Goal: Task Accomplishment & Management: Use online tool/utility

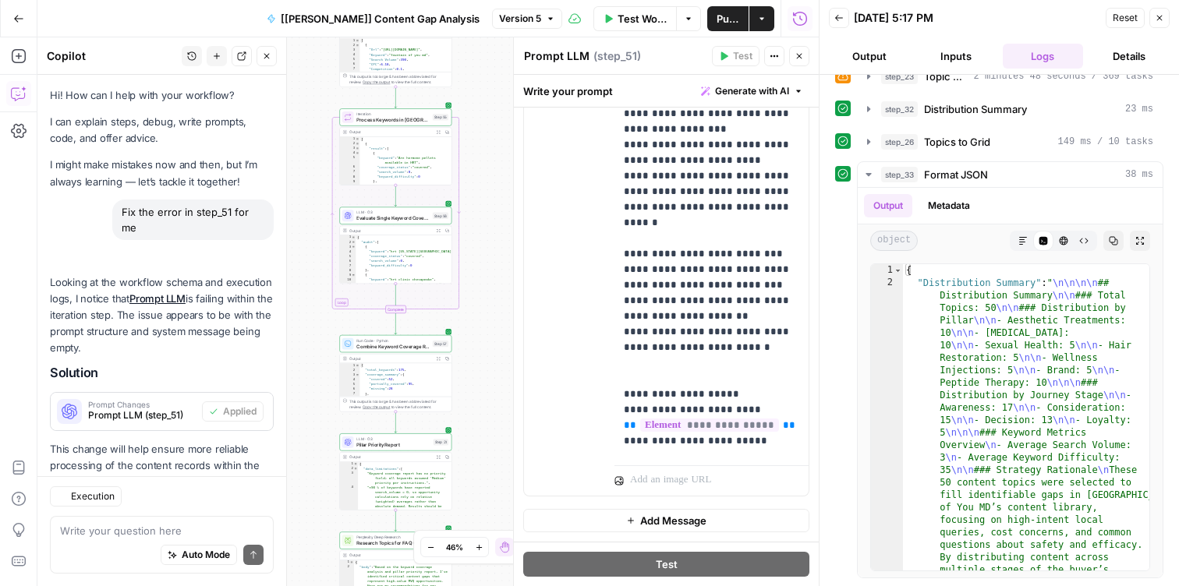
scroll to position [52, 0]
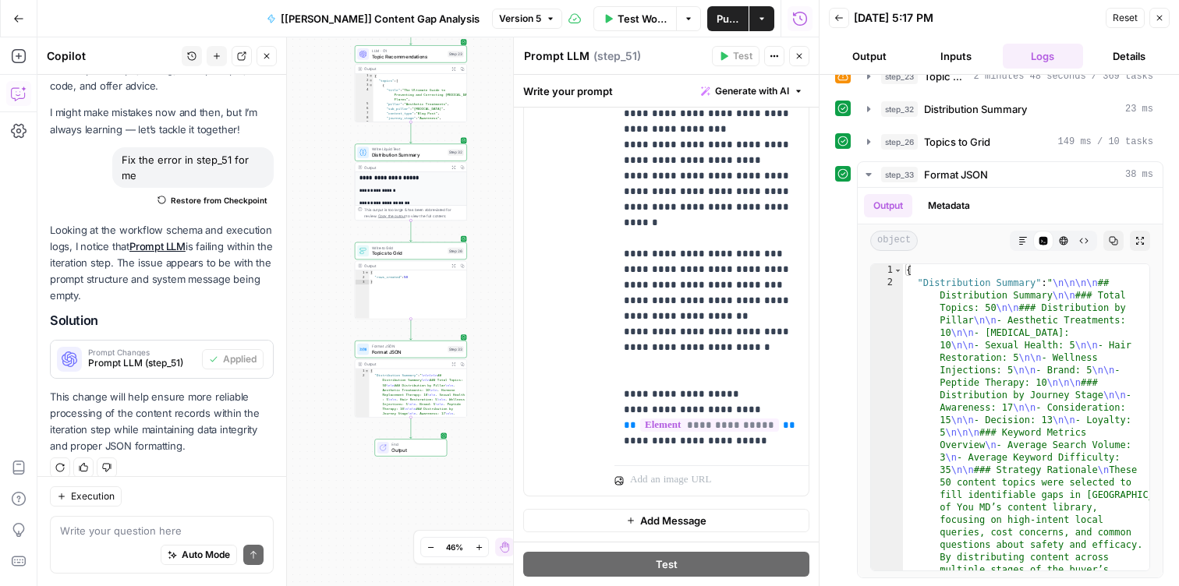
click at [21, 15] on icon "button" at bounding box center [18, 18] width 11 height 11
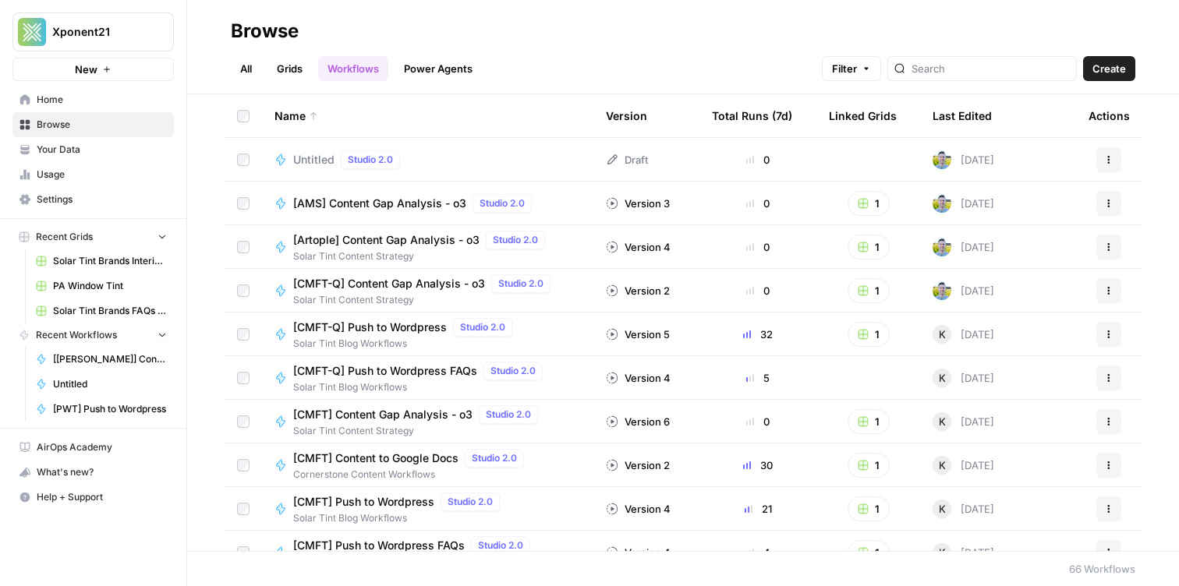
click at [107, 119] on span "Browse" at bounding box center [102, 125] width 130 height 14
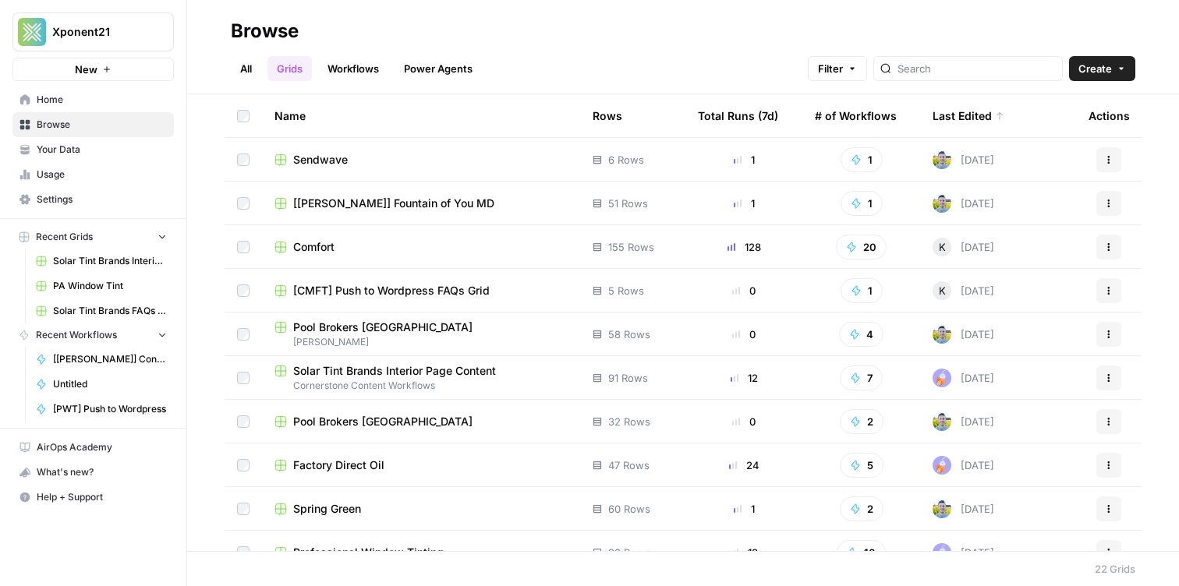
click at [372, 160] on div "Sendwave" at bounding box center [420, 160] width 293 height 16
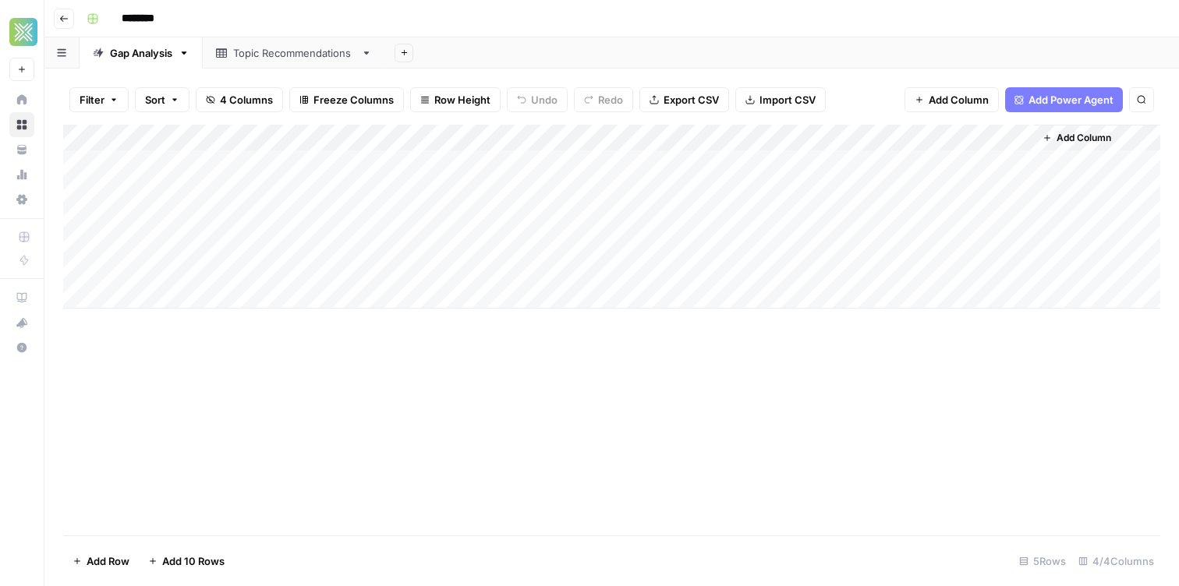
click at [62, 12] on button "Go back" at bounding box center [64, 19] width 20 height 20
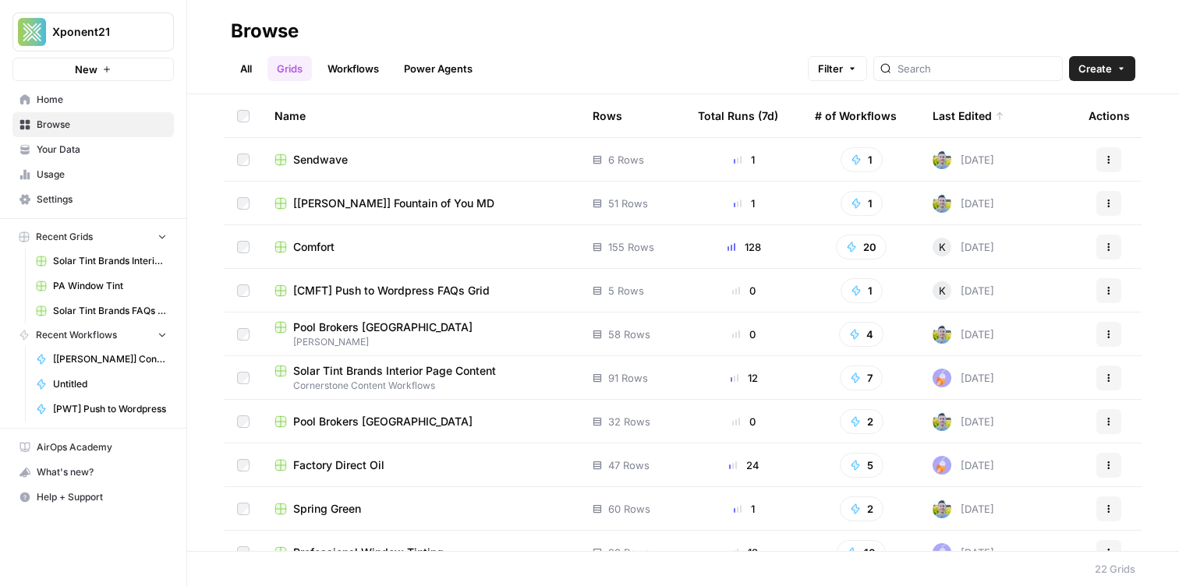
click at [348, 206] on span "[[PERSON_NAME]] Fountain of You MD" at bounding box center [393, 204] width 201 height 16
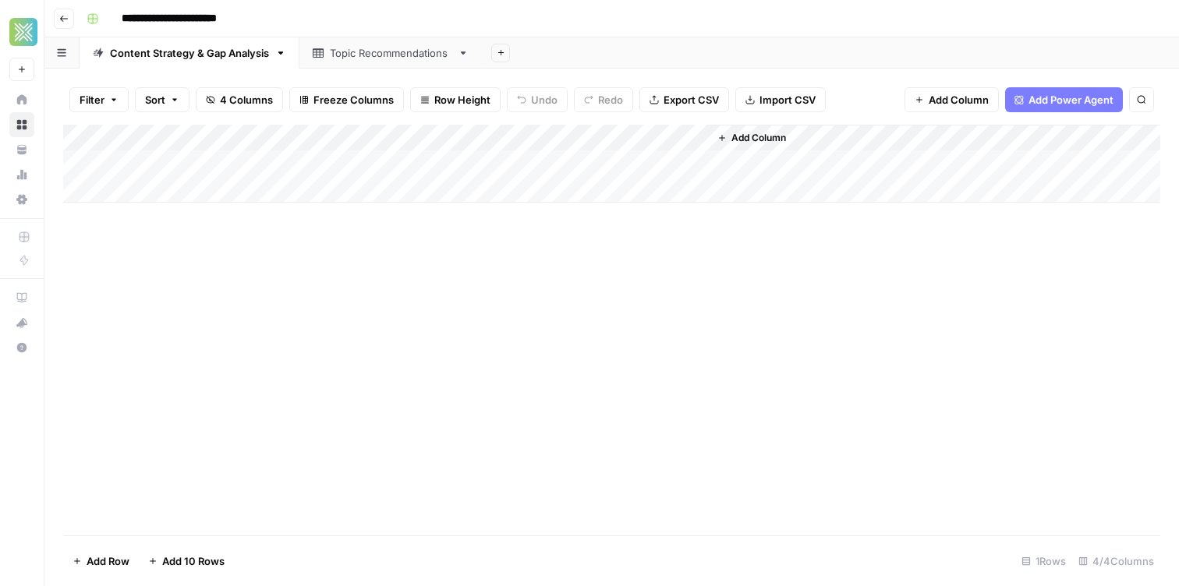
click at [338, 53] on div "Topic Recommendations" at bounding box center [391, 53] width 122 height 16
click at [213, 52] on div "Content Strategy & Gap Analysis" at bounding box center [189, 53] width 159 height 16
click at [380, 46] on div "Topic Recommendations" at bounding box center [391, 53] width 122 height 16
click at [204, 59] on div "Content Strategy & Gap Analysis" at bounding box center [189, 53] width 159 height 16
click at [359, 47] on div "Topic Recommendations" at bounding box center [391, 53] width 122 height 16
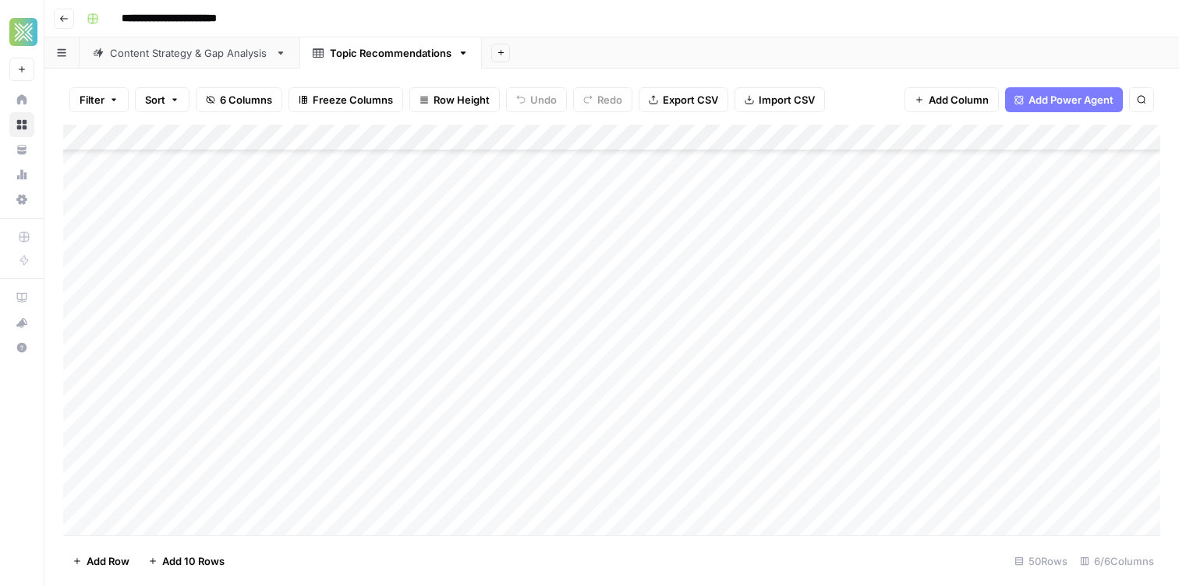
scroll to position [966, 0]
click at [168, 52] on div "Content Strategy & Gap Analysis" at bounding box center [189, 53] width 159 height 16
click at [697, 163] on div "Add Column" at bounding box center [611, 164] width 1097 height 78
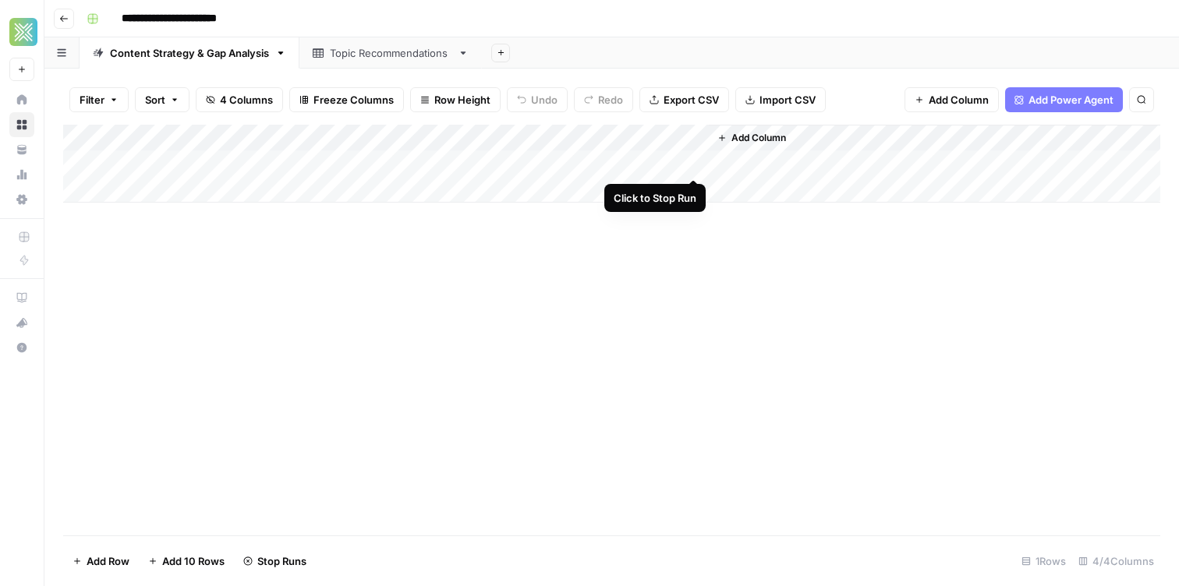
click at [689, 161] on div "Add Column" at bounding box center [611, 164] width 1097 height 78
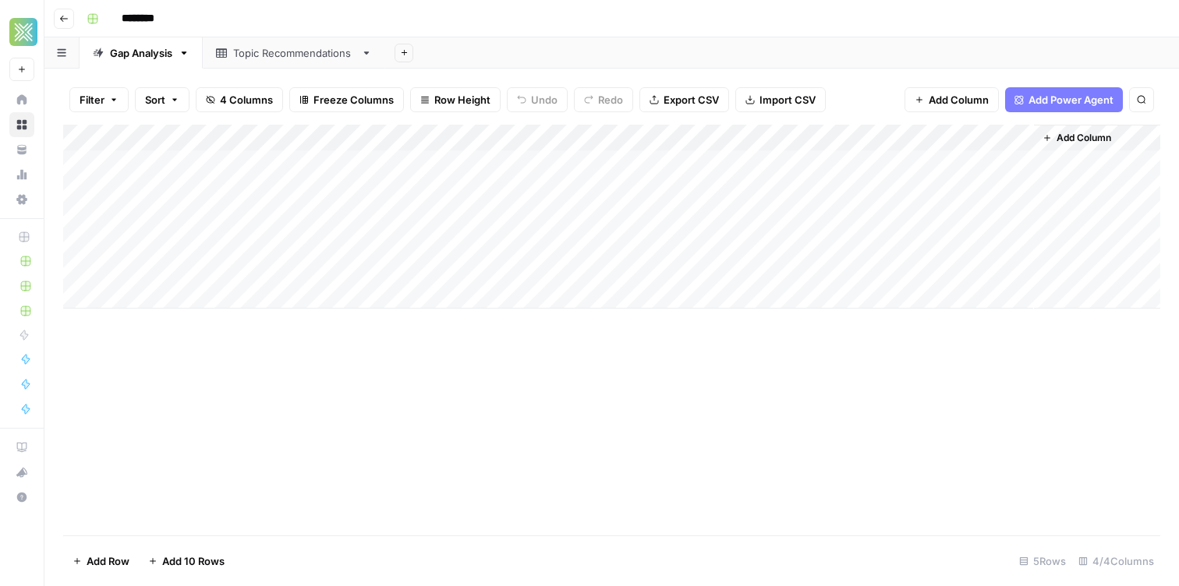
click at [661, 39] on div "Add Sheet" at bounding box center [782, 52] width 794 height 31
click at [999, 161] on div "Add Column" at bounding box center [611, 217] width 1097 height 184
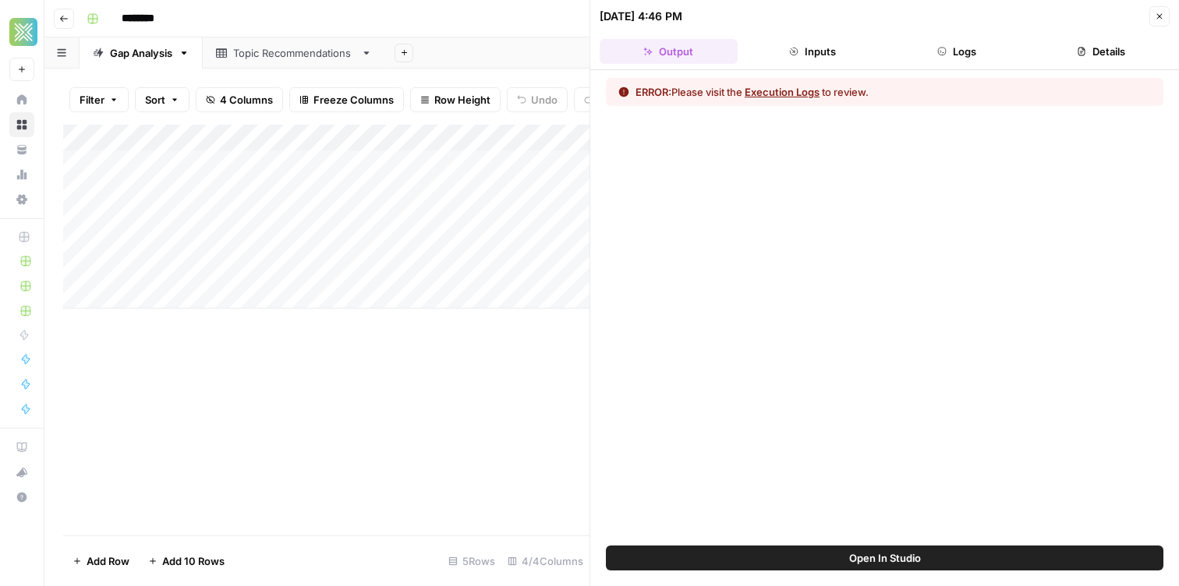
click at [877, 555] on span "Open In Studio" at bounding box center [885, 558] width 72 height 16
click at [254, 51] on div "Topic Recommendations" at bounding box center [294, 53] width 122 height 16
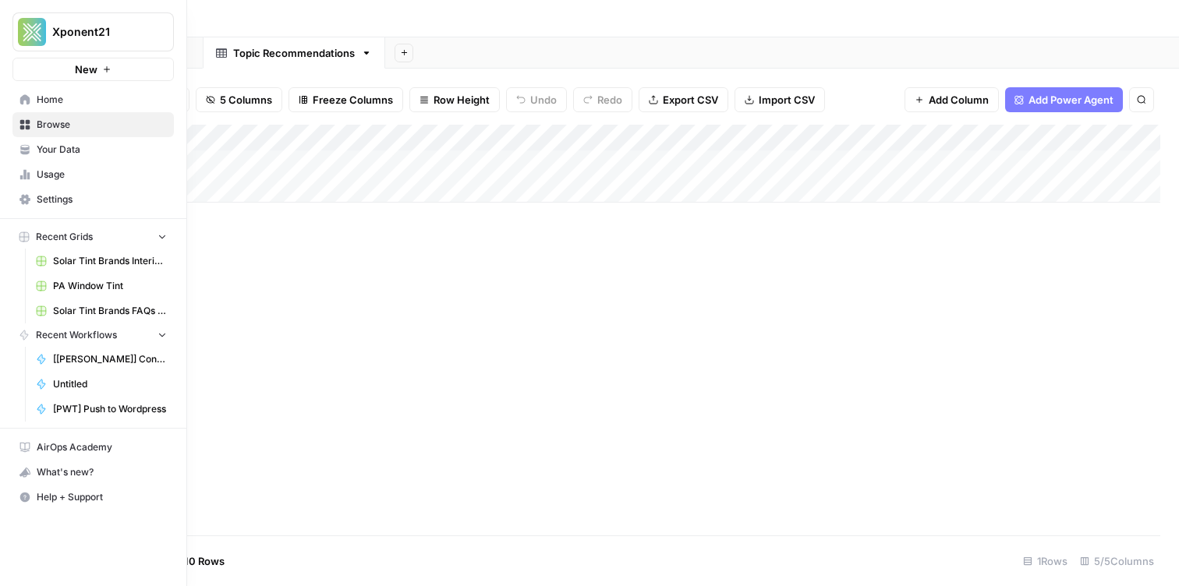
click at [86, 146] on span "Your Data" at bounding box center [102, 150] width 130 height 14
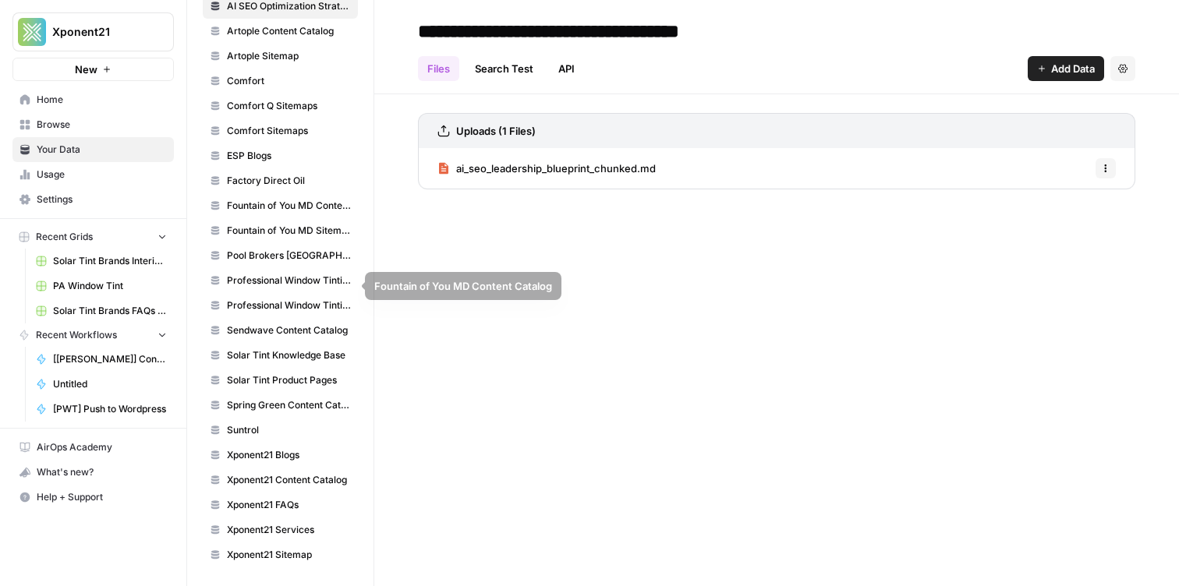
scroll to position [499, 0]
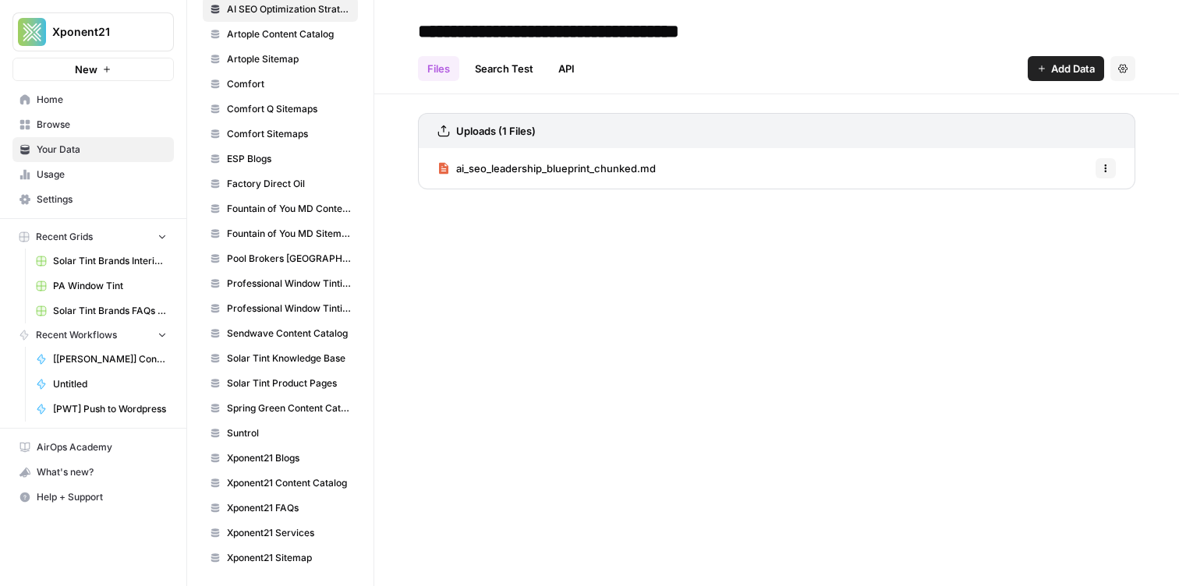
click at [309, 342] on link "Sendwave Content Catalog" at bounding box center [280, 333] width 155 height 25
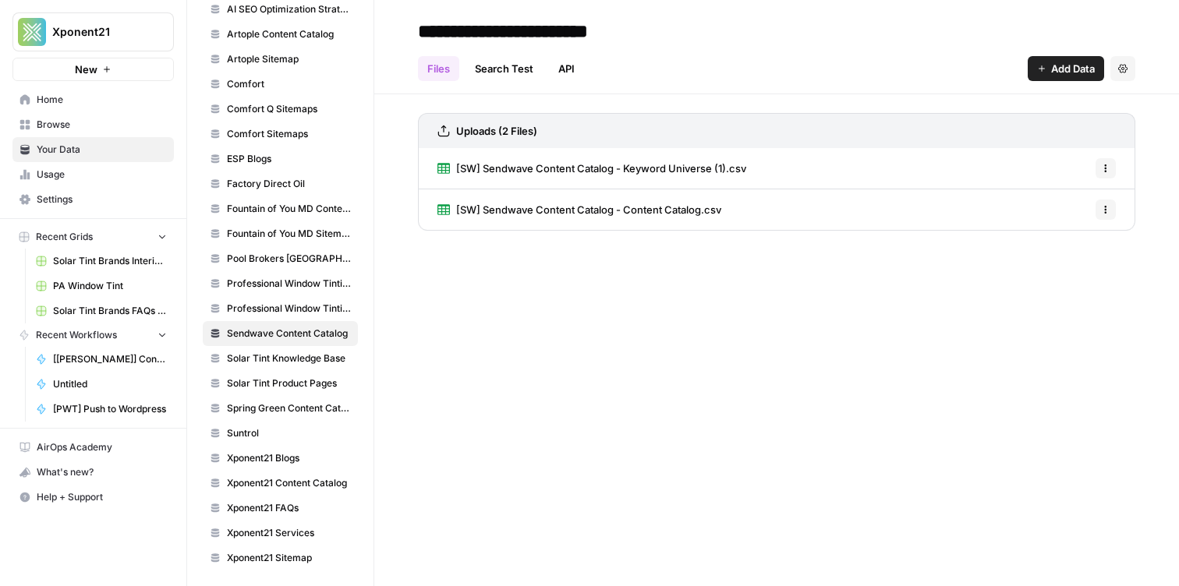
click at [1116, 205] on div "[SW] Sendwave Content Catalog - Content Catalog.csv Options" at bounding box center [776, 209] width 717 height 41
click at [1109, 209] on icon "button" at bounding box center [1105, 209] width 9 height 9
click at [1093, 249] on span "Delete File" at bounding box center [1071, 244] width 51 height 16
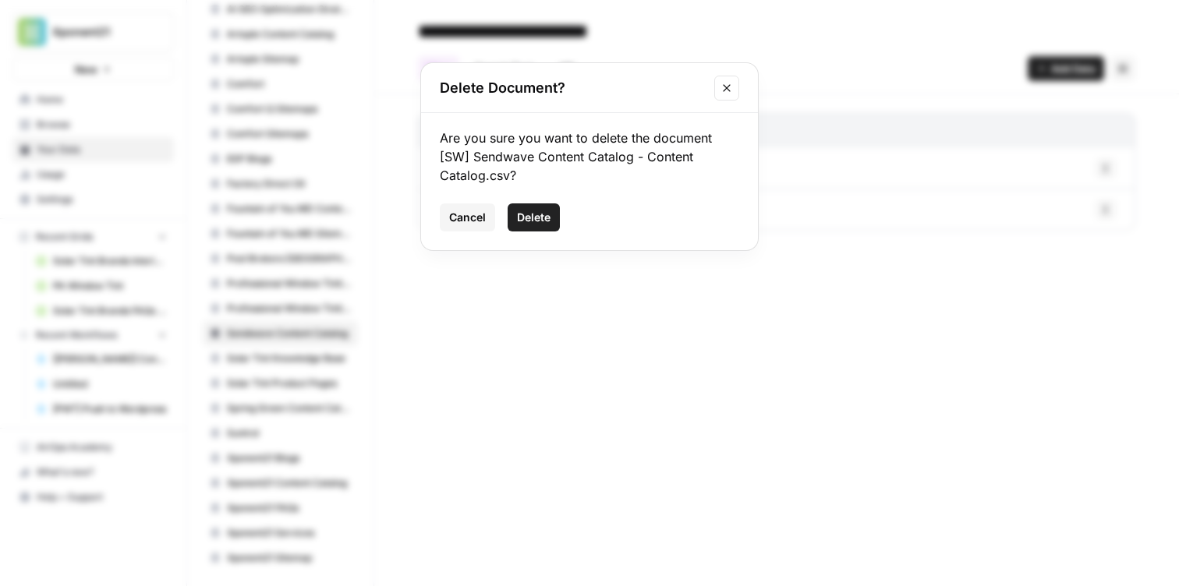
click at [536, 215] on span "Delete" at bounding box center [534, 218] width 34 height 16
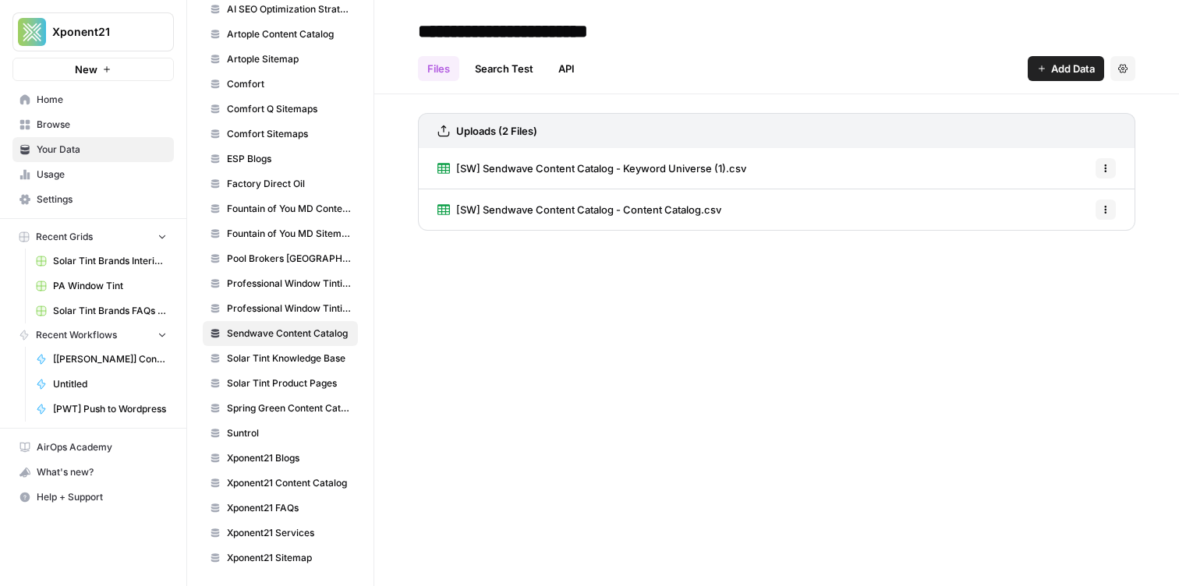
click at [1067, 69] on span "Add Data" at bounding box center [1073, 69] width 44 height 16
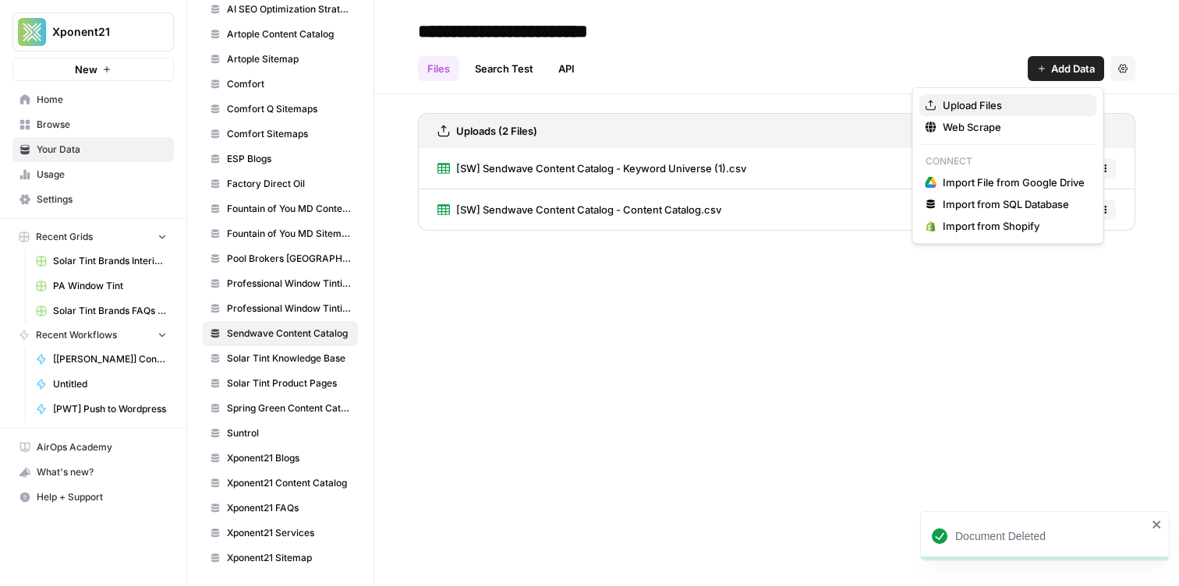
click at [1017, 101] on span "Upload Files" at bounding box center [1014, 105] width 142 height 16
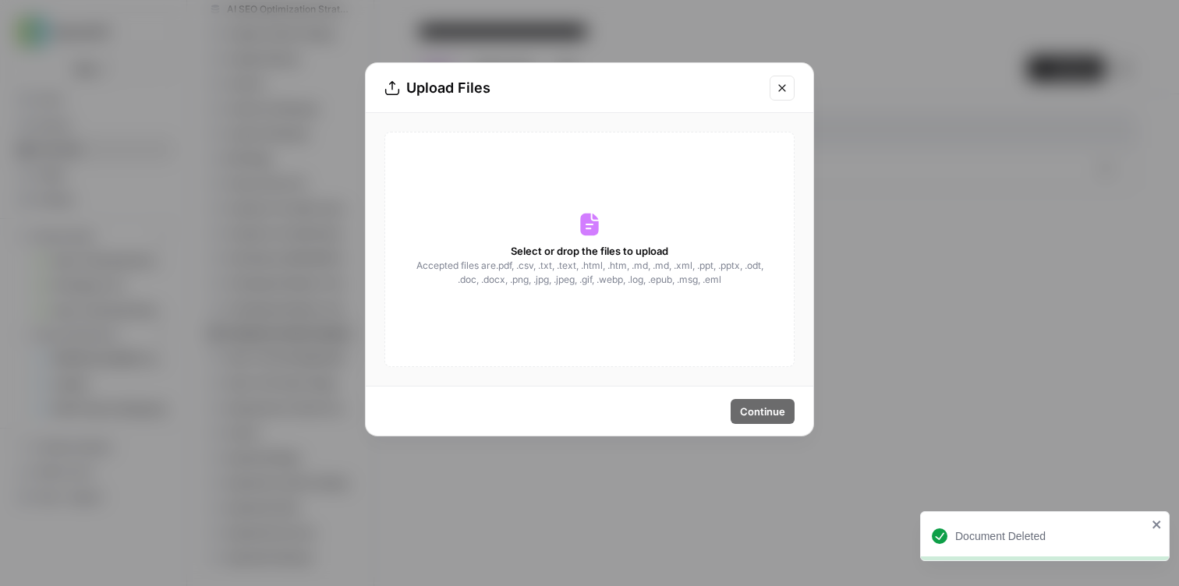
click at [678, 315] on div "Select or drop the files to upload Accepted files are .pdf, .csv, .txt, .text, …" at bounding box center [589, 249] width 410 height 235
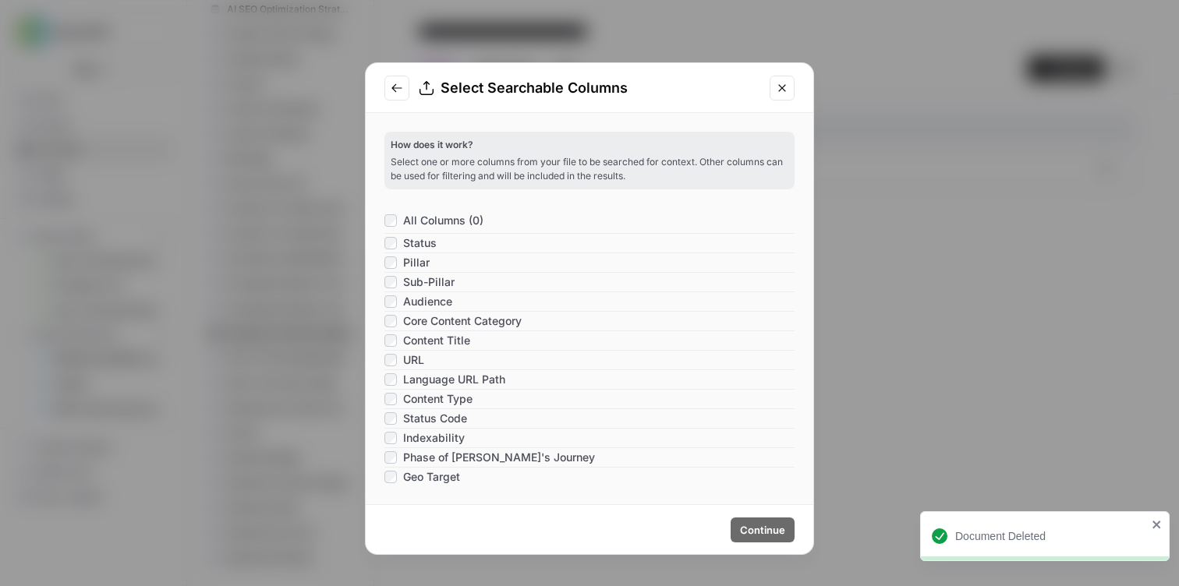
click at [407, 218] on span "All Columns (0)" at bounding box center [443, 221] width 80 height 16
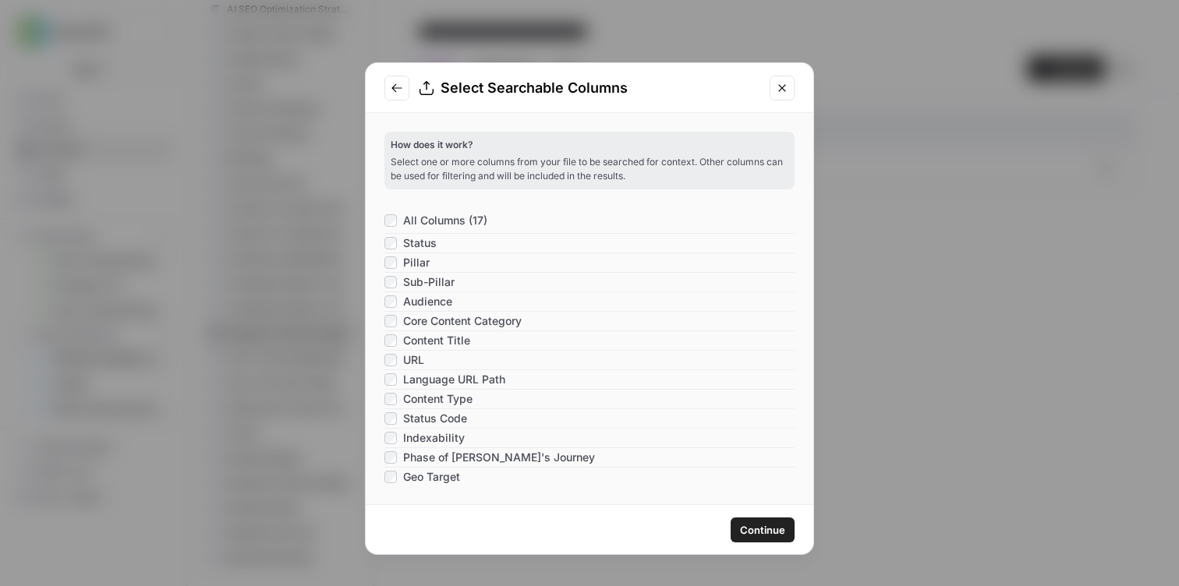
click at [747, 533] on span "Continue" at bounding box center [762, 530] width 45 height 16
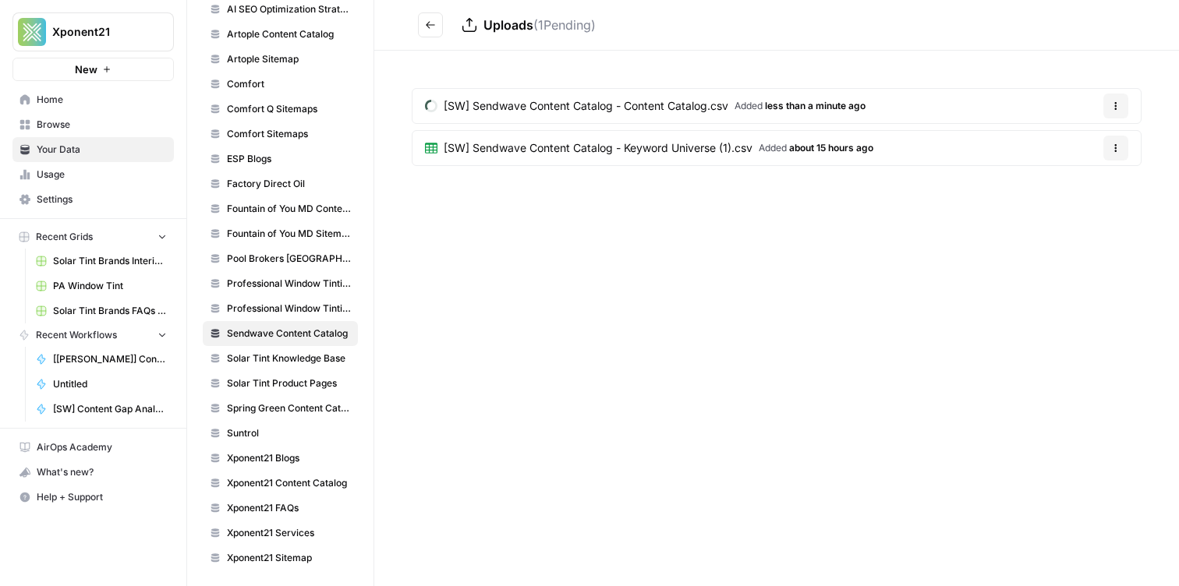
click at [426, 20] on icon "Go back" at bounding box center [430, 24] width 11 height 11
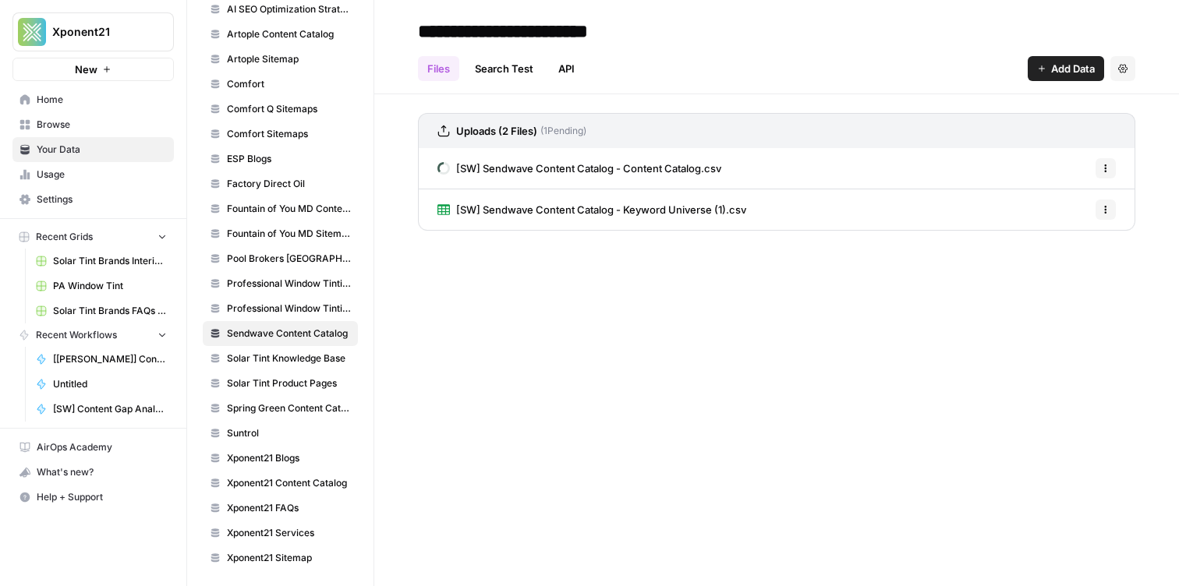
click at [91, 133] on link "Browse" at bounding box center [92, 124] width 161 height 25
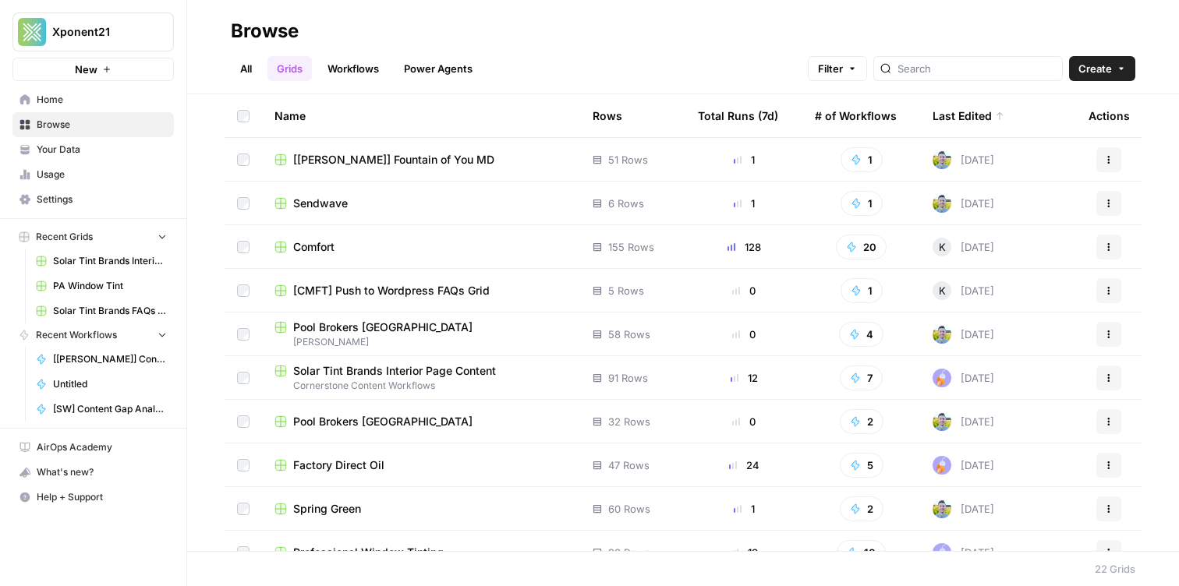
click at [350, 207] on div "Sendwave" at bounding box center [420, 204] width 293 height 16
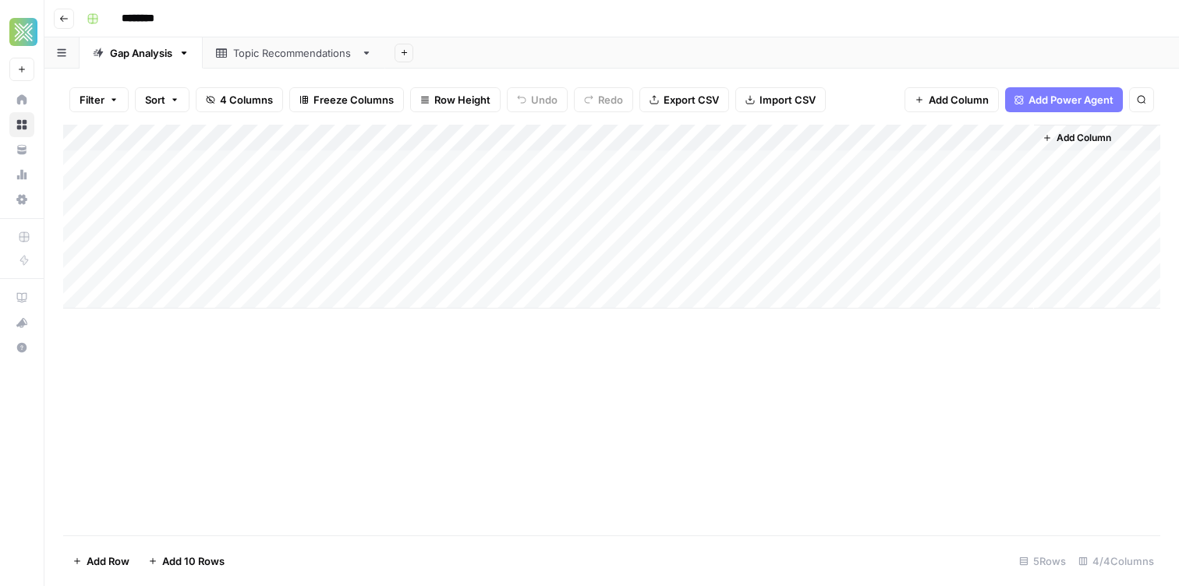
click at [999, 135] on div "Add Column" at bounding box center [611, 217] width 1097 height 184
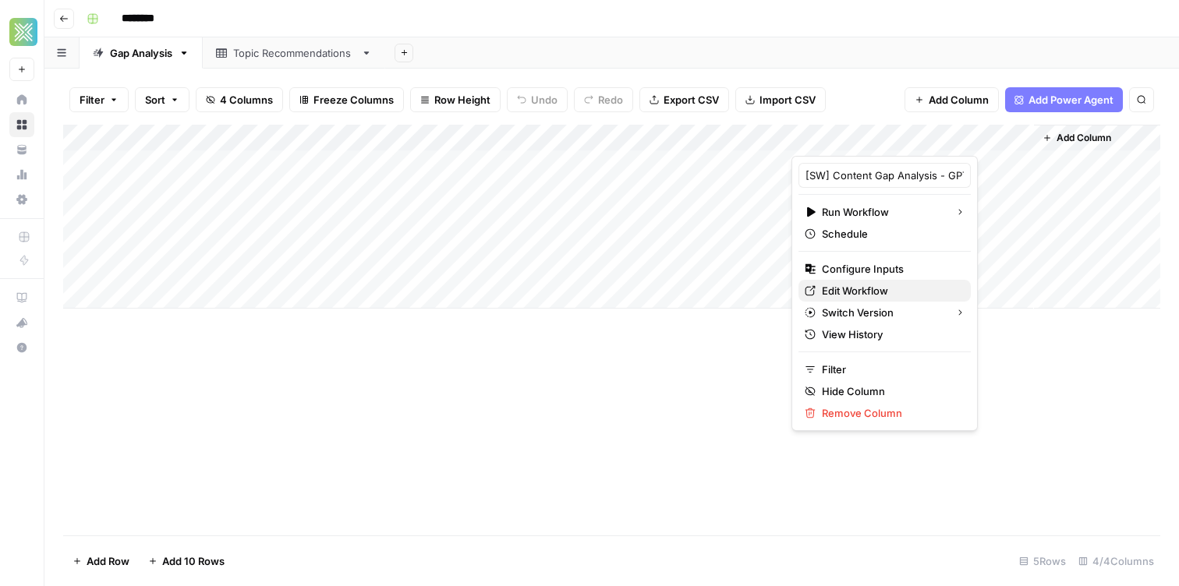
click at [876, 291] on span "Edit Workflow" at bounding box center [890, 291] width 136 height 16
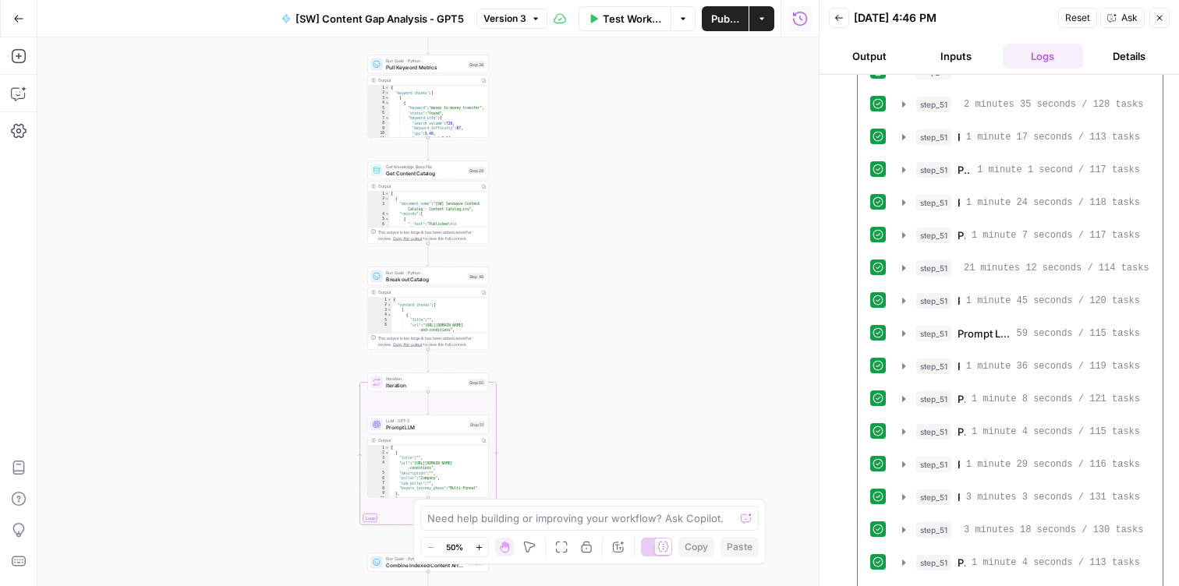
scroll to position [162, 0]
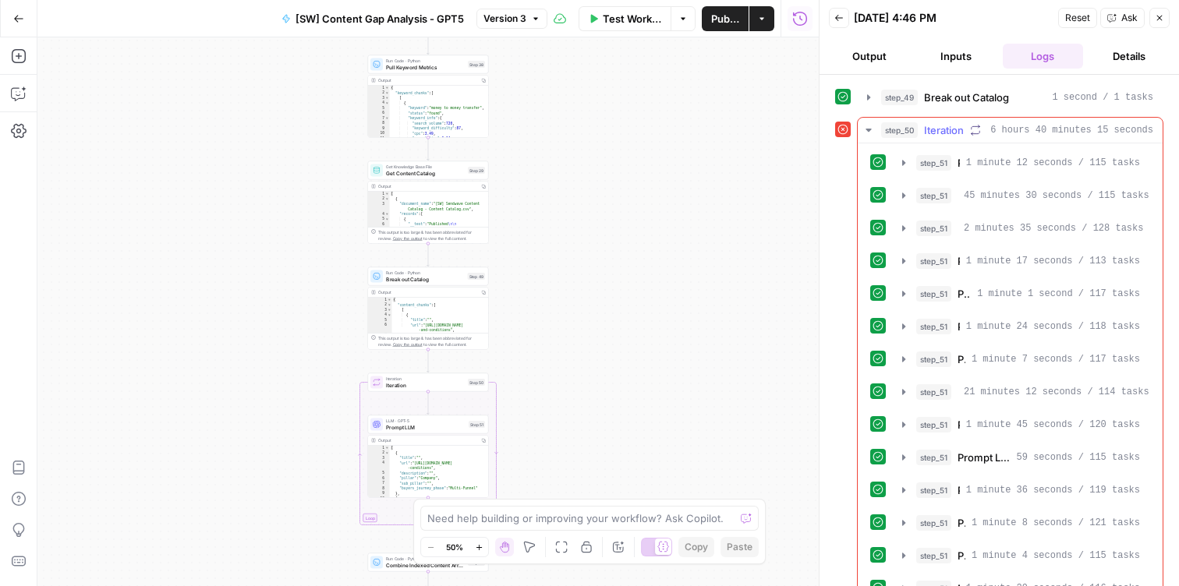
click at [871, 131] on icon "button" at bounding box center [868, 130] width 12 height 12
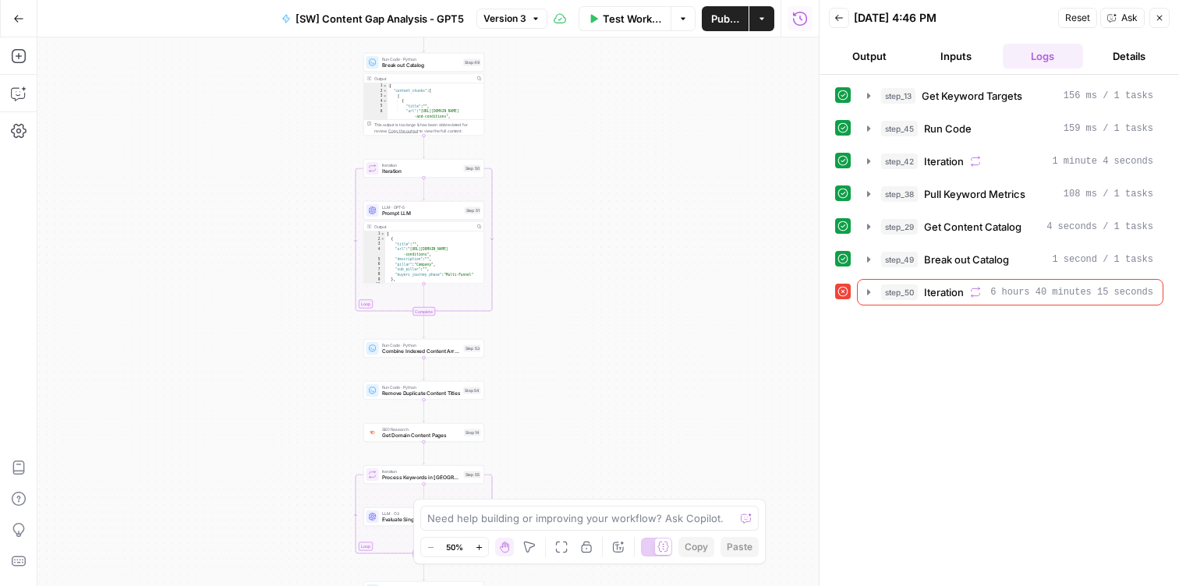
click at [423, 211] on span "Prompt LLM" at bounding box center [422, 214] width 80 height 8
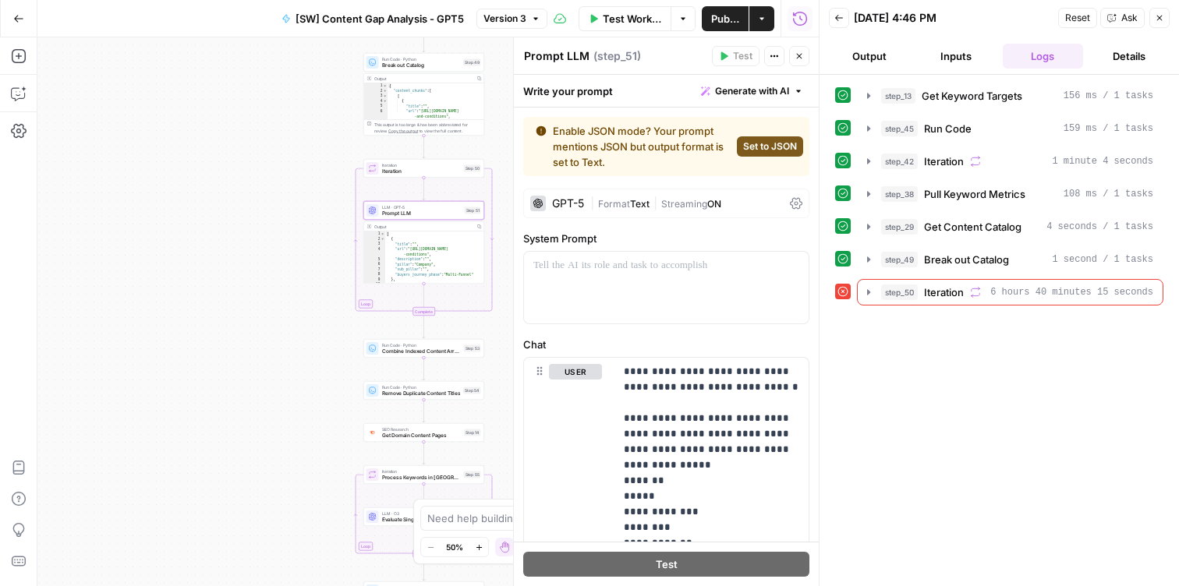
click at [565, 205] on div "GPT-5" at bounding box center [568, 203] width 32 height 11
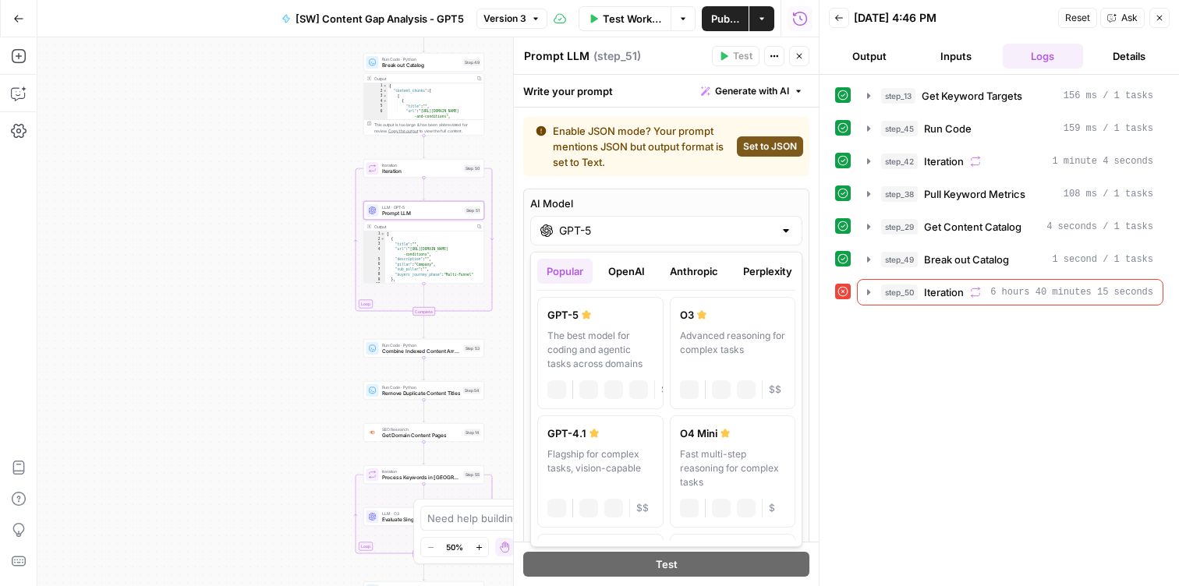
click at [580, 236] on input "GPT-5" at bounding box center [666, 231] width 214 height 16
click at [762, 337] on div "Advanced reasoning for complex tasks" at bounding box center [733, 350] width 106 height 42
type input "O3"
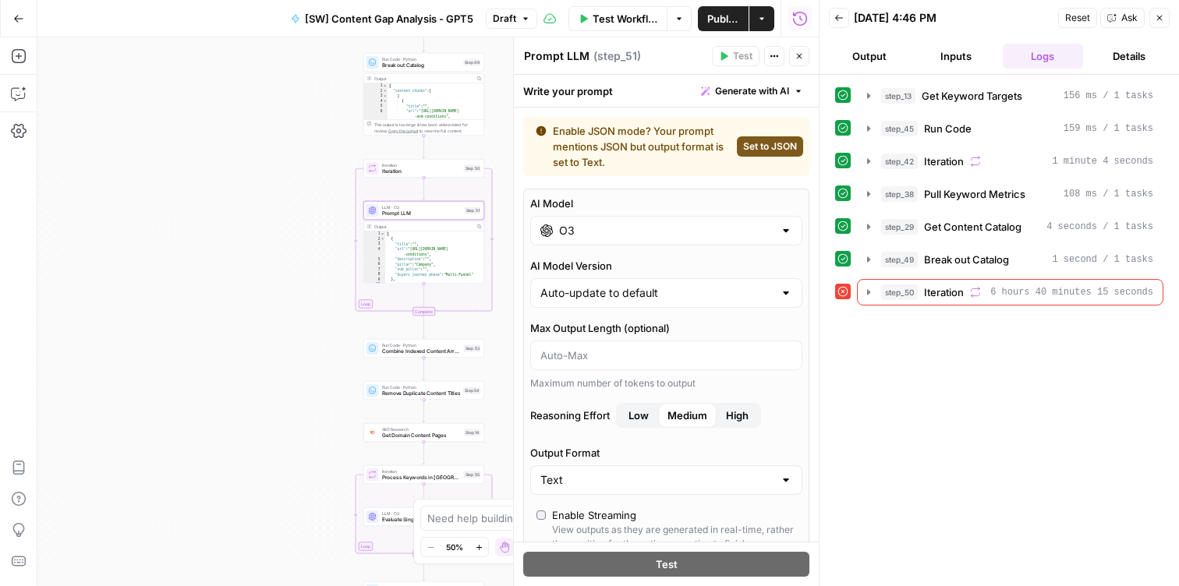
click at [766, 147] on span "Set to JSON" at bounding box center [770, 147] width 54 height 14
type input "JSON"
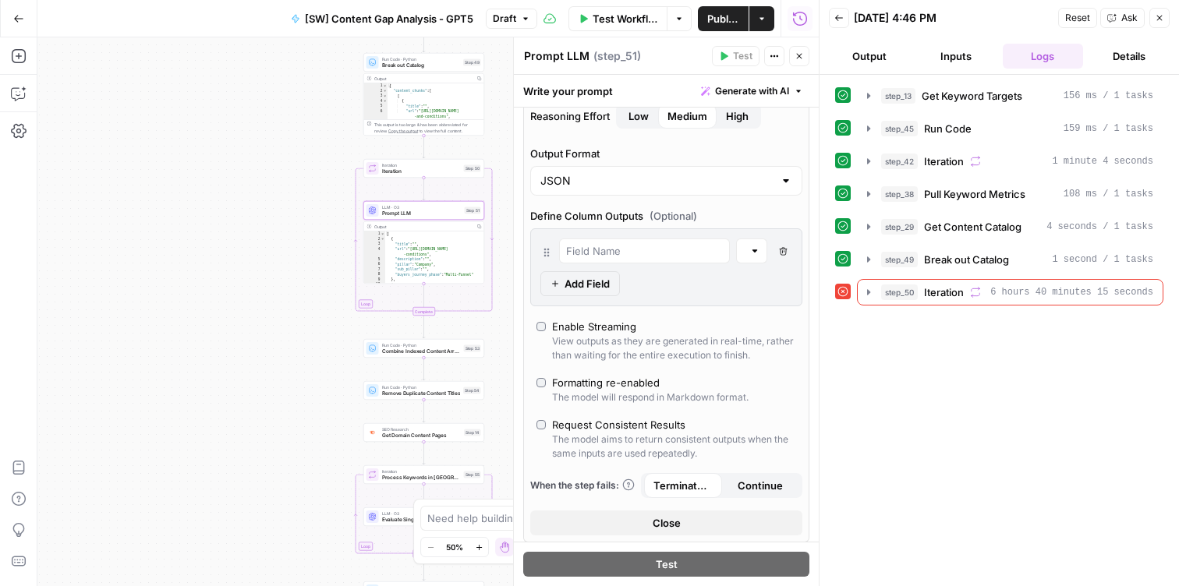
scroll to position [230, 0]
click at [859, 295] on button "step_50 Iteration 6 hours 40 minutes 15 seconds" at bounding box center [1010, 292] width 305 height 25
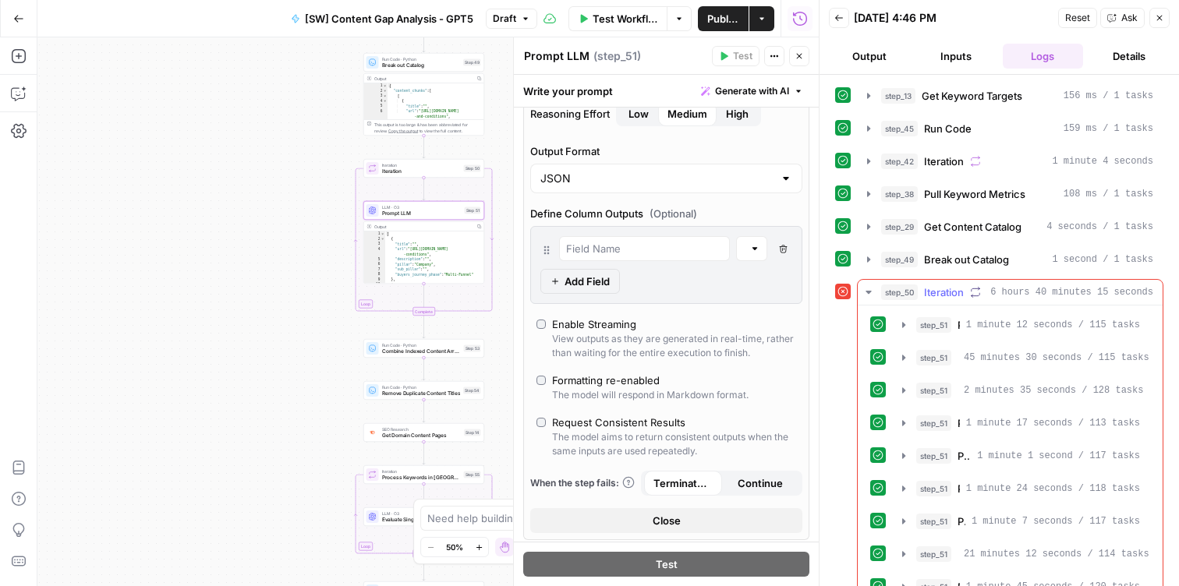
click at [859, 295] on button "step_50 Iteration 6 hours 40 minutes 15 seconds" at bounding box center [1010, 292] width 305 height 25
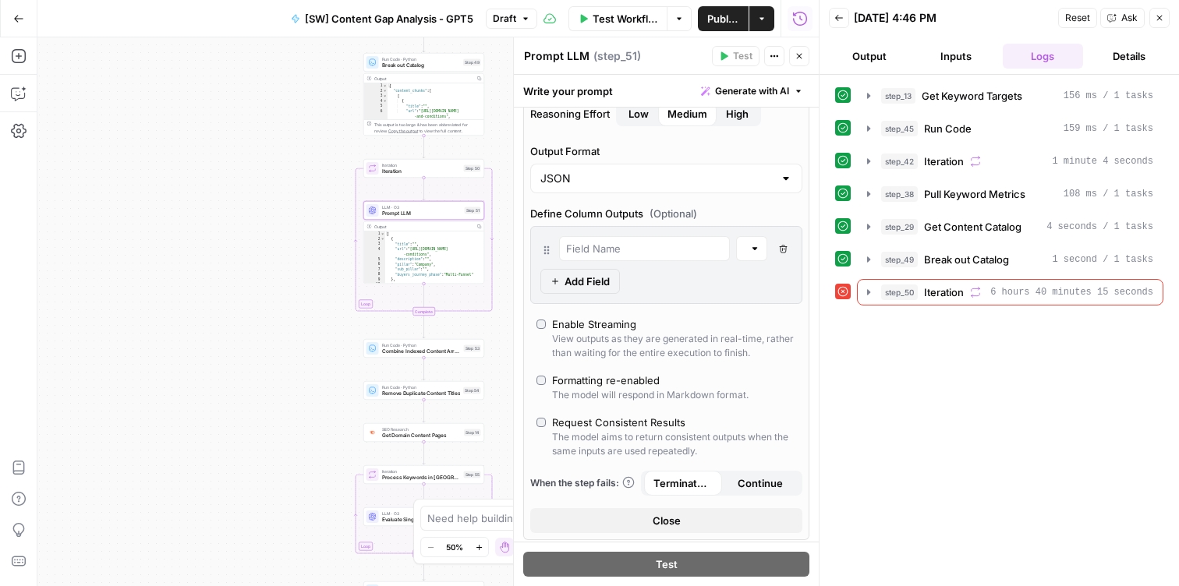
click at [878, 46] on button "Output" at bounding box center [869, 56] width 80 height 25
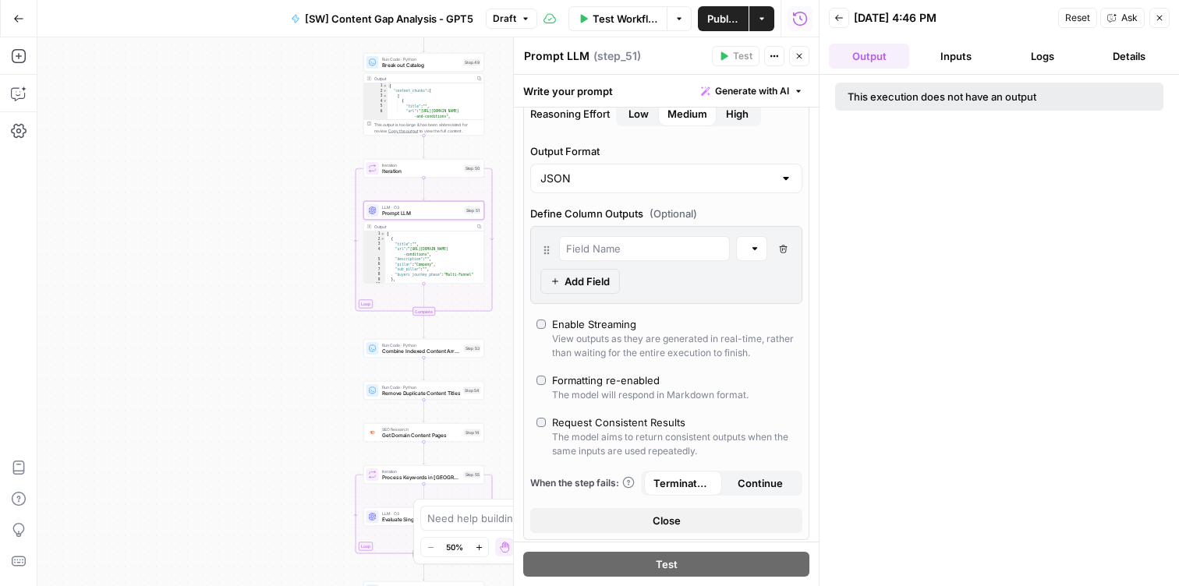
click at [1132, 59] on button "Details" at bounding box center [1129, 56] width 80 height 25
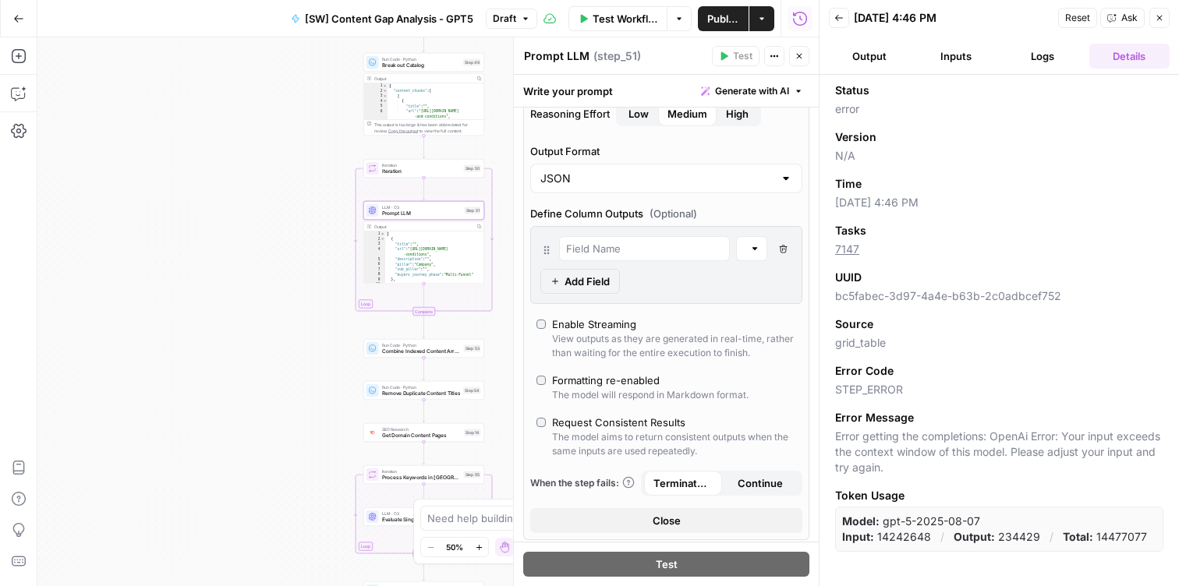
click at [909, 50] on ul "Output Inputs Logs Details" at bounding box center [999, 56] width 341 height 25
click at [837, 23] on button "Back" at bounding box center [839, 18] width 20 height 20
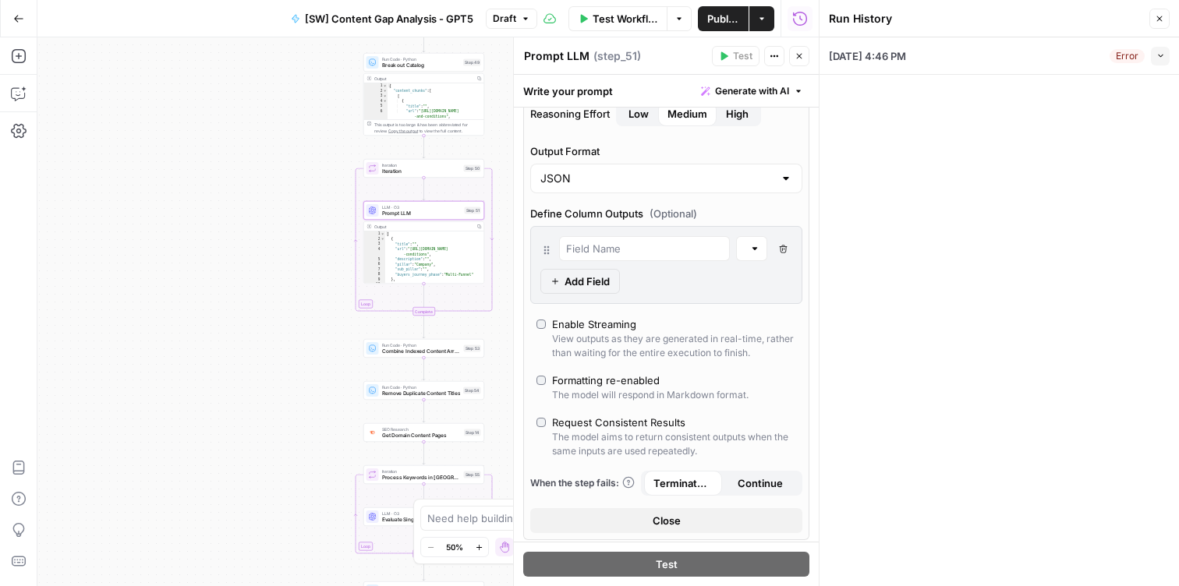
click at [906, 58] on span "08/27/25 at 4:46 PM" at bounding box center [867, 56] width 77 height 16
click at [1159, 48] on button "Collapse" at bounding box center [1160, 56] width 19 height 19
type input "Sendwave"
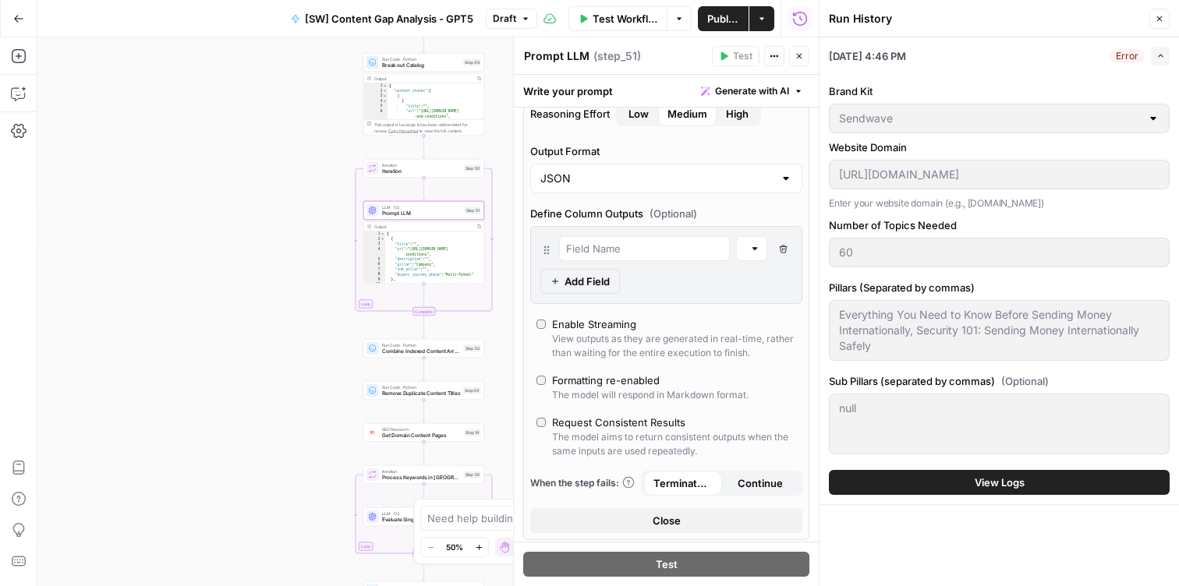
click at [943, 489] on button "View Logs" at bounding box center [999, 482] width 341 height 25
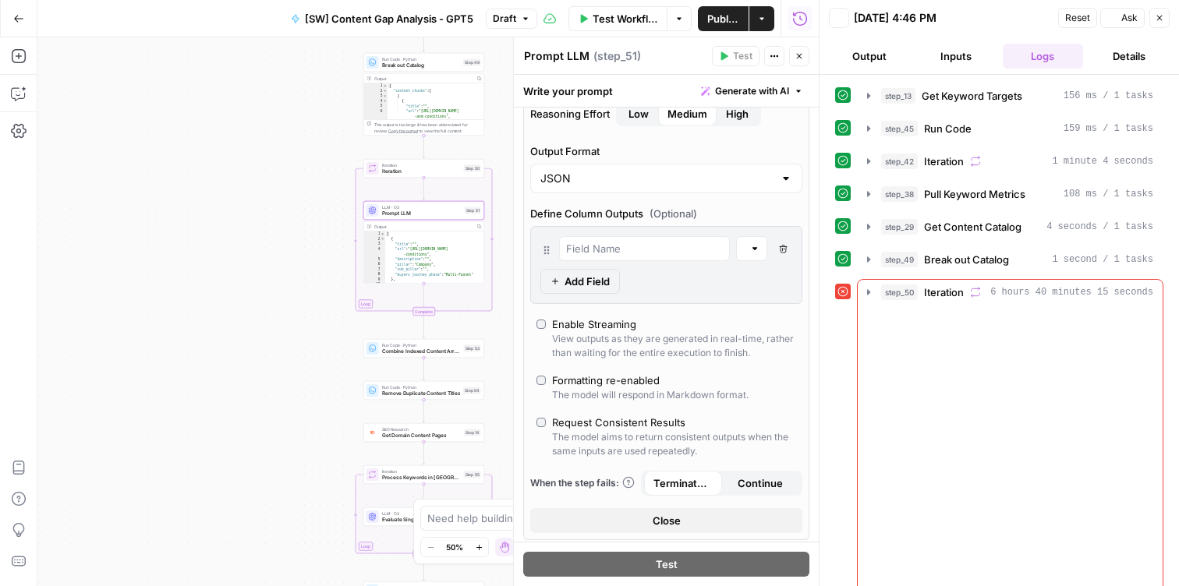
click at [940, 477] on button "step_51 Prompt LLM 1 minute 24 seconds / 118 tasks" at bounding box center [1021, 488] width 257 height 25
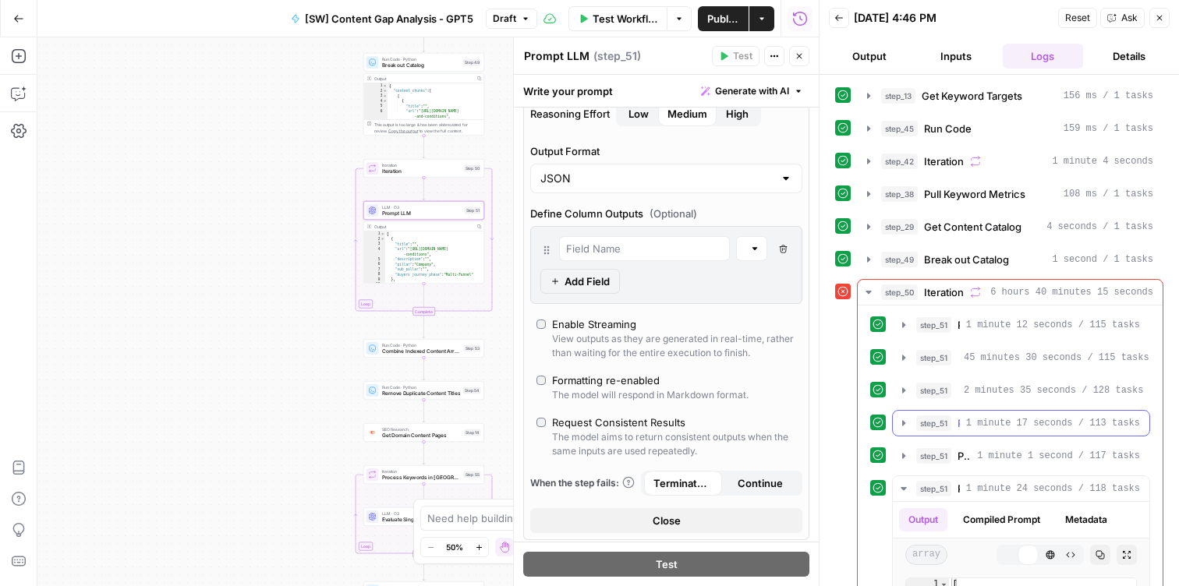
click at [864, 292] on icon "button" at bounding box center [868, 292] width 12 height 12
click at [868, 290] on icon "button" at bounding box center [868, 292] width 12 height 12
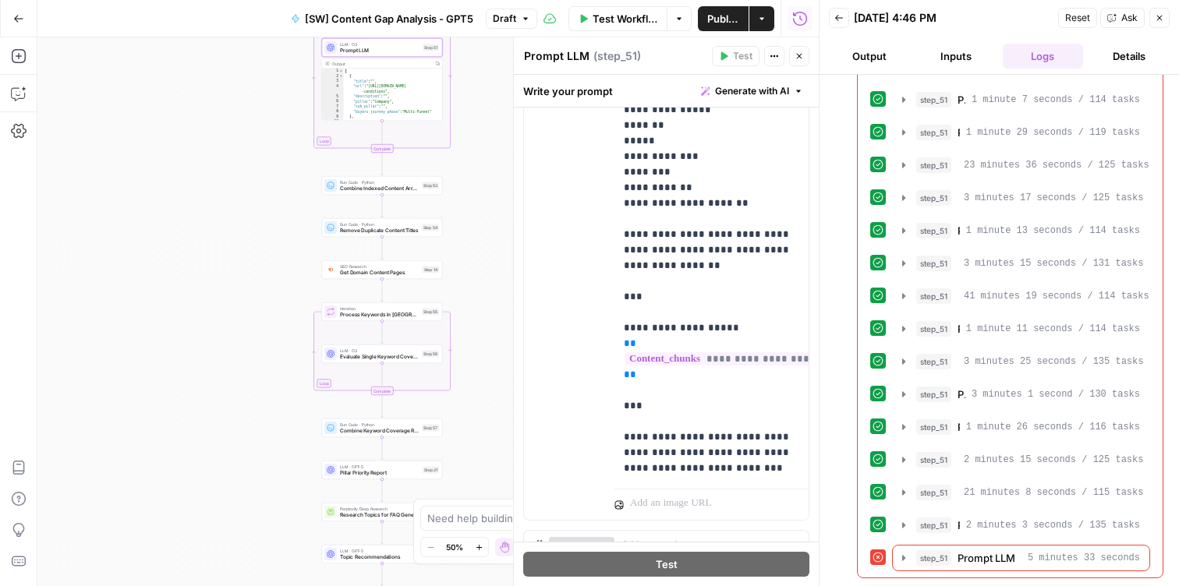
scroll to position [1052, 0]
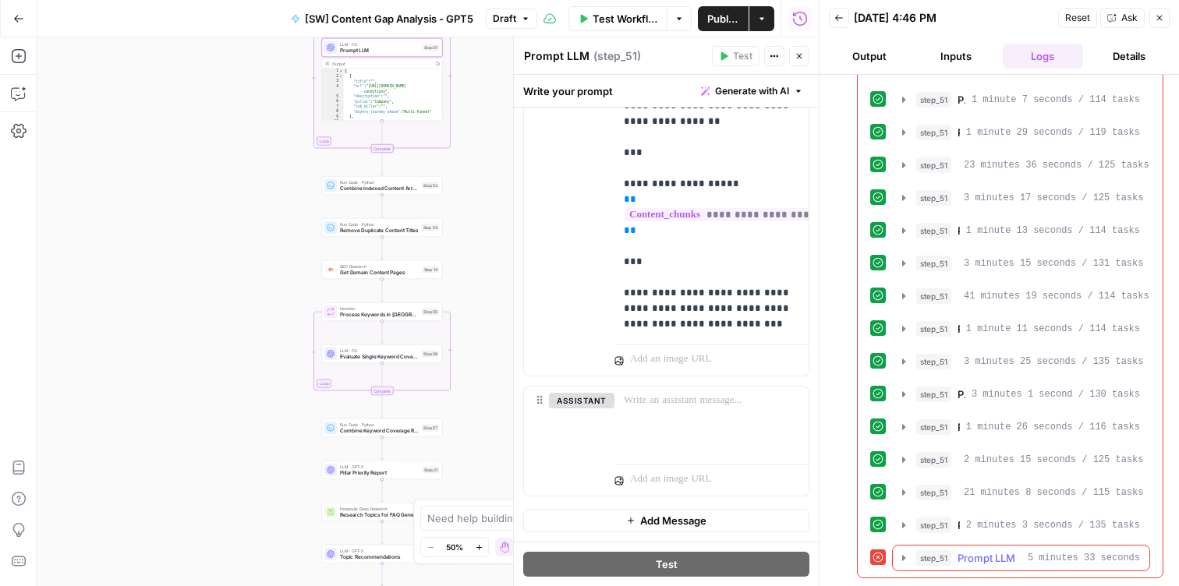
click at [898, 553] on icon "button" at bounding box center [903, 558] width 12 height 12
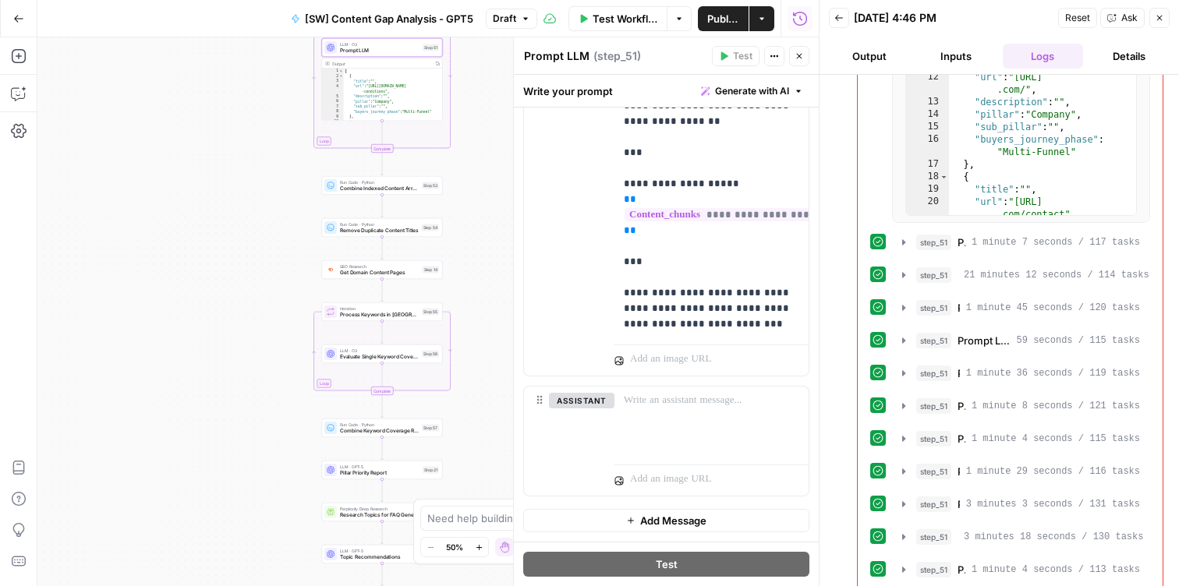
scroll to position [0, 0]
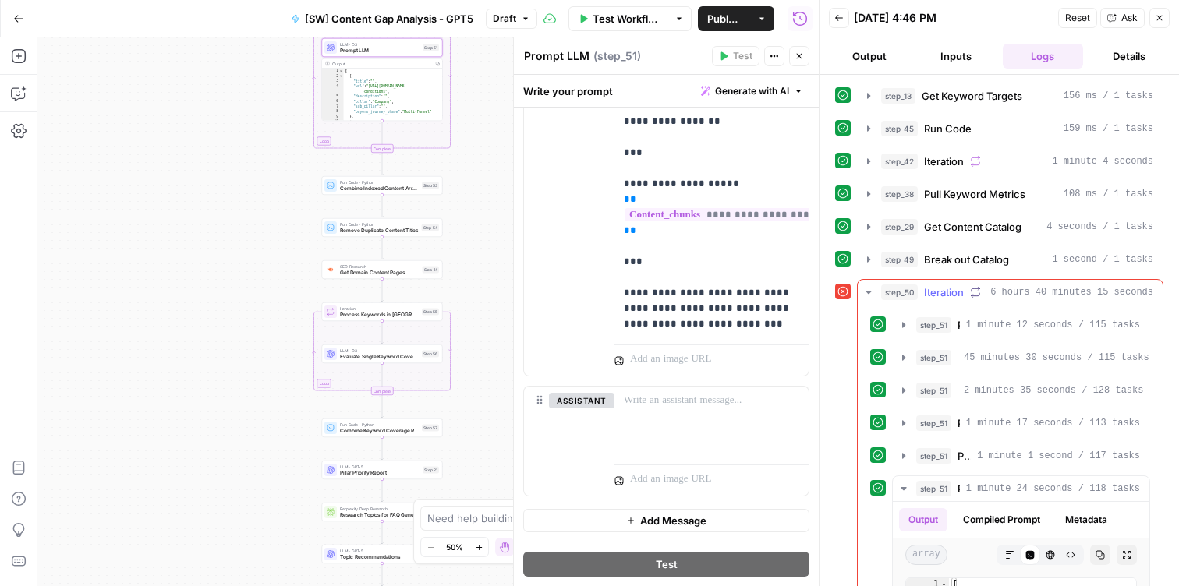
click at [869, 290] on icon "button" at bounding box center [868, 292] width 12 height 12
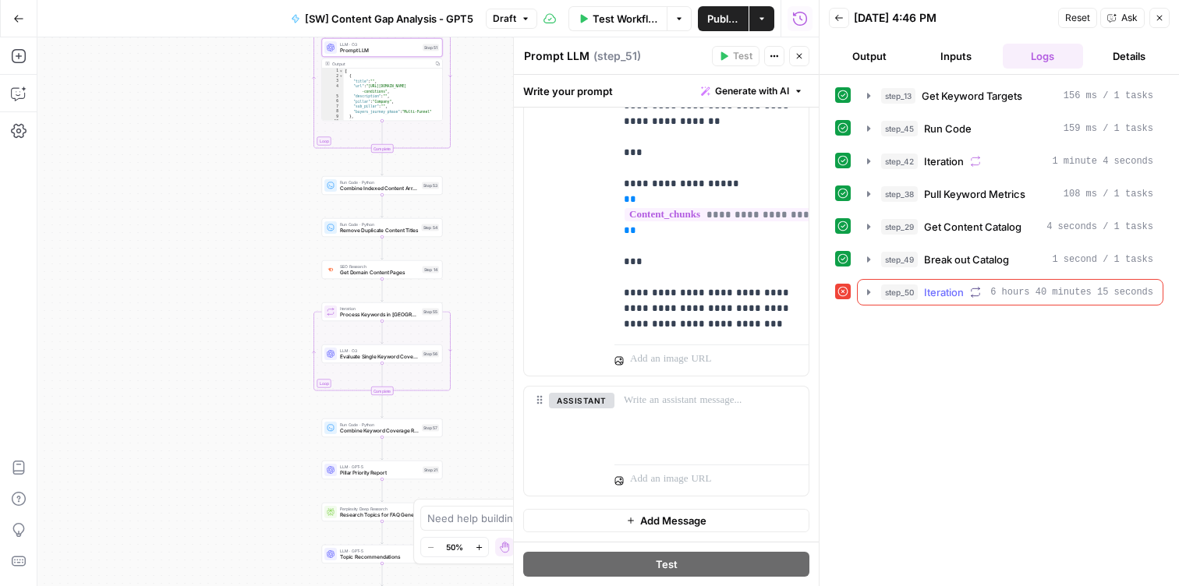
click at [869, 290] on icon "button" at bounding box center [868, 292] width 12 height 12
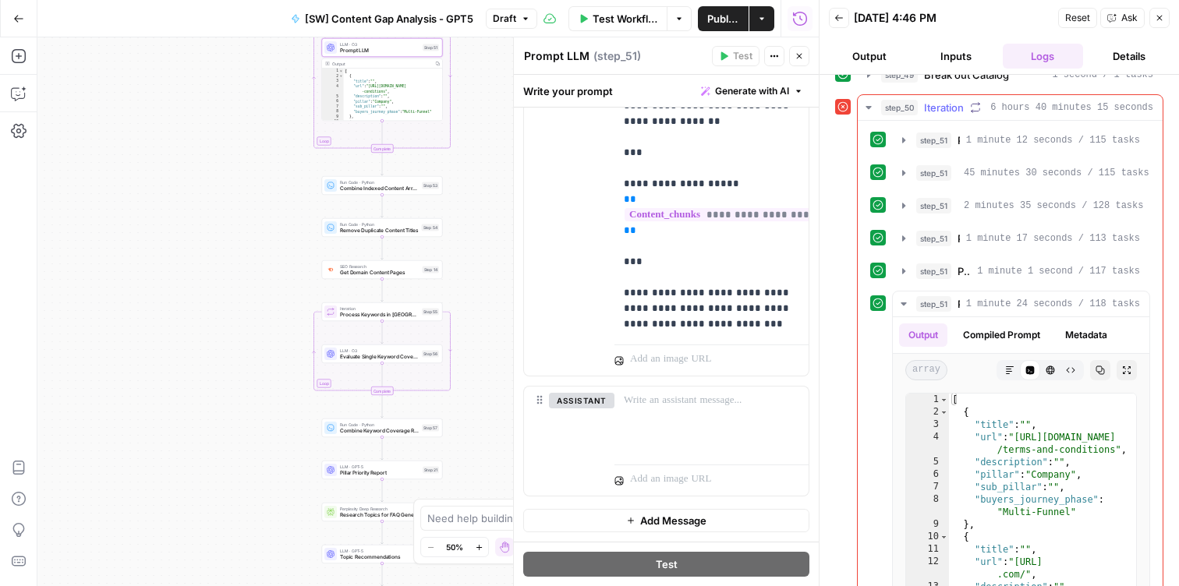
scroll to position [202, 0]
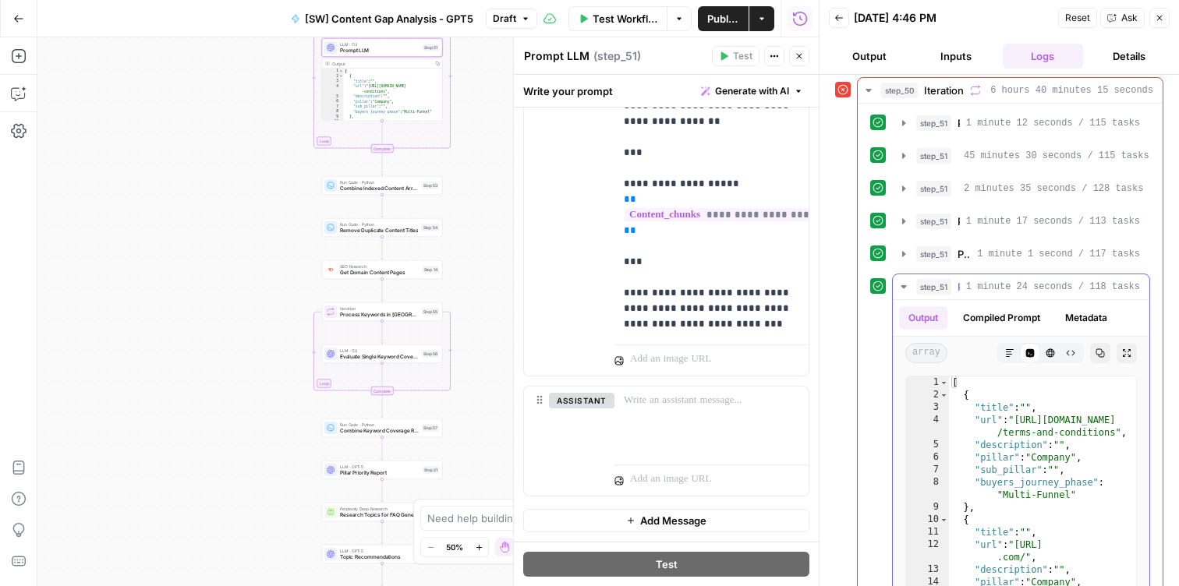
click at [901, 286] on icon "button" at bounding box center [903, 287] width 12 height 12
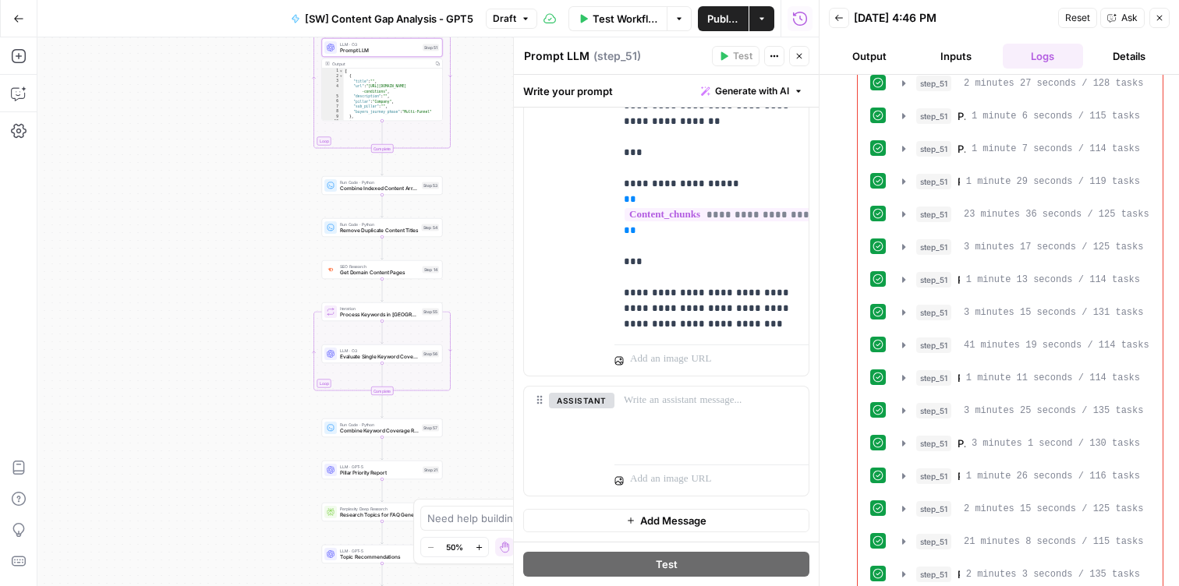
scroll to position [1799, 0]
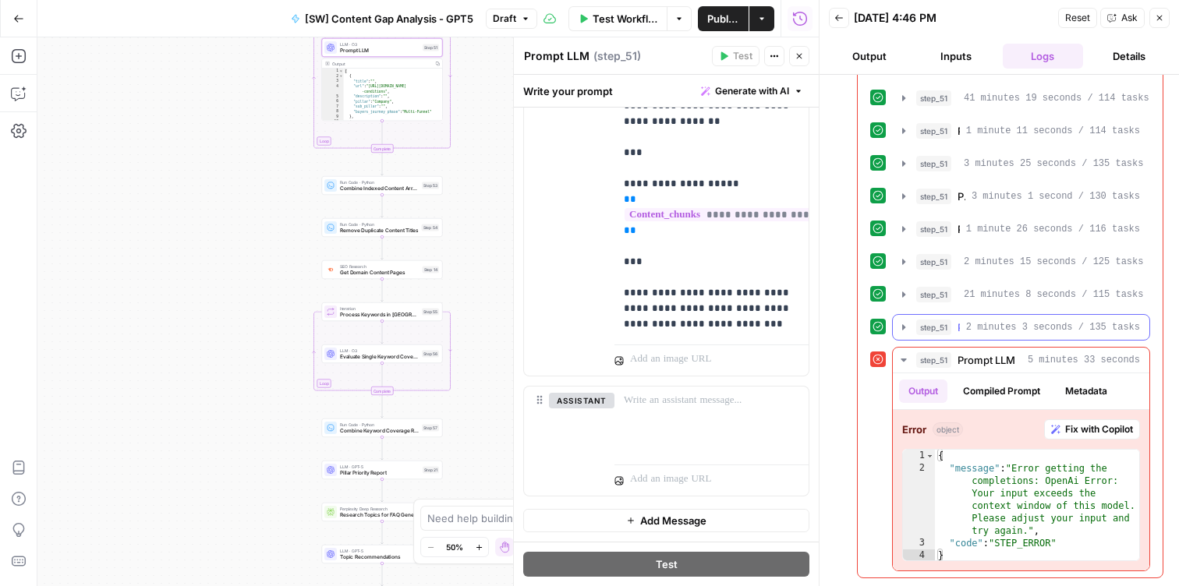
click at [902, 330] on icon "button" at bounding box center [903, 327] width 12 height 12
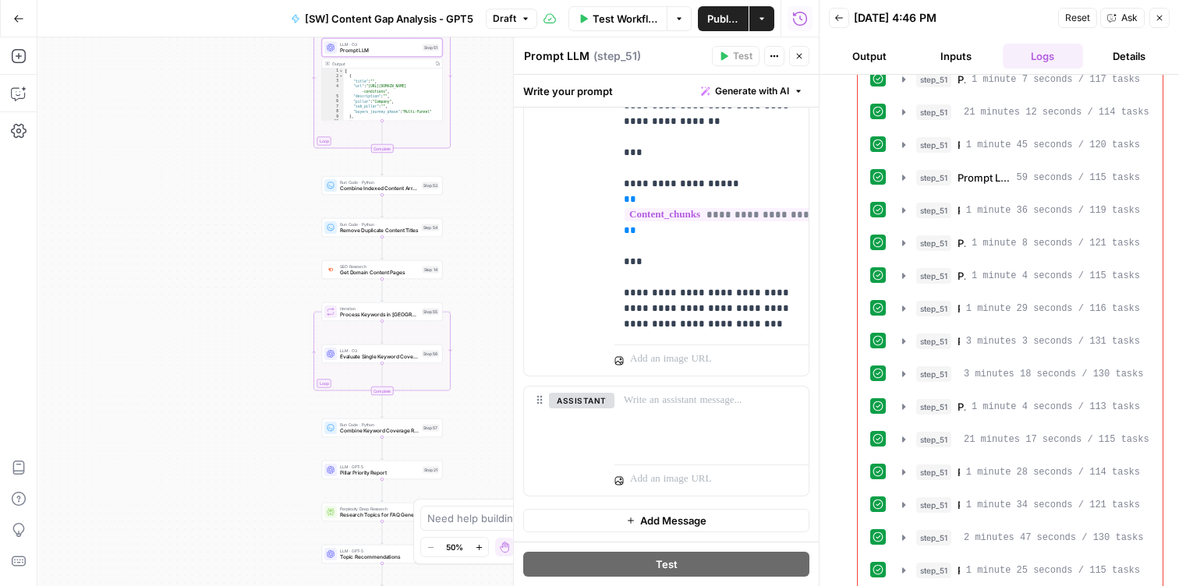
scroll to position [321, 0]
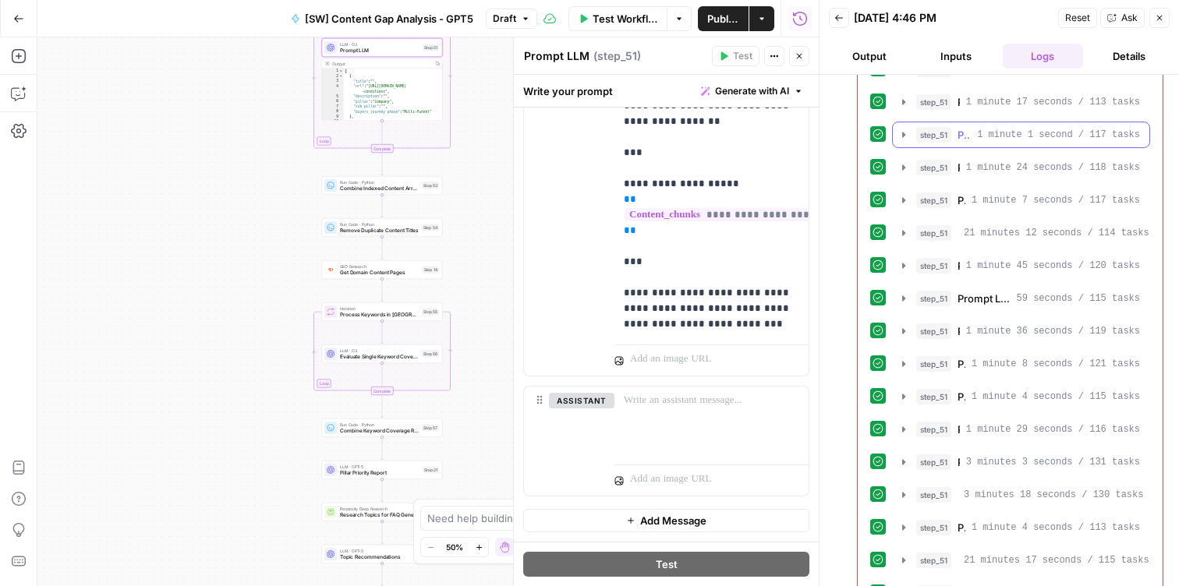
click at [904, 133] on icon "button" at bounding box center [903, 135] width 12 height 12
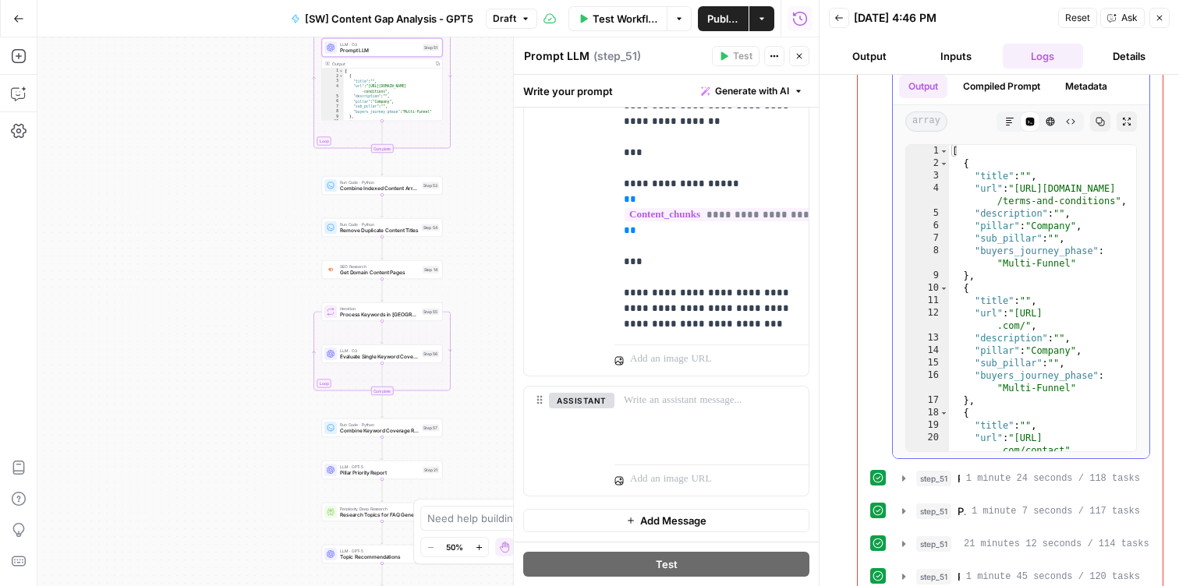
scroll to position [0, 0]
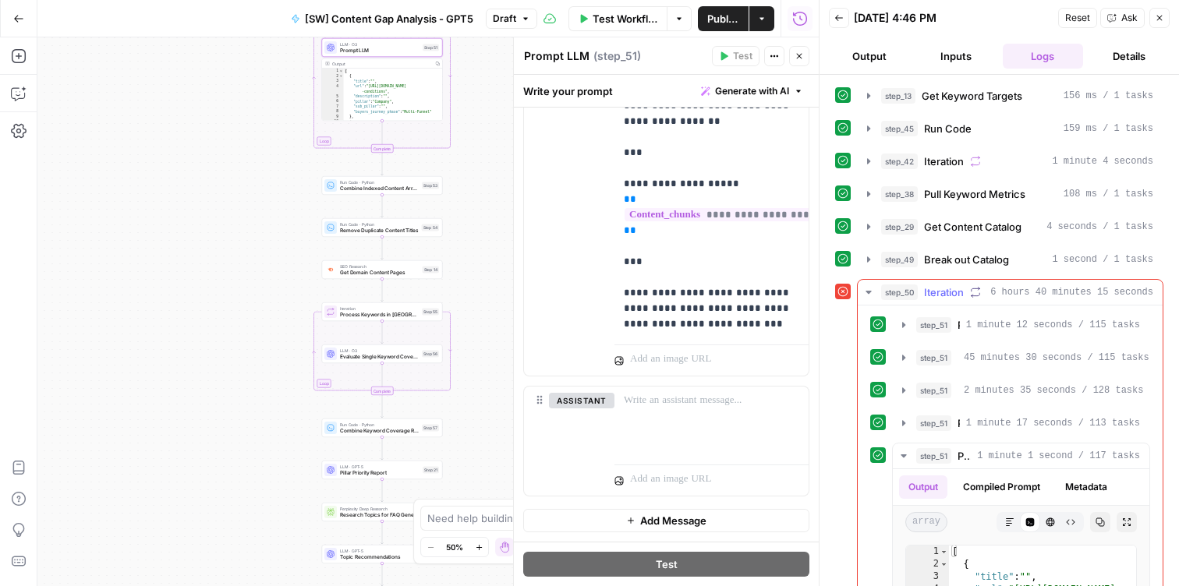
click at [873, 289] on icon "button" at bounding box center [868, 292] width 12 height 12
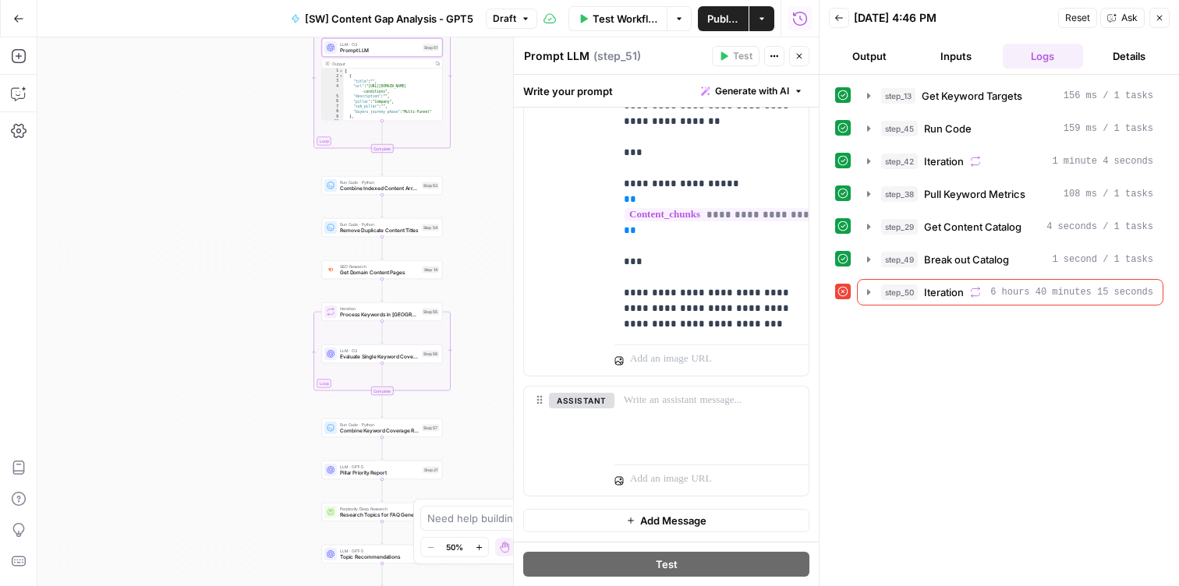
click at [843, 15] on icon "button" at bounding box center [838, 17] width 9 height 9
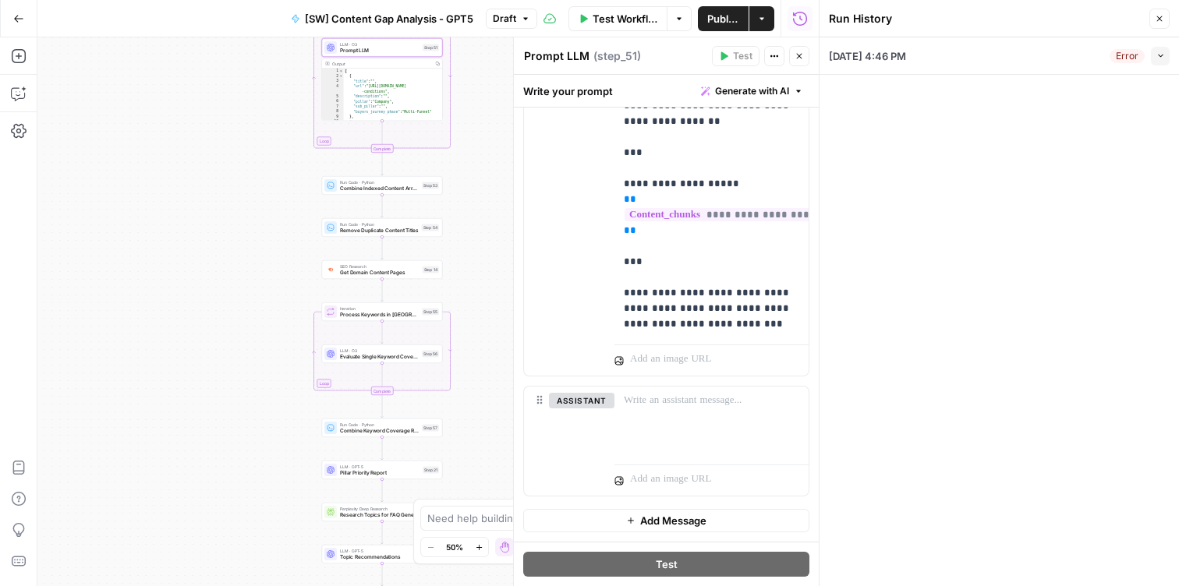
click at [464, 19] on span "[SW] Content Gap Analysis - GPT5" at bounding box center [389, 19] width 168 height 16
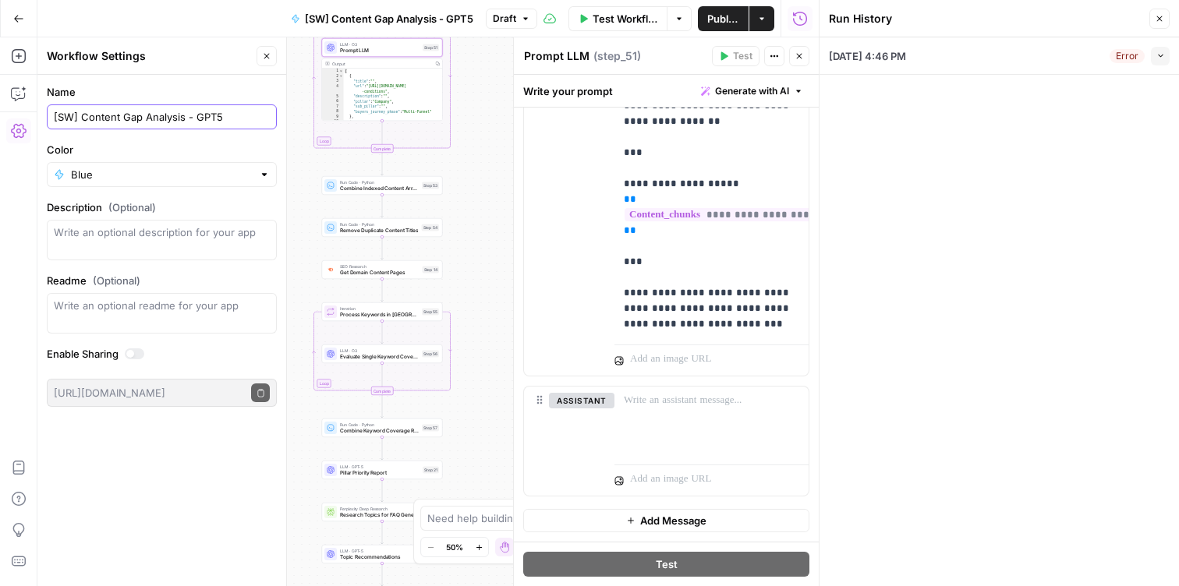
drag, startPoint x: 188, startPoint y: 116, endPoint x: 333, endPoint y: 122, distance: 145.2
click at [333, 122] on body "Xponent21 New Home Browse Your Data Usage Settings Recent Grids Solar Tint Bran…" at bounding box center [589, 293] width 1179 height 586
type input "[SW] Content Gap Analysis"
click at [728, 12] on span "Publish" at bounding box center [723, 19] width 32 height 16
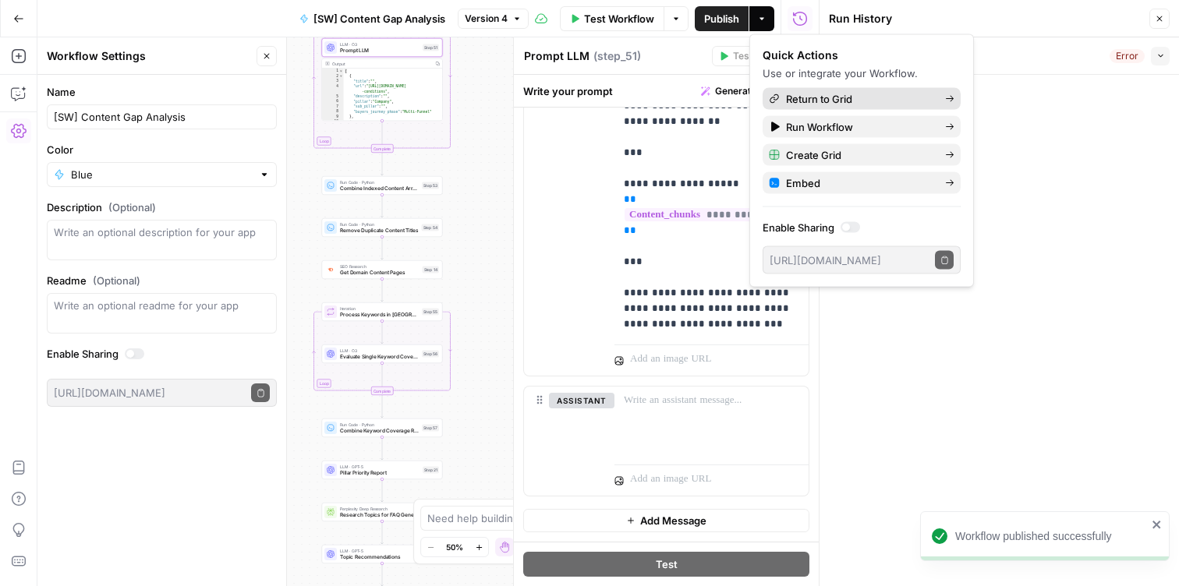
click at [820, 104] on span "Return to Grid" at bounding box center [859, 99] width 147 height 16
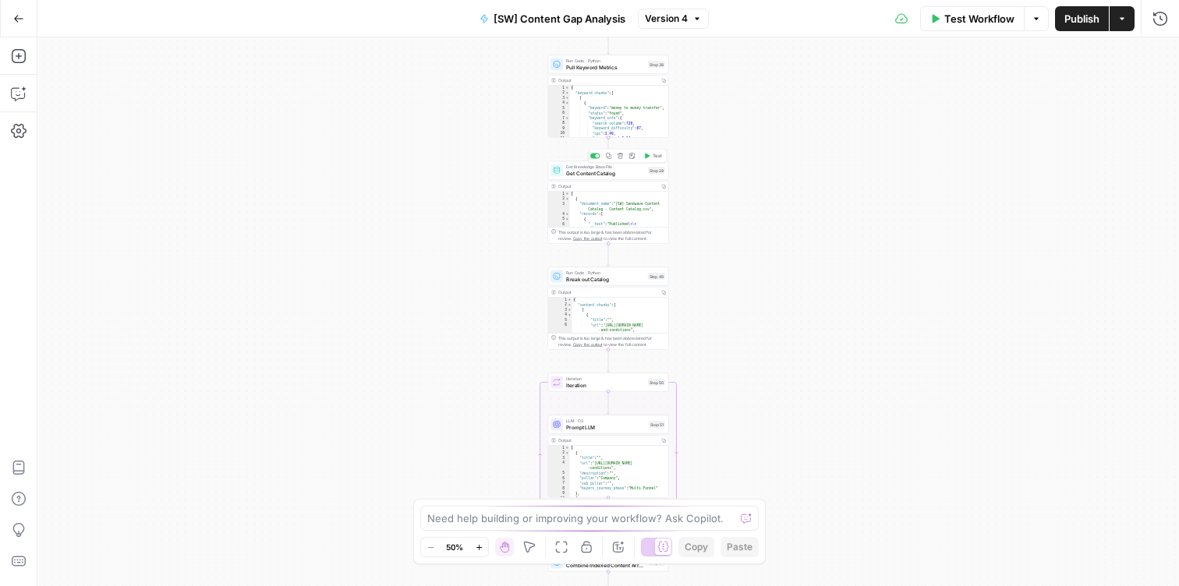
click at [571, 179] on div "Get Knowledge Base File Get Content Catalog Step 29 Copy step Delete step Add N…" at bounding box center [608, 170] width 121 height 19
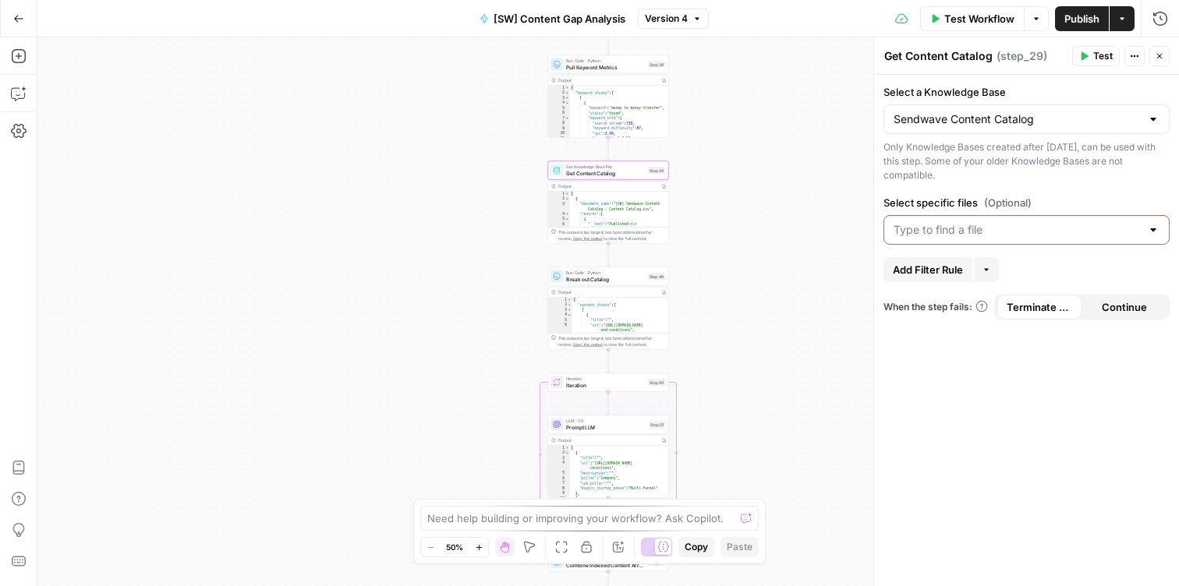
click at [1016, 233] on input "Select specific files (Optional)" at bounding box center [1017, 230] width 247 height 16
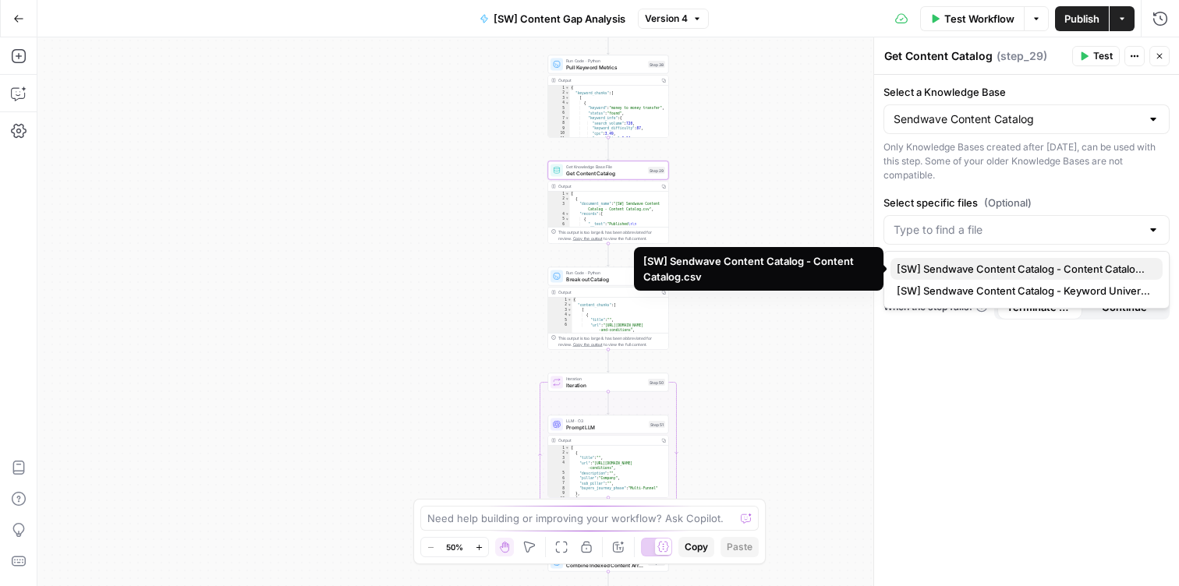
click at [1025, 275] on span "[SW] Sendwave Content Catalog - Content Catalog.csv" at bounding box center [1023, 269] width 253 height 16
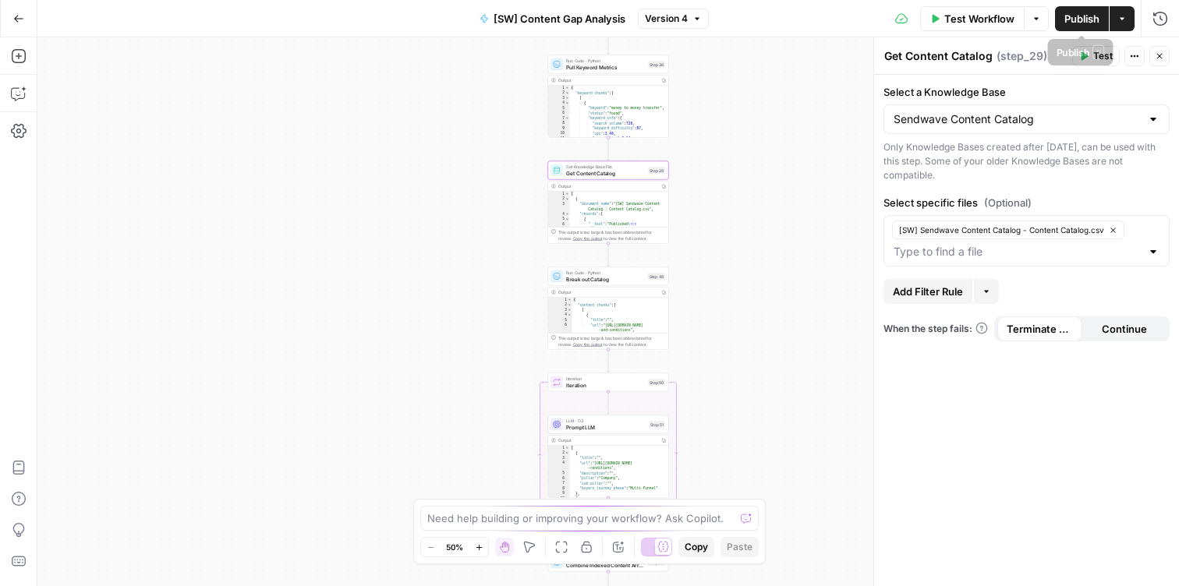
click at [1082, 12] on span "Publish" at bounding box center [1081, 19] width 35 height 16
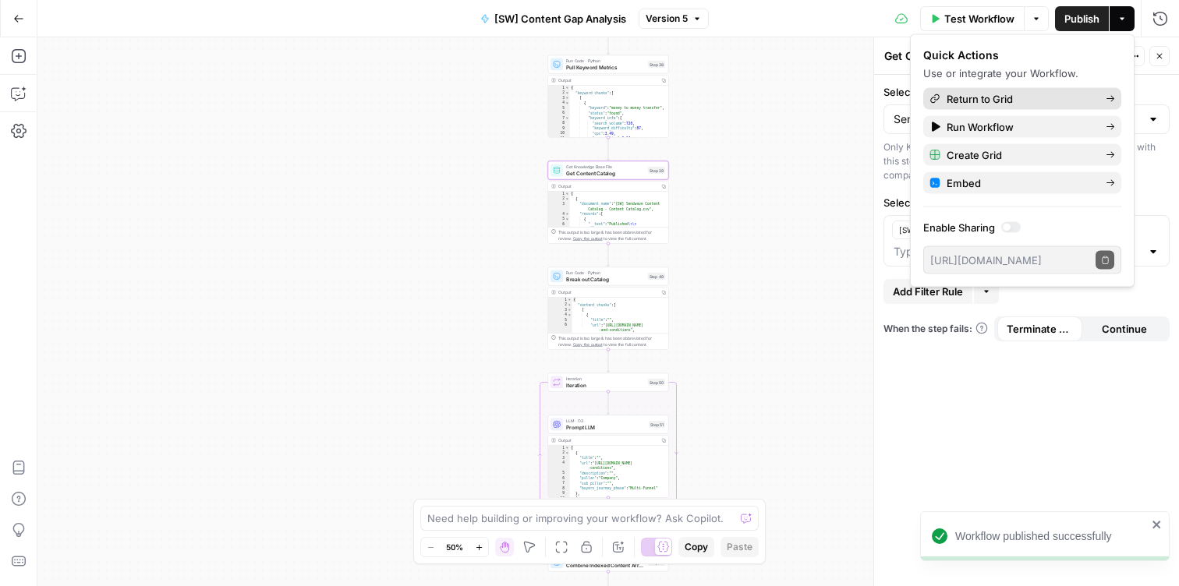
click at [1013, 95] on span "Return to Grid" at bounding box center [1020, 99] width 147 height 16
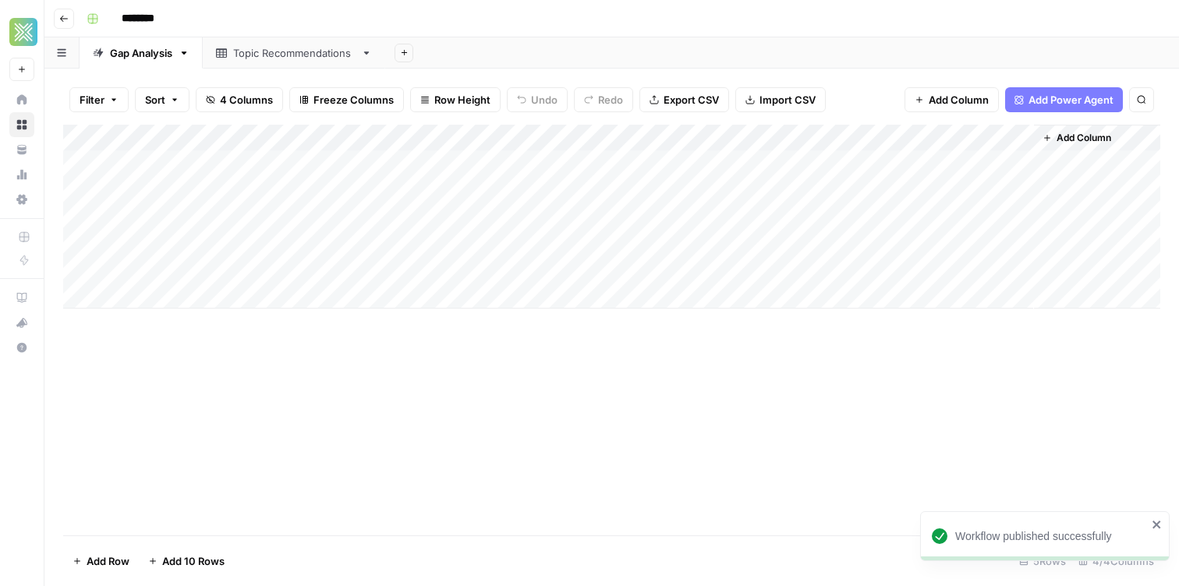
click at [1002, 140] on div "Add Column" at bounding box center [611, 217] width 1097 height 184
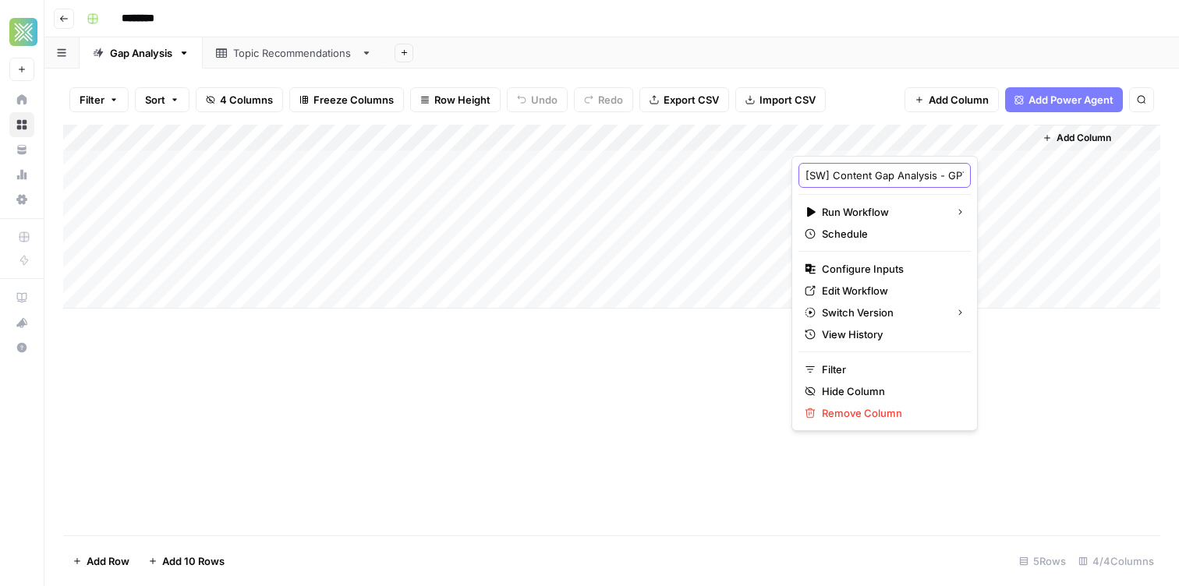
click at [890, 175] on input "[SW] Content Gap Analysis - GPT5" at bounding box center [884, 176] width 158 height 16
drag, startPoint x: 877, startPoint y: 178, endPoint x: 1000, endPoint y: 179, distance: 123.2
click at [1000, 179] on body "Xponent21 New Home Browse Your Data Usage Settings Recent Grids Solar Tint Bran…" at bounding box center [589, 293] width 1179 height 586
click at [880, 174] on input "[SW] Content Gap Analysis - GPT5" at bounding box center [884, 176] width 158 height 16
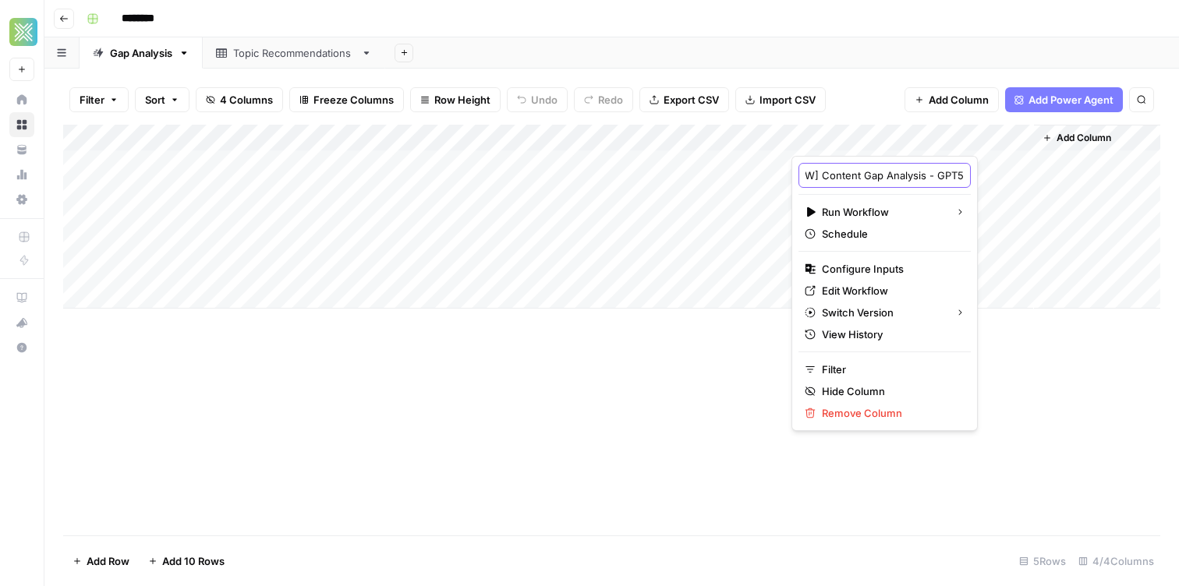
drag, startPoint x: 887, startPoint y: 175, endPoint x: 1017, endPoint y: 178, distance: 130.2
click at [1017, 178] on body "Xponent21 New Home Browse Your Data Usage Settings Recent Grids Solar Tint Bran…" at bounding box center [589, 293] width 1179 height 586
type input "[SW] Content Gap Analysis"
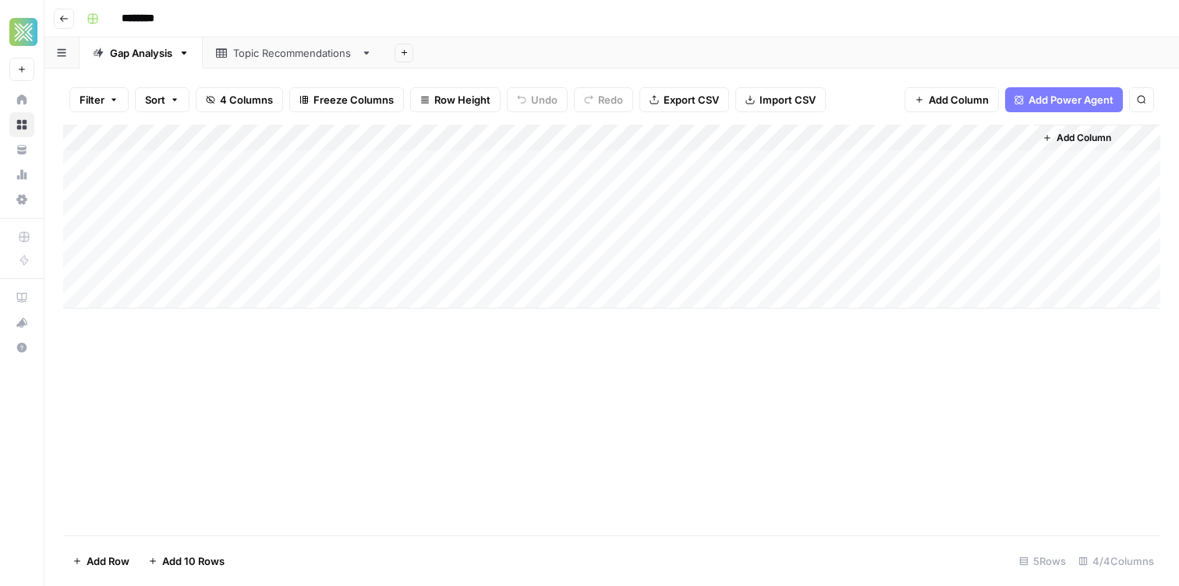
click at [844, 51] on div "Add Sheet" at bounding box center [782, 52] width 794 height 31
click at [960, 139] on div "Add Column" at bounding box center [611, 217] width 1097 height 184
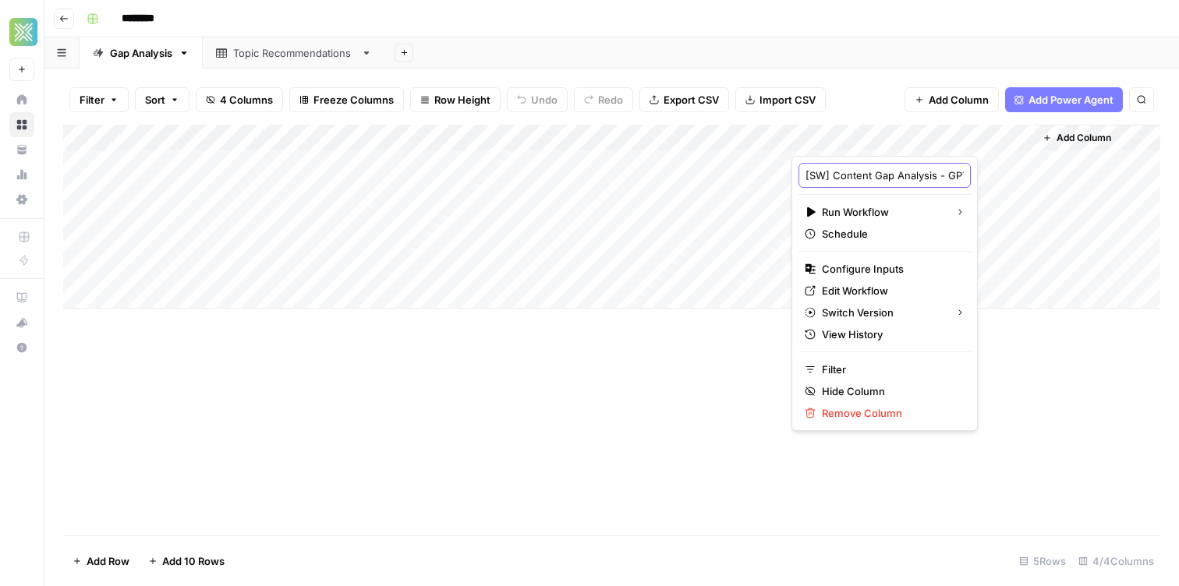
scroll to position [0, 51]
drag, startPoint x: 880, startPoint y: 168, endPoint x: 982, endPoint y: 186, distance: 102.9
click at [982, 189] on body "Xponent21 New Home Browse Your Data Usage Settings Recent Grids Solar Tint Bran…" at bounding box center [589, 293] width 1179 height 586
click at [905, 182] on input "[SW] Content Gap Analysis - GPT5" at bounding box center [884, 176] width 158 height 16
drag, startPoint x: 888, startPoint y: 180, endPoint x: 1010, endPoint y: 181, distance: 121.6
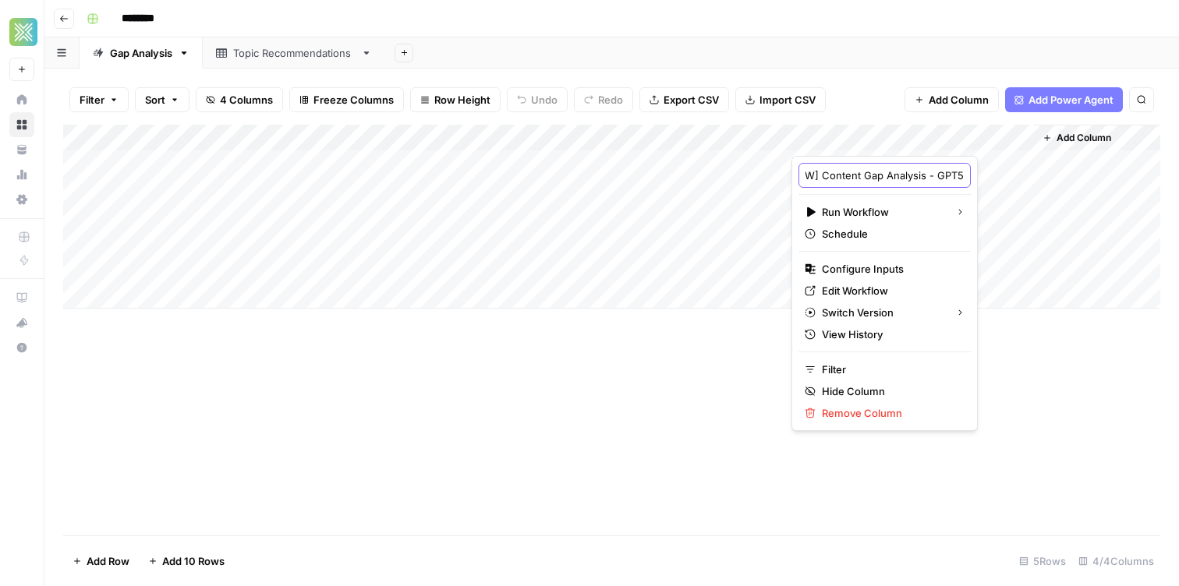
click at [1010, 181] on body "Xponent21 New Home Browse Your Data Usage Settings Recent Grids Solar Tint Bran…" at bounding box center [589, 293] width 1179 height 586
type input "[SW] Content Gap Analysis"
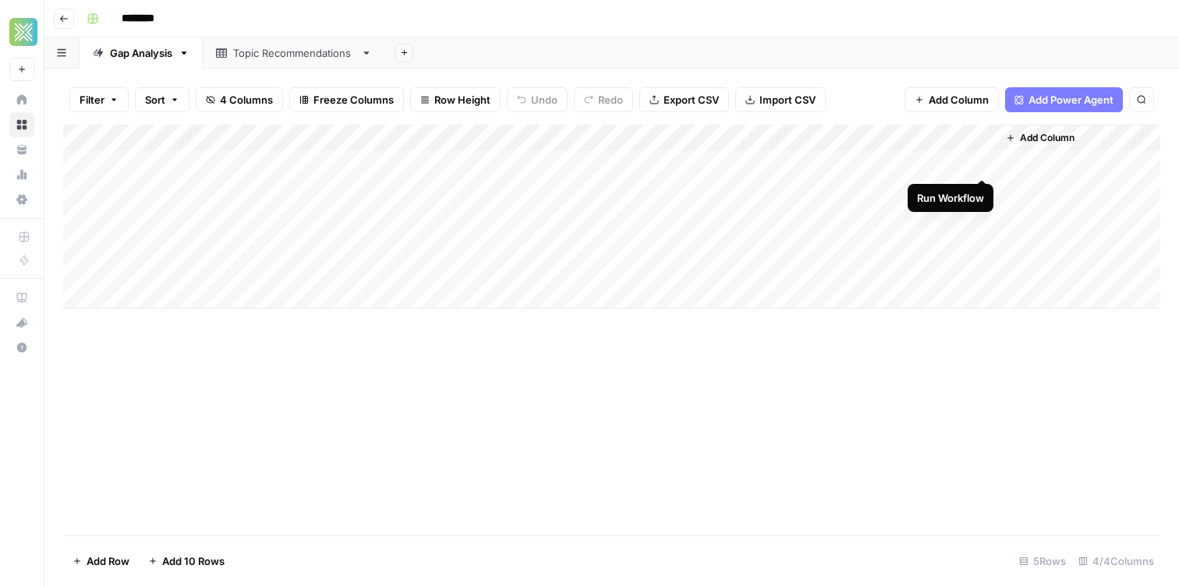
click at [982, 164] on div "Add Column" at bounding box center [611, 217] width 1097 height 184
click at [962, 165] on div "Add Column" at bounding box center [611, 217] width 1097 height 184
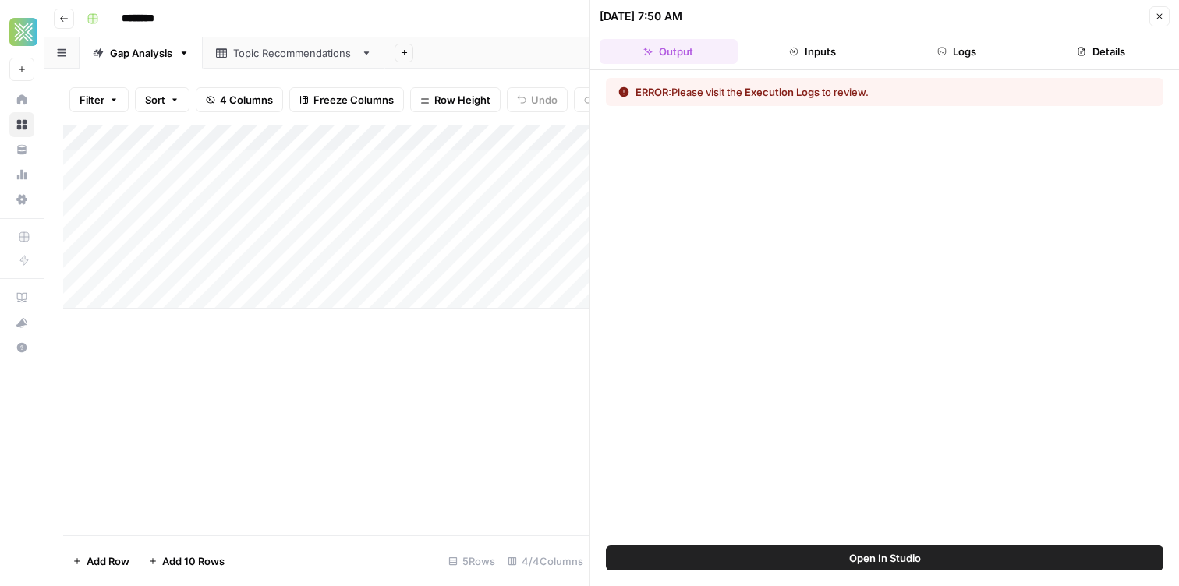
click at [907, 547] on button "Open In Studio" at bounding box center [884, 558] width 557 height 25
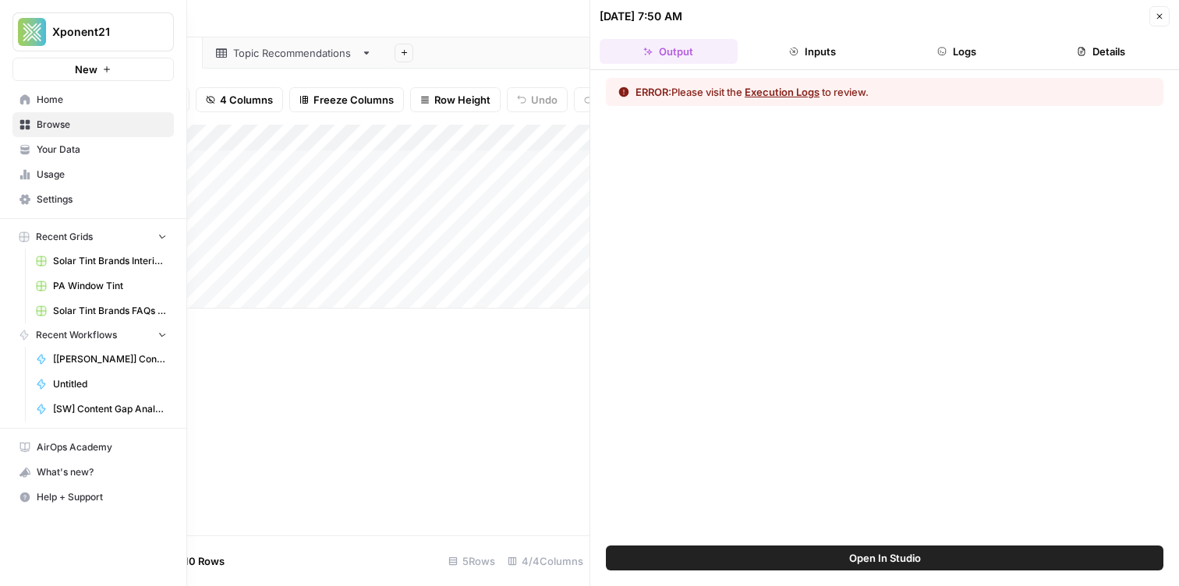
click at [16, 118] on link "Browse" at bounding box center [92, 124] width 161 height 25
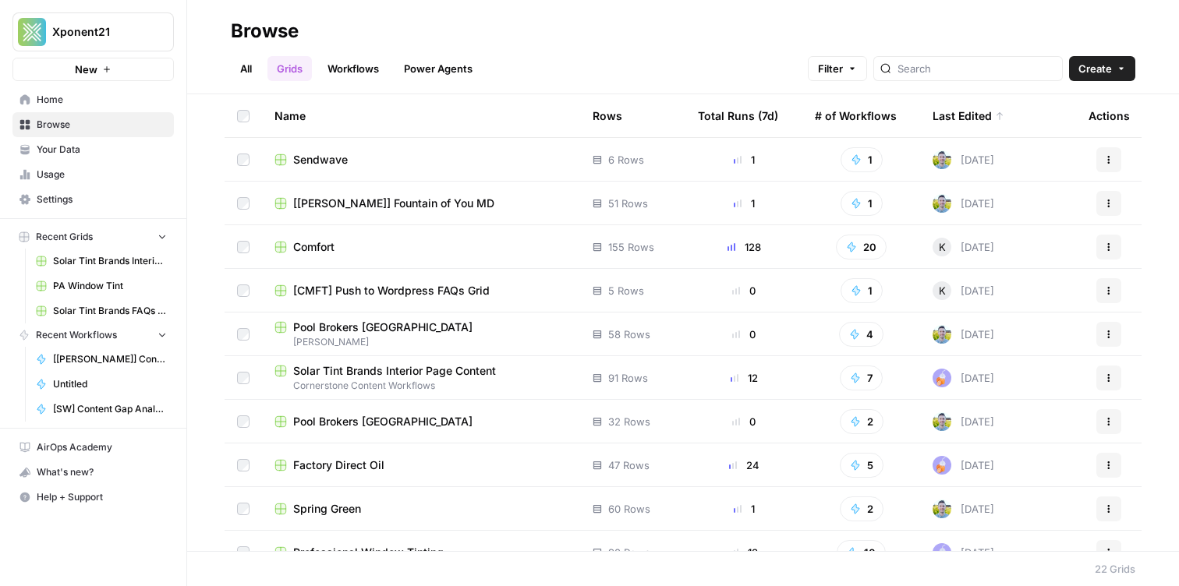
click at [72, 141] on link "Your Data" at bounding box center [92, 149] width 161 height 25
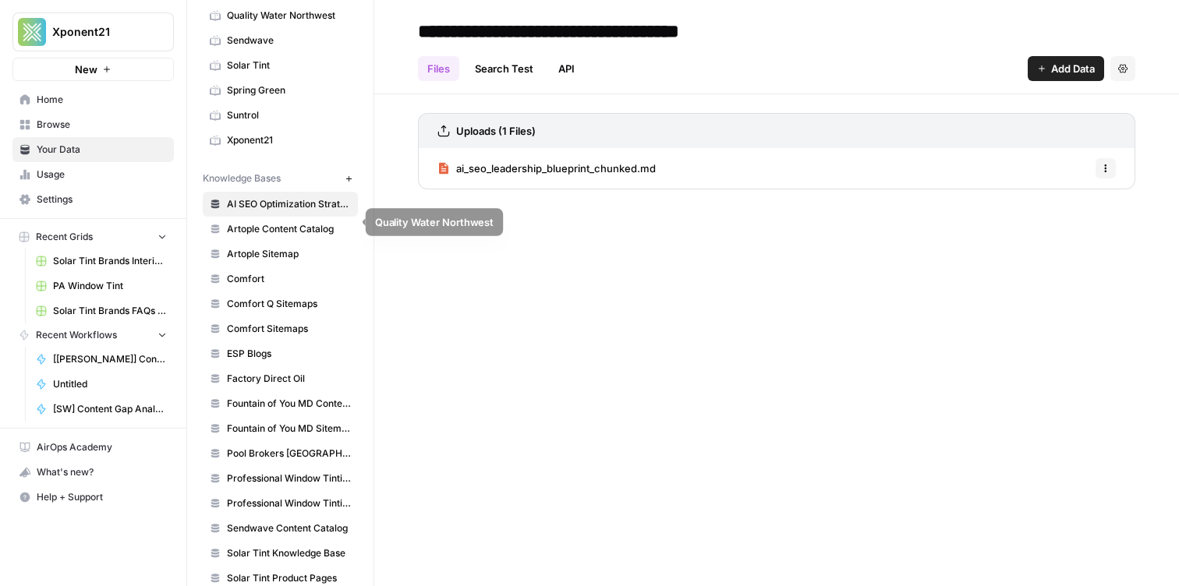
scroll to position [502, 0]
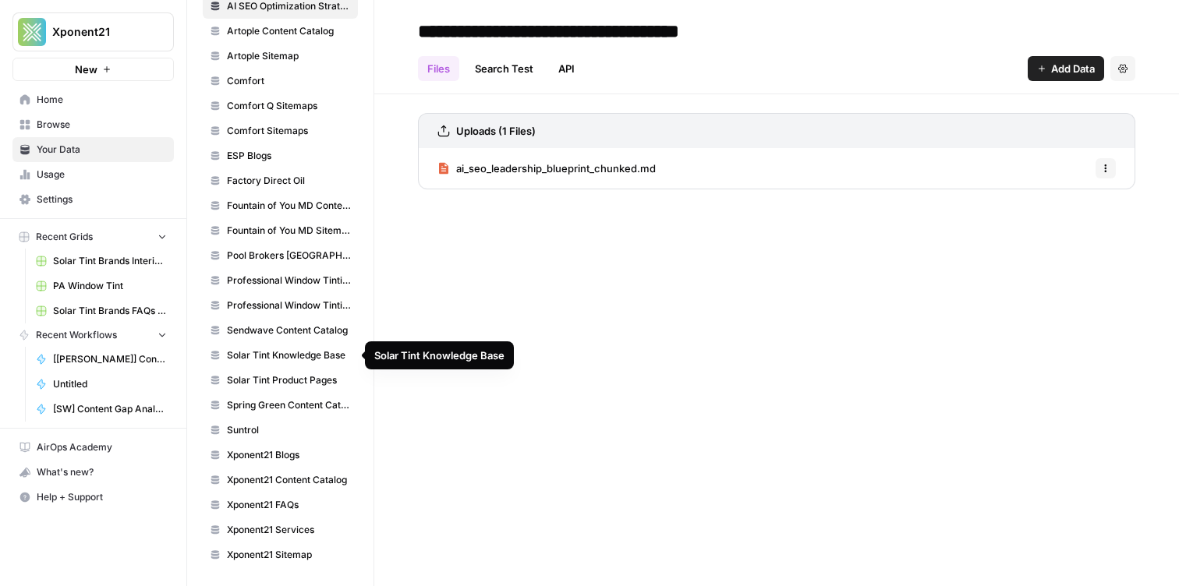
click at [291, 323] on link "Sendwave Content Catalog" at bounding box center [280, 330] width 155 height 25
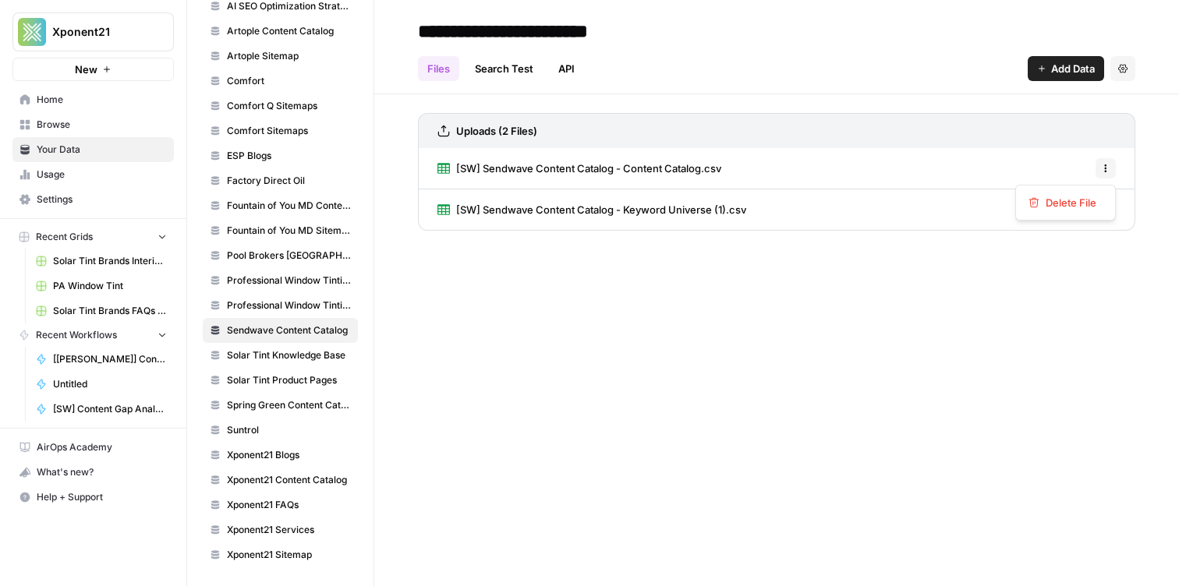
click at [1111, 161] on button "Options" at bounding box center [1105, 168] width 20 height 20
click at [1091, 197] on span "Delete File" at bounding box center [1071, 203] width 51 height 16
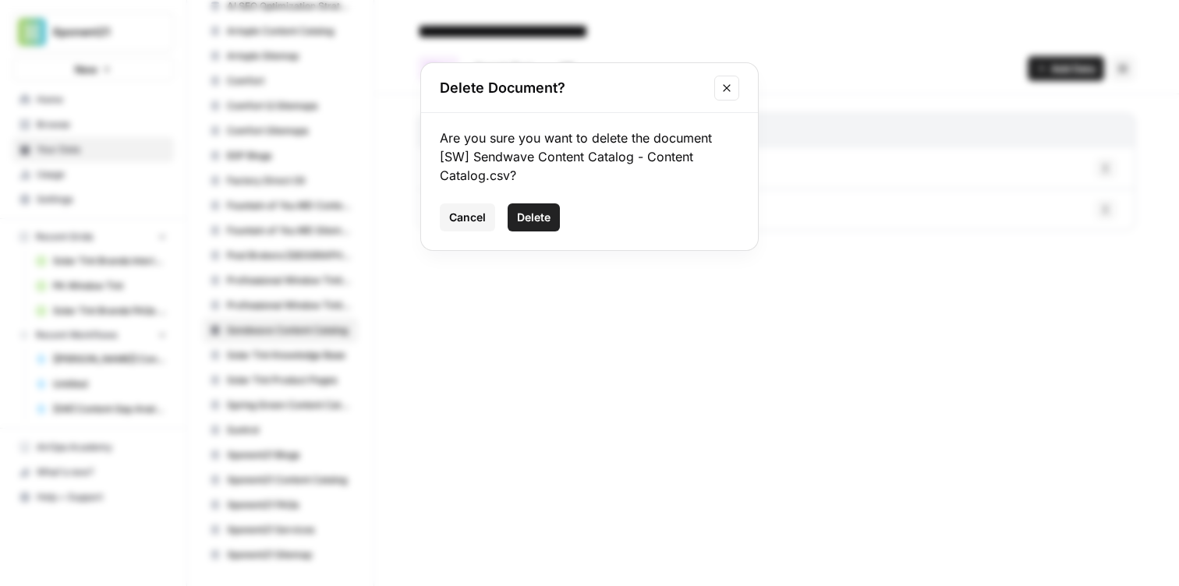
click at [533, 221] on span "Delete" at bounding box center [534, 218] width 34 height 16
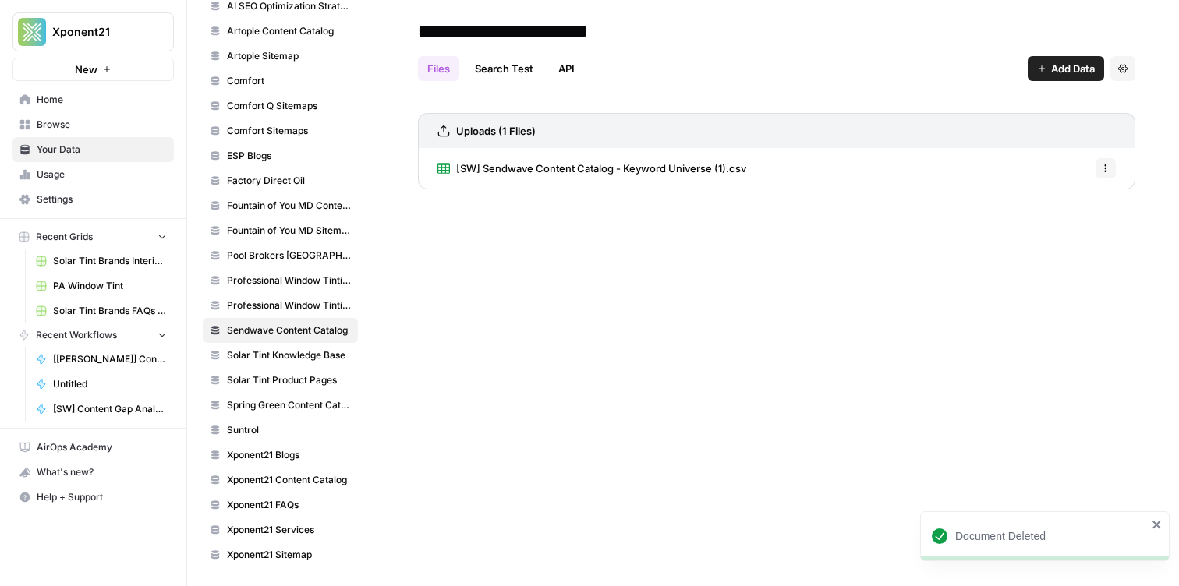
click at [1043, 52] on div "Files Search Test API Add Data Settings" at bounding box center [776, 62] width 717 height 37
click at [1043, 55] on div "Files Search Test API Add Data Settings" at bounding box center [776, 62] width 717 height 37
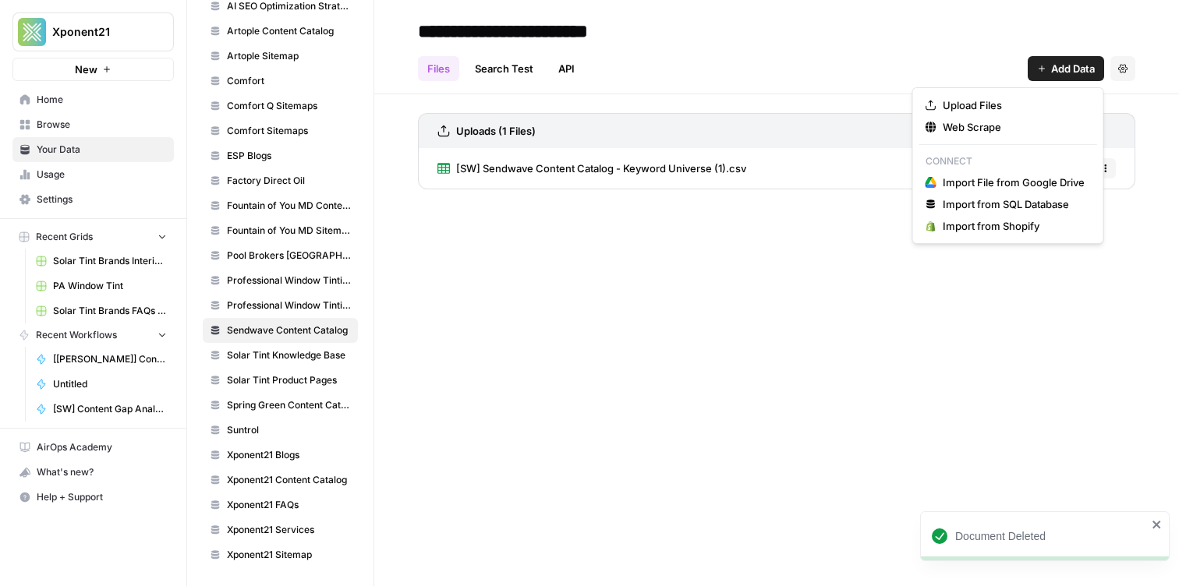
click at [1043, 59] on button "Add Data" at bounding box center [1066, 68] width 76 height 25
click at [975, 104] on span "Upload Files" at bounding box center [1014, 105] width 142 height 16
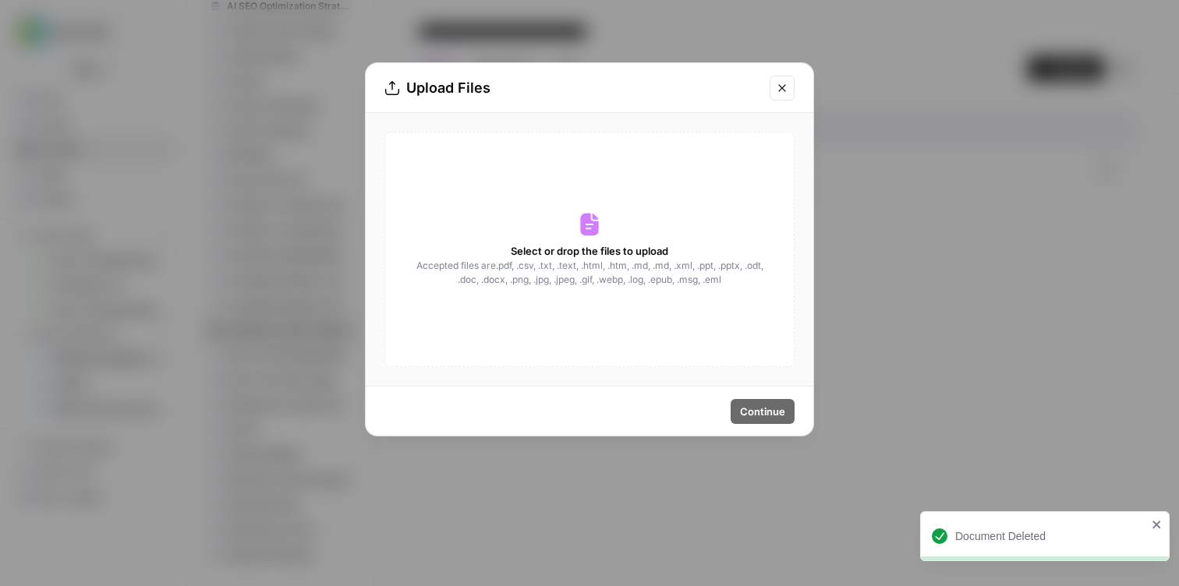
click at [615, 259] on span "Accepted files are .pdf, .csv, .txt, .text, .html, .htm, .md, .md, .xml, .ppt, …" at bounding box center [589, 273] width 349 height 28
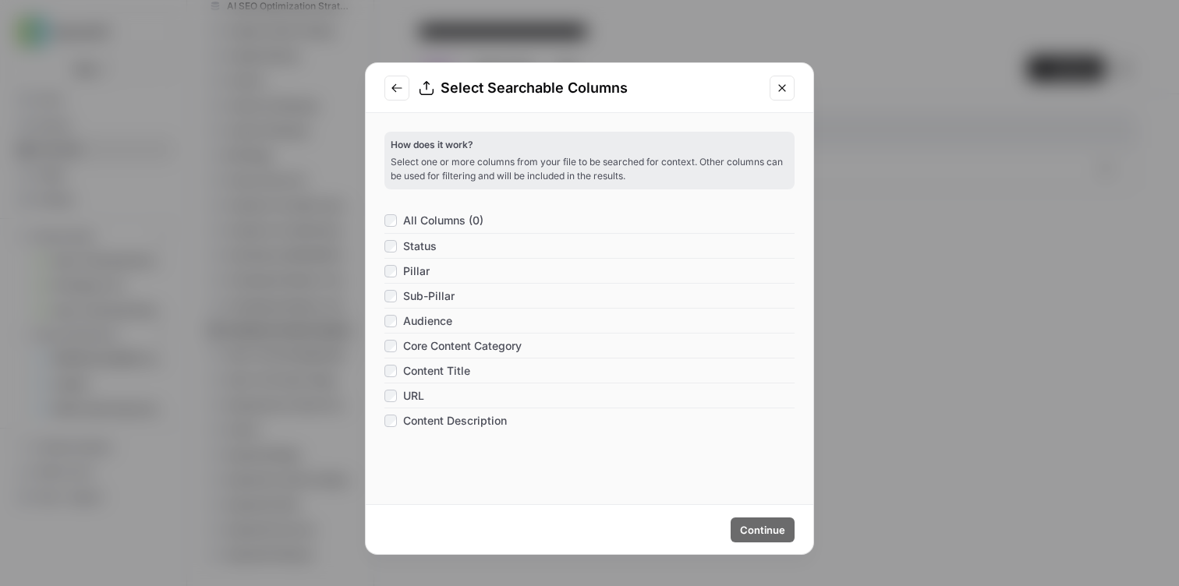
click at [432, 224] on span "All Columns (0)" at bounding box center [443, 221] width 80 height 16
click at [775, 529] on span "Continue" at bounding box center [762, 530] width 45 height 16
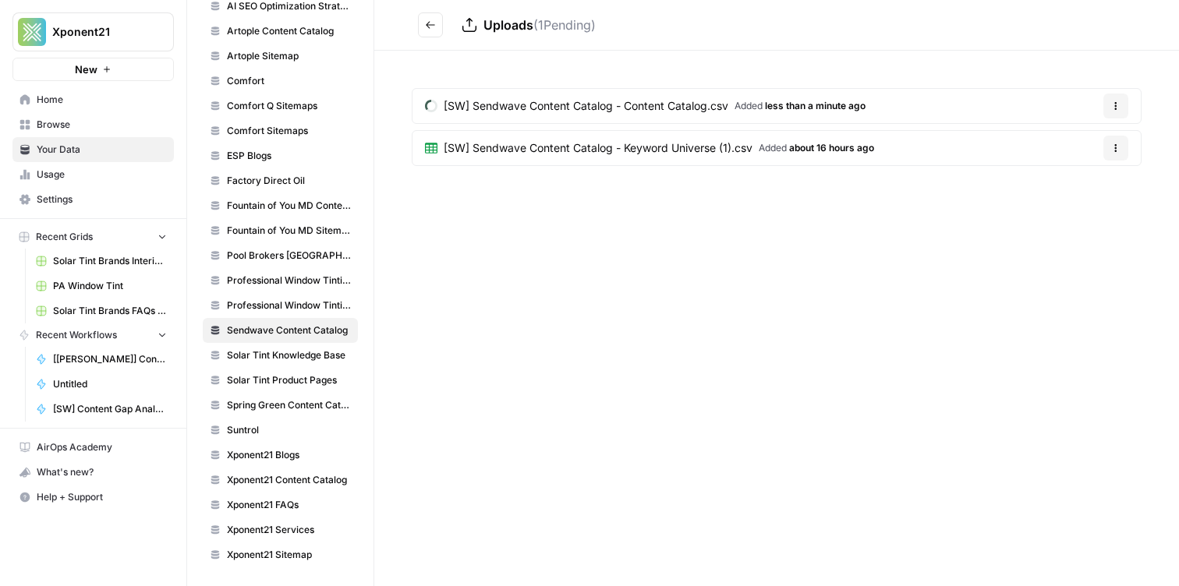
click at [434, 30] on button "Go back" at bounding box center [430, 24] width 25 height 25
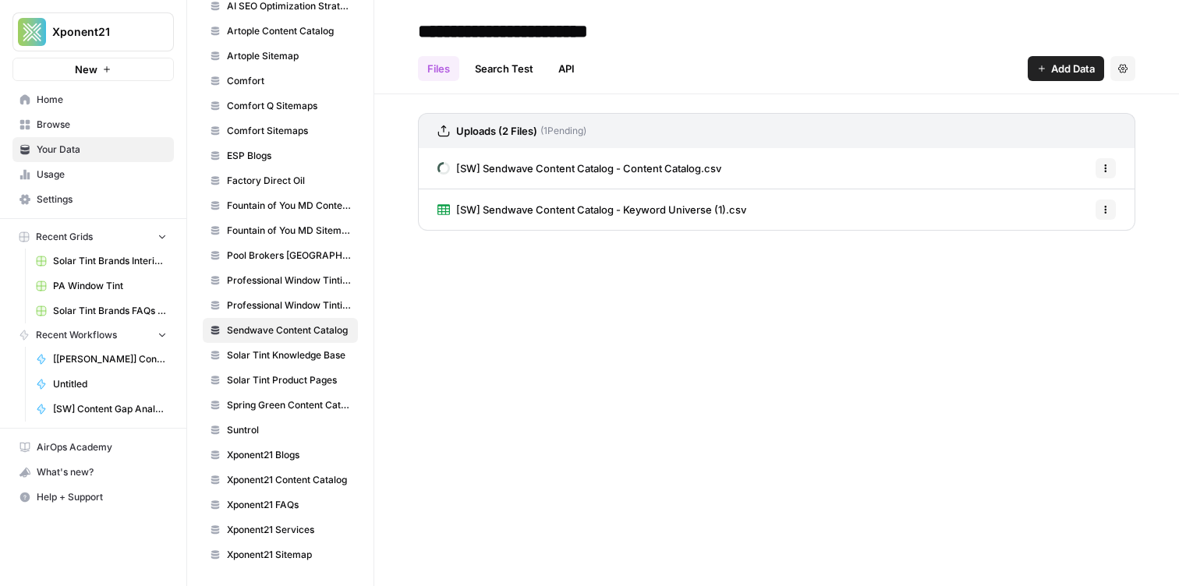
click at [292, 271] on link "Professional Window Tinting Content Catalog" at bounding box center [280, 280] width 155 height 25
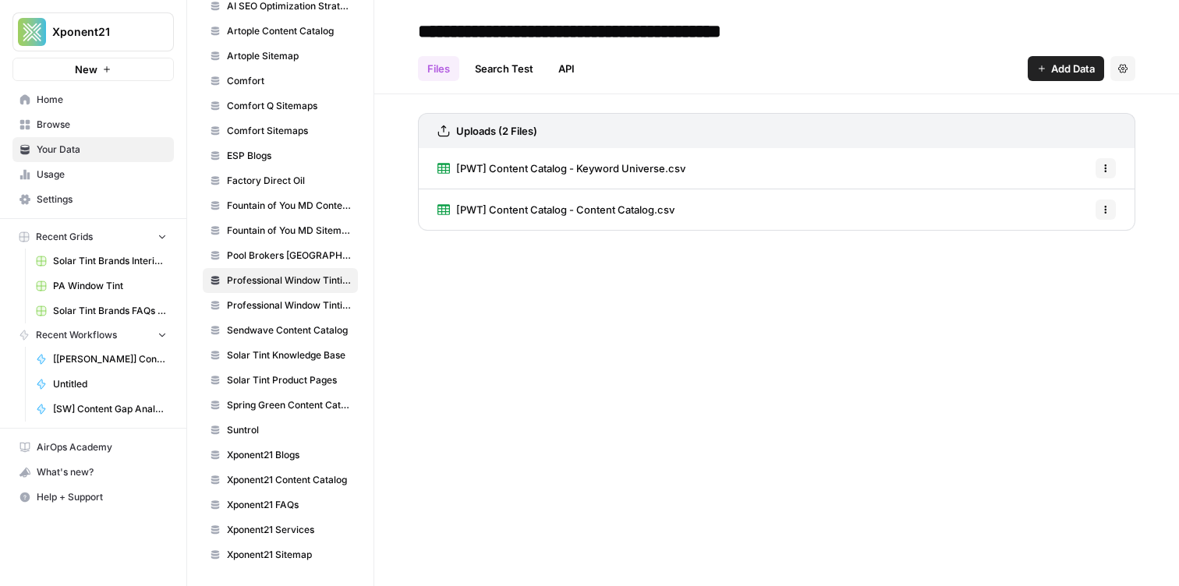
click at [281, 321] on link "Sendwave Content Catalog" at bounding box center [280, 330] width 155 height 25
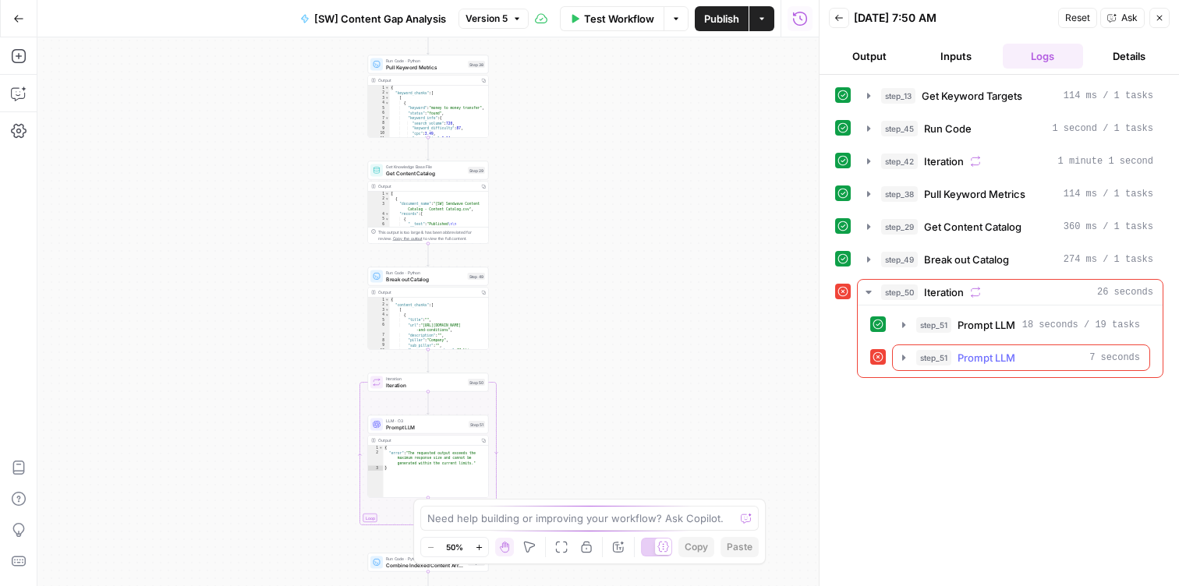
click at [902, 358] on icon "button" at bounding box center [903, 357] width 3 height 5
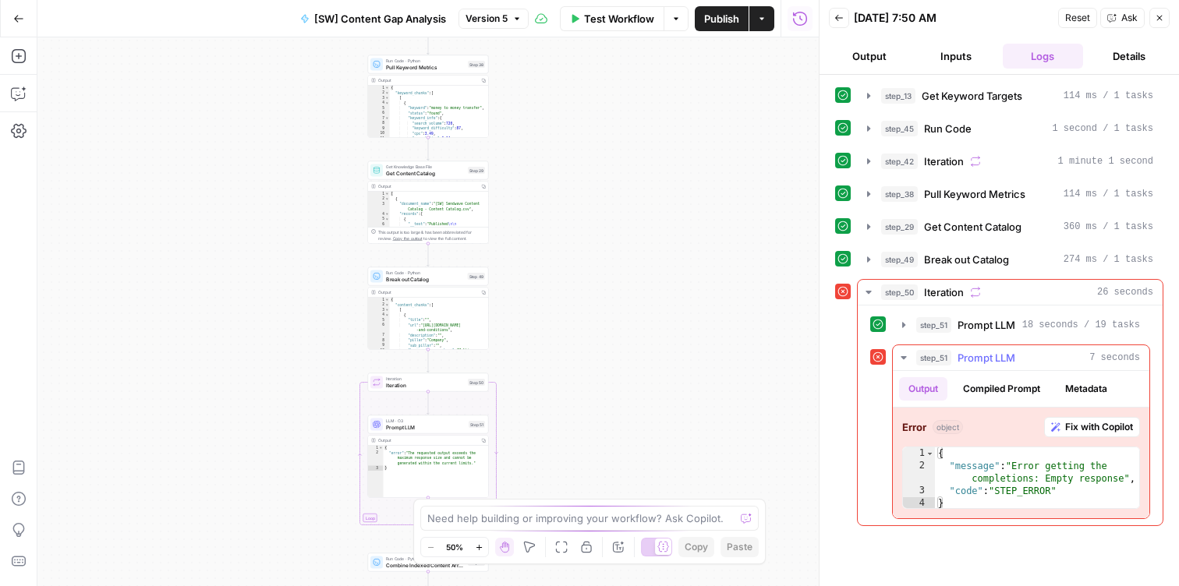
click at [1065, 423] on span "Fix with Copilot" at bounding box center [1099, 427] width 68 height 14
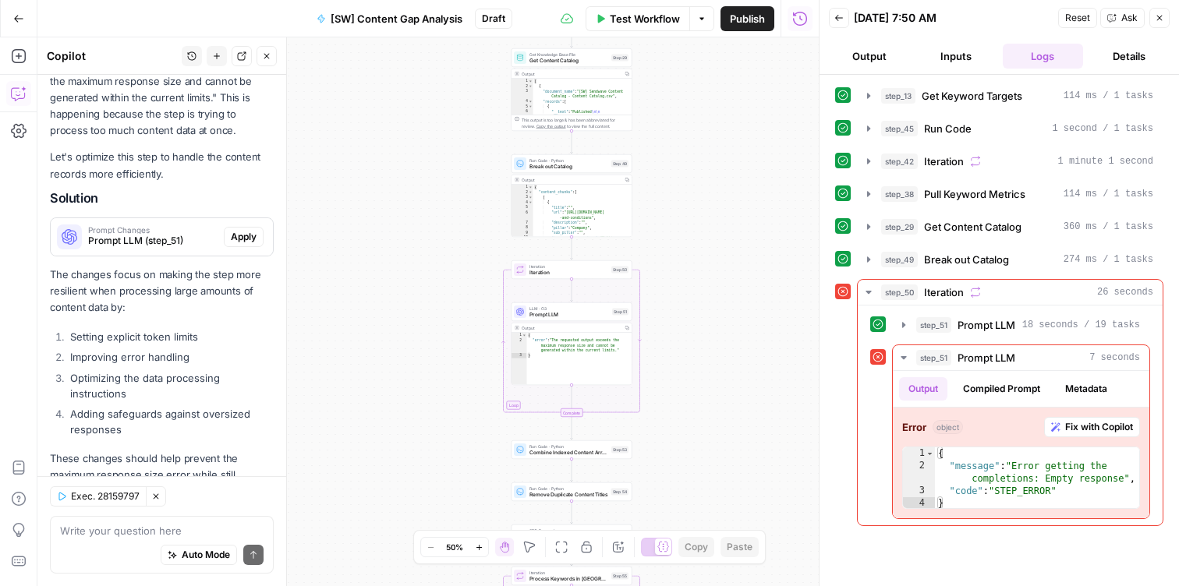
scroll to position [254, 0]
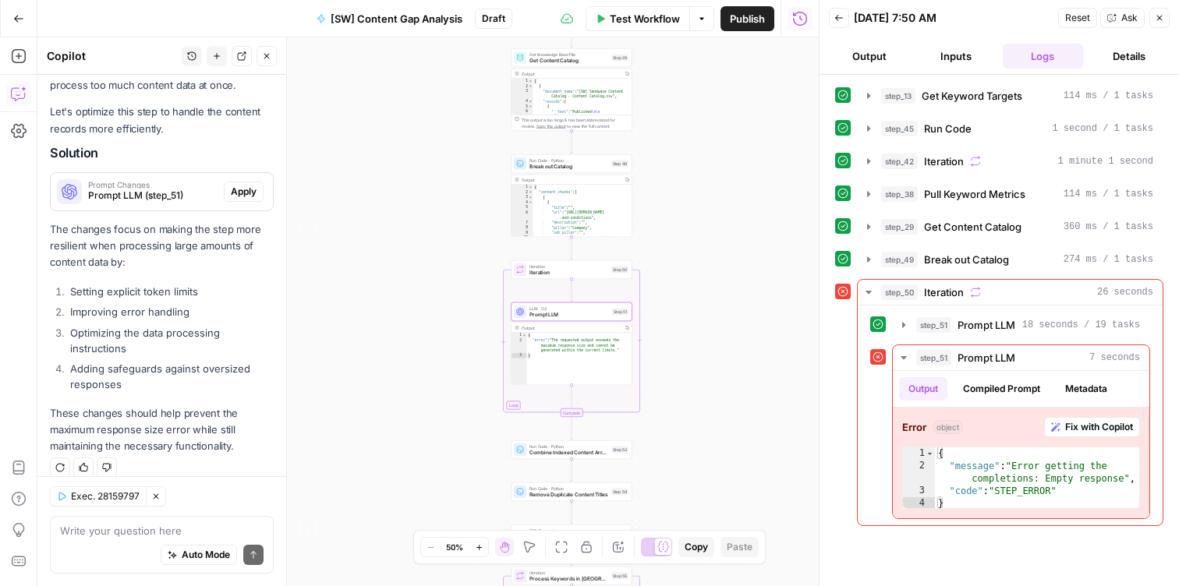
click at [249, 185] on span "Apply" at bounding box center [244, 192] width 26 height 14
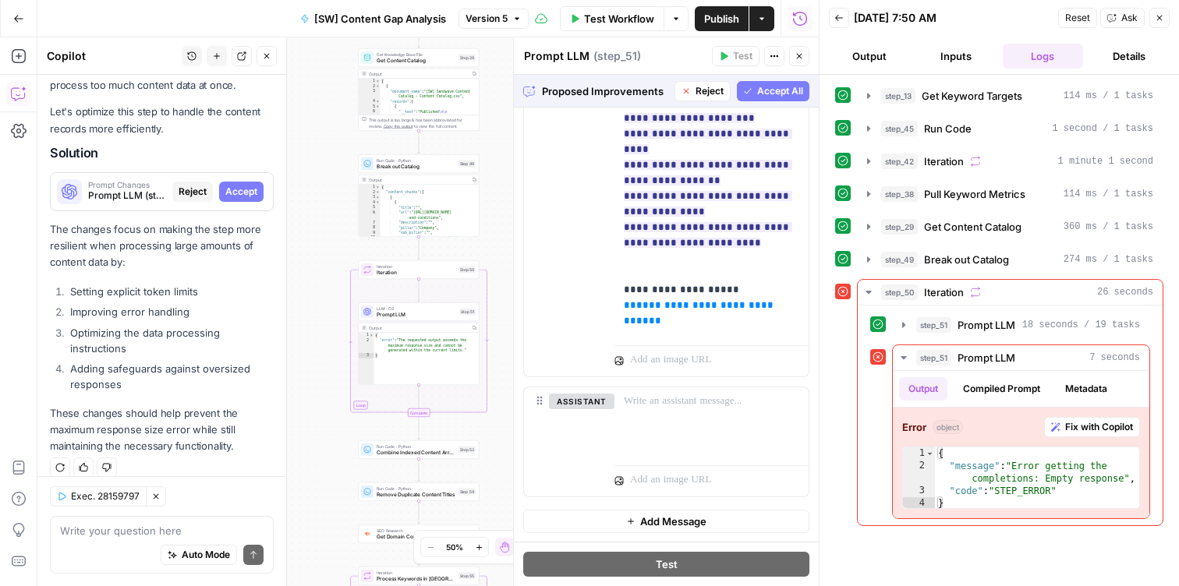
scroll to position [158, 0]
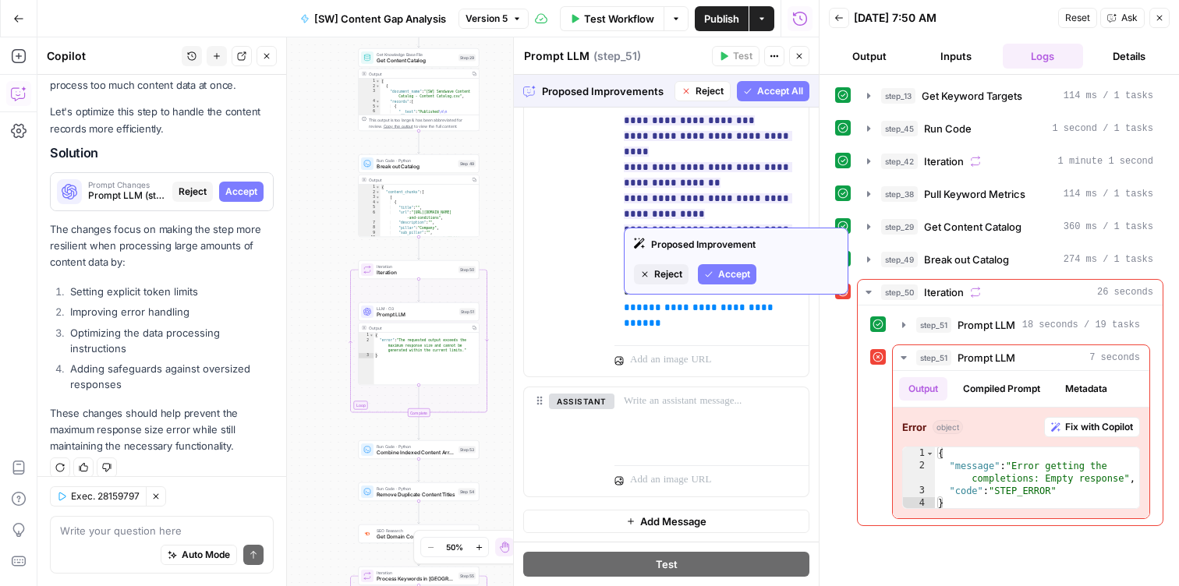
click at [762, 92] on span "Accept All" at bounding box center [780, 91] width 46 height 14
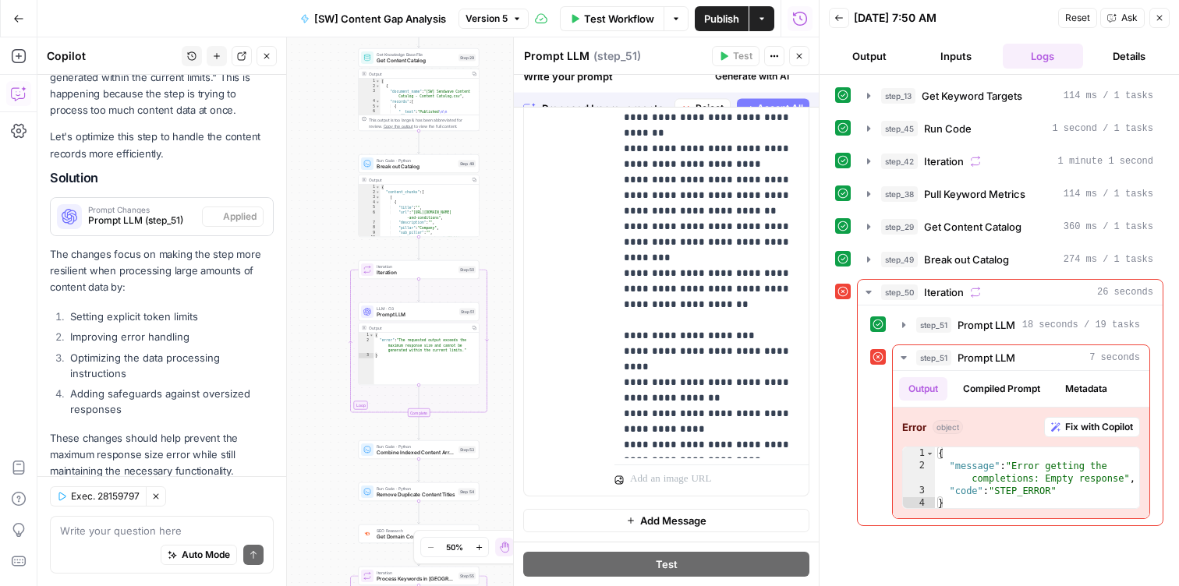
scroll to position [279, 0]
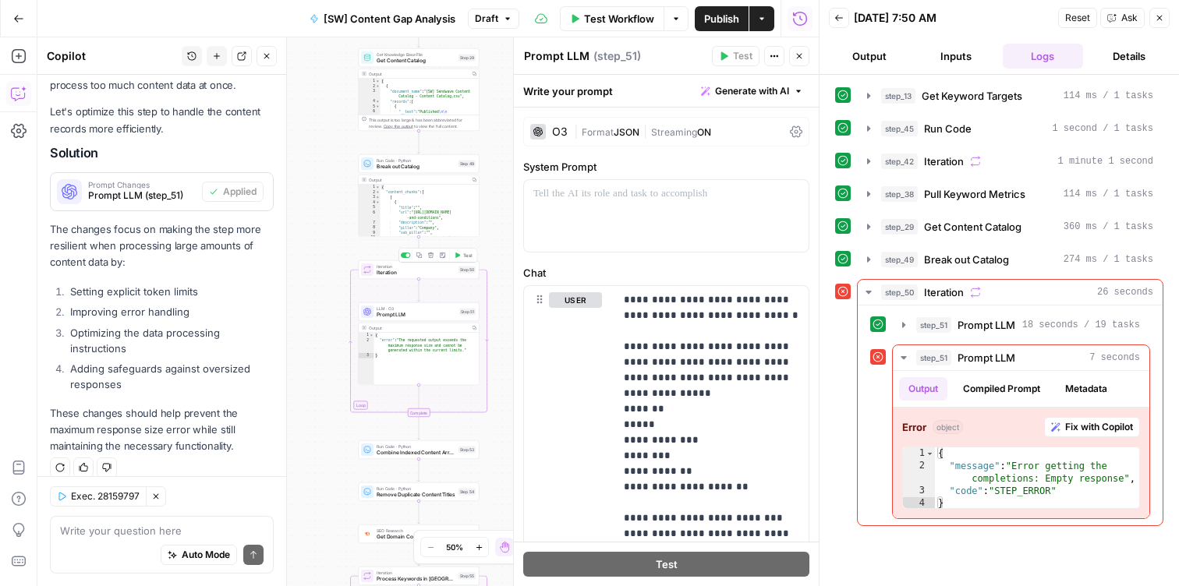
click at [465, 252] on span "Test" at bounding box center [467, 255] width 9 height 7
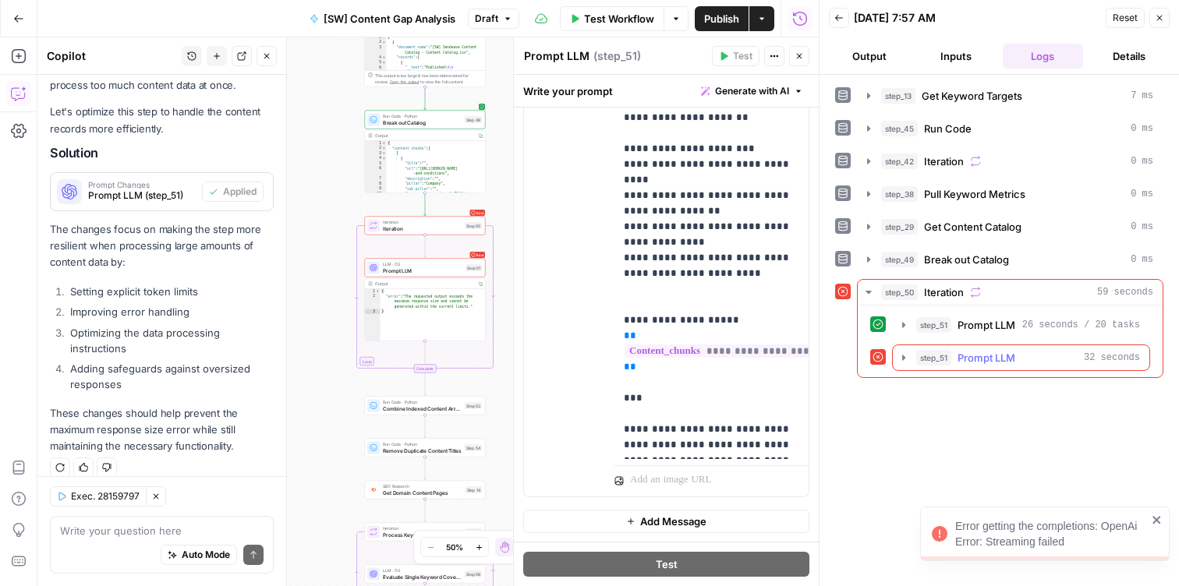
click at [901, 355] on icon "button" at bounding box center [903, 358] width 12 height 12
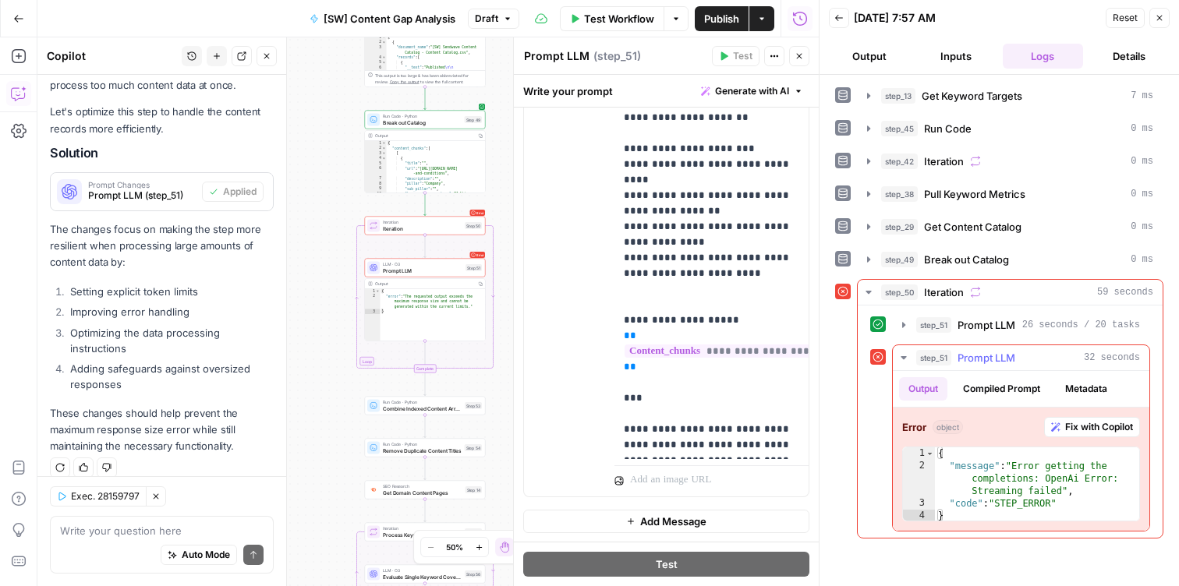
click at [1068, 427] on span "Fix with Copilot" at bounding box center [1099, 427] width 68 height 14
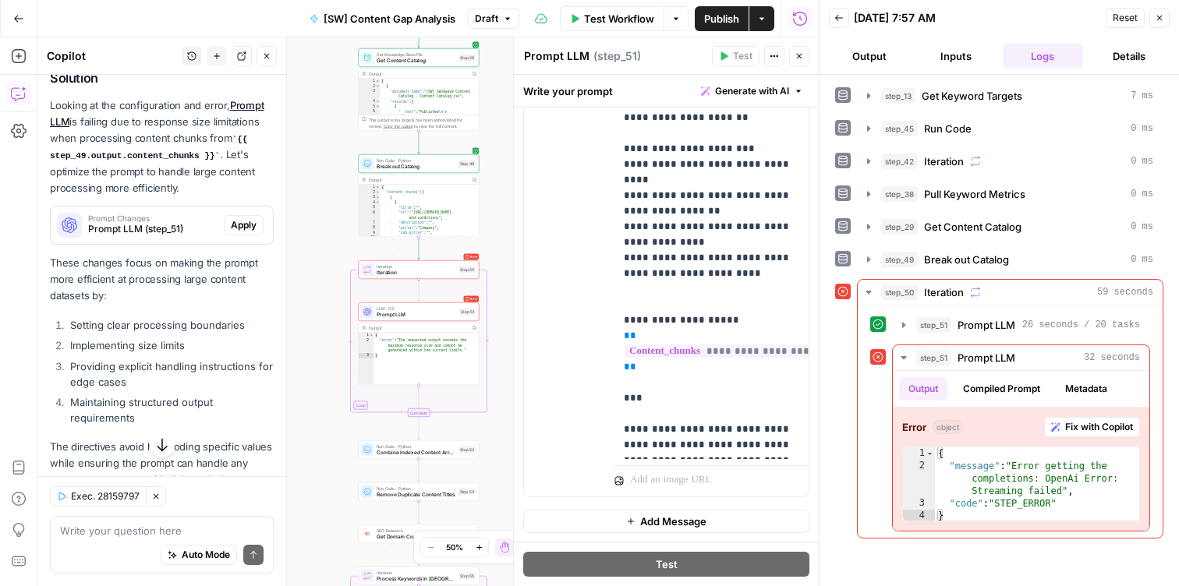
scroll to position [737, 0]
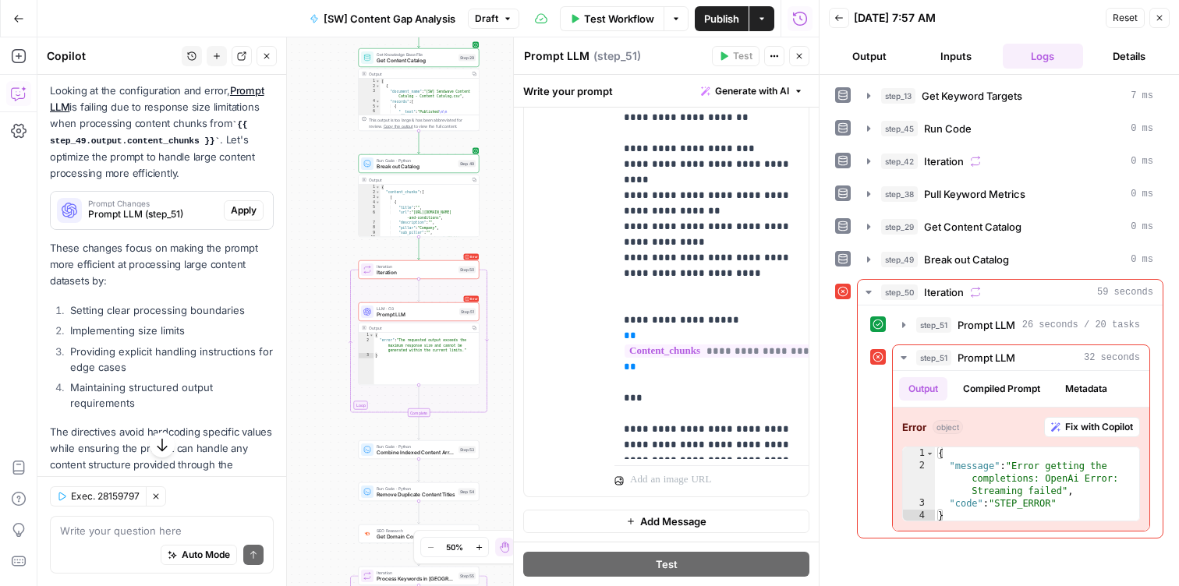
click at [417, 58] on span "Get Content Catalog" at bounding box center [416, 61] width 79 height 8
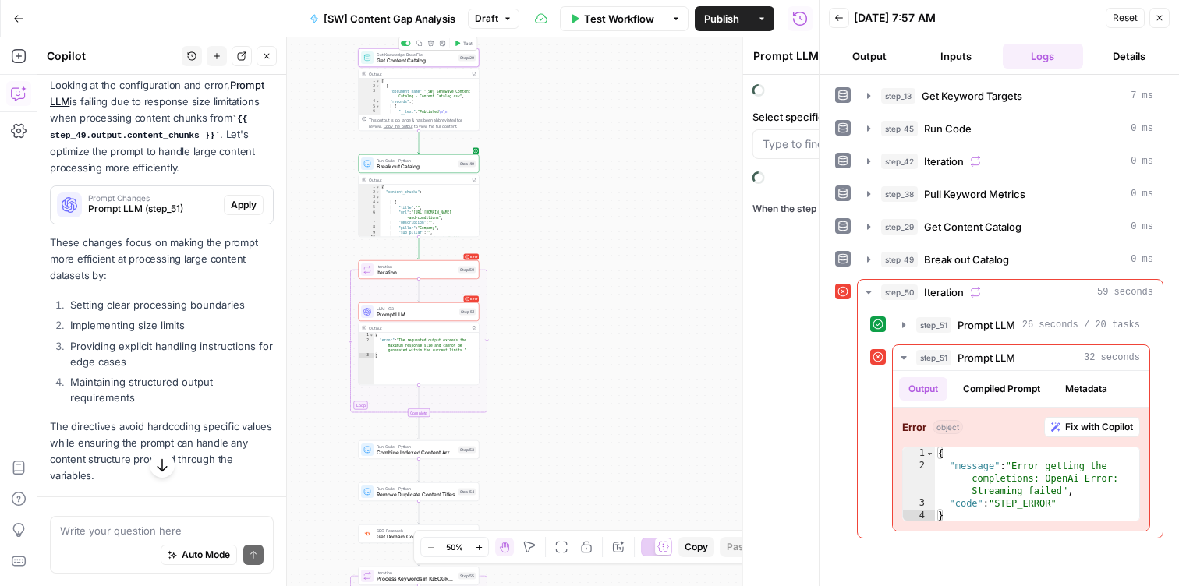
type textarea "Get Content Catalog"
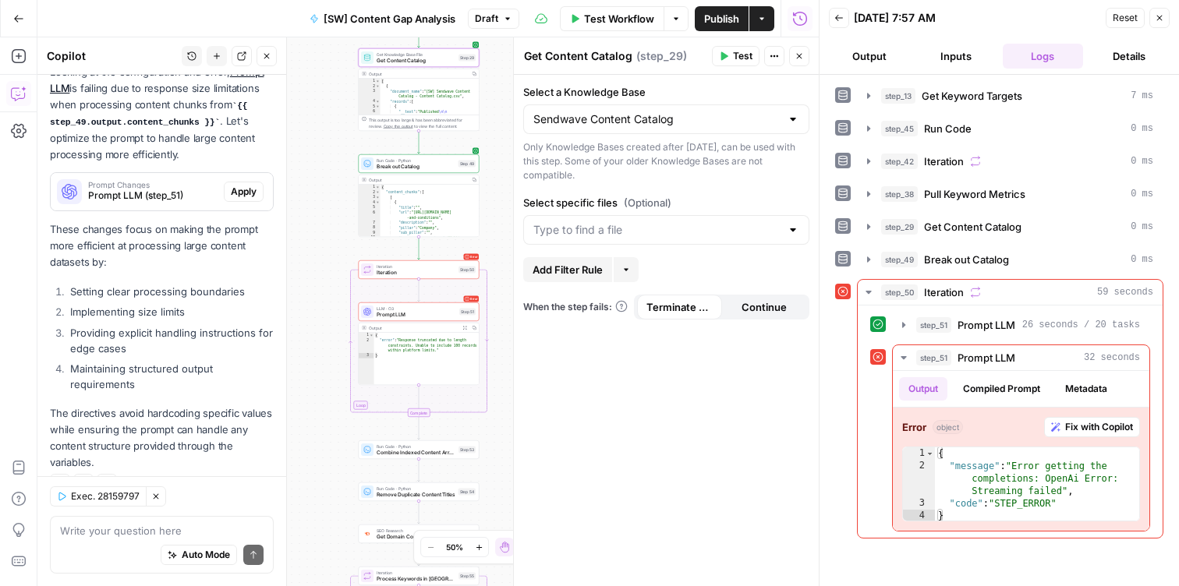
click at [671, 221] on div at bounding box center [666, 230] width 286 height 30
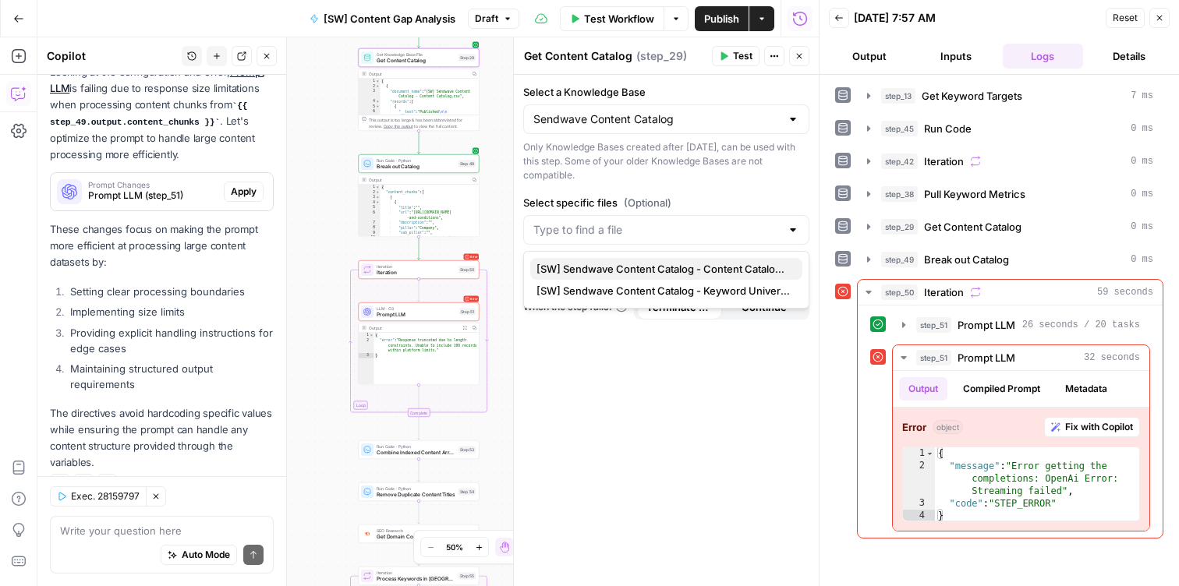
click at [674, 261] on span "[SW] Sendwave Content Catalog - Content Catalog.csv" at bounding box center [662, 269] width 253 height 16
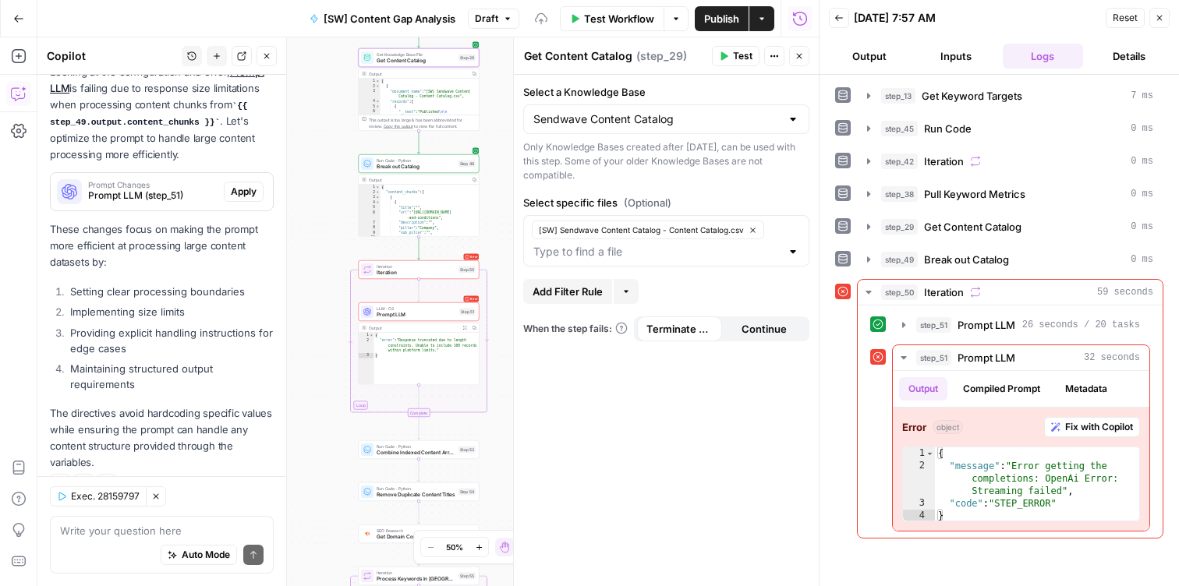
click at [687, 176] on div "Only Knowledge Bases created after [DATE], can be used with this step. Some of …" at bounding box center [666, 161] width 286 height 42
click at [717, 6] on button "Publish" at bounding box center [722, 18] width 54 height 25
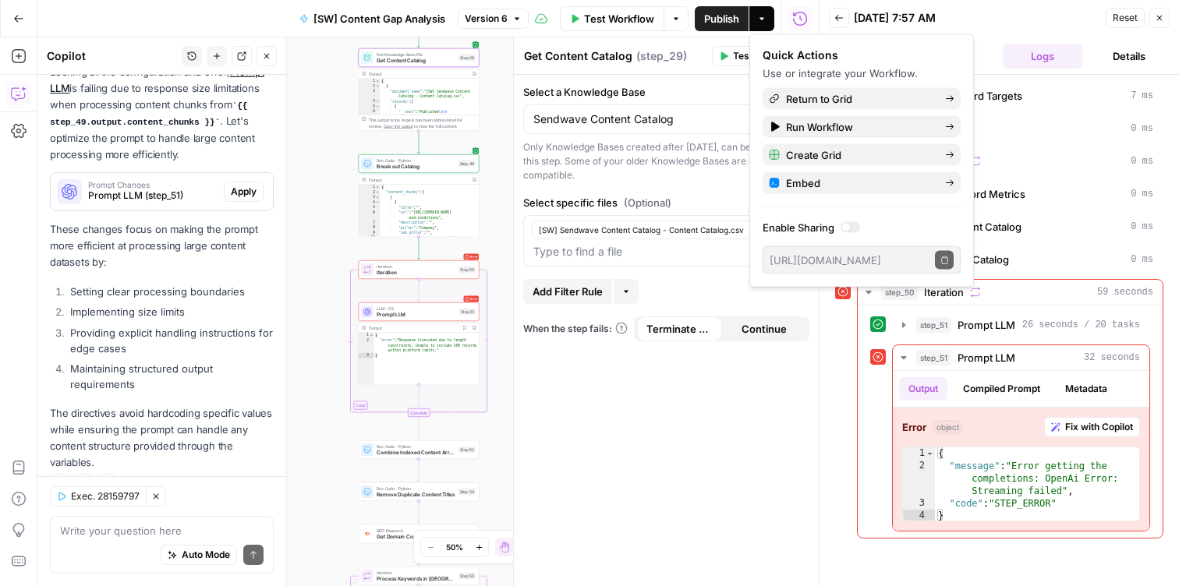
click at [1014, 22] on div "08/28/25 at 7:57 AM" at bounding box center [977, 18] width 247 height 16
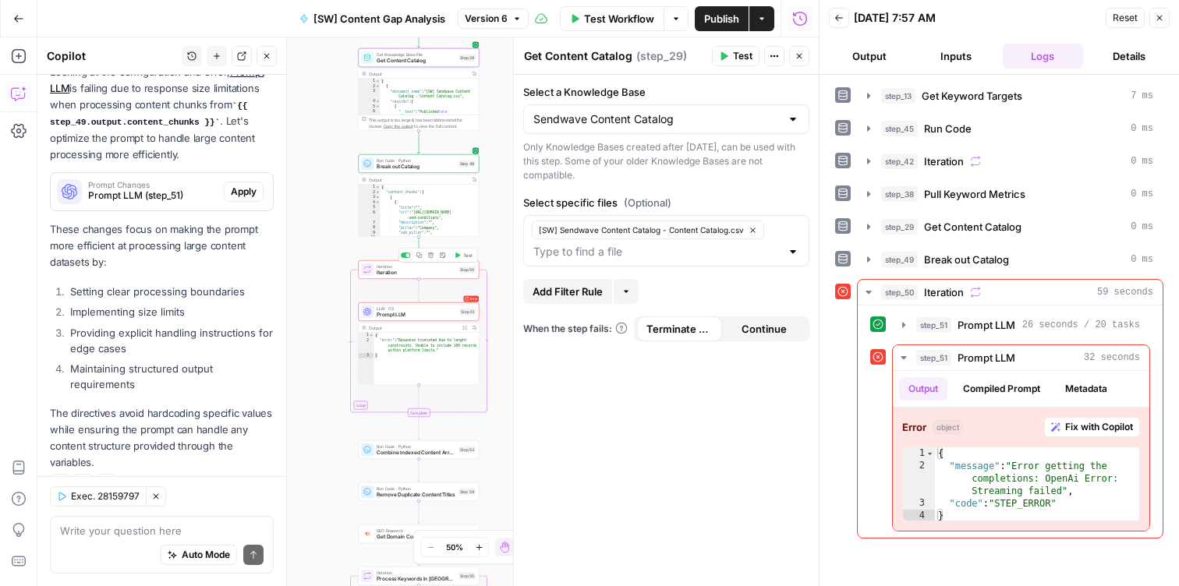
click at [466, 257] on span "Test" at bounding box center [467, 255] width 9 height 7
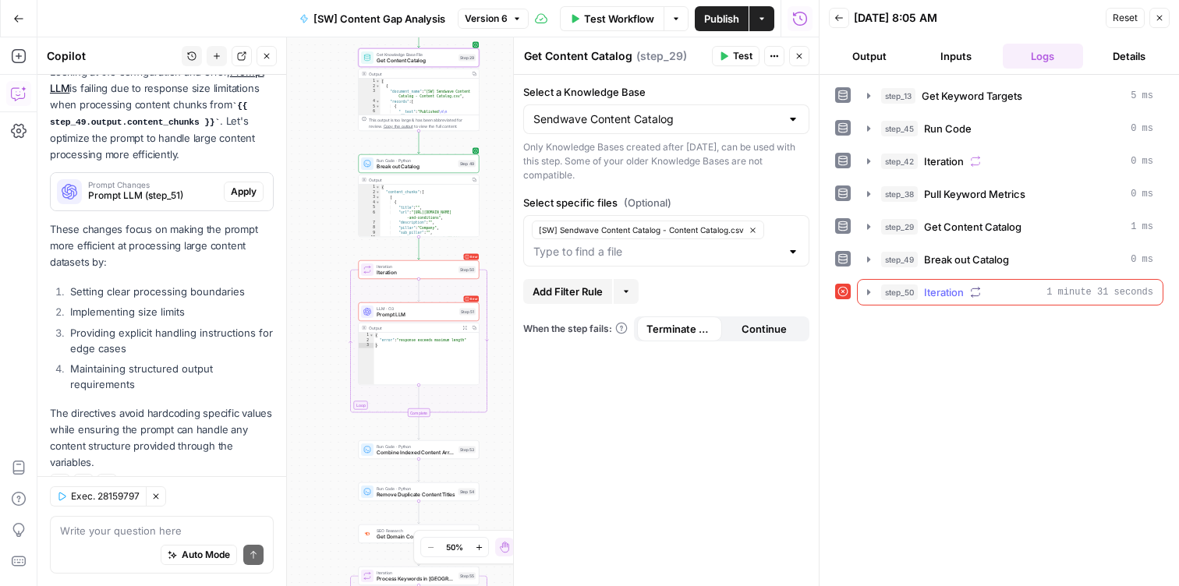
click at [869, 293] on icon "button" at bounding box center [868, 291] width 3 height 5
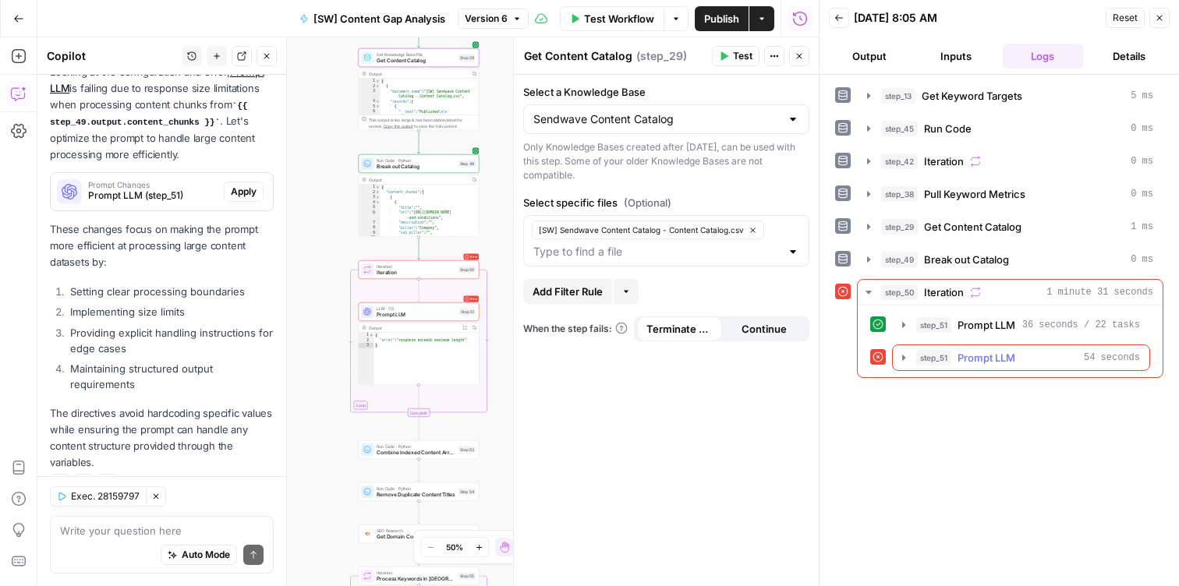
click at [902, 354] on icon "button" at bounding box center [903, 358] width 12 height 12
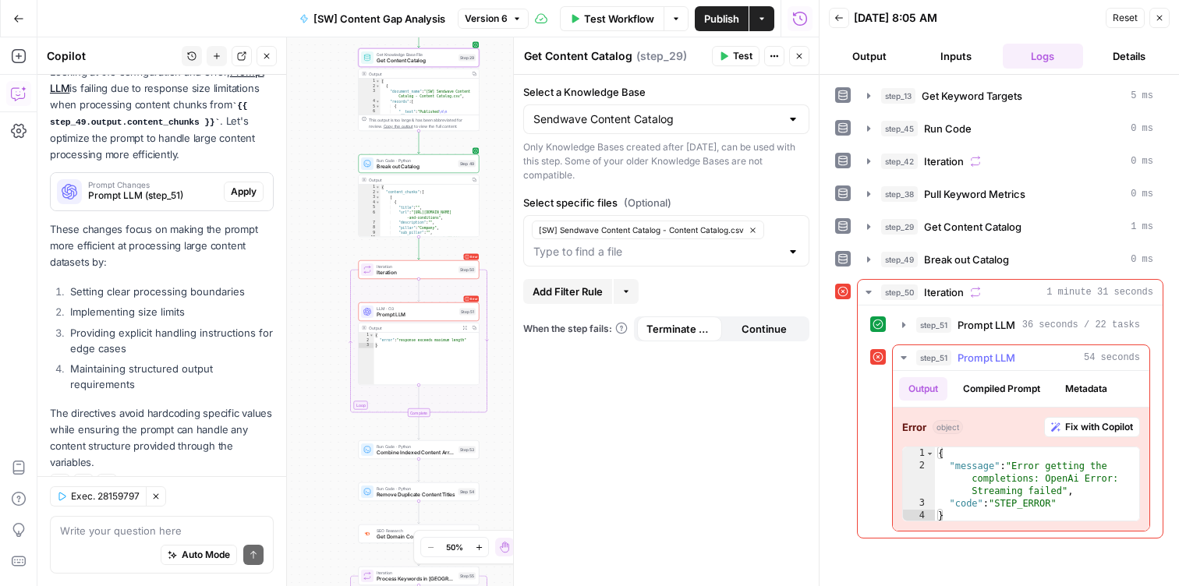
click at [1068, 424] on span "Fix with Copilot" at bounding box center [1099, 427] width 68 height 14
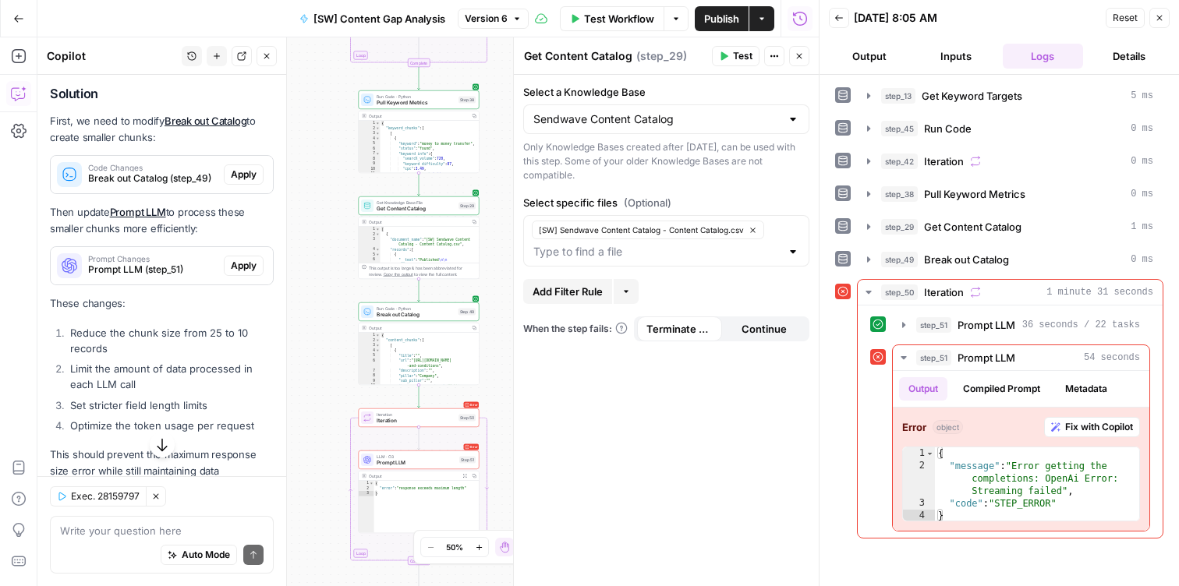
scroll to position [1358, 0]
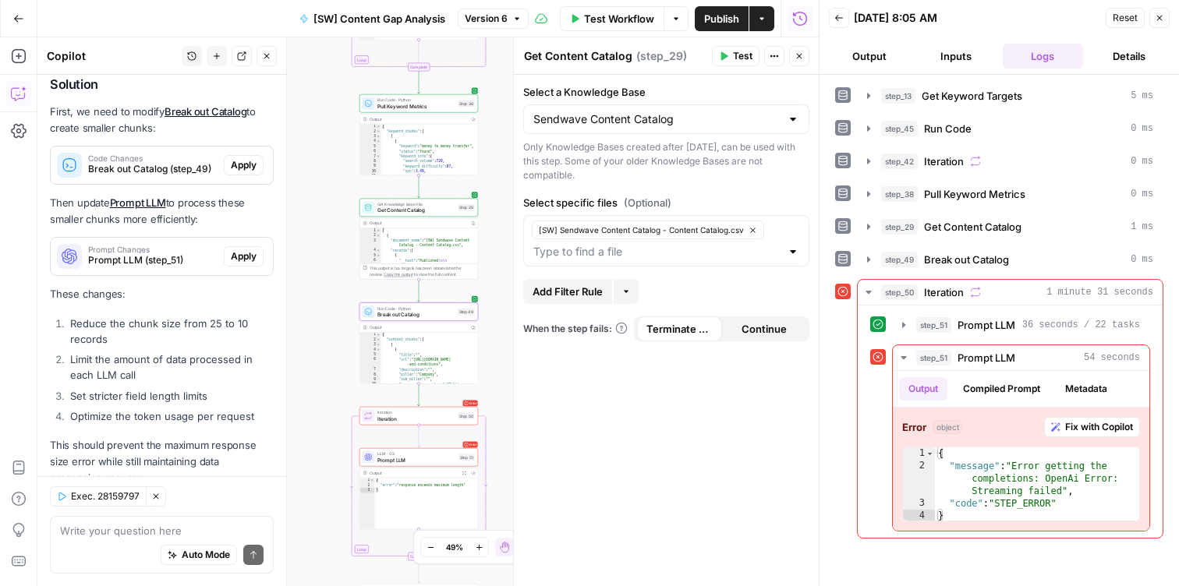
click at [248, 158] on span "Apply" at bounding box center [244, 165] width 26 height 14
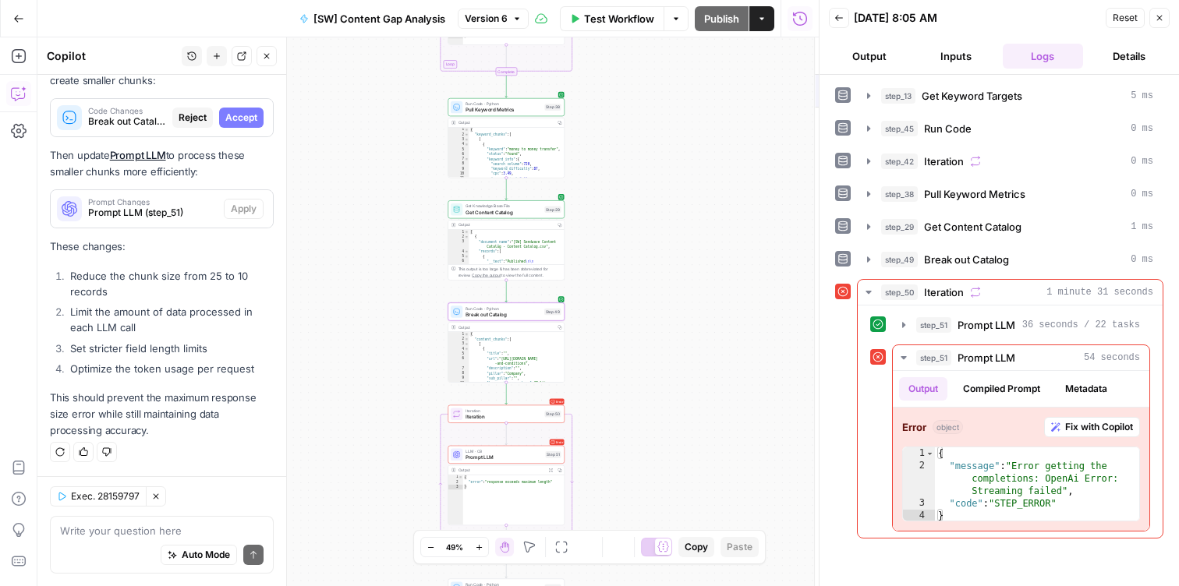
scroll to position [1308, 0]
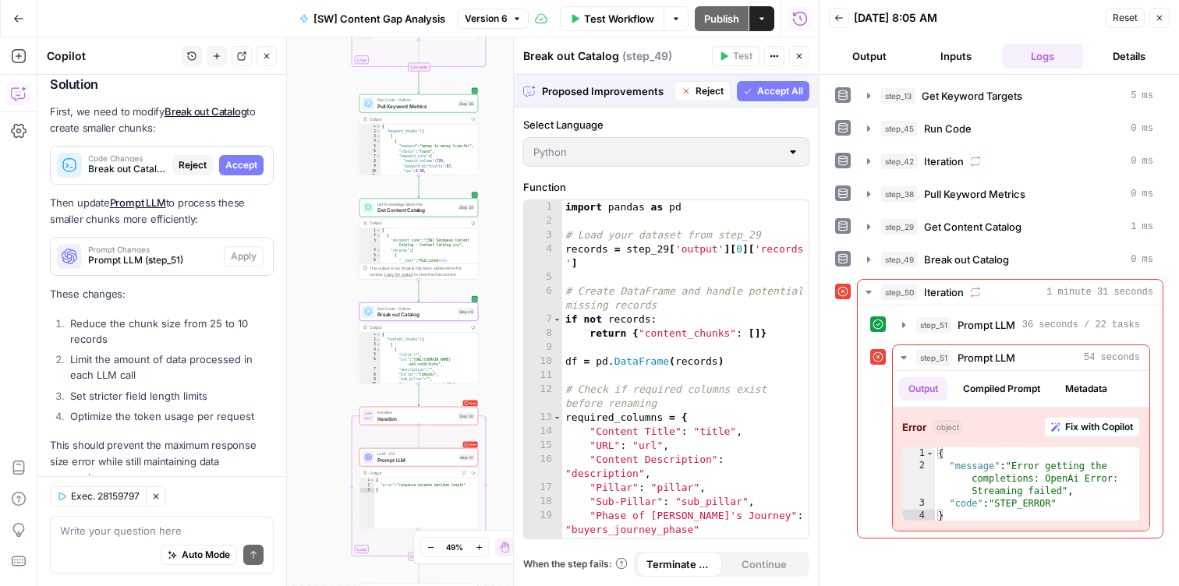
click at [244, 158] on span "Accept" at bounding box center [241, 165] width 32 height 14
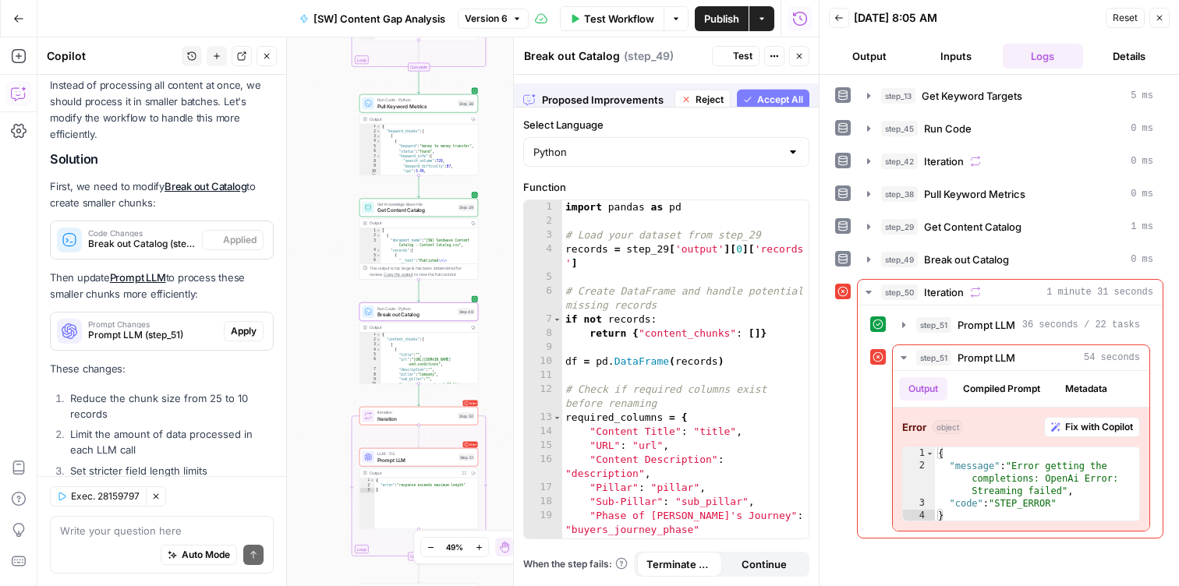
scroll to position [1383, 0]
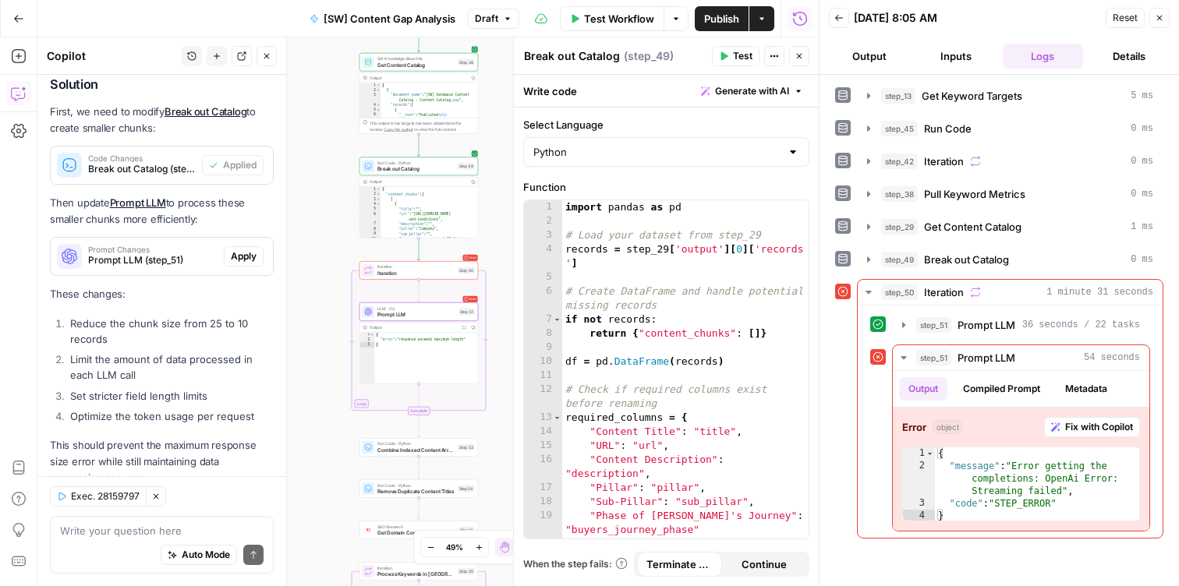
click at [250, 250] on span "Apply" at bounding box center [244, 257] width 26 height 14
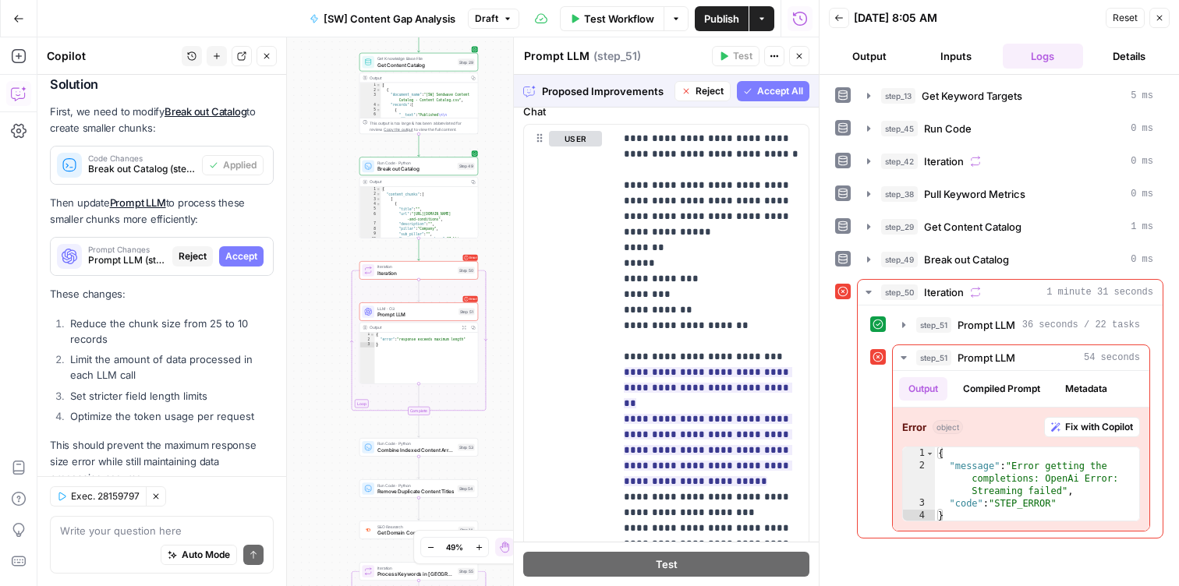
scroll to position [922, 0]
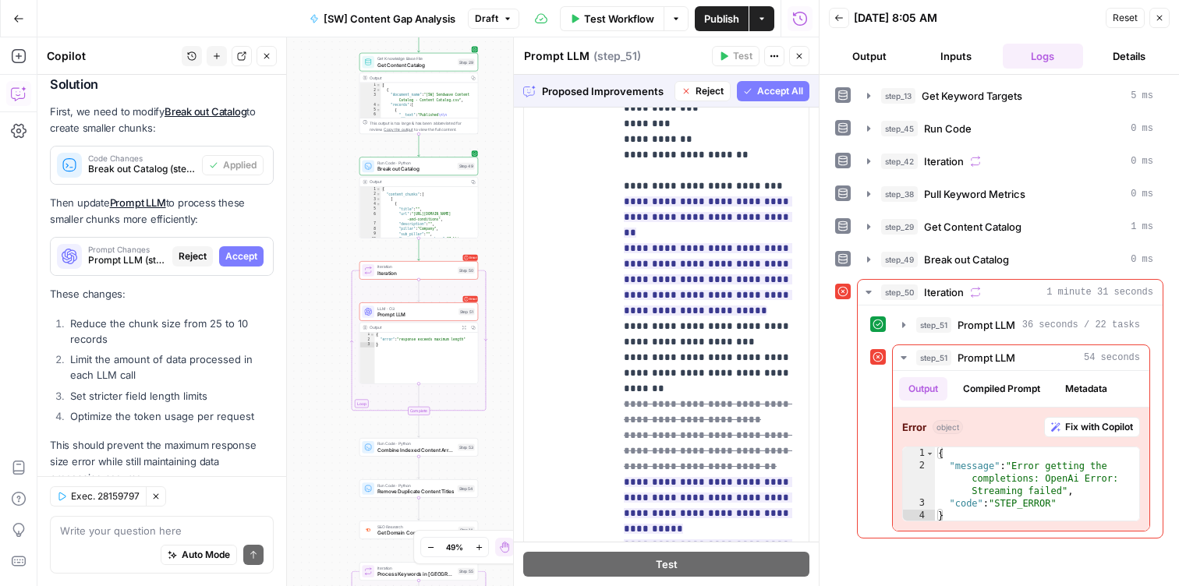
click at [760, 94] on span "Accept All" at bounding box center [780, 91] width 46 height 14
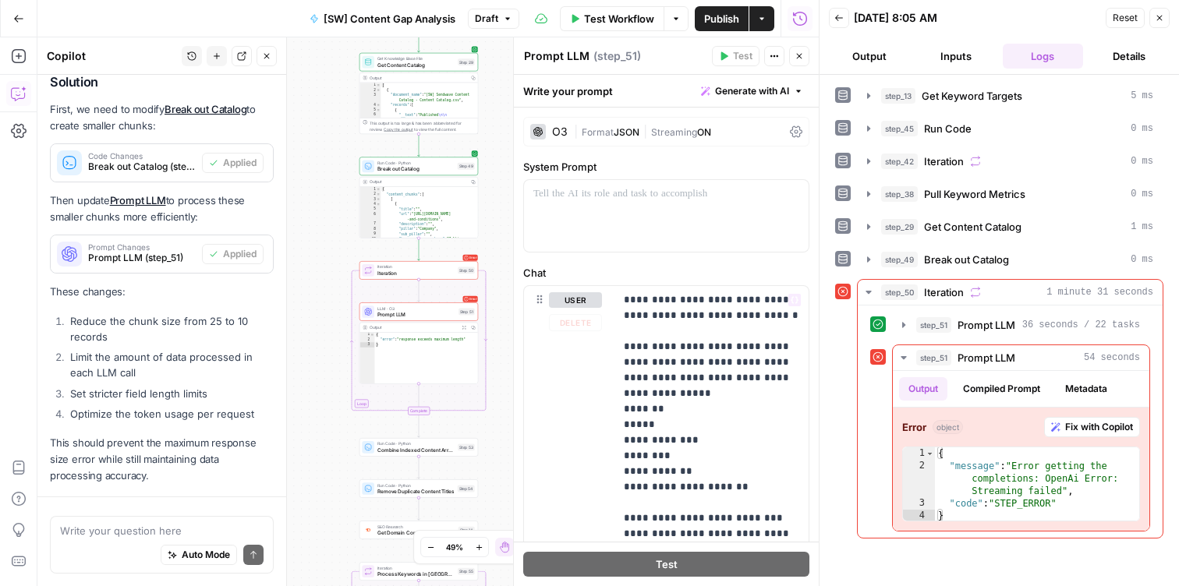
scroll to position [1263, 0]
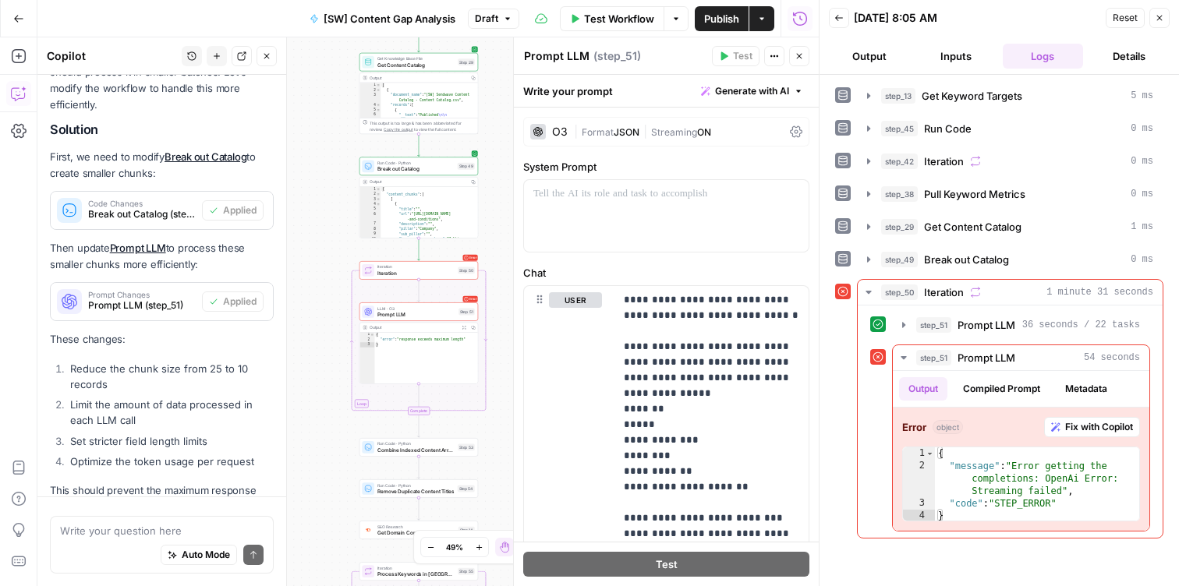
click at [430, 245] on div "Workflow Set Inputs Inputs Get Knowledge Base File Get Keyword Targets Step 13 …" at bounding box center [427, 311] width 781 height 549
click at [846, 332] on div "step_50 Iteration 1 minute 31 seconds step_51 Prompt LLM 36 seconds / 22 tasks …" at bounding box center [999, 409] width 328 height 260
click at [1156, 519] on div "step_51 Prompt LLM 36 seconds / 22 tasks step_51 Prompt LLM 54 seconds Output C…" at bounding box center [1010, 422] width 305 height 232
click at [834, 327] on div "step_13 Get Keyword Targets 5 ms step_45 Run Code 0 ms step_42 Iteration 0 ms s…" at bounding box center [998, 330] width 359 height 511
click at [1156, 518] on div "step_51 Prompt LLM 36 seconds / 22 tasks step_51 Prompt LLM 54 seconds Output C…" at bounding box center [1010, 422] width 305 height 232
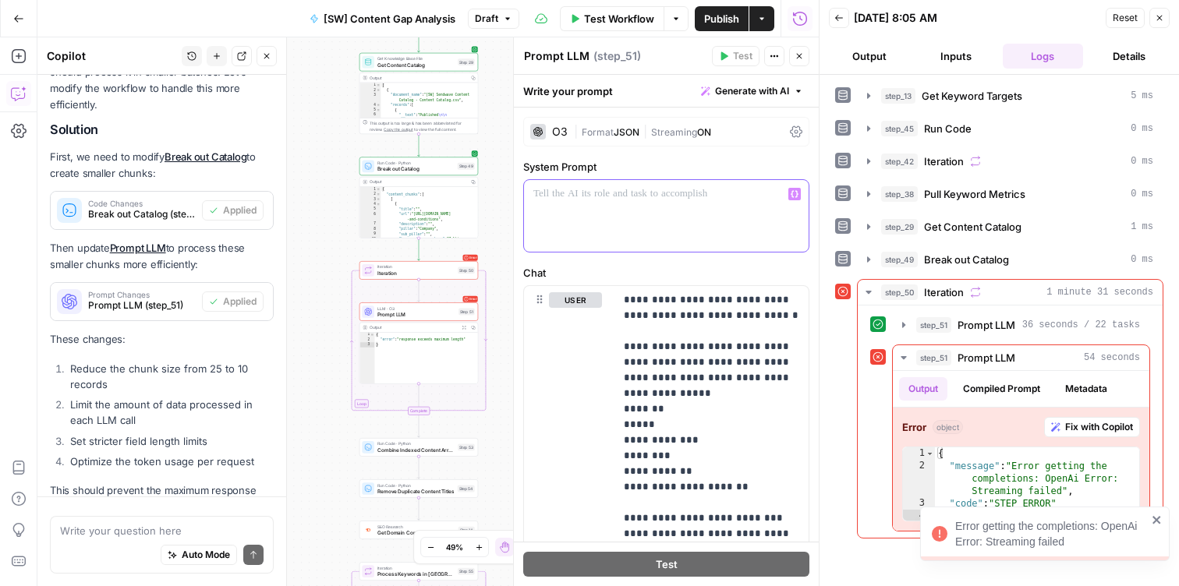
click at [643, 200] on p at bounding box center [666, 194] width 266 height 16
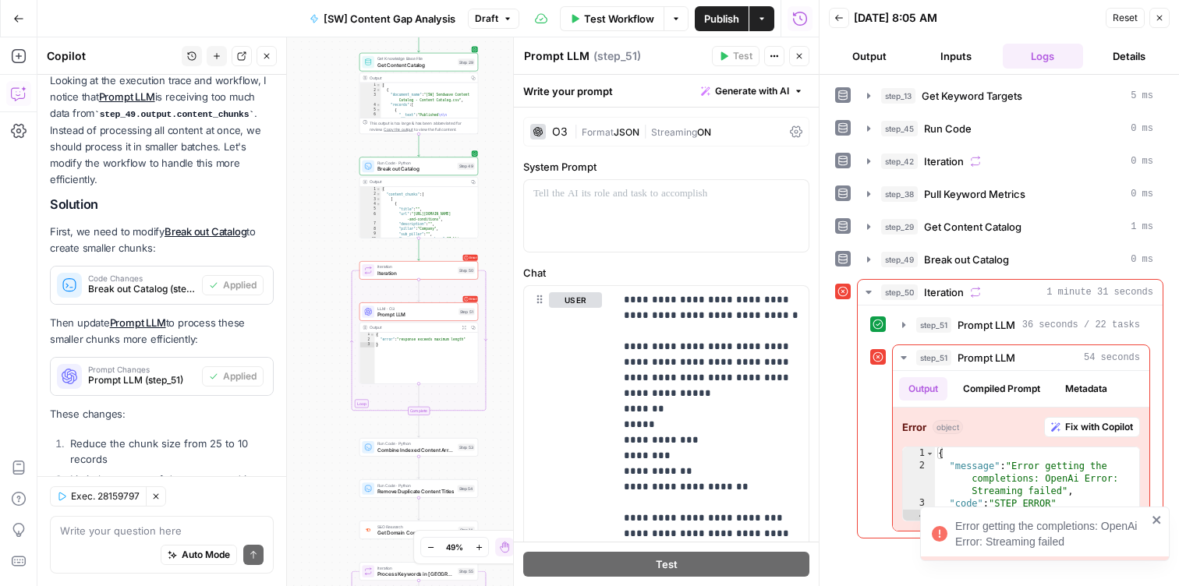
scroll to position [1383, 0]
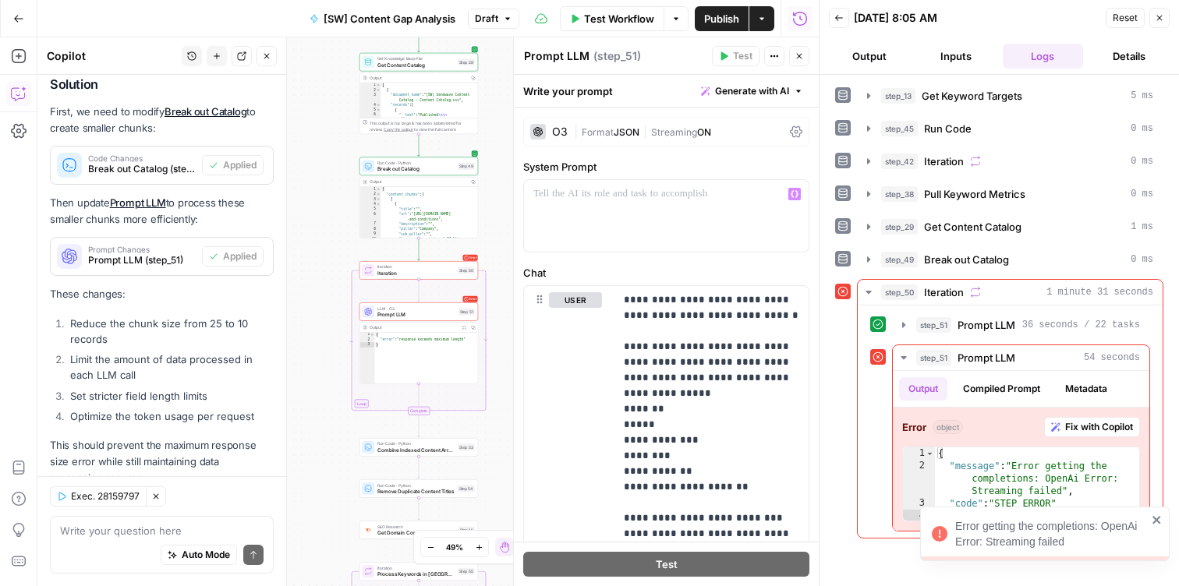
click at [1159, 522] on icon "close" at bounding box center [1156, 520] width 8 height 8
click at [610, 198] on p at bounding box center [666, 194] width 266 height 16
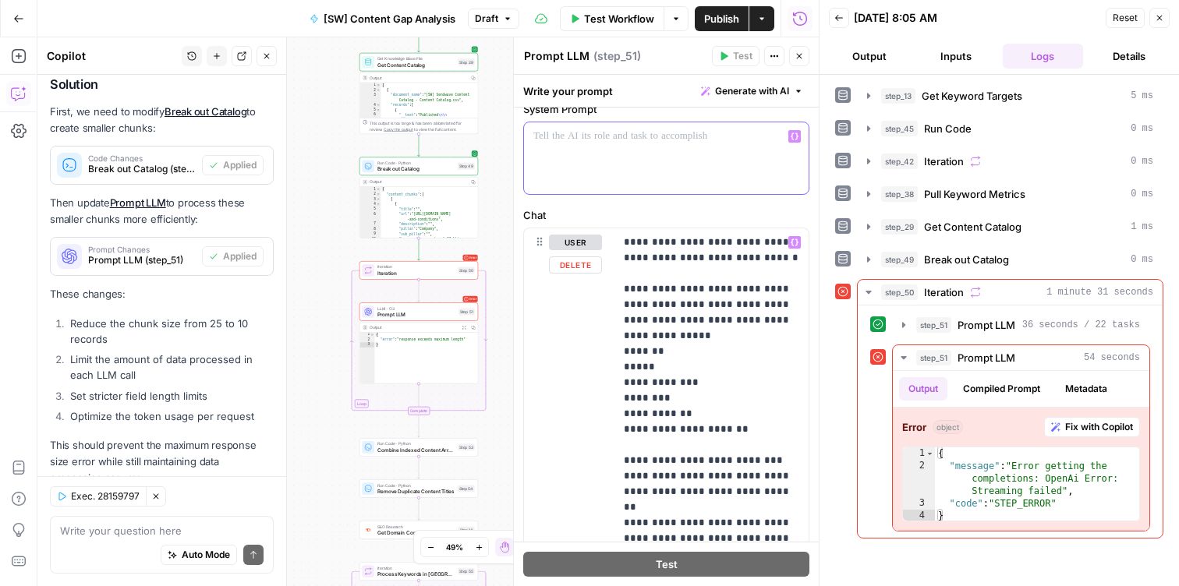
scroll to position [0, 0]
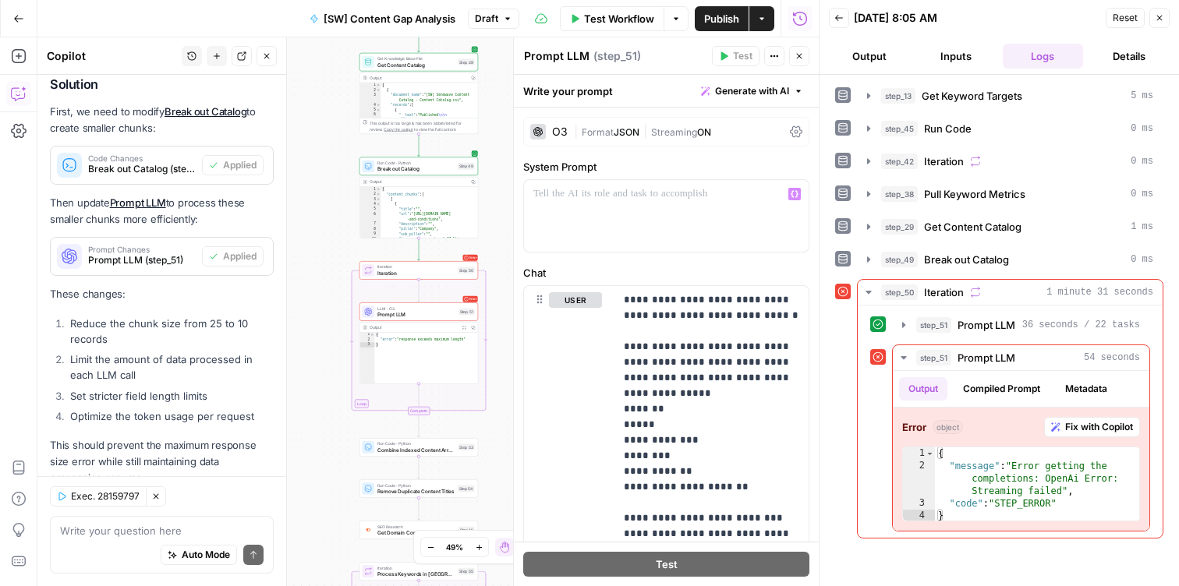
click at [442, 278] on div "Error Iteration Iteration Step 50 Copy step Delete step Add Note Test" at bounding box center [418, 270] width 119 height 19
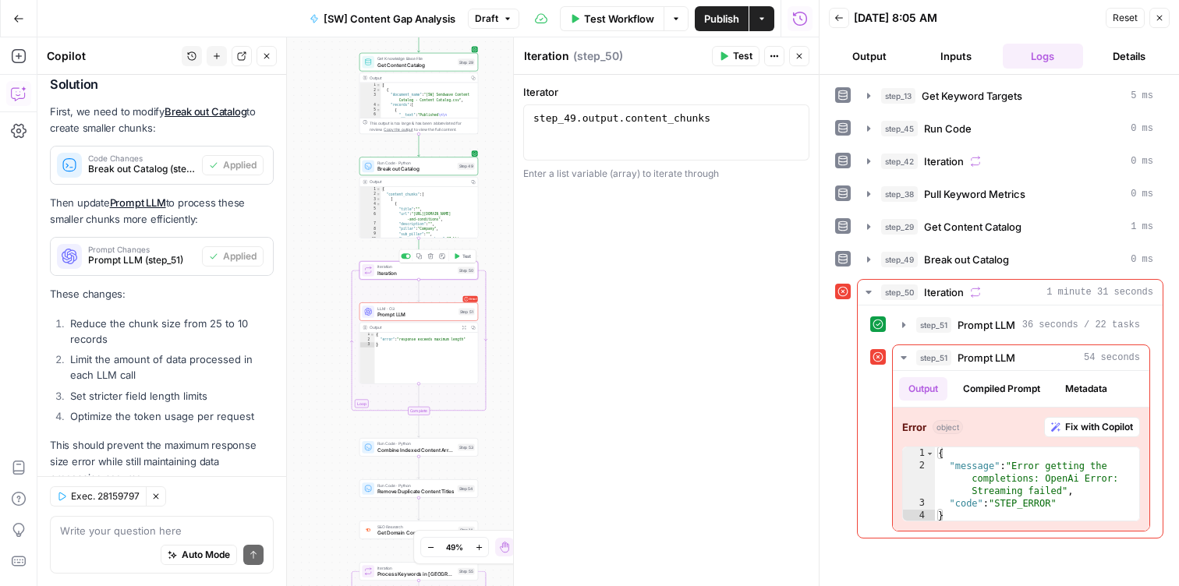
click at [463, 255] on span "Test" at bounding box center [466, 256] width 9 height 7
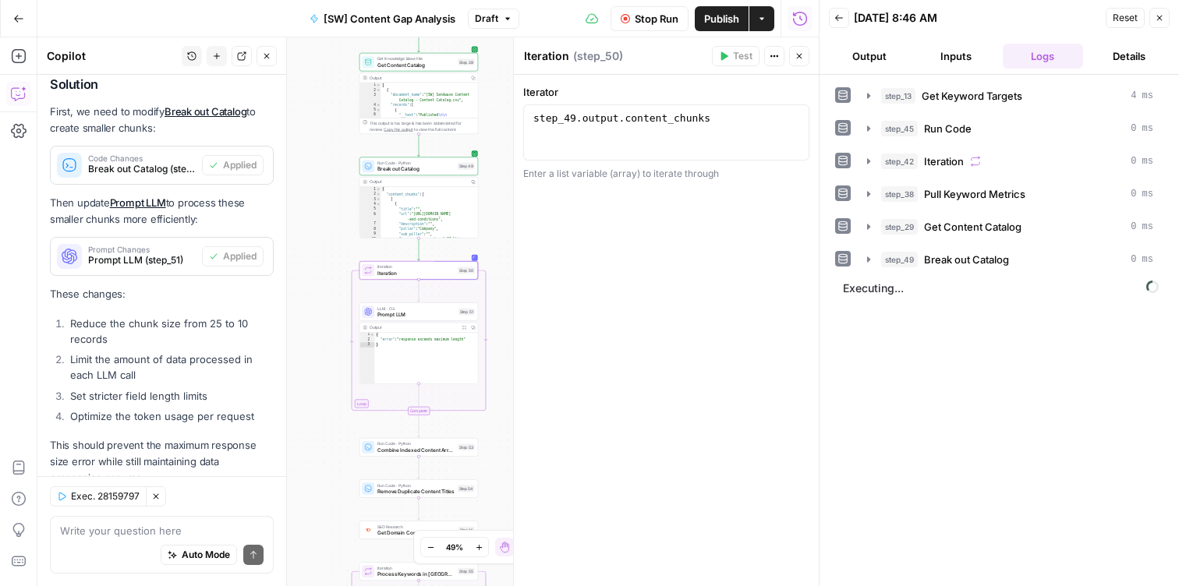
click at [340, 200] on div "Workflow Set Inputs Inputs Get Knowledge Base File Get Keyword Targets Step 13 …" at bounding box center [427, 311] width 781 height 549
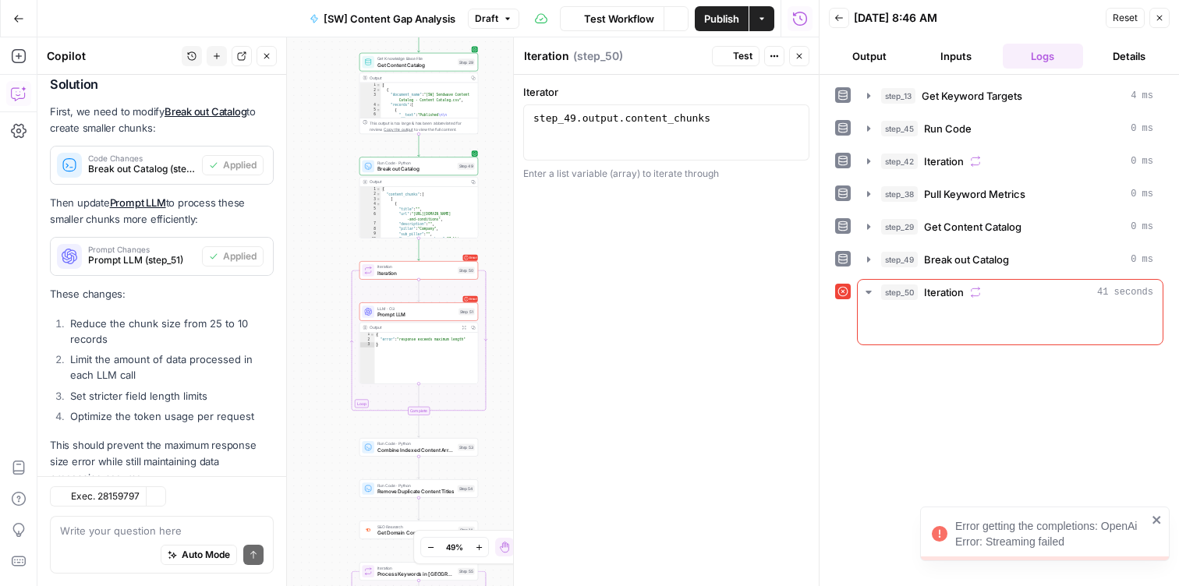
scroll to position [1383, 0]
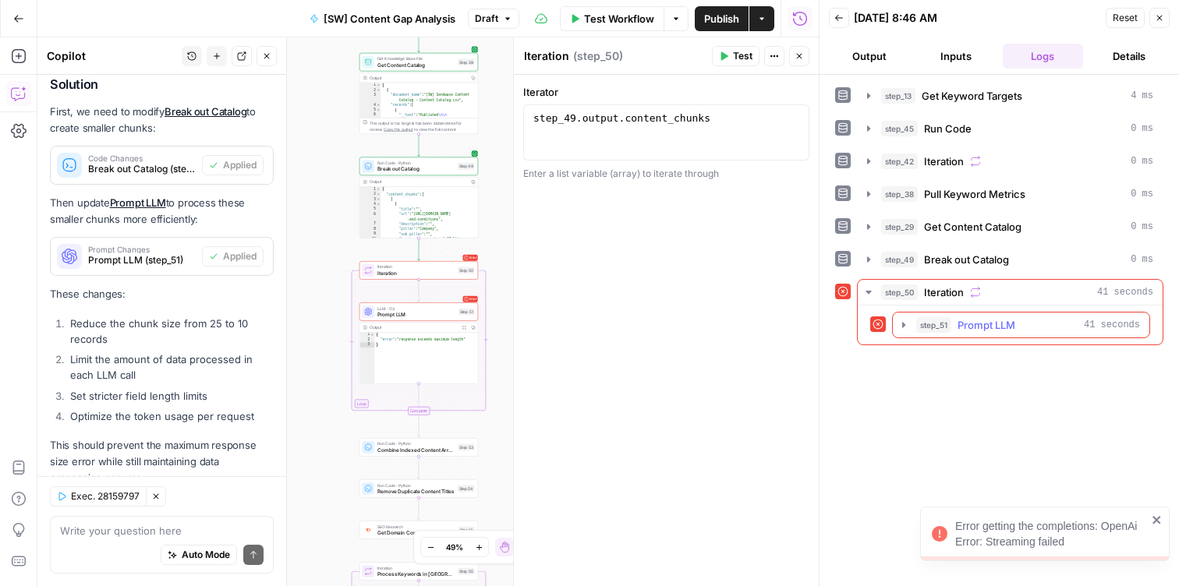
click at [907, 327] on icon "button" at bounding box center [903, 325] width 12 height 12
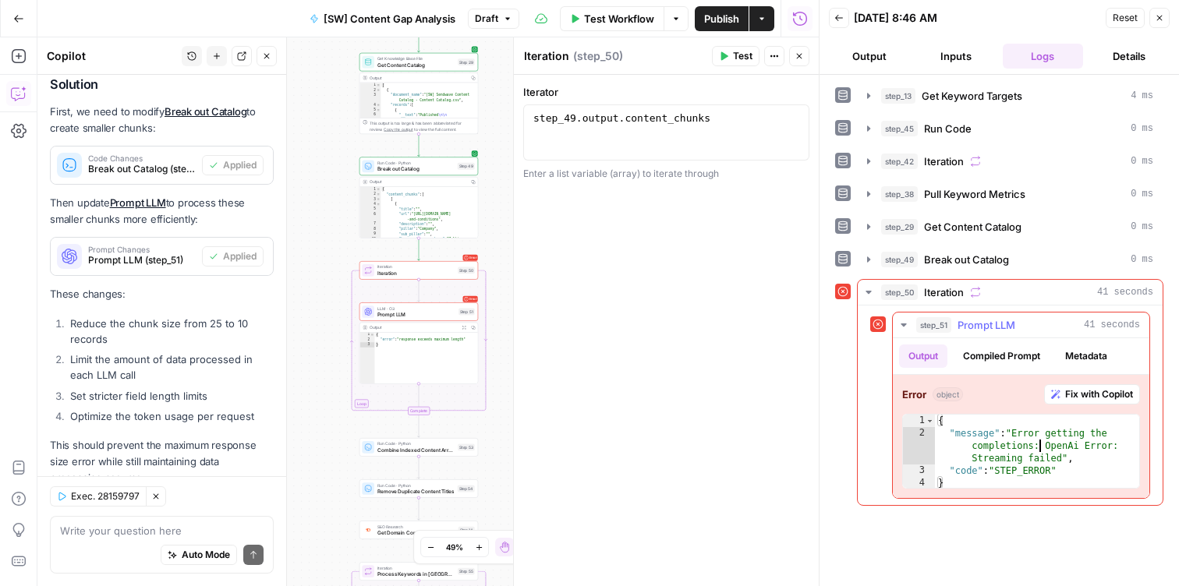
click at [1037, 449] on div "{ "message" : "Error getting the completions: OpenAi Error: Streaming failed" ,…" at bounding box center [1037, 465] width 204 height 100
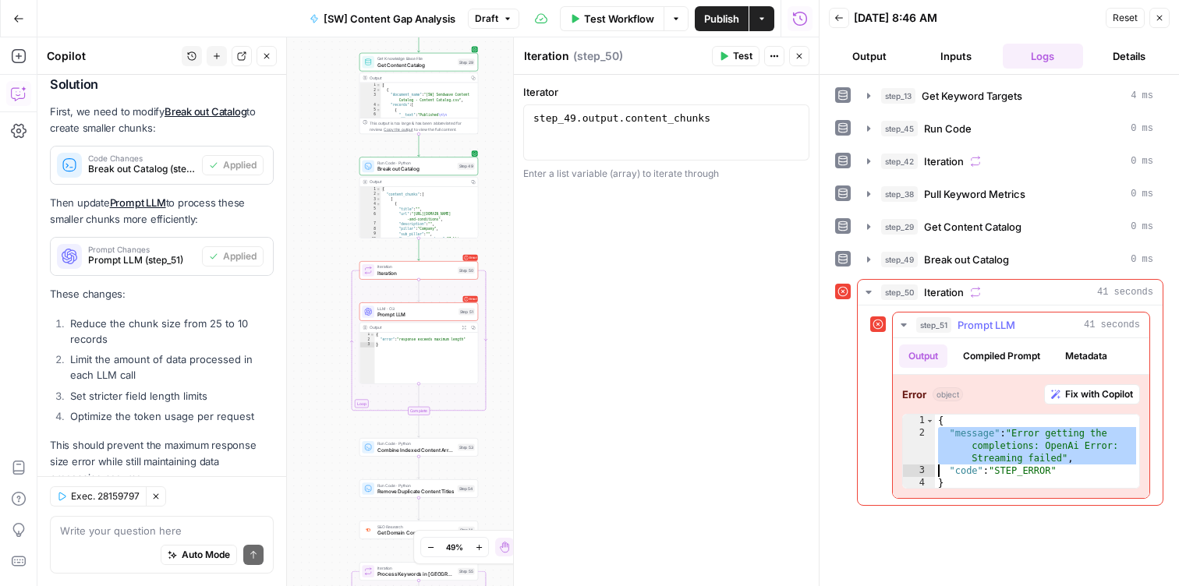
click at [1046, 471] on div "{ "message" : "Error getting the completions: OpenAi Error: Streaming failed" ,…" at bounding box center [1037, 465] width 204 height 100
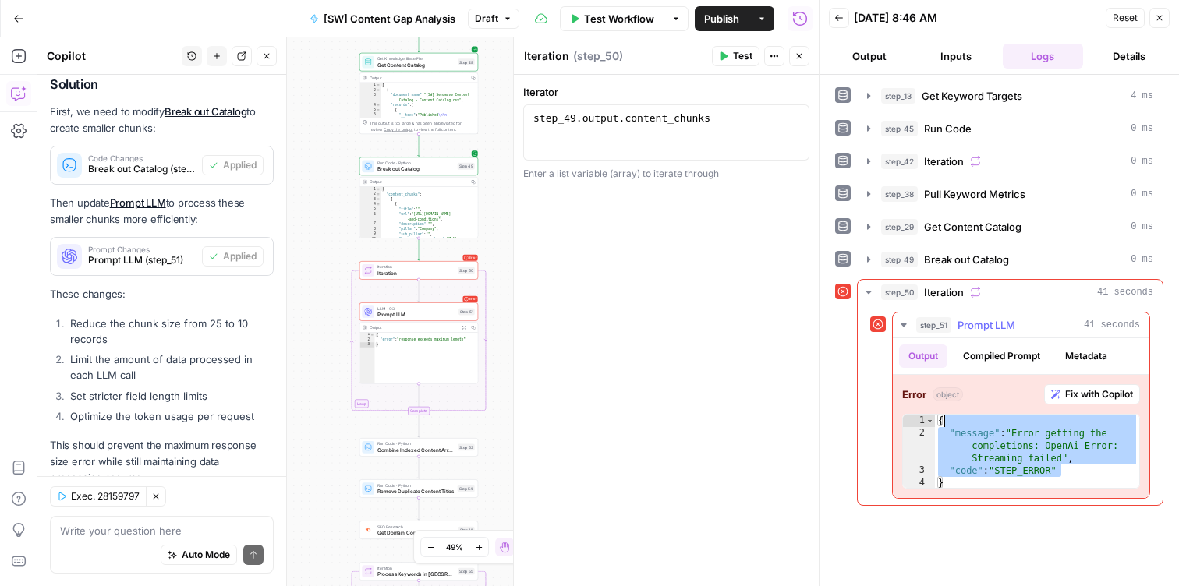
drag, startPoint x: 1075, startPoint y: 468, endPoint x: 973, endPoint y: 422, distance: 112.0
click at [973, 422] on div "{ "message" : "Error getting the completions: OpenAi Error: Streaming failed" ,…" at bounding box center [1037, 465] width 204 height 100
type textarea "**********"
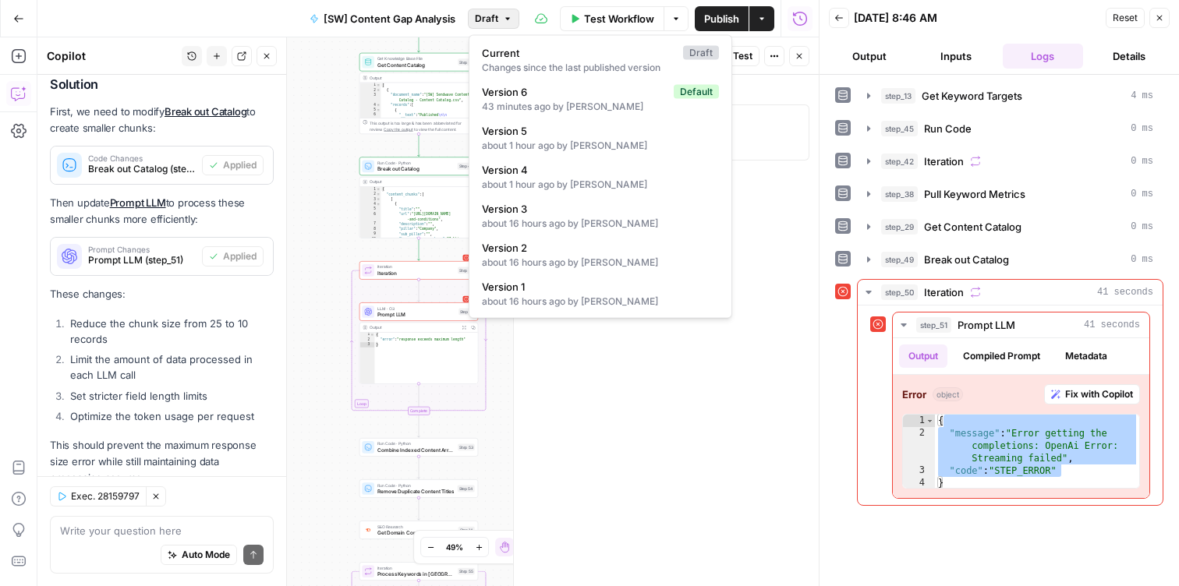
click at [502, 27] on button "Draft" at bounding box center [493, 19] width 51 height 20
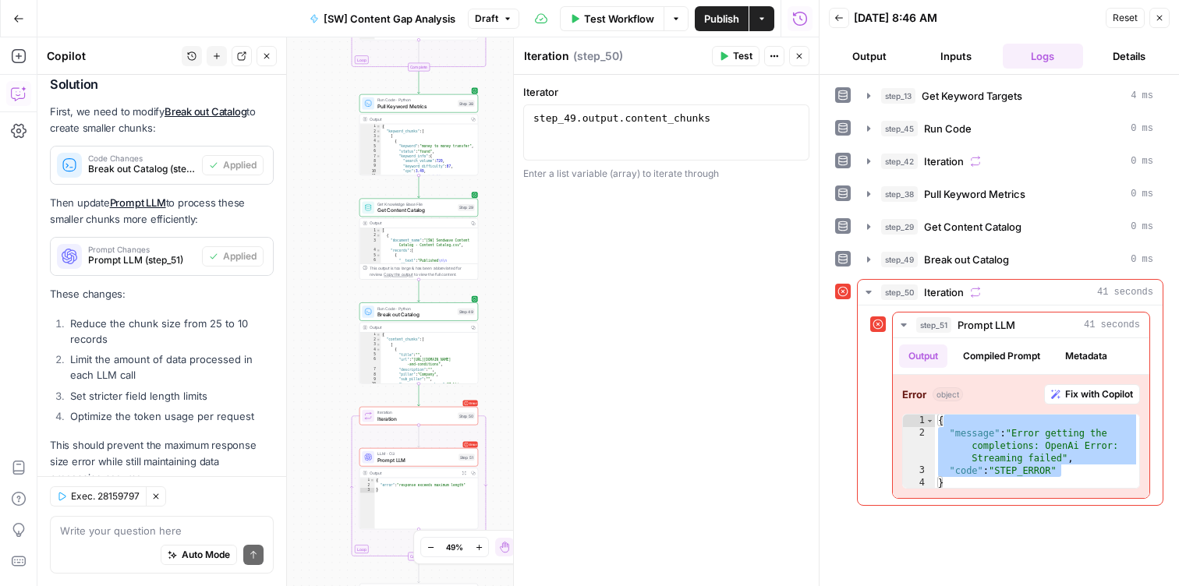
click at [302, 195] on div "Workflow Set Inputs Inputs Get Knowledge Base File Get Keyword Targets Step 13 …" at bounding box center [427, 311] width 781 height 549
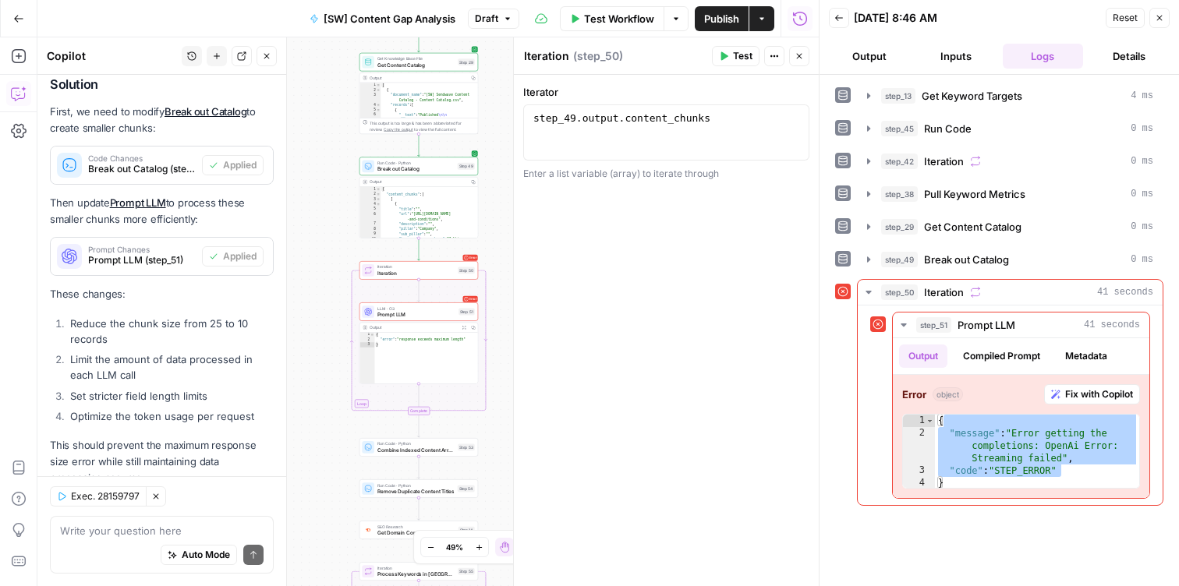
click at [155, 352] on li "Limit the amount of data processed in each LLM call" at bounding box center [169, 367] width 207 height 31
click at [187, 388] on li "Set stricter field length limits" at bounding box center [169, 396] width 207 height 16
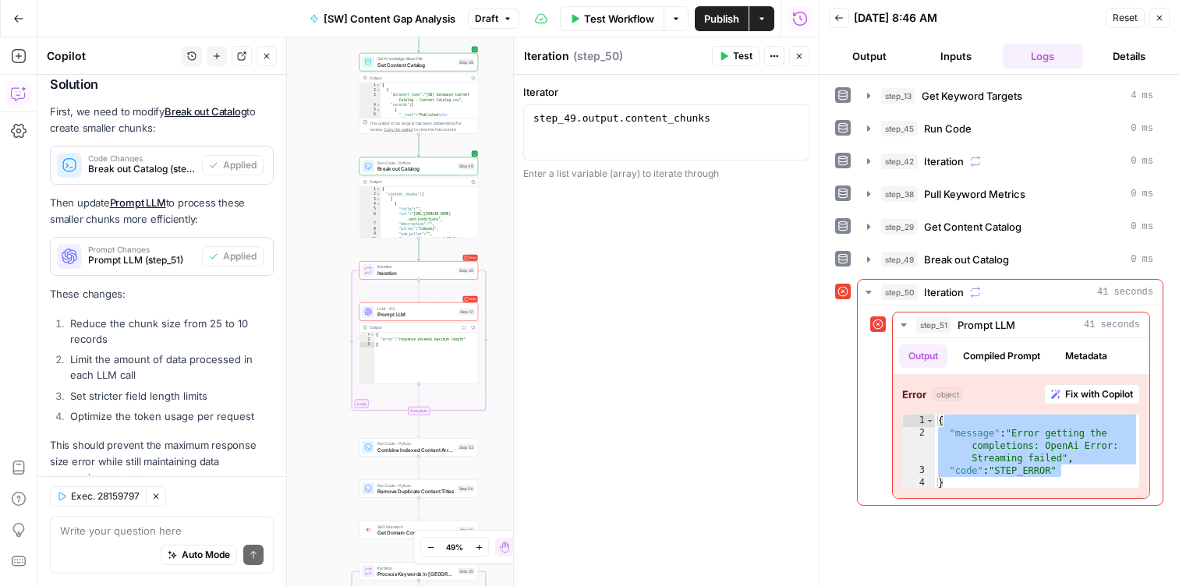
click at [187, 388] on li "Set stricter field length limits" at bounding box center [169, 396] width 207 height 16
click at [179, 352] on li "Limit the amount of data processed in each LLM call" at bounding box center [169, 367] width 207 height 31
click at [188, 388] on li "Set stricter field length limits" at bounding box center [169, 396] width 207 height 16
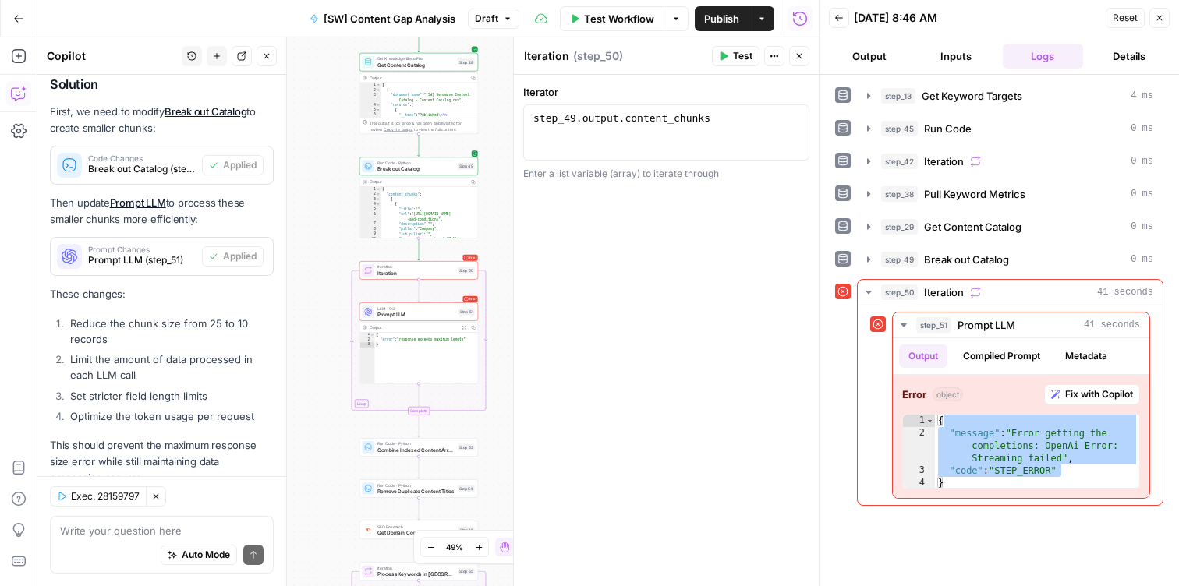
click at [188, 388] on li "Set stricter field length limits" at bounding box center [169, 396] width 207 height 16
click at [380, 275] on span "Iteration" at bounding box center [415, 273] width 77 height 8
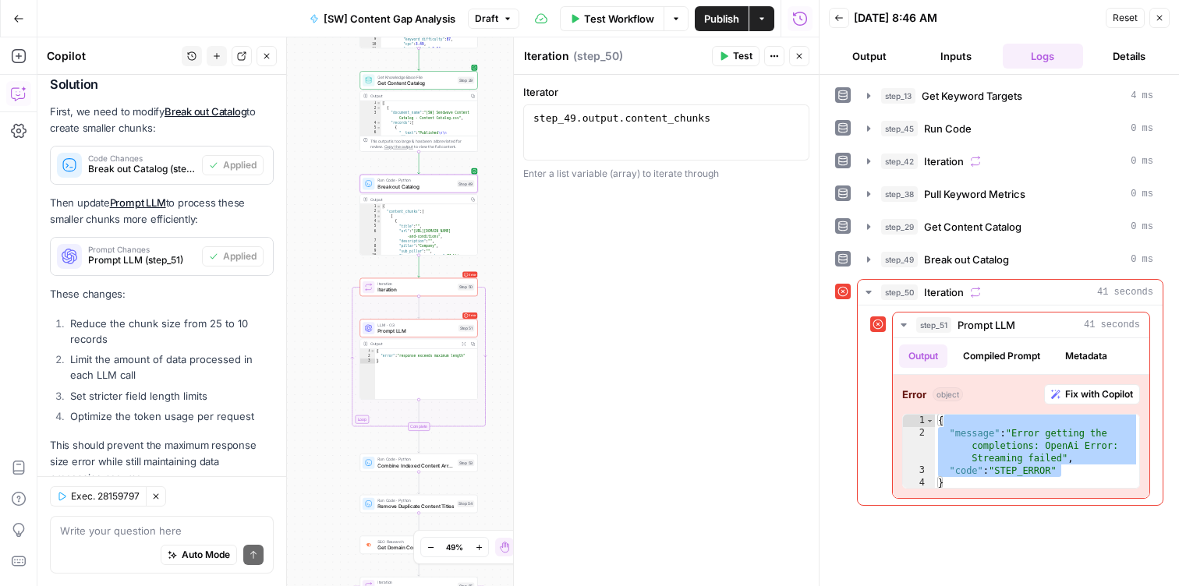
click at [115, 154] on span "Code Changes" at bounding box center [142, 158] width 108 height 8
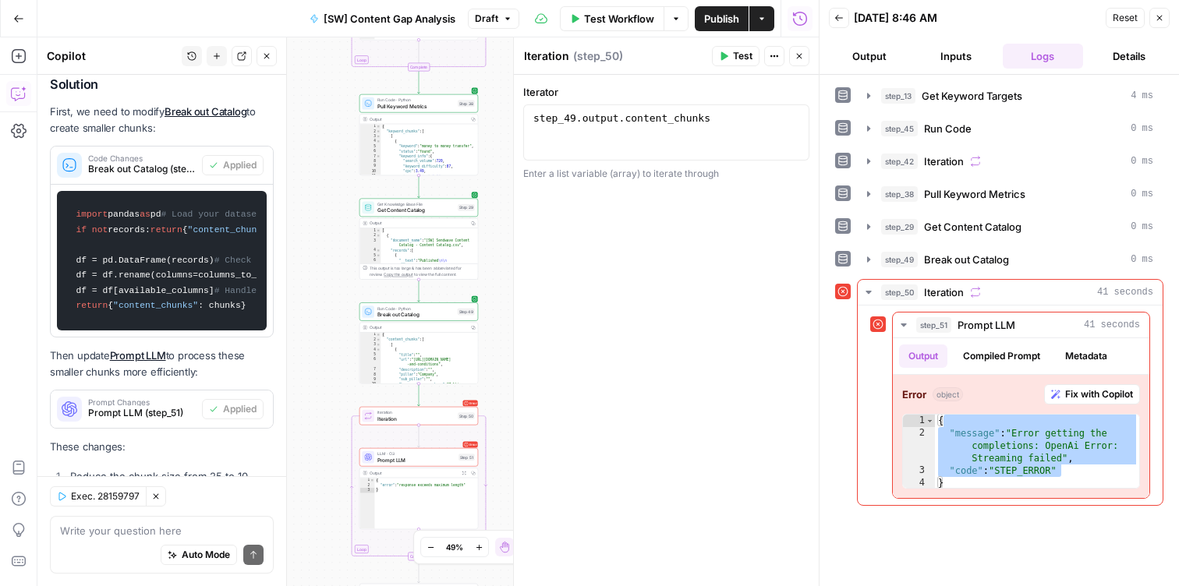
scroll to position [2007, 0]
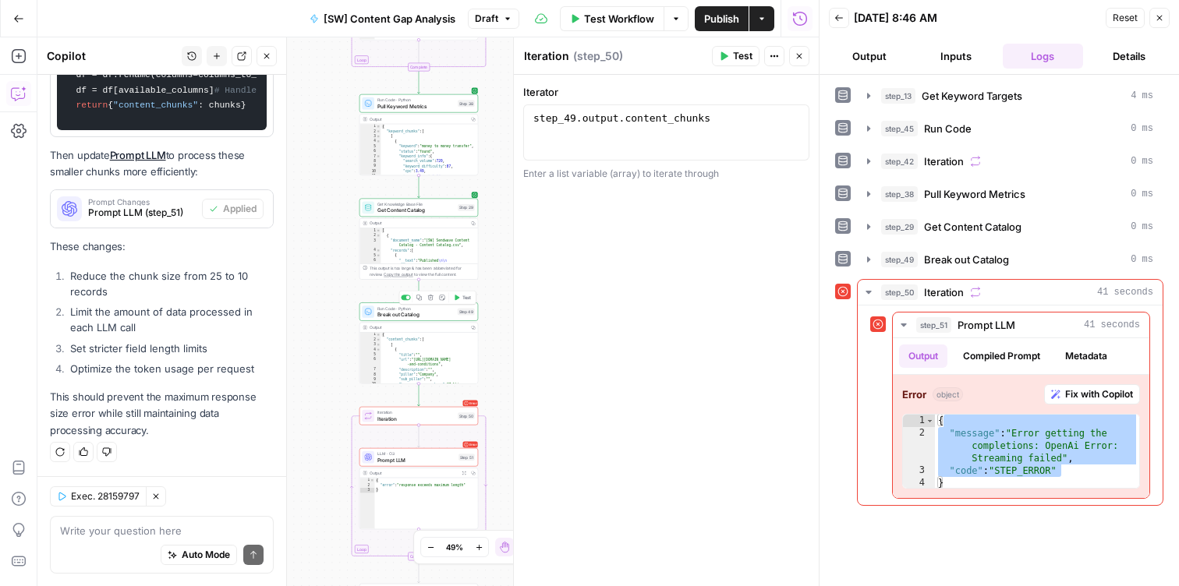
type textarea "**********"
click at [416, 350] on div "{ "content_chunks" : [ [ { "title" : "" , "url" : "https://sendwave.com/terms -…" at bounding box center [428, 366] width 97 height 66
click at [705, 20] on span "Publish" at bounding box center [721, 19] width 35 height 16
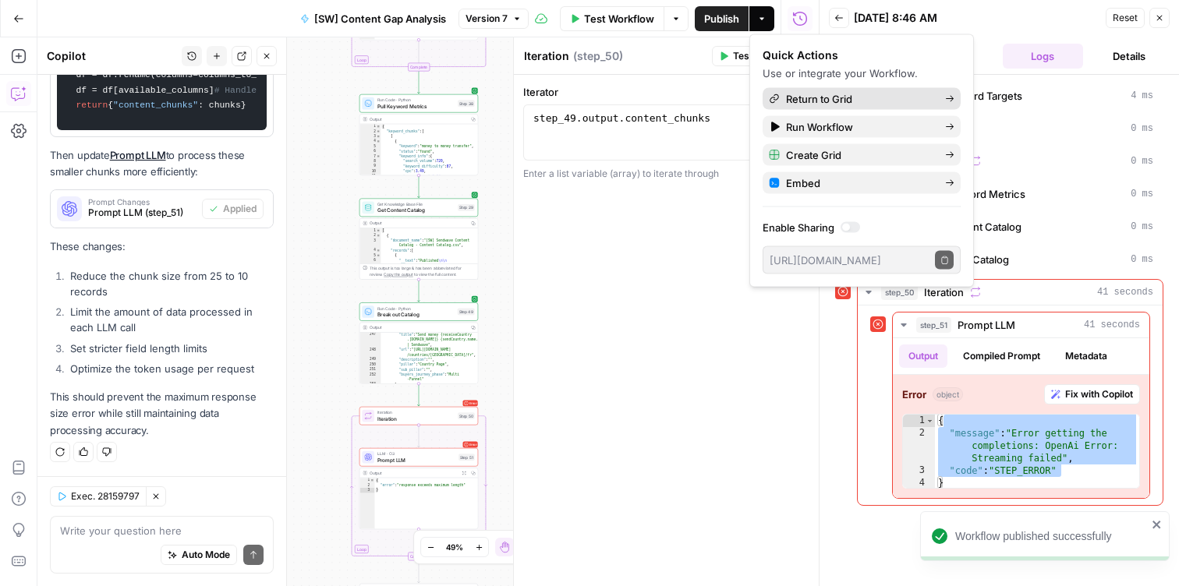
click at [828, 92] on span "Return to Grid" at bounding box center [859, 99] width 147 height 16
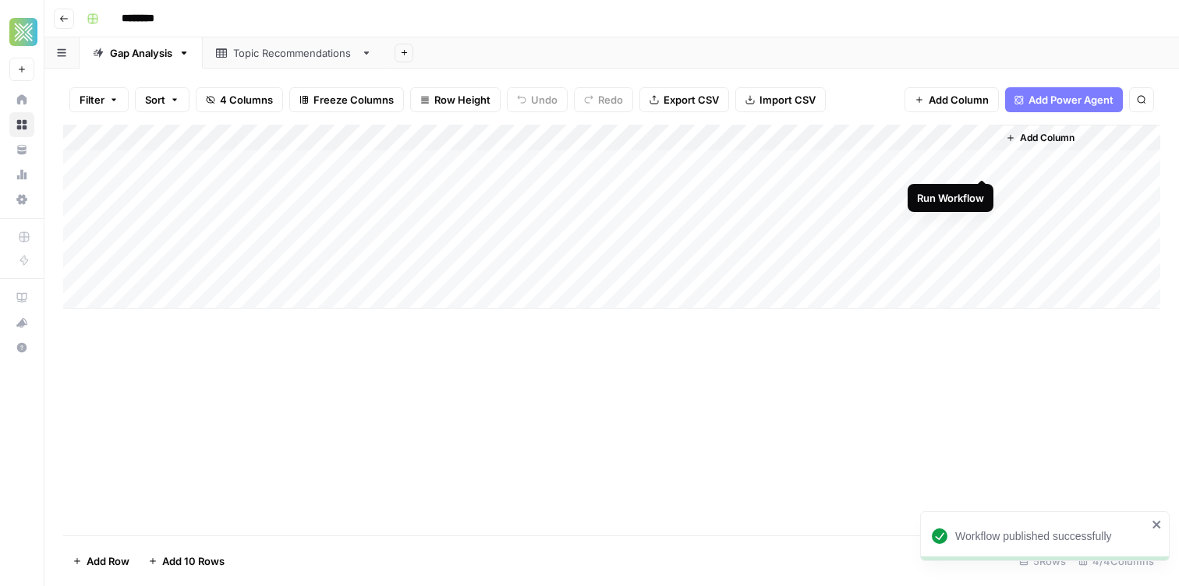
click at [975, 164] on div "Add Column" at bounding box center [611, 217] width 1097 height 184
click at [982, 161] on div "Add Column" at bounding box center [611, 217] width 1097 height 184
click at [983, 162] on div "Add Column" at bounding box center [611, 217] width 1097 height 184
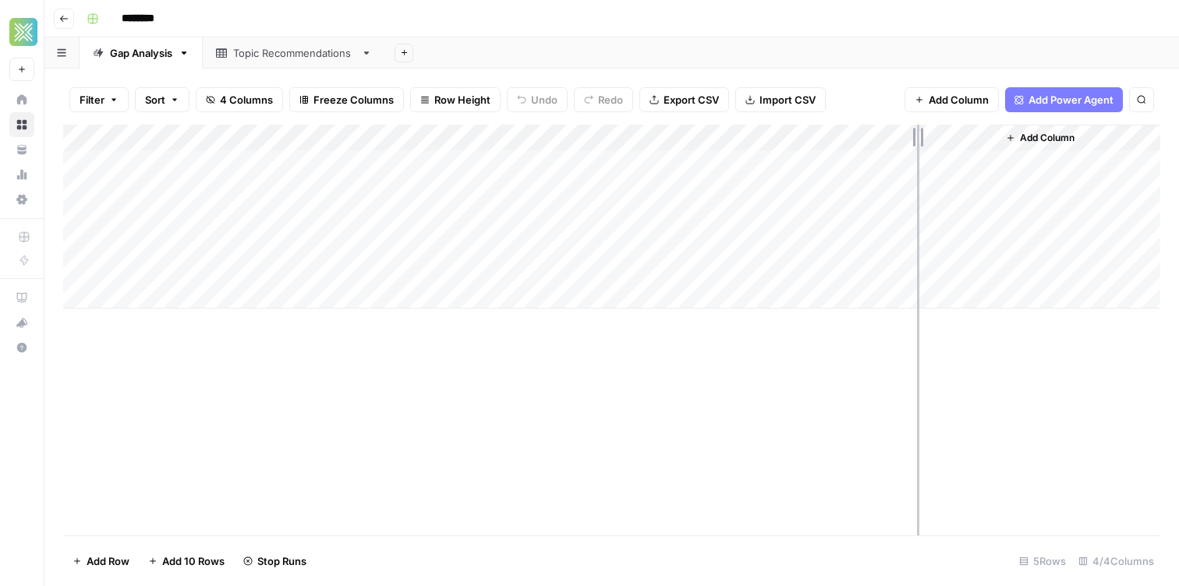
drag, startPoint x: 994, startPoint y: 136, endPoint x: 927, endPoint y: 138, distance: 67.1
click at [927, 138] on div "Add Column" at bounding box center [611, 217] width 1097 height 184
click at [430, 161] on div "Add Column" at bounding box center [611, 217] width 1097 height 184
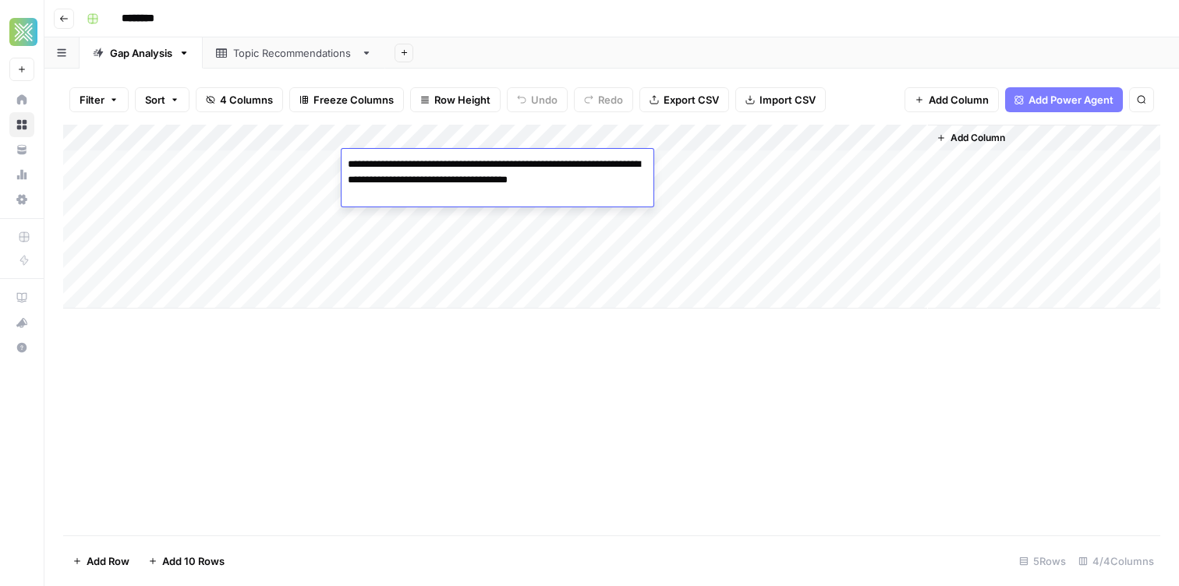
click at [458, 164] on textarea "**********" at bounding box center [498, 180] width 312 height 53
click at [688, 28] on div "********" at bounding box center [621, 18] width 1083 height 25
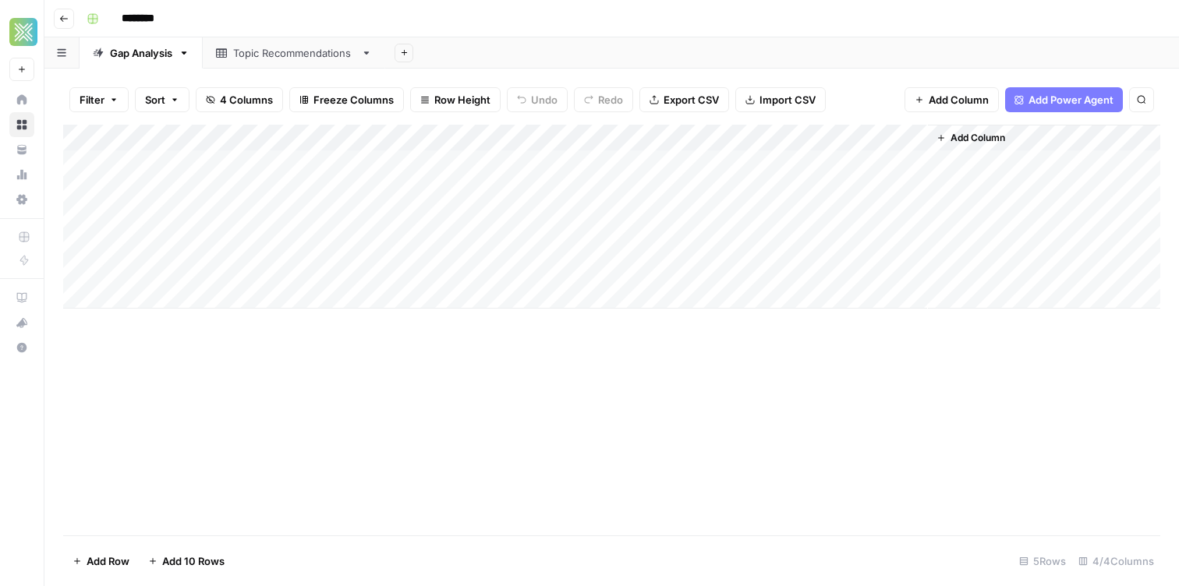
click at [461, 57] on div "Add Sheet" at bounding box center [782, 52] width 794 height 31
click at [483, 193] on div "Add Column" at bounding box center [611, 217] width 1097 height 184
click at [423, 175] on div "Add Column" at bounding box center [611, 217] width 1097 height 184
click at [283, 174] on div "Add Column" at bounding box center [611, 217] width 1097 height 184
click at [266, 196] on div "Add Column" at bounding box center [611, 217] width 1097 height 184
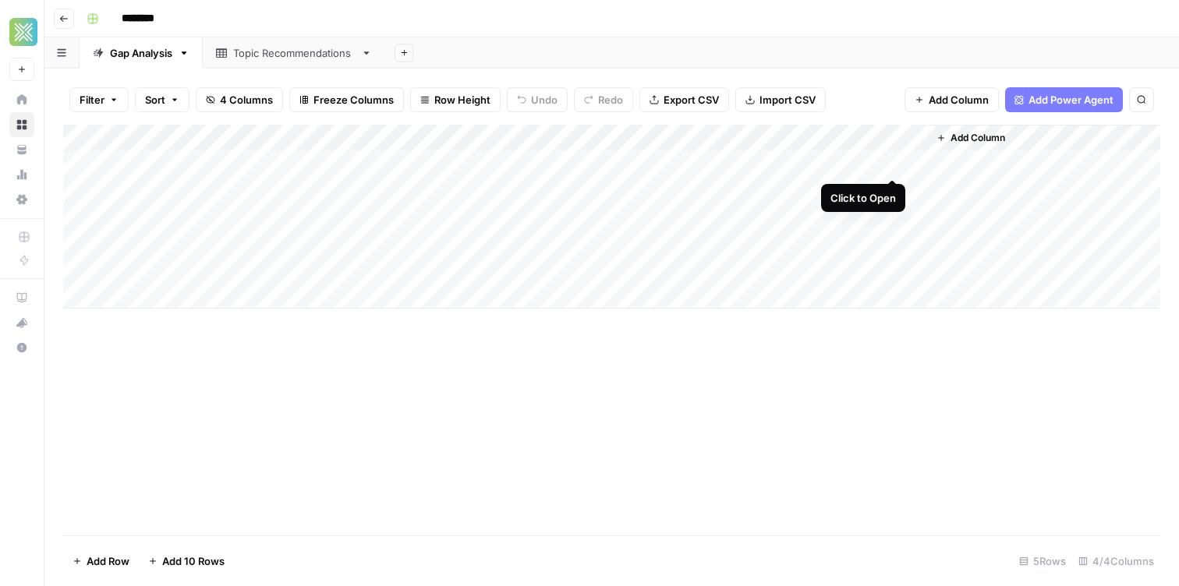
click at [893, 163] on div "Add Column" at bounding box center [611, 217] width 1097 height 184
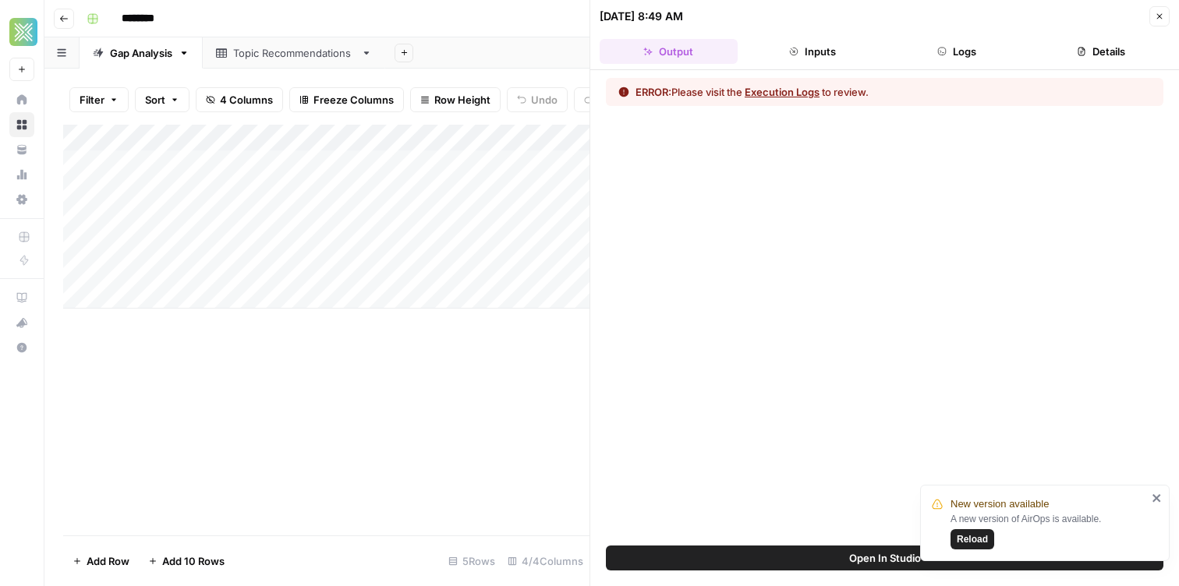
click at [971, 542] on span "Reload" at bounding box center [972, 540] width 31 height 14
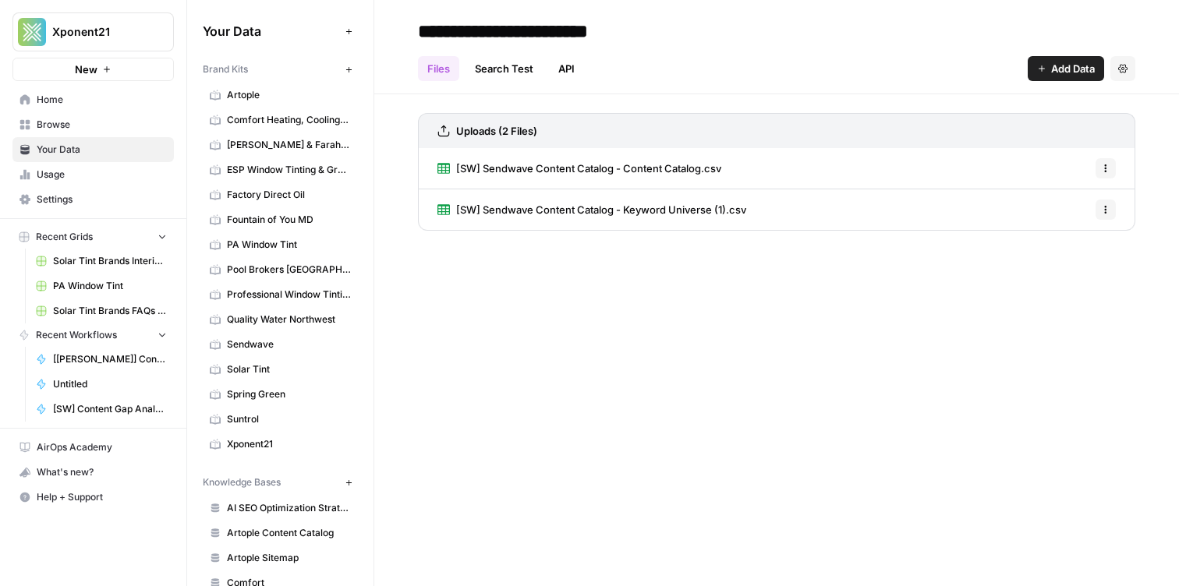
click at [393, 20] on header "**********" at bounding box center [776, 47] width 805 height 94
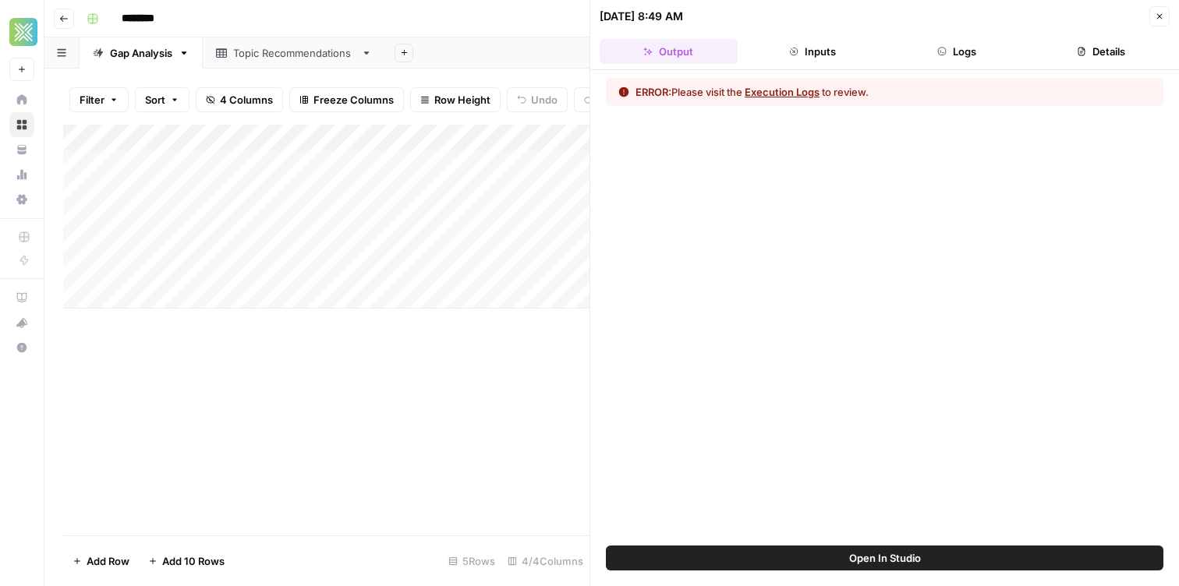
click at [661, 53] on button "Output" at bounding box center [669, 51] width 138 height 25
click at [673, 259] on div "ERROR: Please visit the Execution Logs to review." at bounding box center [884, 308] width 589 height 476
click at [809, 550] on button "Open In Studio" at bounding box center [884, 558] width 557 height 25
click at [58, 22] on button "Go back" at bounding box center [64, 19] width 20 height 20
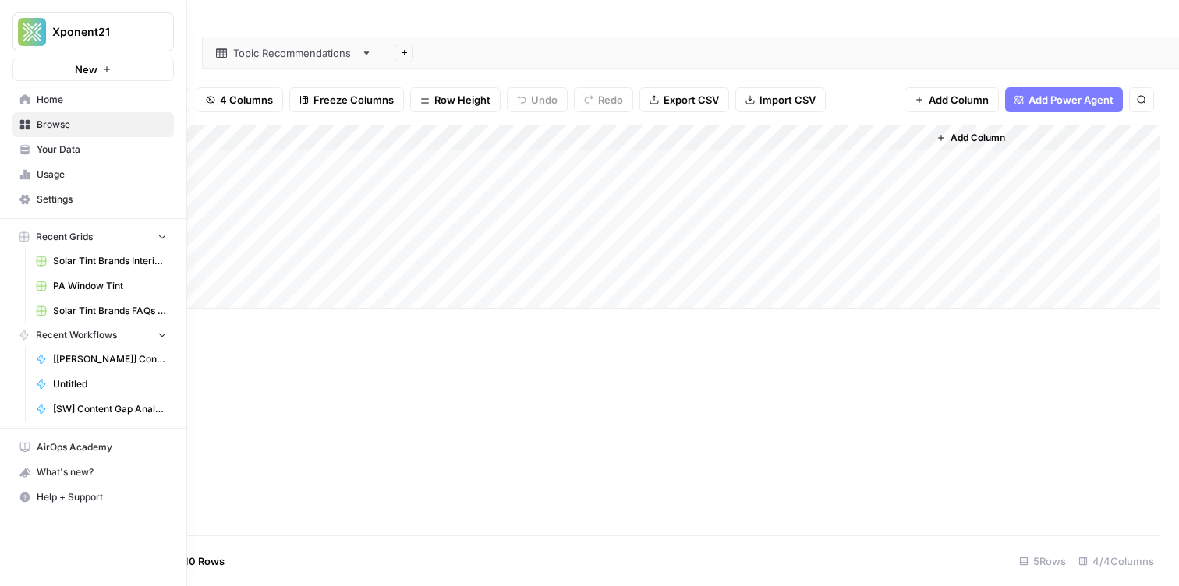
click at [40, 105] on span "Home" at bounding box center [102, 100] width 130 height 14
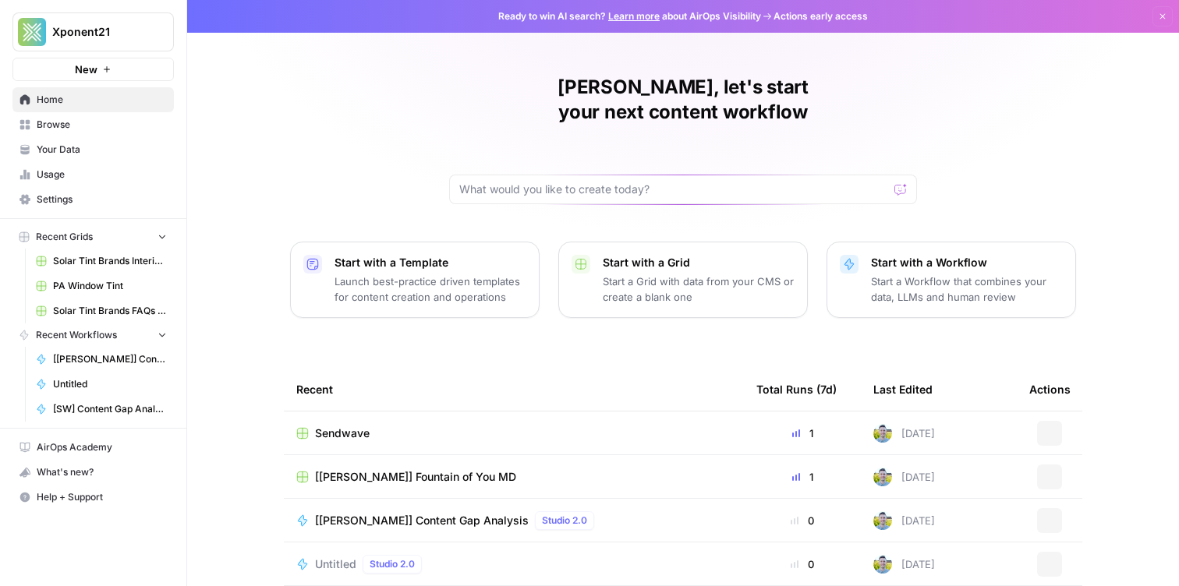
click at [42, 124] on span "Browse" at bounding box center [102, 125] width 130 height 14
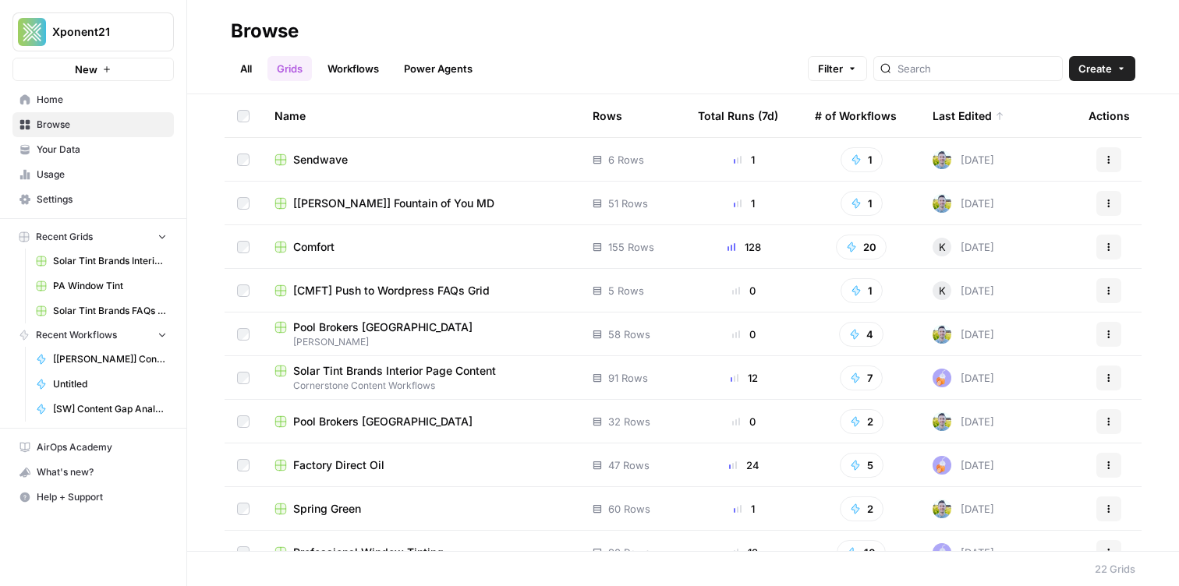
click at [359, 77] on link "Workflows" at bounding box center [353, 68] width 70 height 25
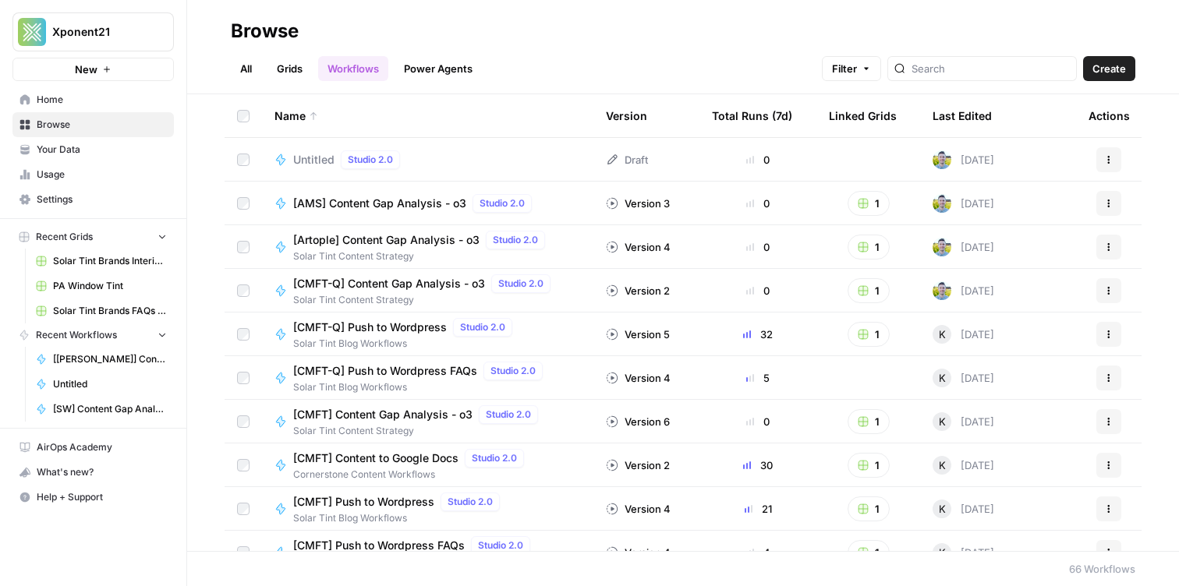
click at [1111, 163] on icon "button" at bounding box center [1108, 159] width 9 height 9
click at [1039, 287] on span "Delete" at bounding box center [1039, 289] width 125 height 16
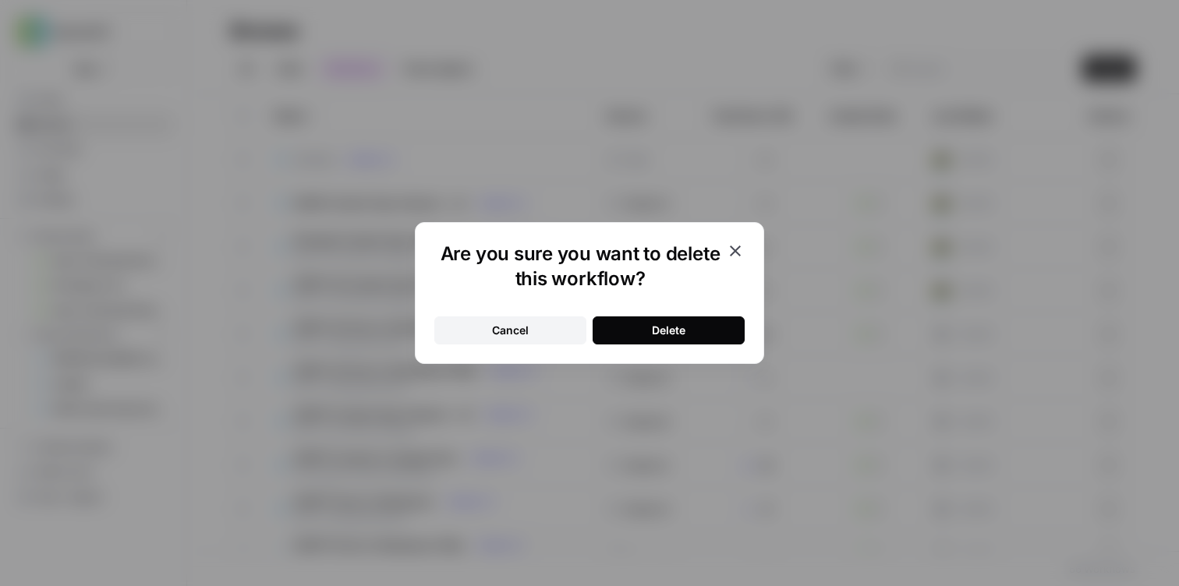
click at [664, 332] on div "Delete" at bounding box center [669, 331] width 34 height 16
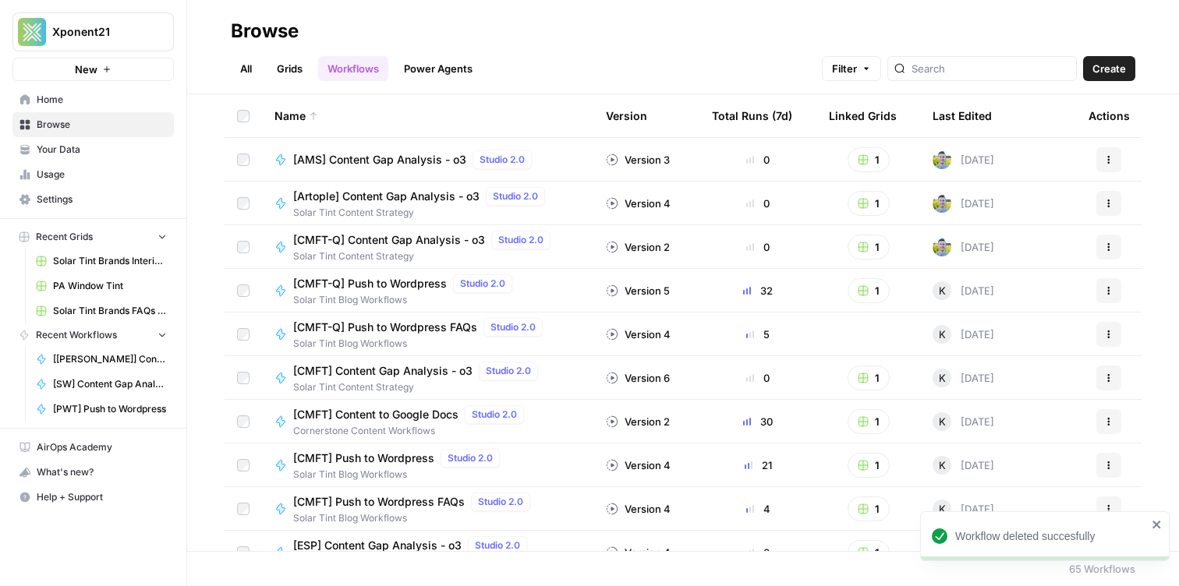
click at [283, 72] on link "Grids" at bounding box center [289, 68] width 44 height 25
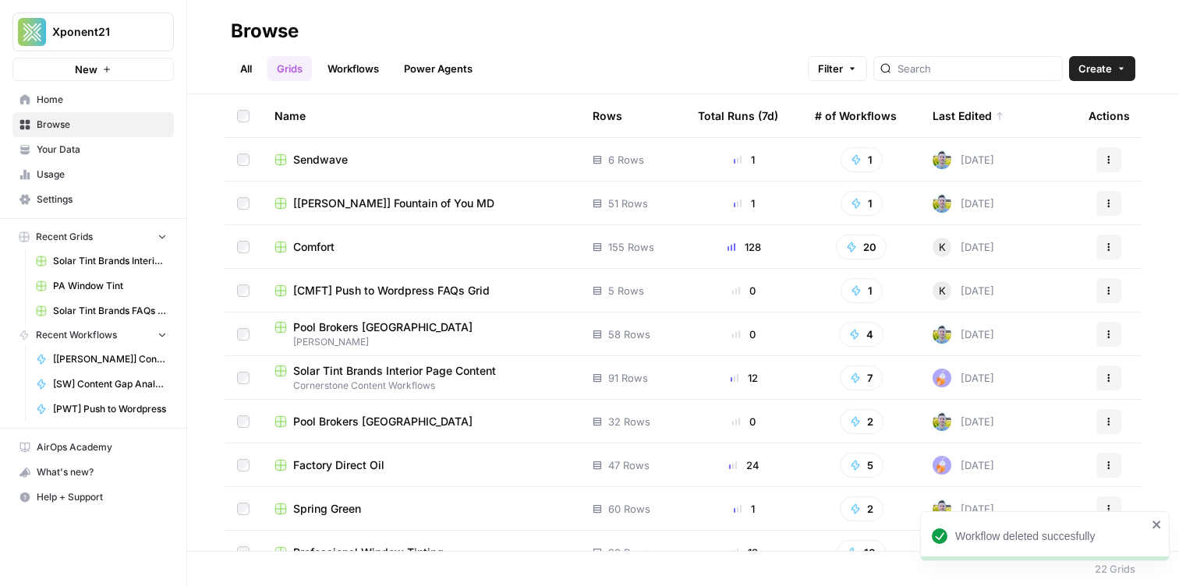
click at [356, 204] on span "[[PERSON_NAME]] Fountain of You MD" at bounding box center [393, 204] width 201 height 16
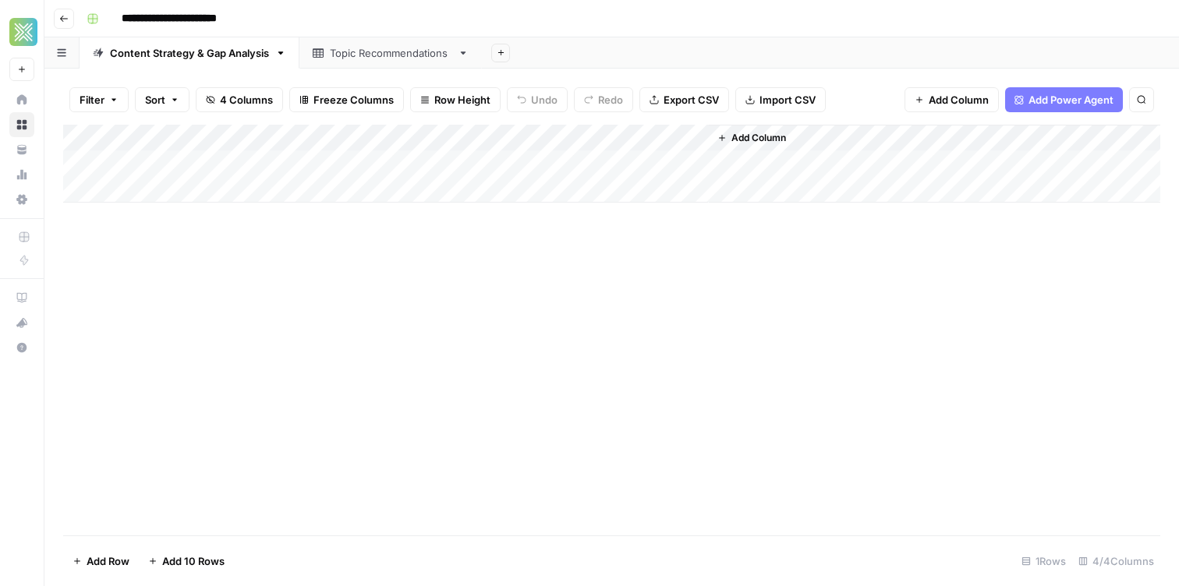
click at [675, 141] on div "Add Column" at bounding box center [611, 164] width 1097 height 78
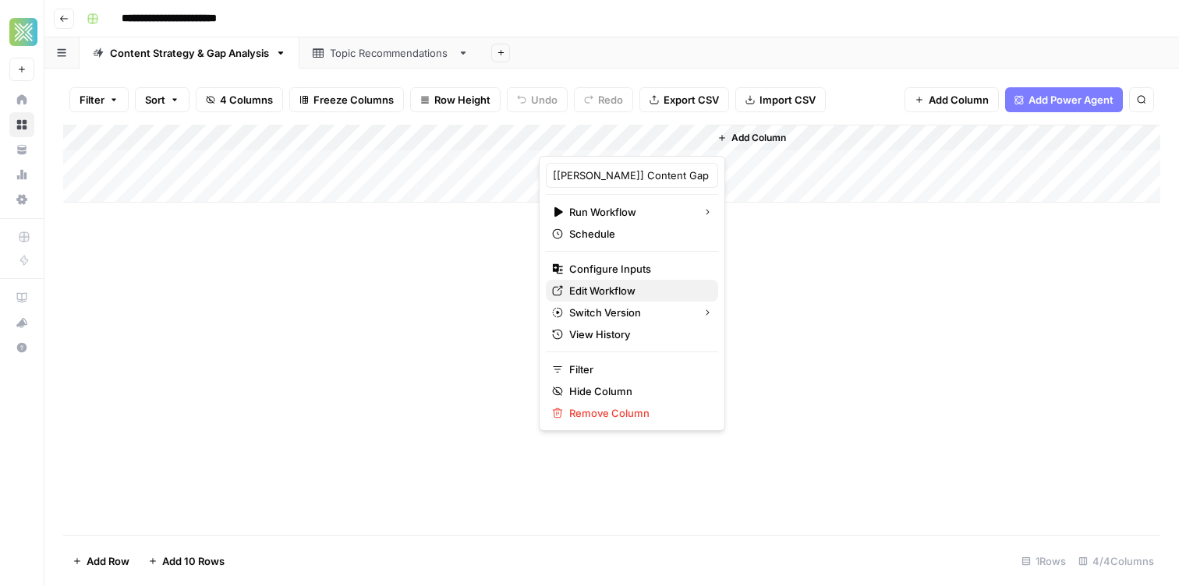
click at [611, 286] on span "Edit Workflow" at bounding box center [637, 291] width 136 height 16
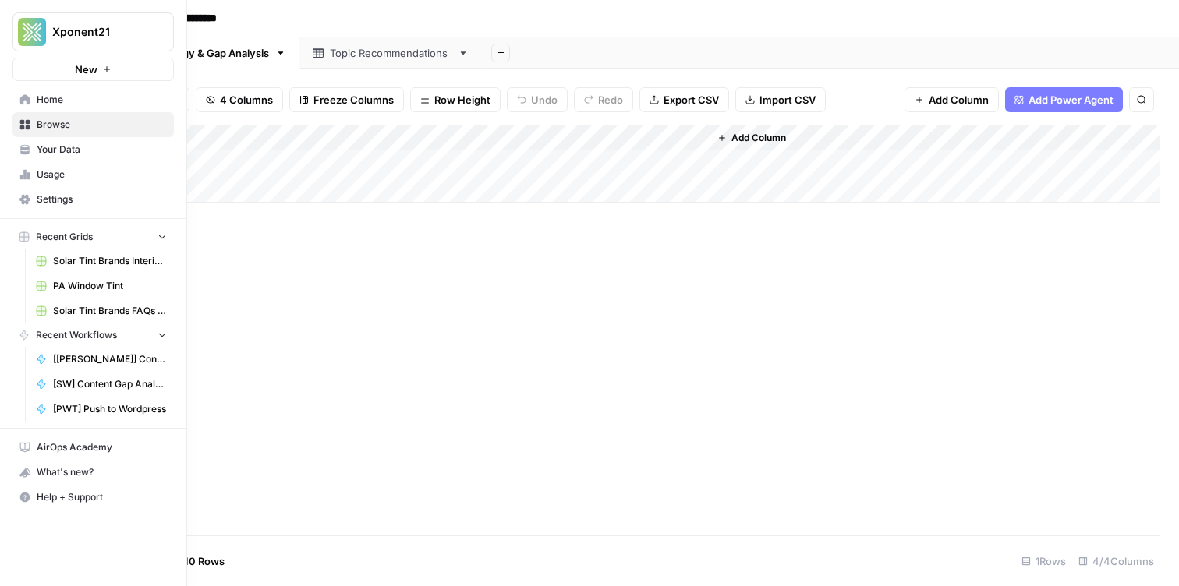
click at [24, 105] on link "Home" at bounding box center [92, 99] width 161 height 25
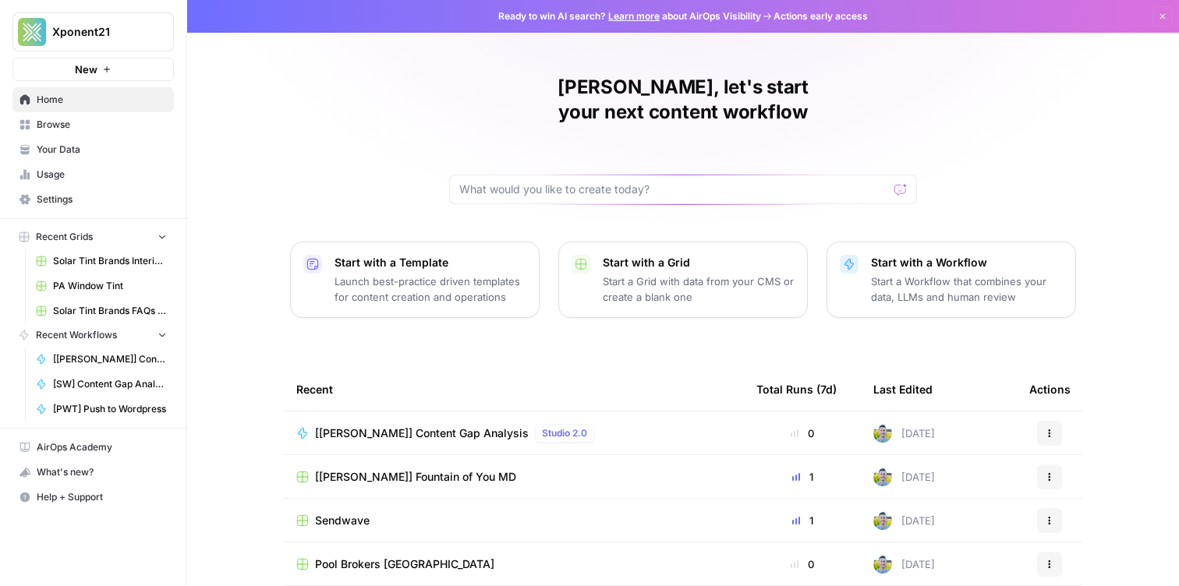
click at [71, 139] on link "Your Data" at bounding box center [92, 149] width 161 height 25
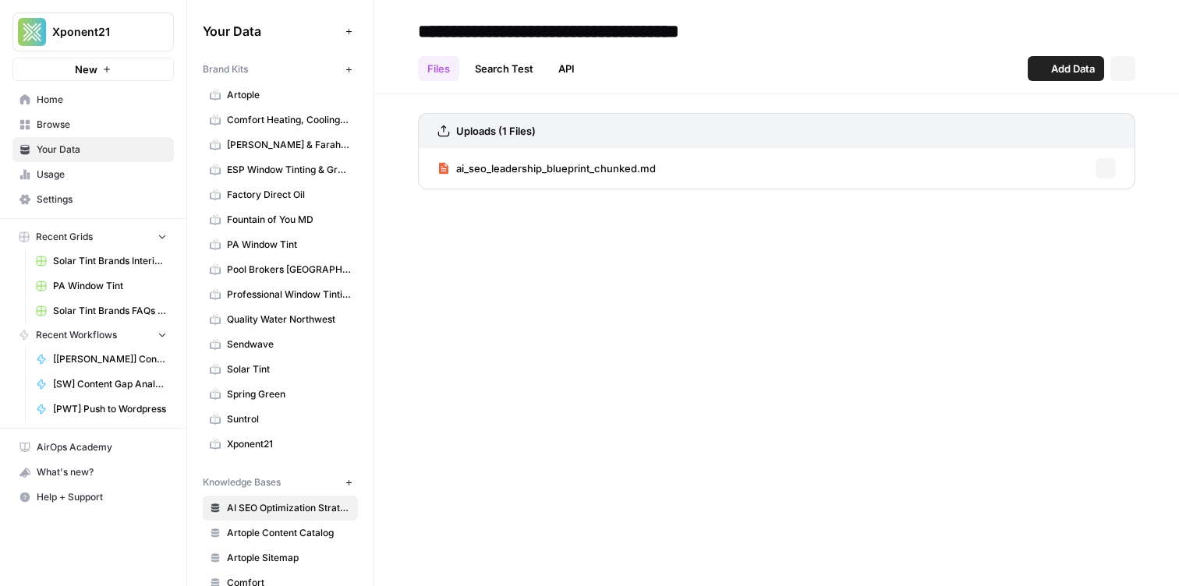
click at [59, 122] on span "Browse" at bounding box center [102, 125] width 130 height 14
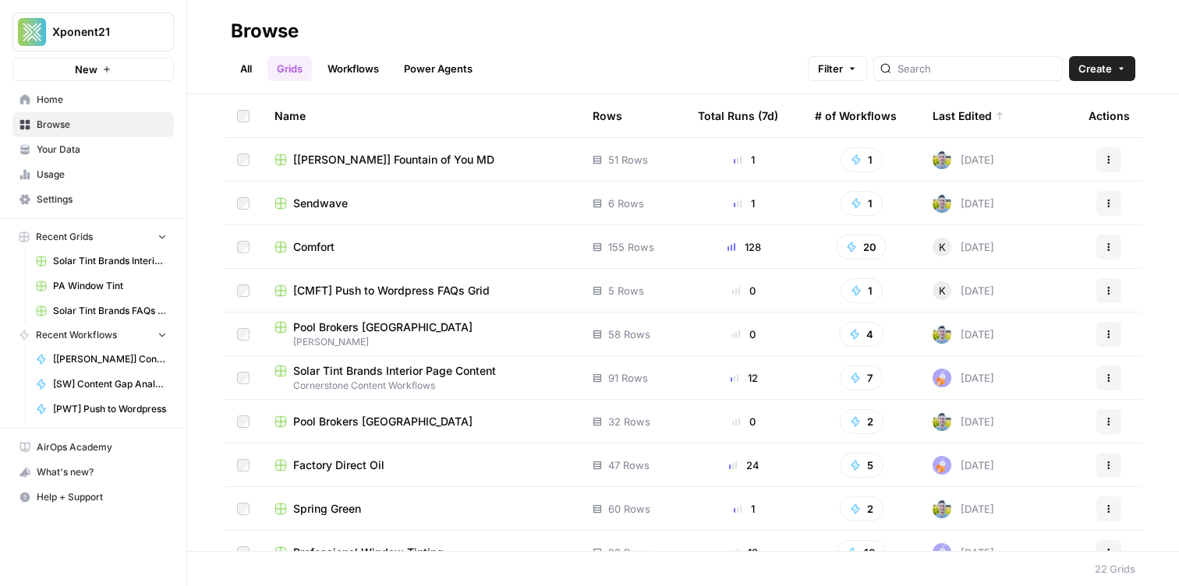
click at [62, 147] on span "Your Data" at bounding box center [102, 150] width 130 height 14
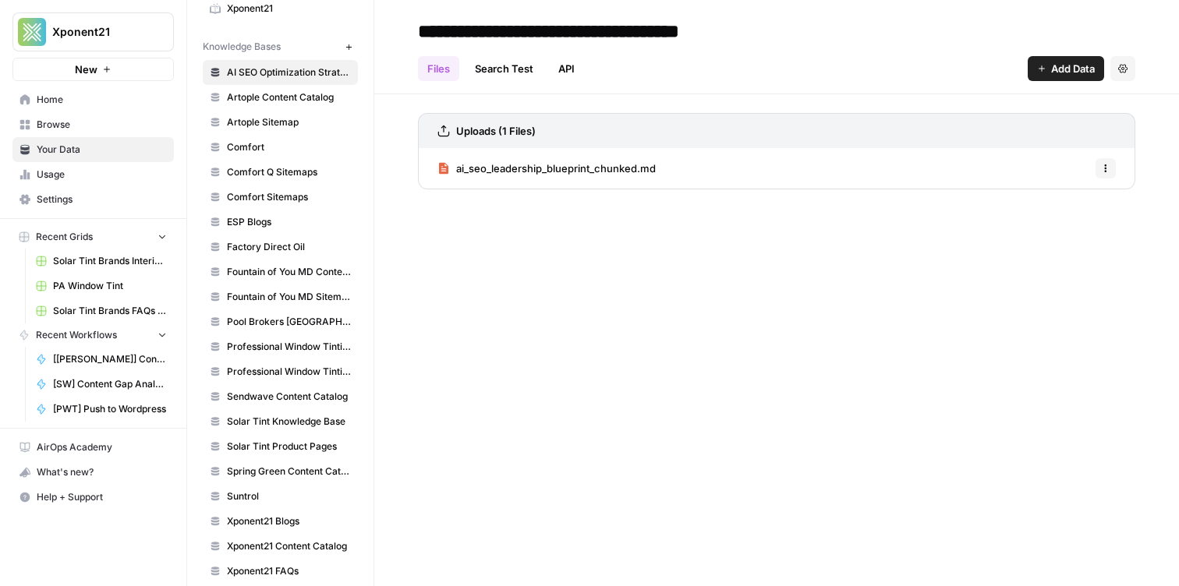
scroll to position [444, 0]
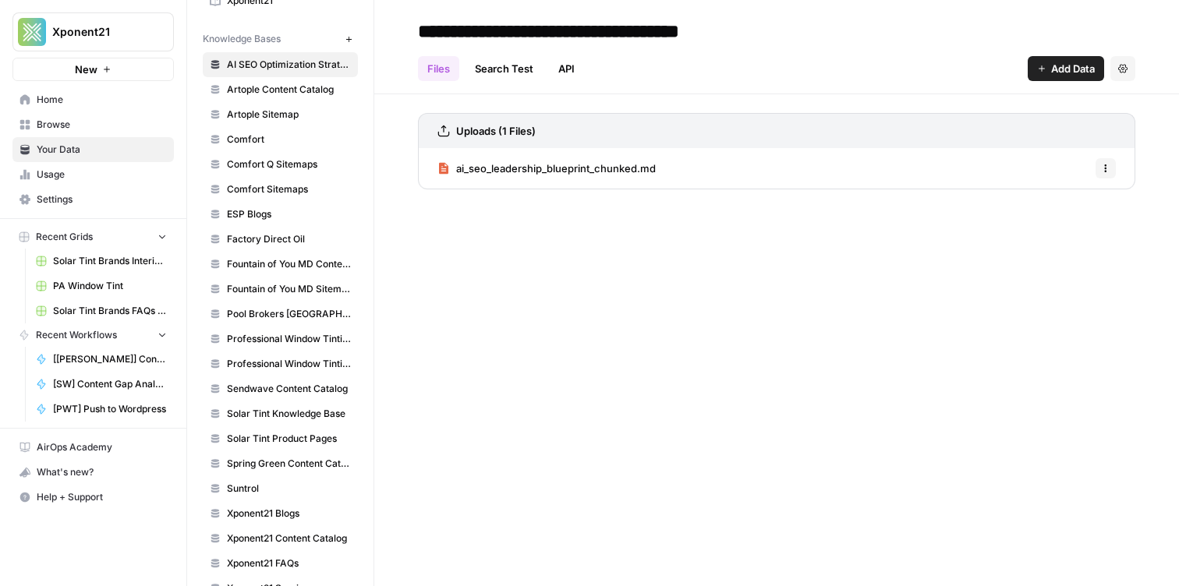
click at [277, 270] on span "Fountain of You MD Content Catalog" at bounding box center [289, 264] width 124 height 14
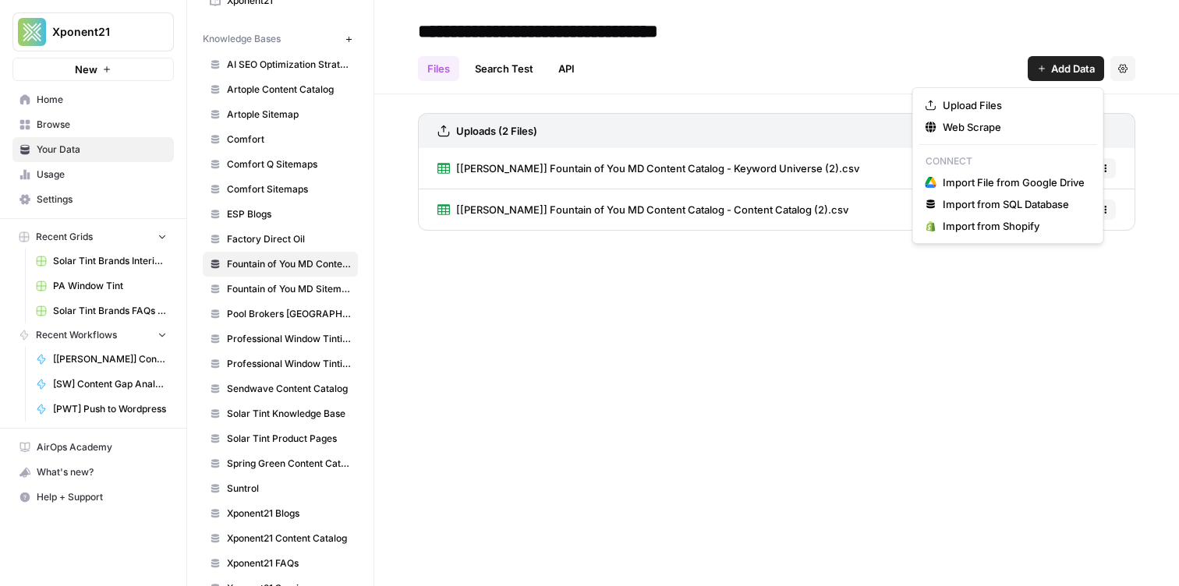
click at [1038, 69] on icon "button" at bounding box center [1041, 68] width 9 height 9
click at [1001, 103] on span "Upload Files" at bounding box center [1014, 105] width 142 height 16
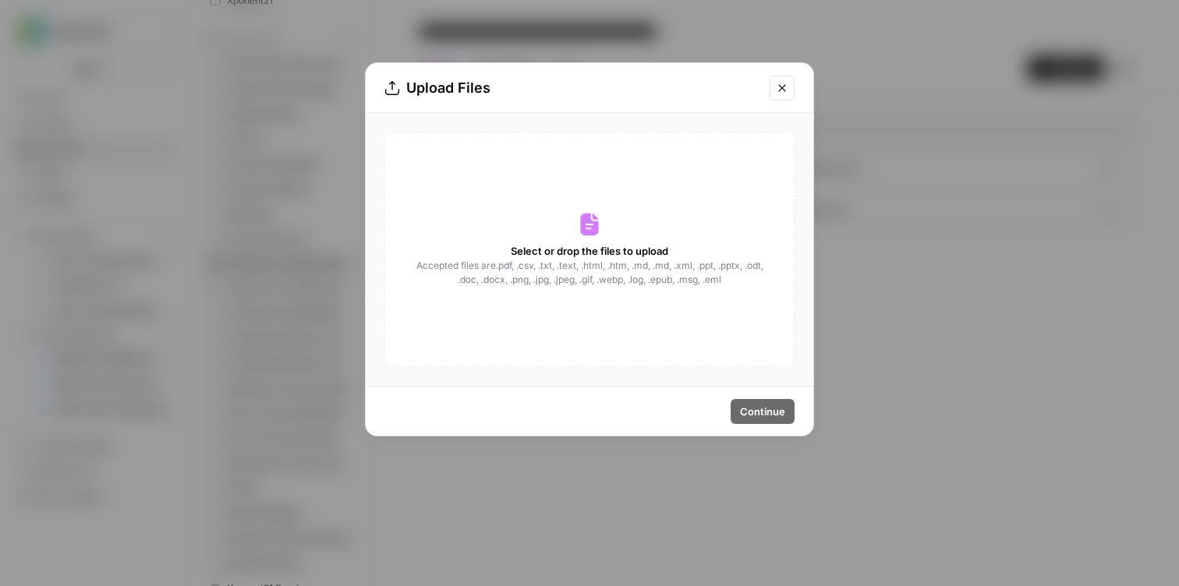
click at [665, 262] on span "Accepted files are .pdf, .csv, .txt, .text, .html, .htm, .md, .md, .xml, .ppt, …" at bounding box center [589, 273] width 349 height 28
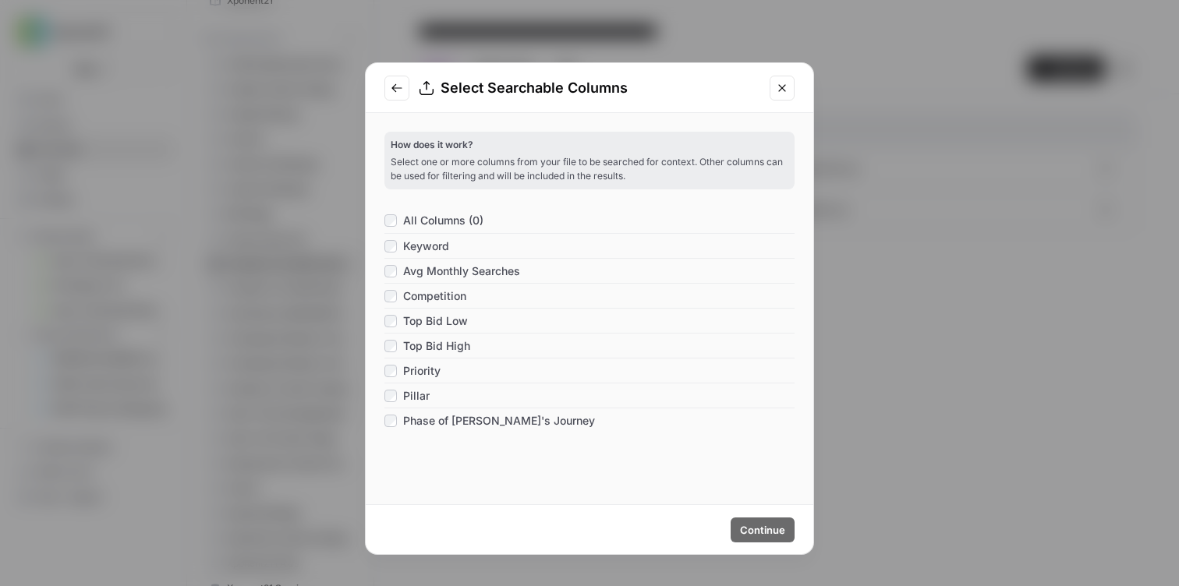
click at [423, 221] on span "All Columns (0)" at bounding box center [443, 221] width 80 height 16
click at [764, 532] on span "Continue" at bounding box center [762, 530] width 45 height 16
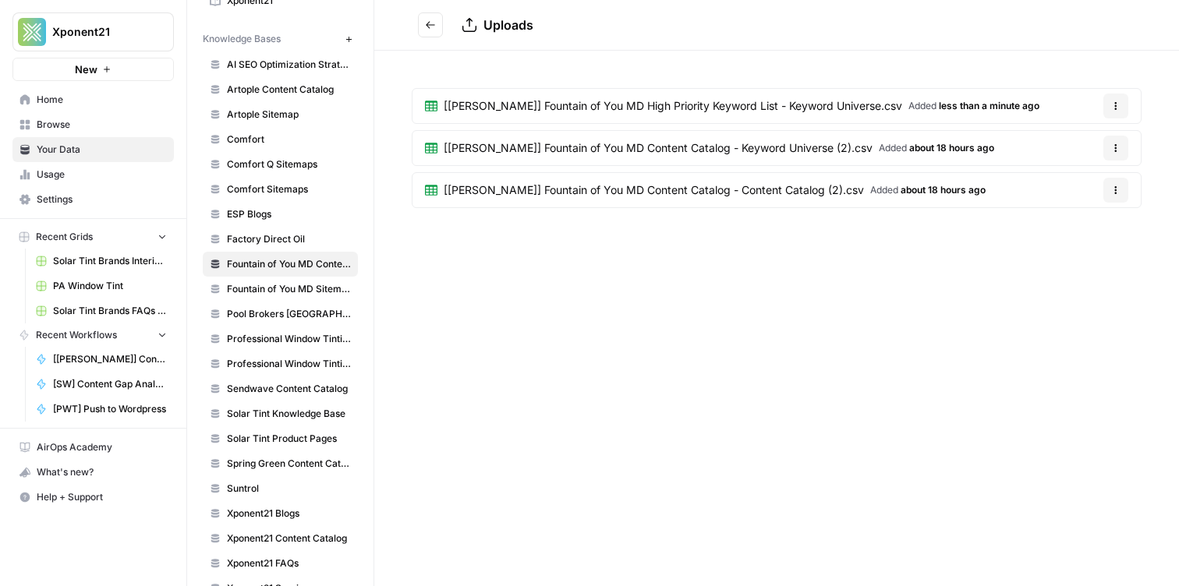
click at [660, 48] on header "Uploads" at bounding box center [776, 25] width 805 height 51
click at [603, 104] on span "[[PERSON_NAME]] Fountain of You MD High Priority Keyword List - Keyword Univers…" at bounding box center [673, 106] width 458 height 16
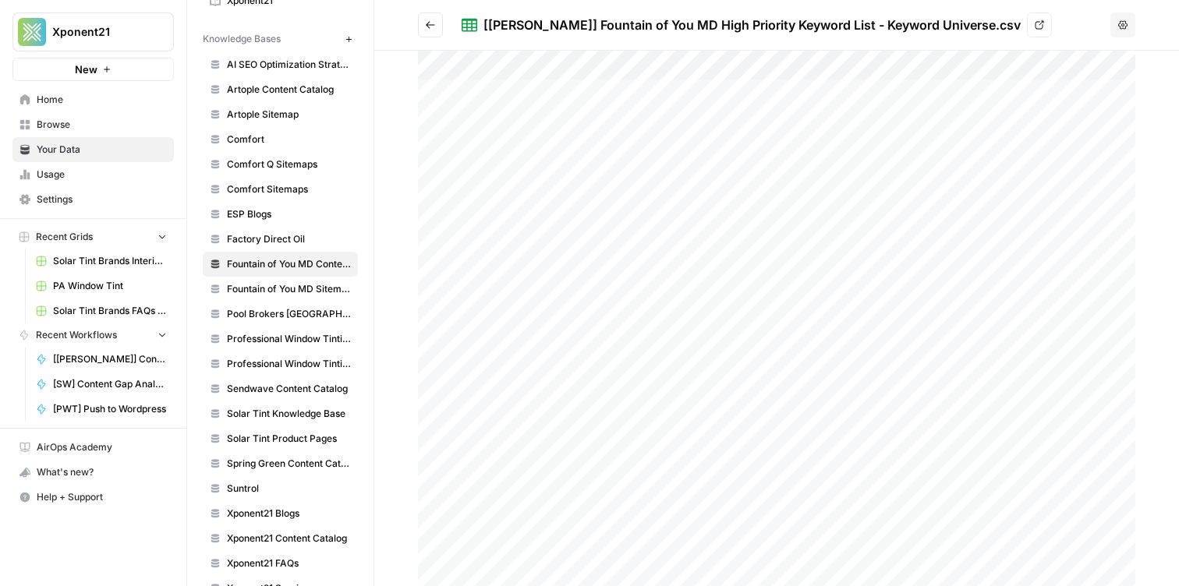
click at [422, 19] on button "Go back" at bounding box center [430, 24] width 25 height 25
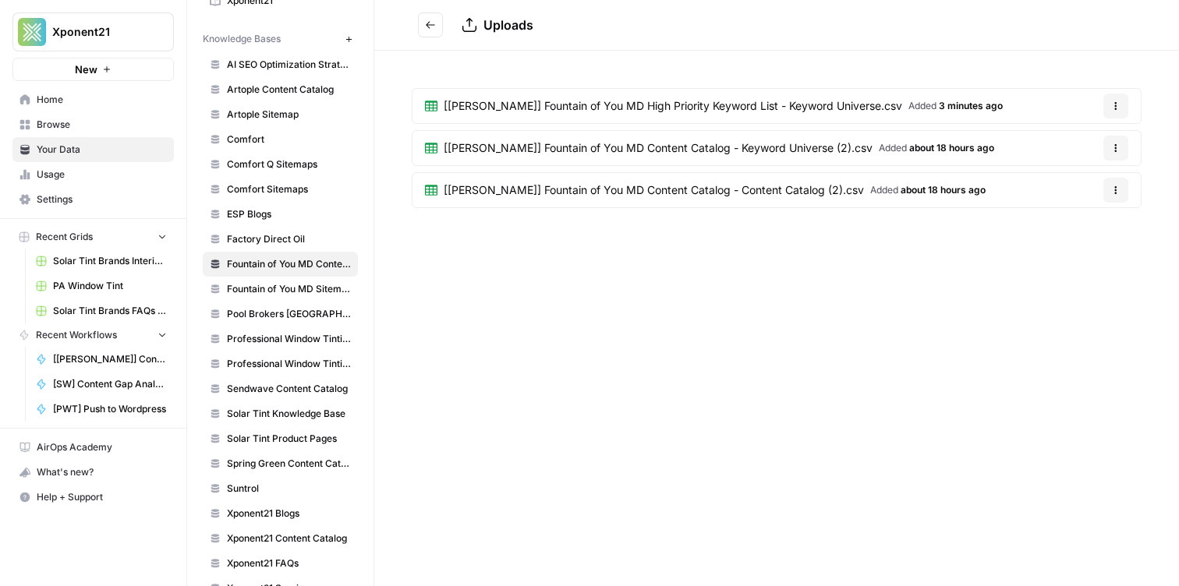
click at [115, 129] on span "Browse" at bounding box center [102, 125] width 130 height 14
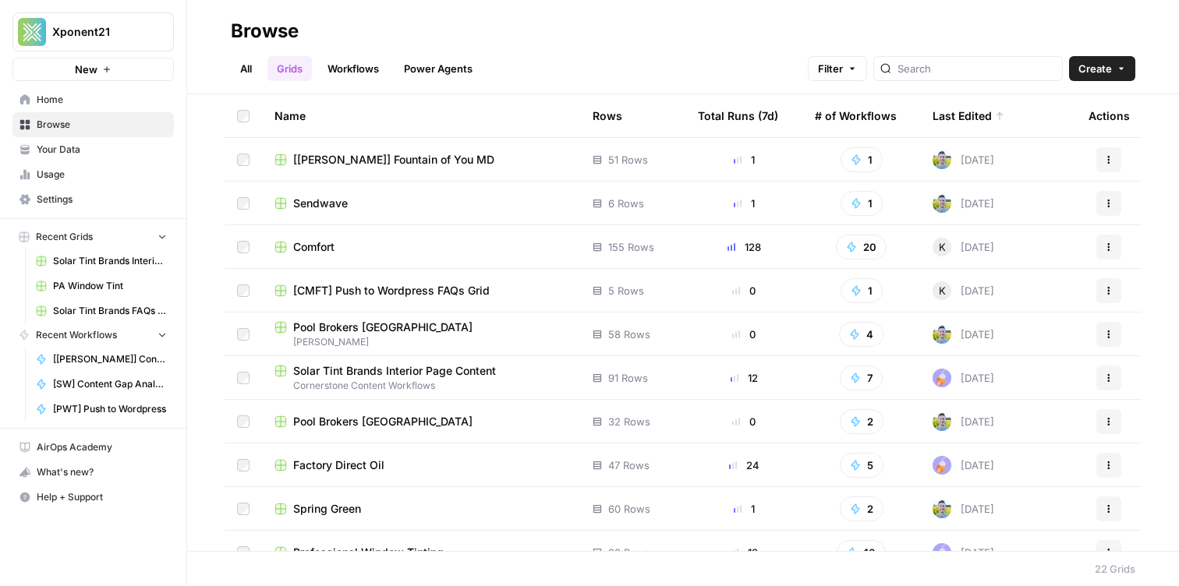
click at [373, 157] on span "[[PERSON_NAME]] Fountain of You MD" at bounding box center [393, 160] width 201 height 16
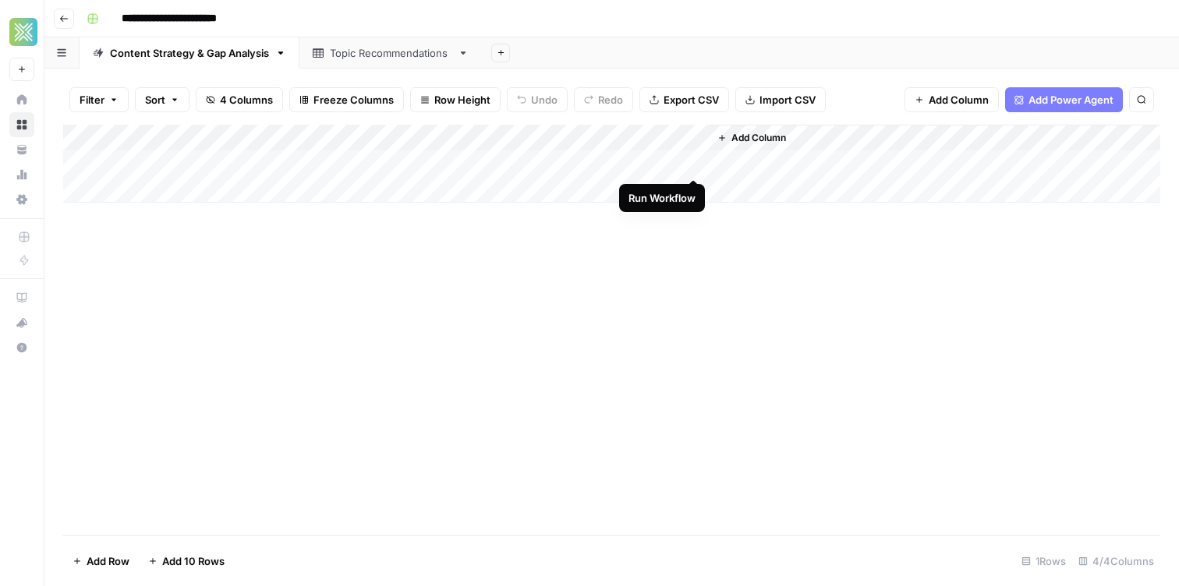
click at [692, 161] on div "Add Column" at bounding box center [611, 164] width 1097 height 78
click at [357, 50] on div "Topic Recommendations" at bounding box center [391, 53] width 122 height 16
click at [157, 57] on div "Content Strategy & Gap Analysis" at bounding box center [189, 53] width 159 height 16
click at [724, 30] on div "**********" at bounding box center [621, 18] width 1083 height 25
click at [391, 48] on div "Topic Recommendations" at bounding box center [391, 53] width 122 height 16
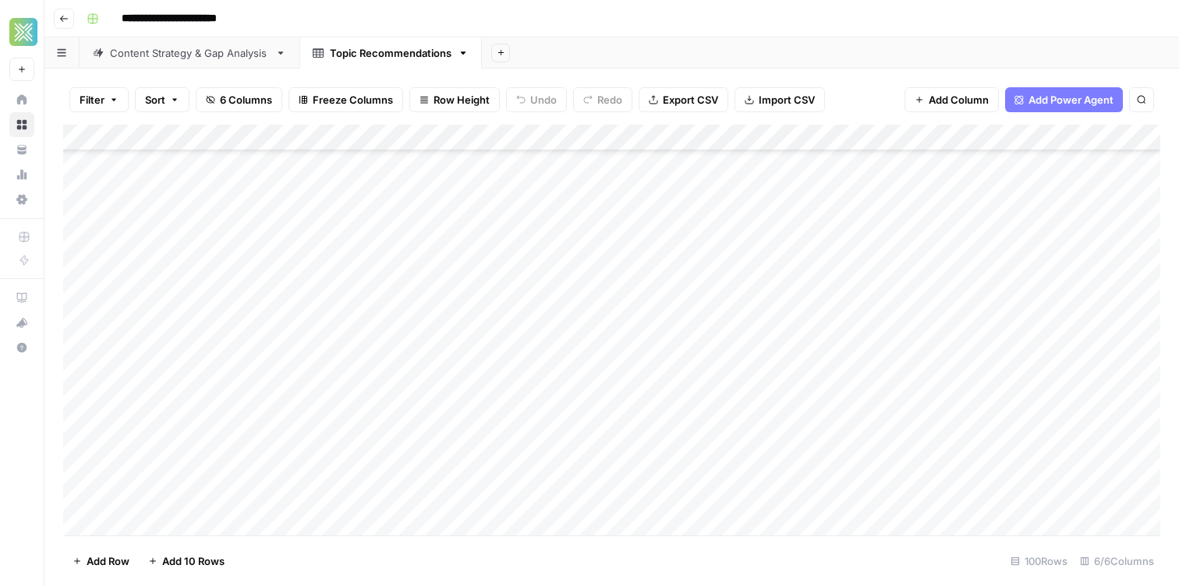
scroll to position [2292, 0]
drag, startPoint x: 238, startPoint y: 156, endPoint x: 1126, endPoint y: 566, distance: 978.2
click at [1126, 566] on div "Filter Sort 6 Columns Freeze Columns Row Height Undo Redo Export CSV Import CSV…" at bounding box center [611, 328] width 1134 height 518
click at [402, 315] on div "Add Column" at bounding box center [611, 330] width 1097 height 411
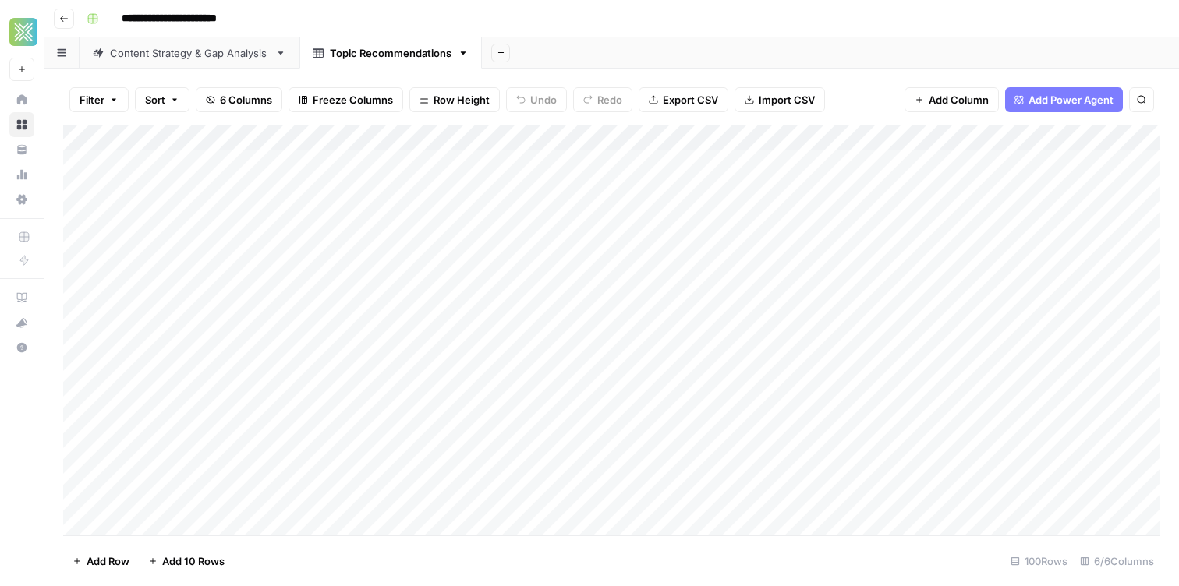
drag, startPoint x: 591, startPoint y: 156, endPoint x: 721, endPoint y: 178, distance: 132.0
click at [721, 178] on div "Add Column" at bounding box center [611, 330] width 1097 height 411
drag, startPoint x: 494, startPoint y: 159, endPoint x: 464, endPoint y: 641, distance: 482.8
click at [464, 586] on html "**********" at bounding box center [589, 293] width 1179 height 586
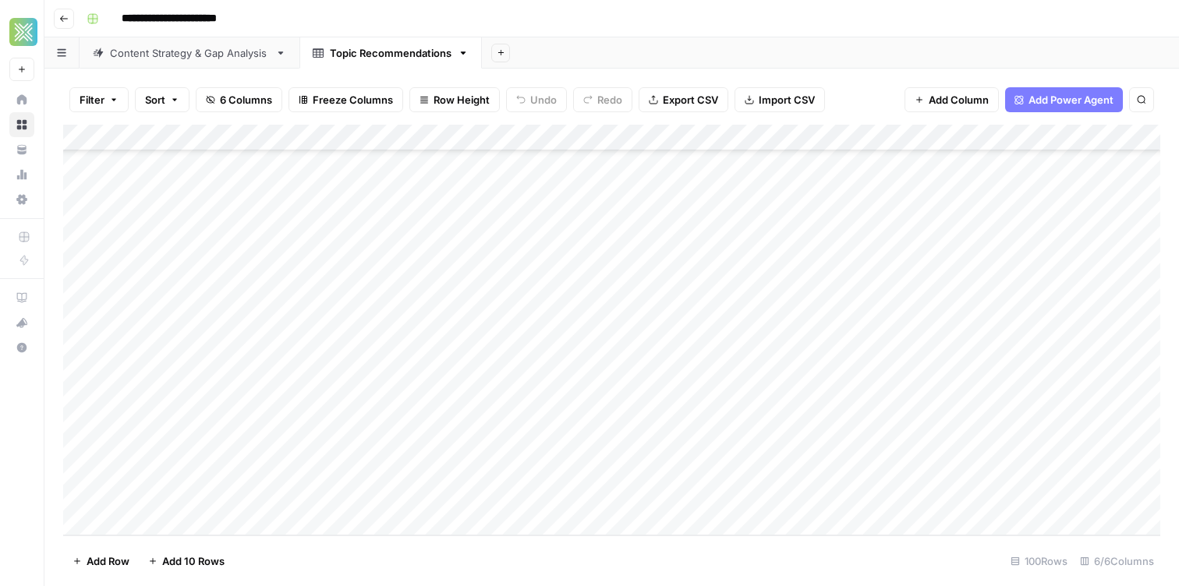
click at [582, 214] on div "Add Column" at bounding box center [611, 330] width 1097 height 411
drag, startPoint x: 593, startPoint y: 164, endPoint x: 773, endPoint y: 500, distance: 381.3
click at [773, 500] on div "Add Column" at bounding box center [611, 330] width 1097 height 411
click at [850, 172] on div "Add Column" at bounding box center [611, 330] width 1097 height 411
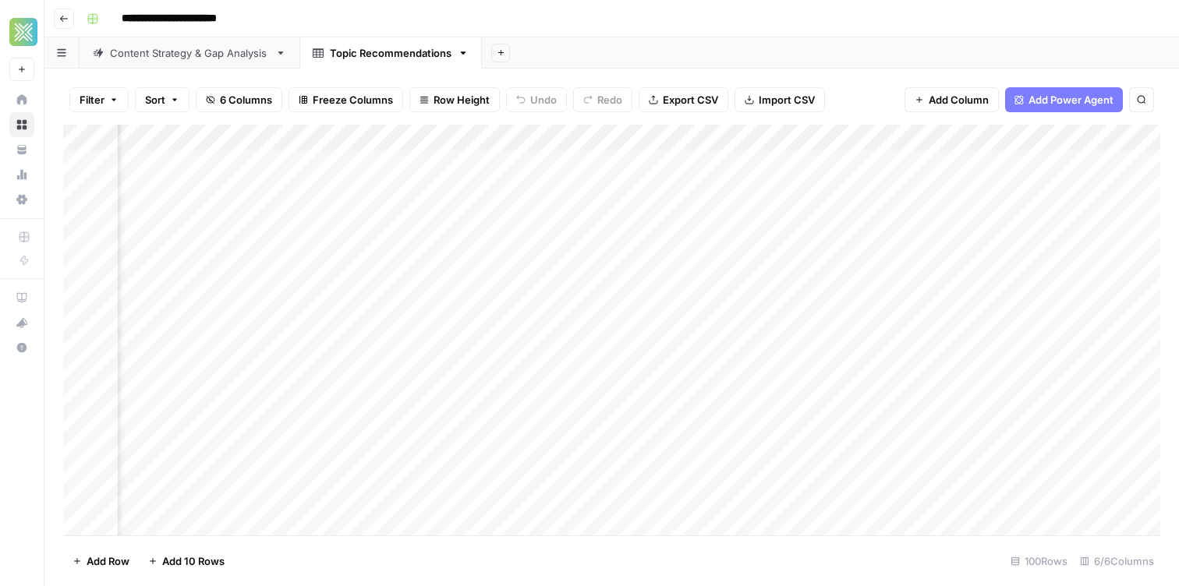
scroll to position [0, 270]
click at [615, 232] on div "Add Column" at bounding box center [611, 330] width 1097 height 411
click at [612, 110] on div "Filter Sort 6 Columns Freeze Columns Row Height Undo Redo Export CSV Import CSV…" at bounding box center [611, 328] width 1134 height 518
click at [777, 499] on div "Add Column" at bounding box center [611, 330] width 1097 height 411
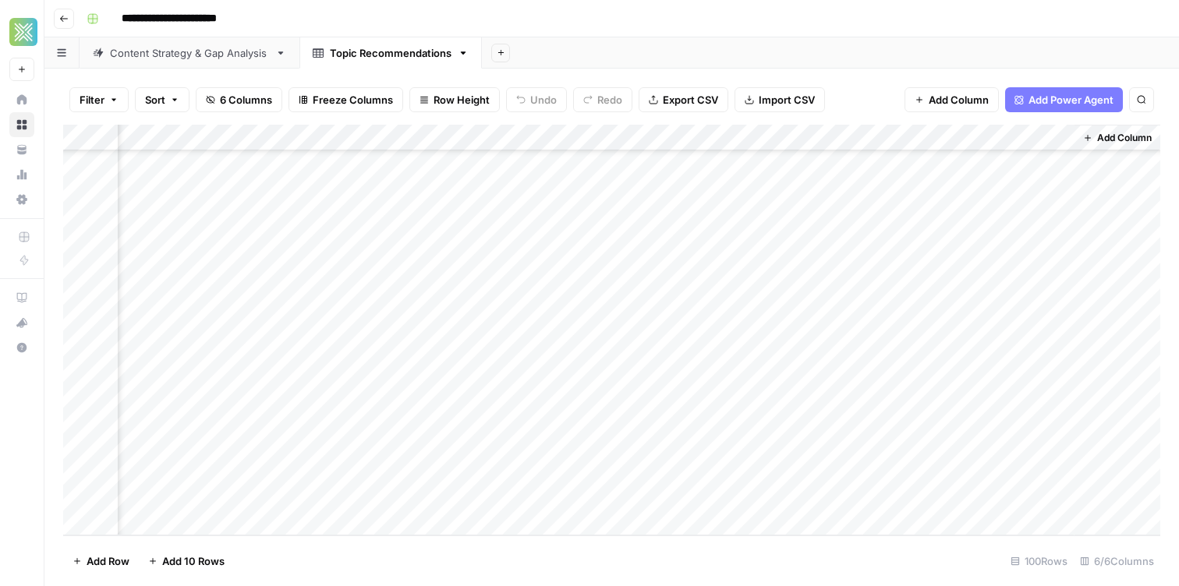
click at [947, 196] on div "Add Column" at bounding box center [611, 330] width 1097 height 411
drag, startPoint x: 945, startPoint y: 165, endPoint x: 942, endPoint y: 501, distance: 336.1
click at [942, 501] on div "Add Column" at bounding box center [611, 330] width 1097 height 411
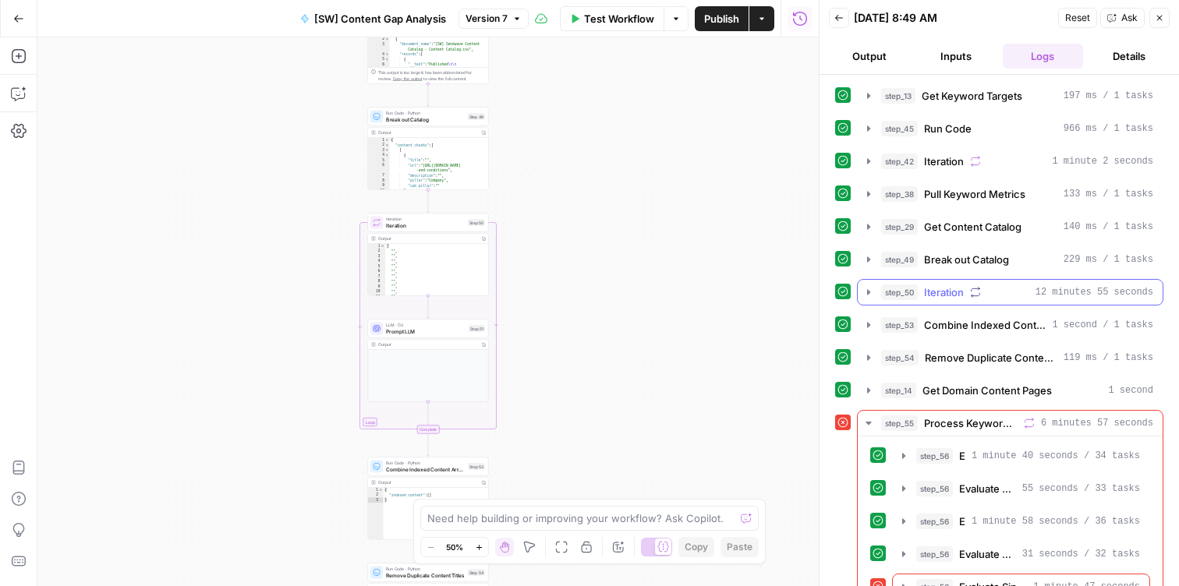
scroll to position [29, 0]
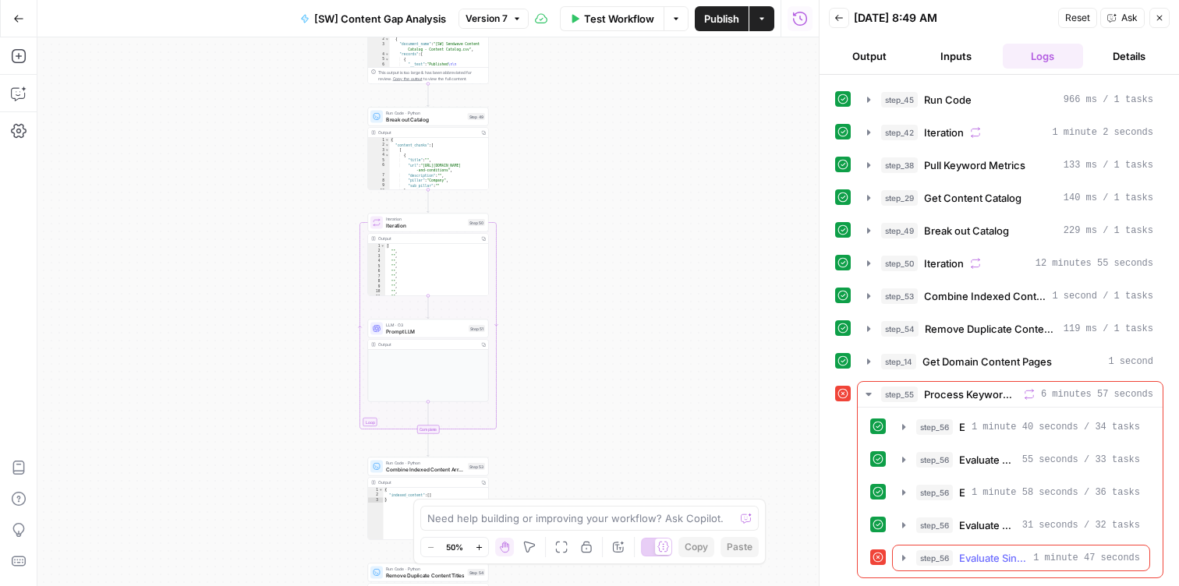
click at [901, 555] on icon "button" at bounding box center [903, 558] width 12 height 12
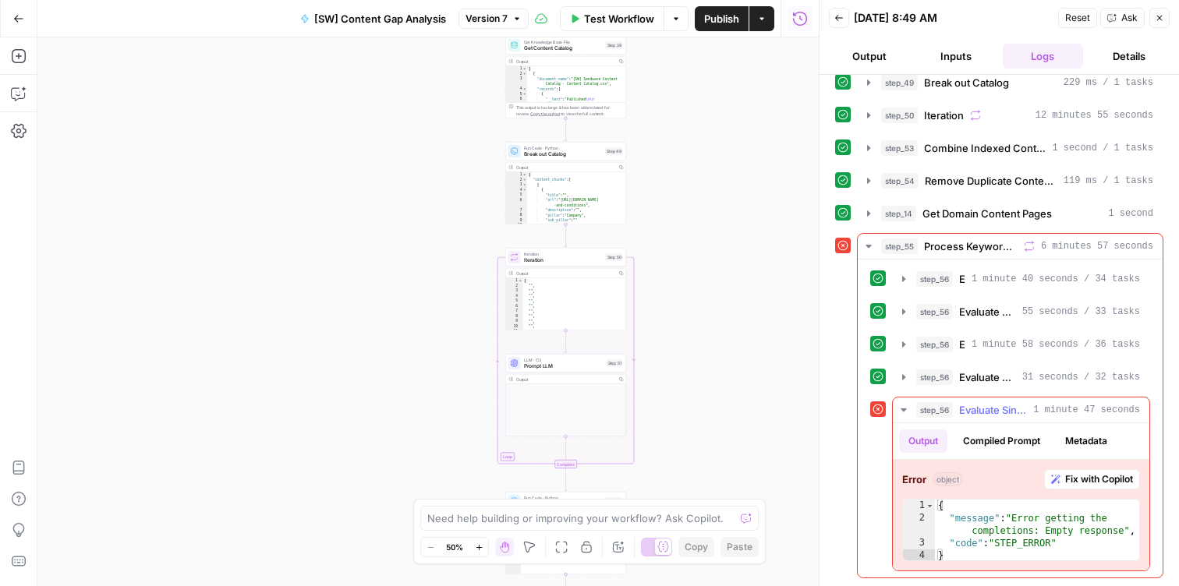
click at [1070, 476] on span "Fix with Copilot" at bounding box center [1099, 479] width 68 height 14
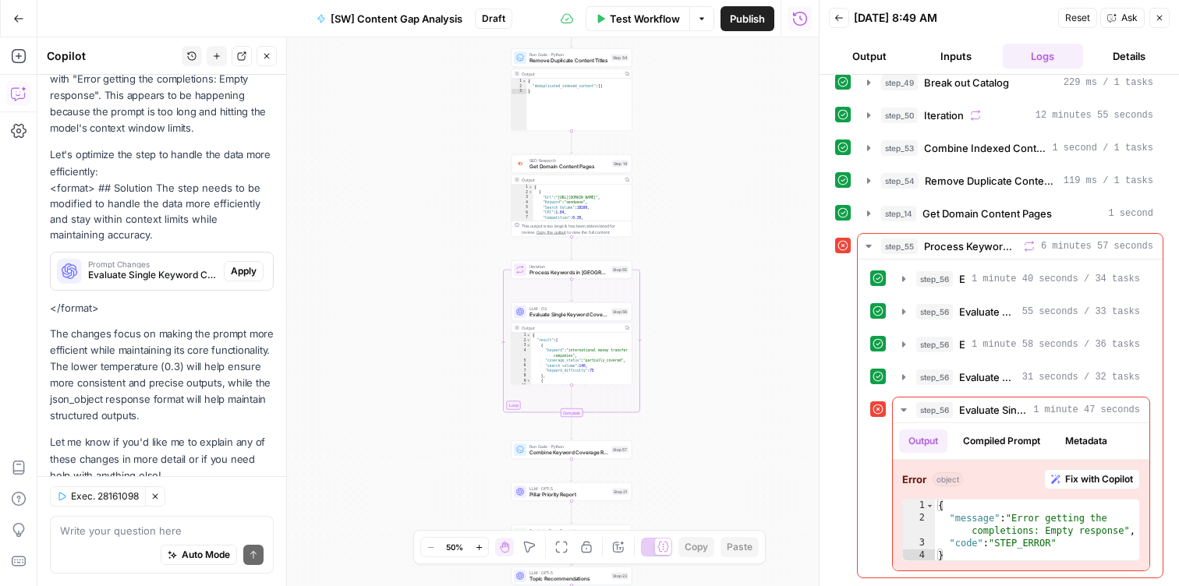
scroll to position [257, 0]
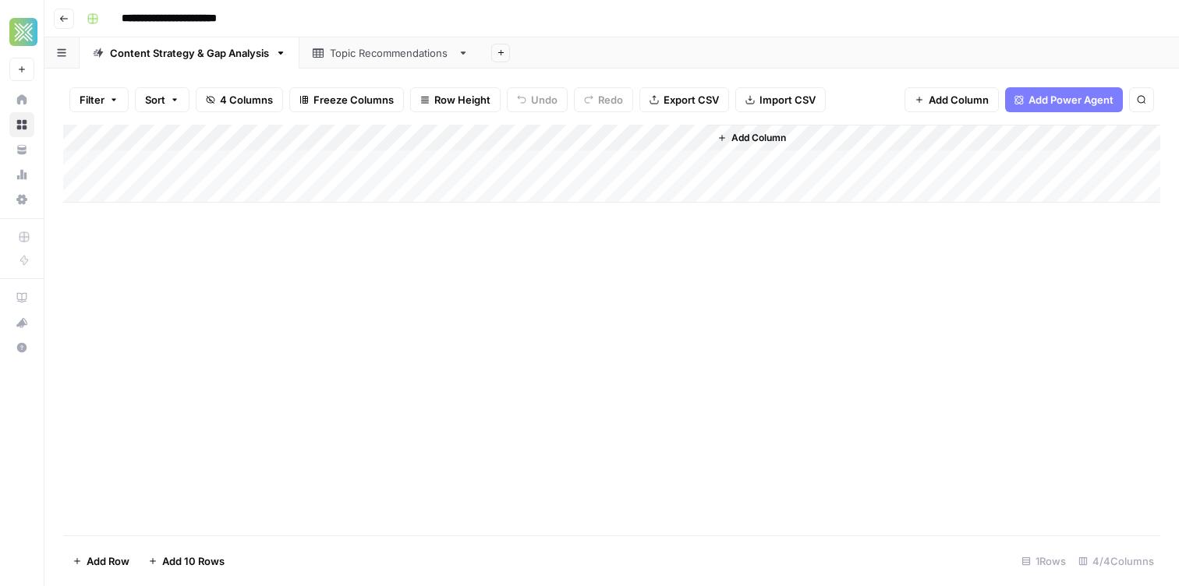
click at [444, 44] on link "Topic Recommendations" at bounding box center [390, 52] width 182 height 31
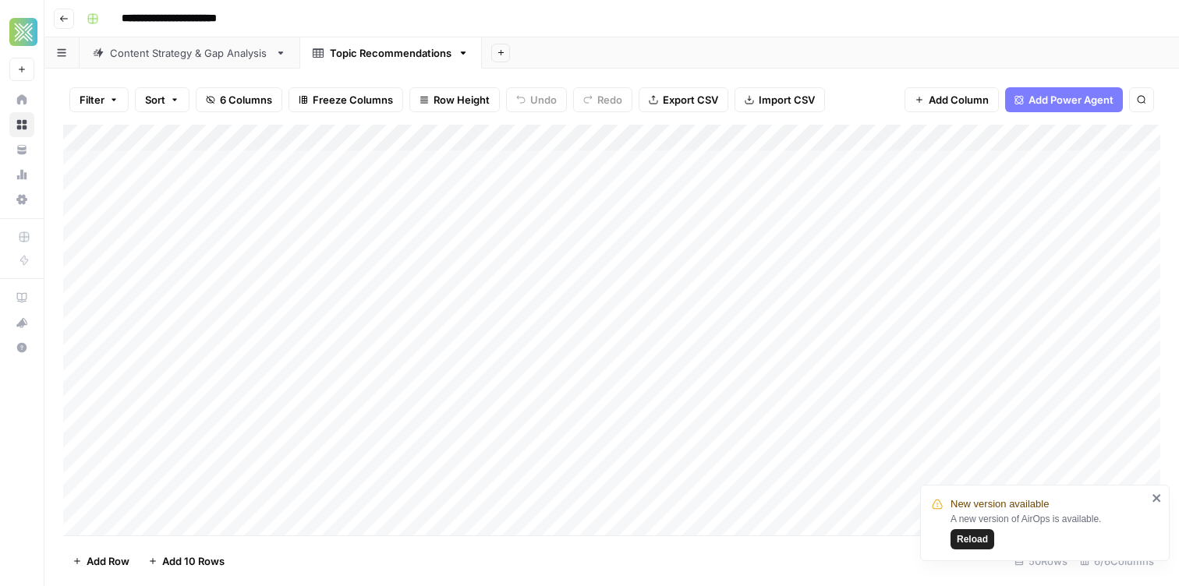
click at [401, 172] on div "Add Column" at bounding box center [611, 330] width 1097 height 411
drag, startPoint x: 1070, startPoint y: 134, endPoint x: 1170, endPoint y: 135, distance: 99.8
click at [1170, 135] on div "Filter Sort 6 Columns Freeze Columns Row Height Undo Redo Export CSV Import CSV…" at bounding box center [611, 328] width 1134 height 518
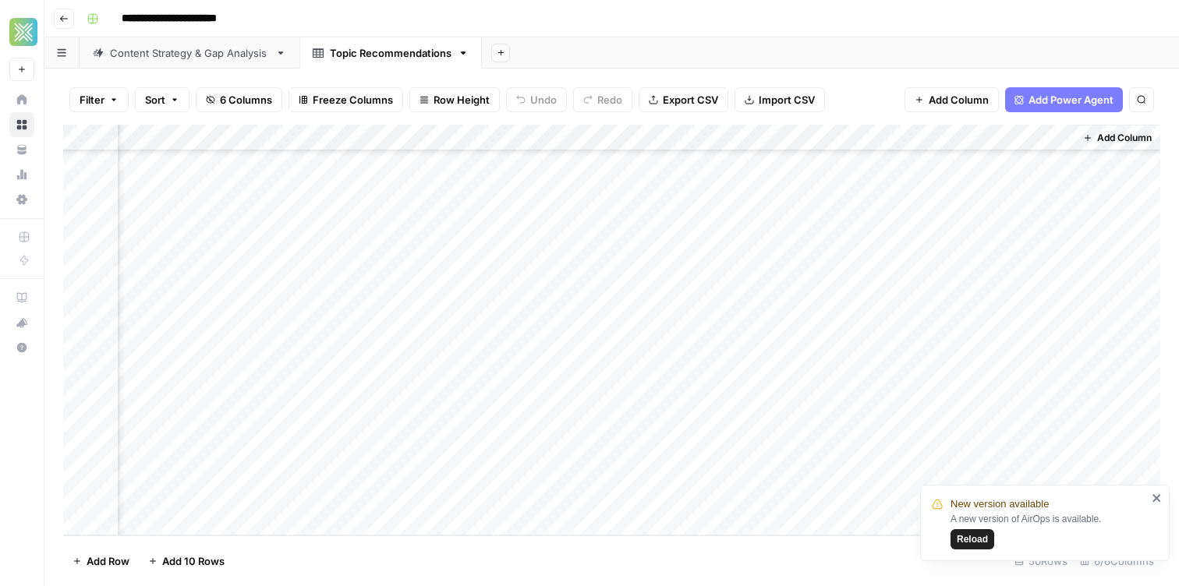
click at [354, 274] on div "Add Column" at bounding box center [611, 330] width 1097 height 411
click at [1160, 497] on icon "close" at bounding box center [1157, 498] width 11 height 12
click at [188, 50] on div "Content Strategy & Gap Analysis" at bounding box center [189, 53] width 159 height 16
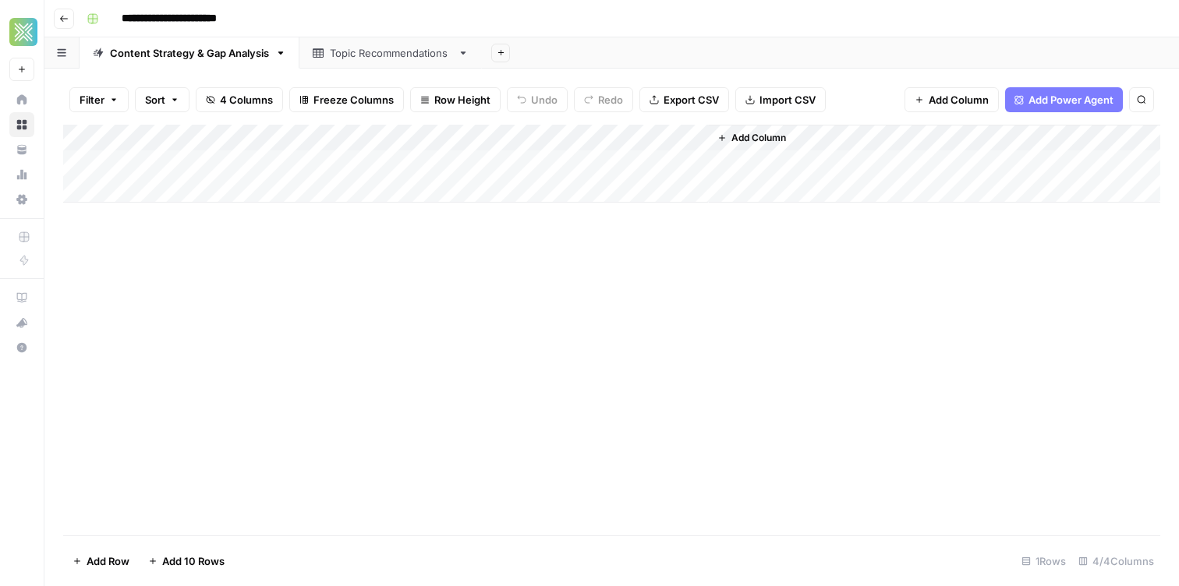
click at [393, 55] on div "Topic Recommendations" at bounding box center [391, 53] width 122 height 16
click at [187, 46] on div "Content Strategy & Gap Analysis" at bounding box center [189, 53] width 159 height 16
click at [347, 58] on div "Topic Recommendations" at bounding box center [391, 53] width 122 height 16
click at [182, 63] on link "Content Strategy & Gap Analysis" at bounding box center [190, 52] width 220 height 31
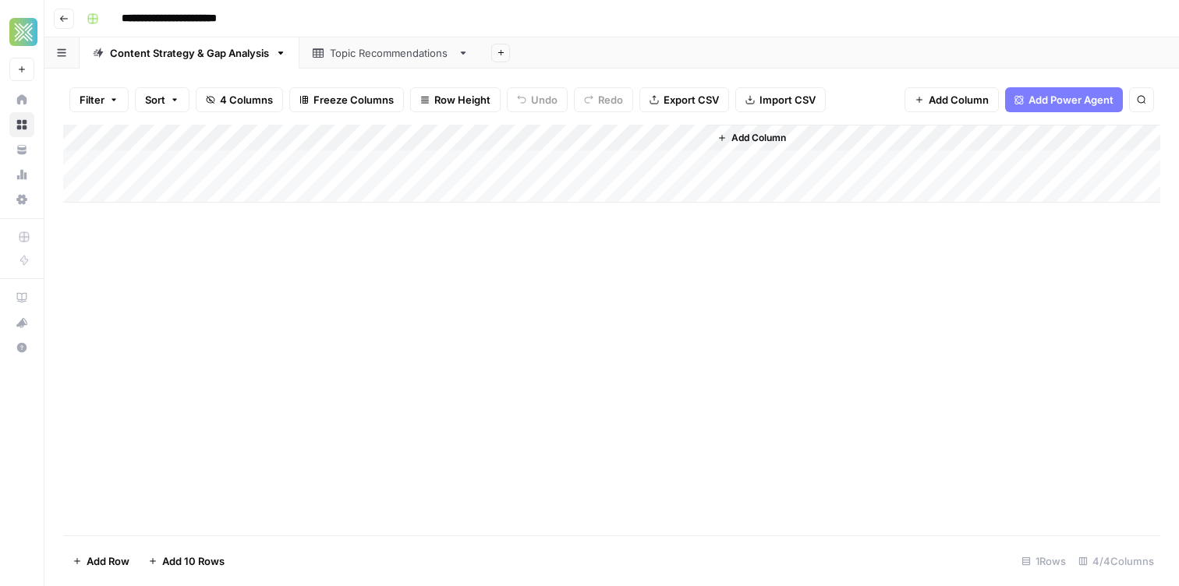
click at [380, 56] on div "Topic Recommendations" at bounding box center [391, 53] width 122 height 16
click at [215, 55] on div "Content Strategy & Gap Analysis" at bounding box center [189, 53] width 159 height 16
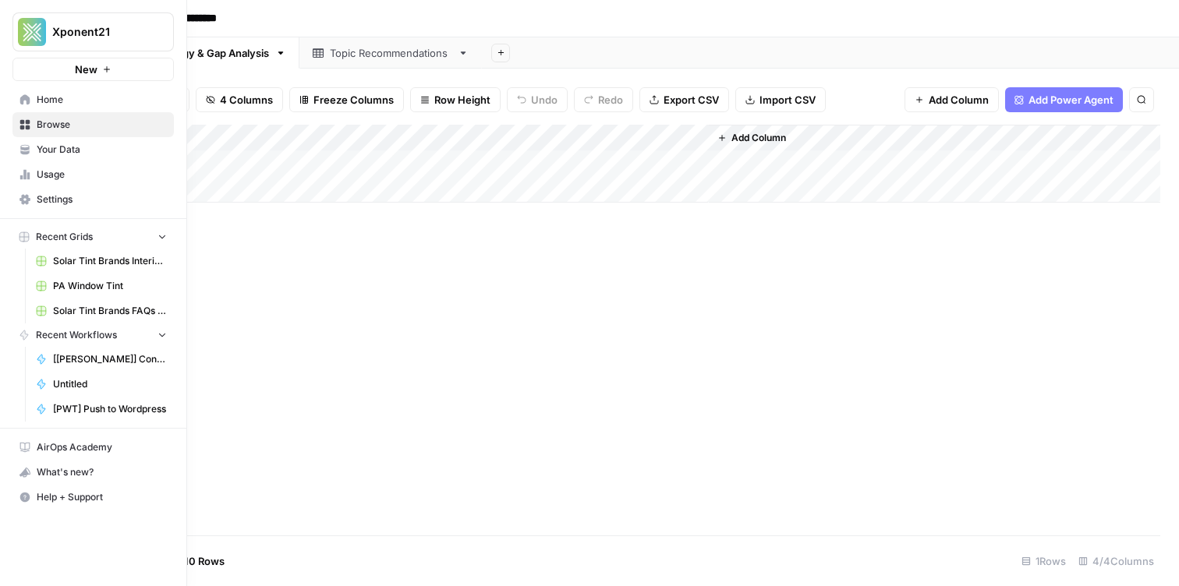
click at [83, 148] on span "Your Data" at bounding box center [102, 150] width 130 height 14
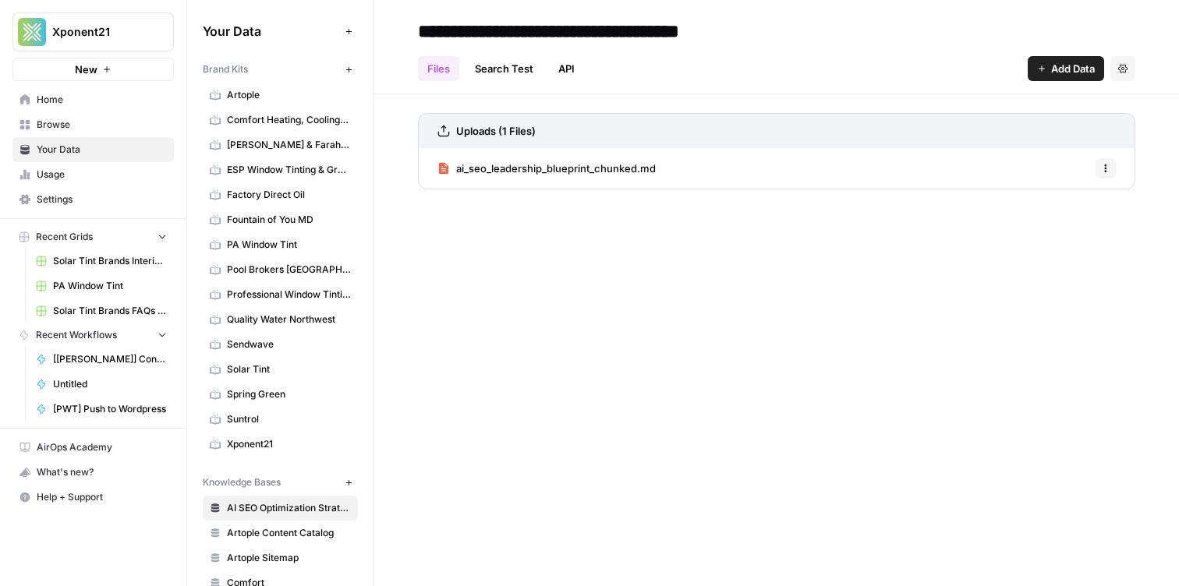
click at [67, 129] on span "Browse" at bounding box center [102, 125] width 130 height 14
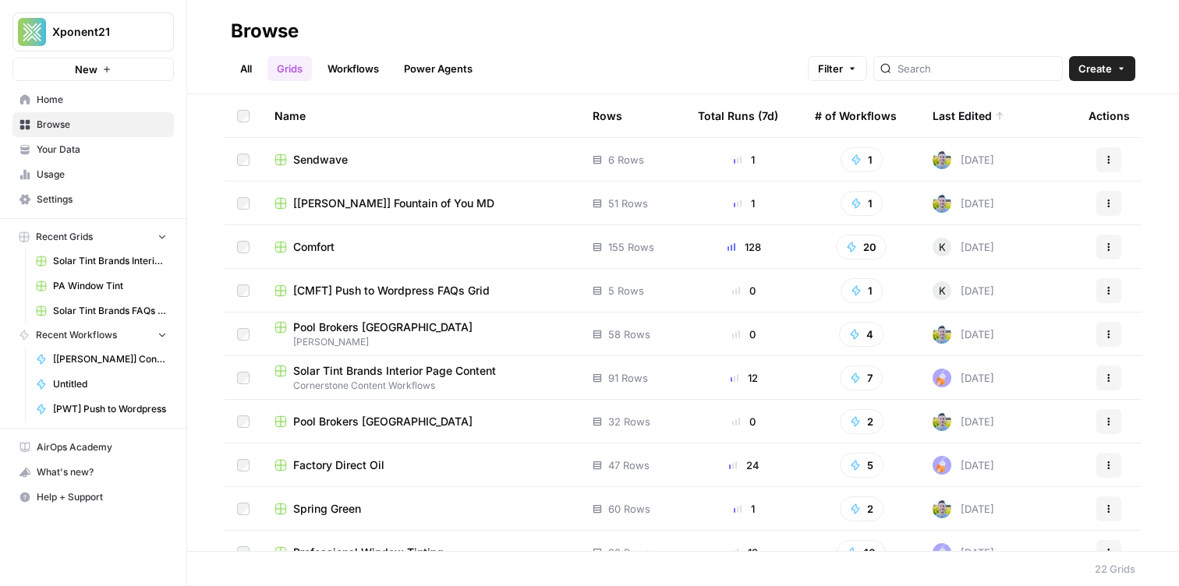
click at [85, 147] on span "Your Data" at bounding box center [102, 150] width 130 height 14
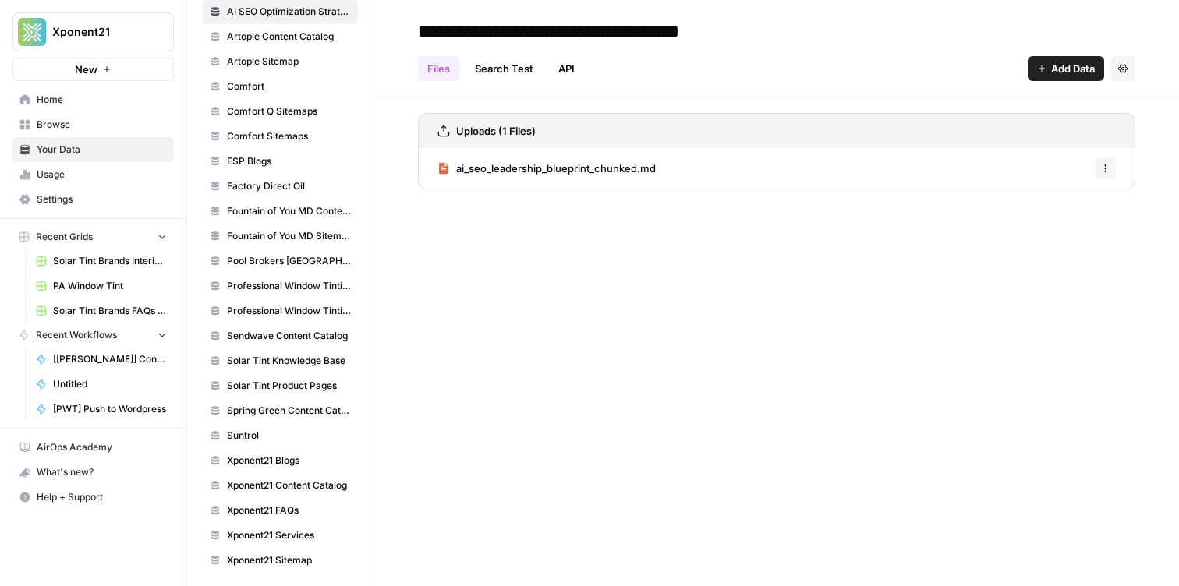
scroll to position [502, 0]
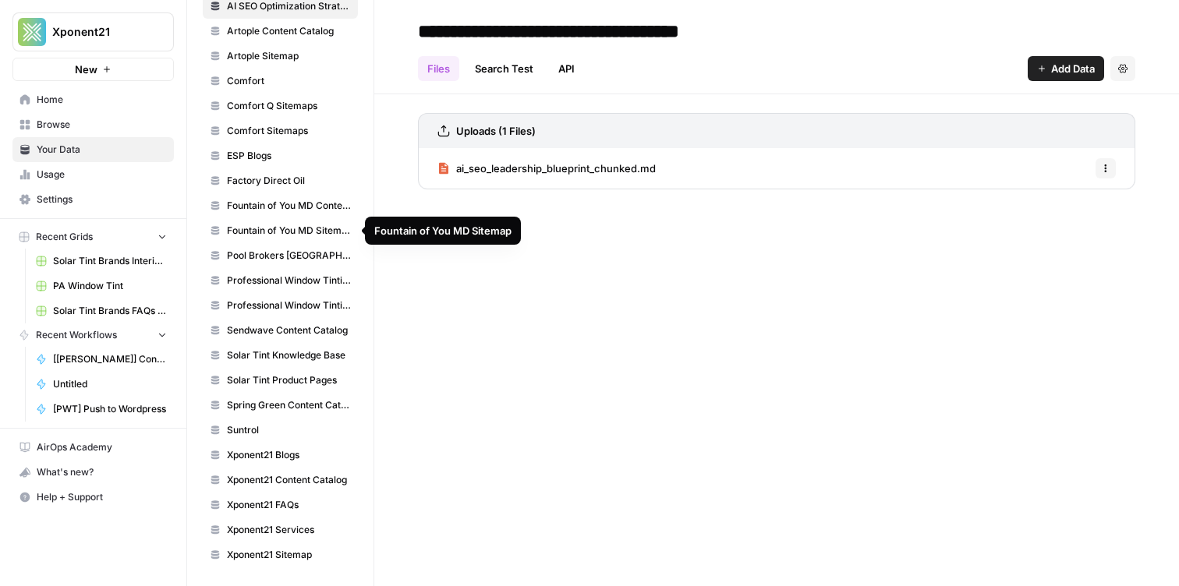
click at [306, 204] on span "Fountain of You MD Content Catalog" at bounding box center [289, 206] width 124 height 14
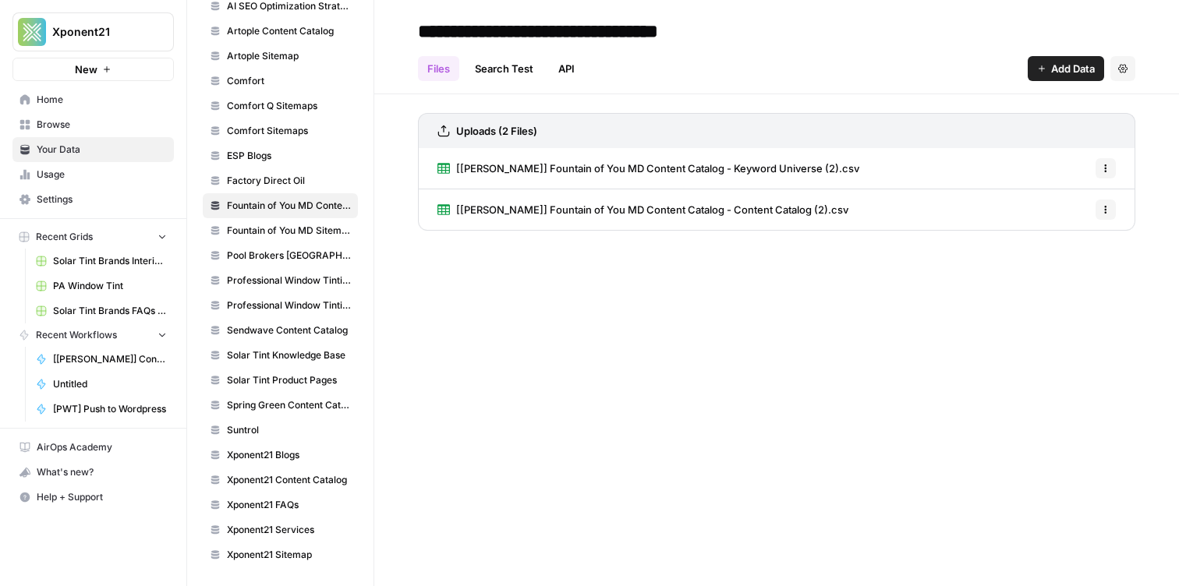
click at [1046, 65] on button "Add Data" at bounding box center [1066, 68] width 76 height 25
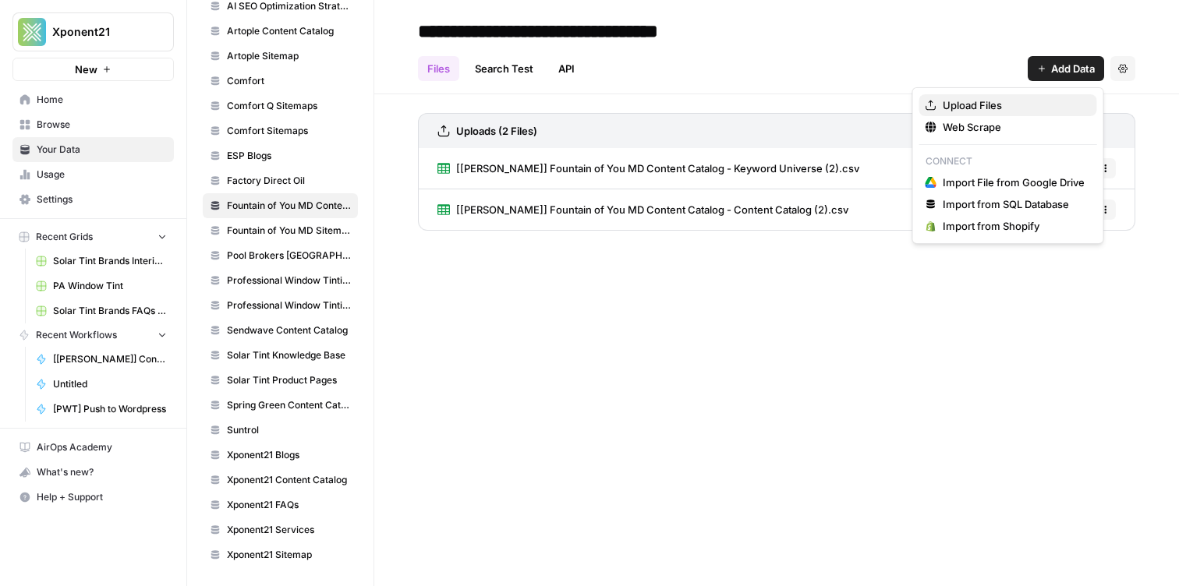
click at [1022, 109] on span "Upload Files" at bounding box center [1014, 105] width 142 height 16
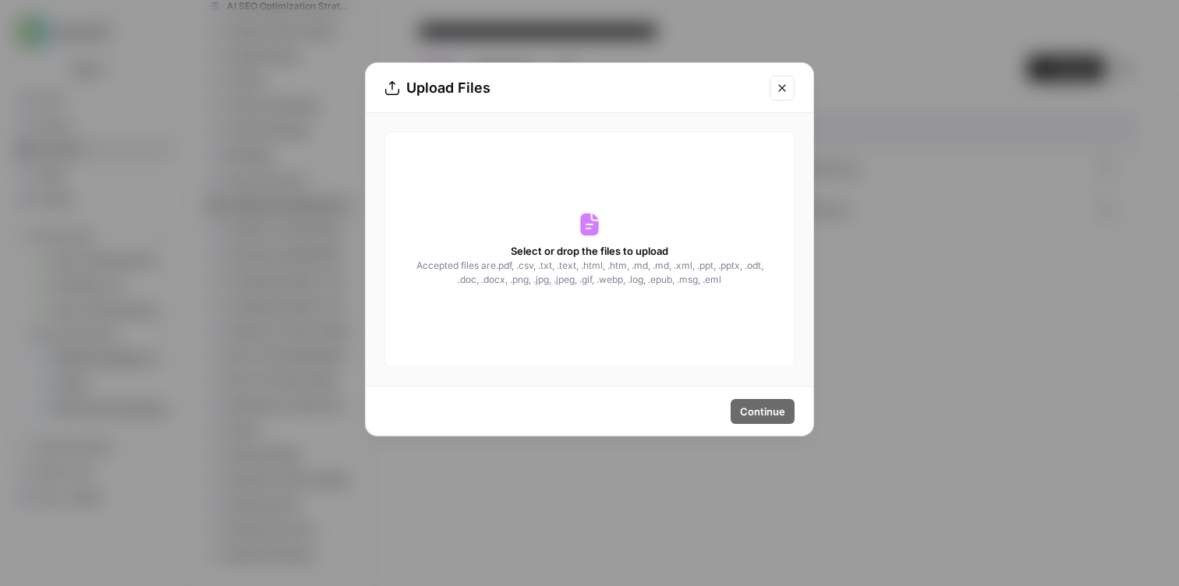
click at [622, 279] on span "Accepted files are .pdf, .csv, .txt, .text, .html, .htm, .md, .md, .xml, .ppt, …" at bounding box center [589, 273] width 349 height 28
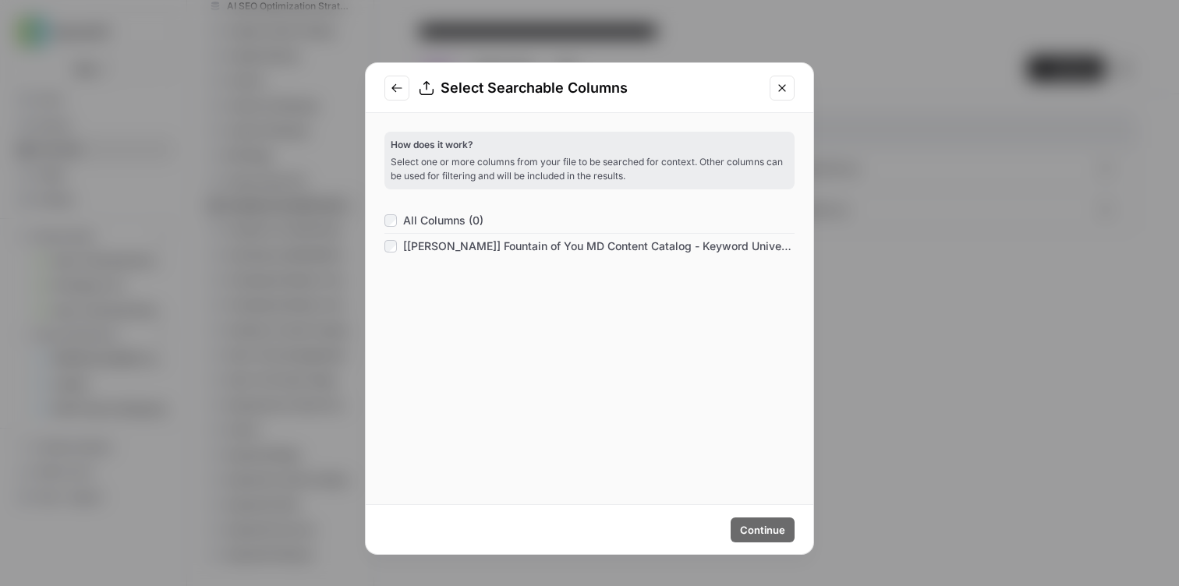
click at [433, 218] on span "All Columns (0)" at bounding box center [443, 221] width 80 height 16
click at [433, 218] on span "All Columns (1)" at bounding box center [442, 221] width 78 height 16
click at [788, 93] on button "Close modal" at bounding box center [782, 88] width 25 height 25
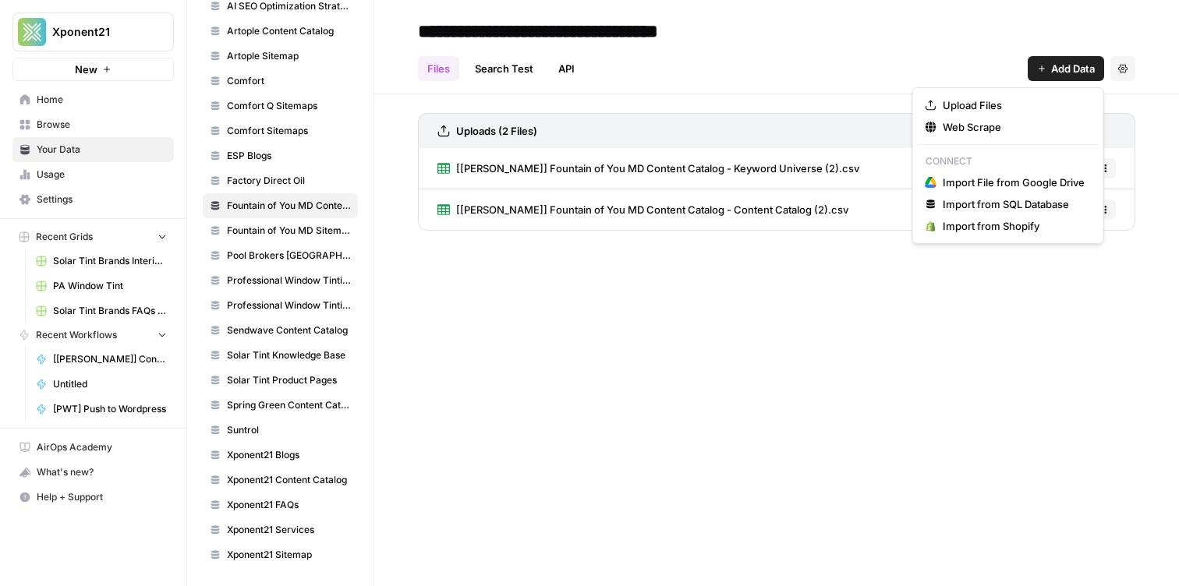
click at [1063, 60] on button "Add Data" at bounding box center [1066, 68] width 76 height 25
click at [972, 104] on span "Upload Files" at bounding box center [1014, 105] width 142 height 16
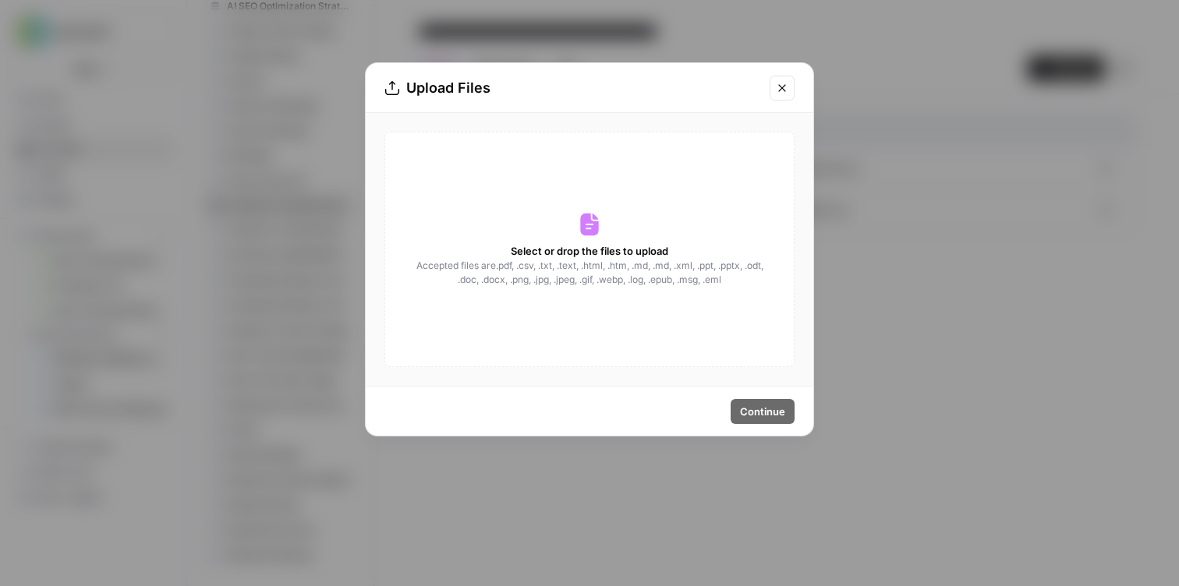
click at [600, 207] on div "Select or drop the files to upload Accepted files are .pdf, .csv, .txt, .text, …" at bounding box center [589, 249] width 410 height 235
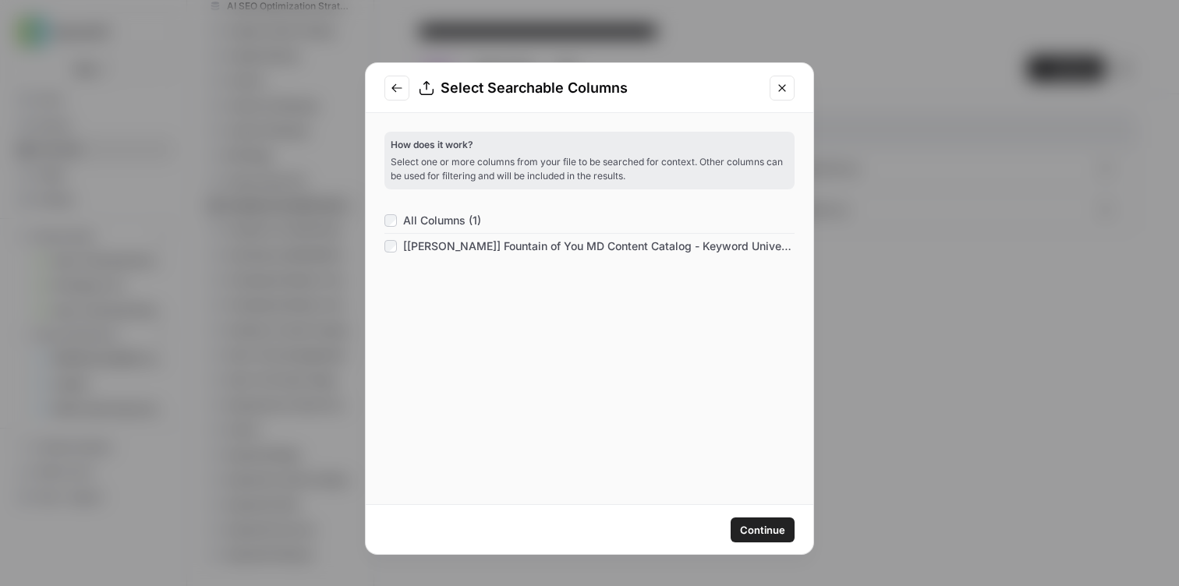
click at [760, 524] on span "Continue" at bounding box center [762, 530] width 45 height 16
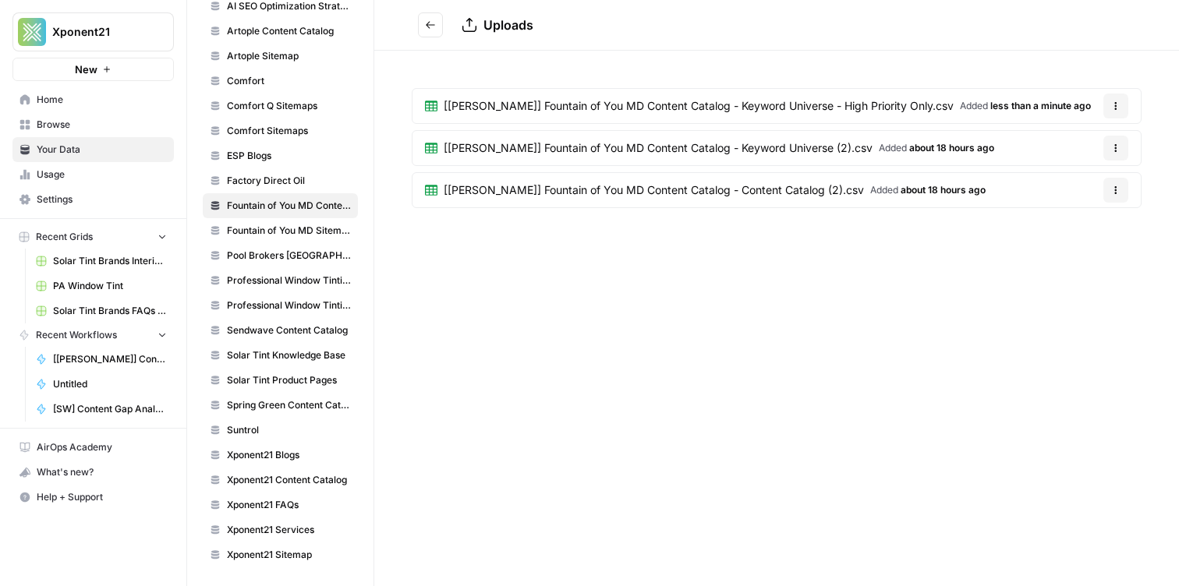
click at [773, 132] on link "[FOY] Fountain of You MD Content Catalog - Keyword Universe (2).csv Added about…" at bounding box center [709, 148] width 594 height 34
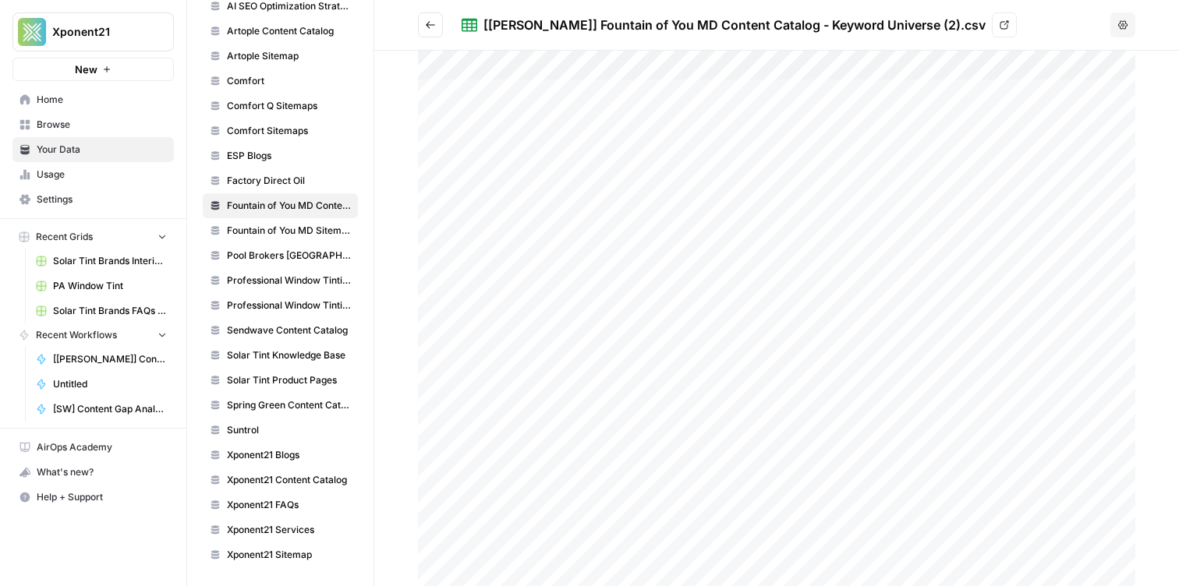
click at [427, 41] on header "[FOY] Fountain of You MD Content Catalog - Keyword Universe (2).csv View Options" at bounding box center [776, 25] width 805 height 51
click at [429, 22] on icon "Go back" at bounding box center [430, 24] width 9 height 7
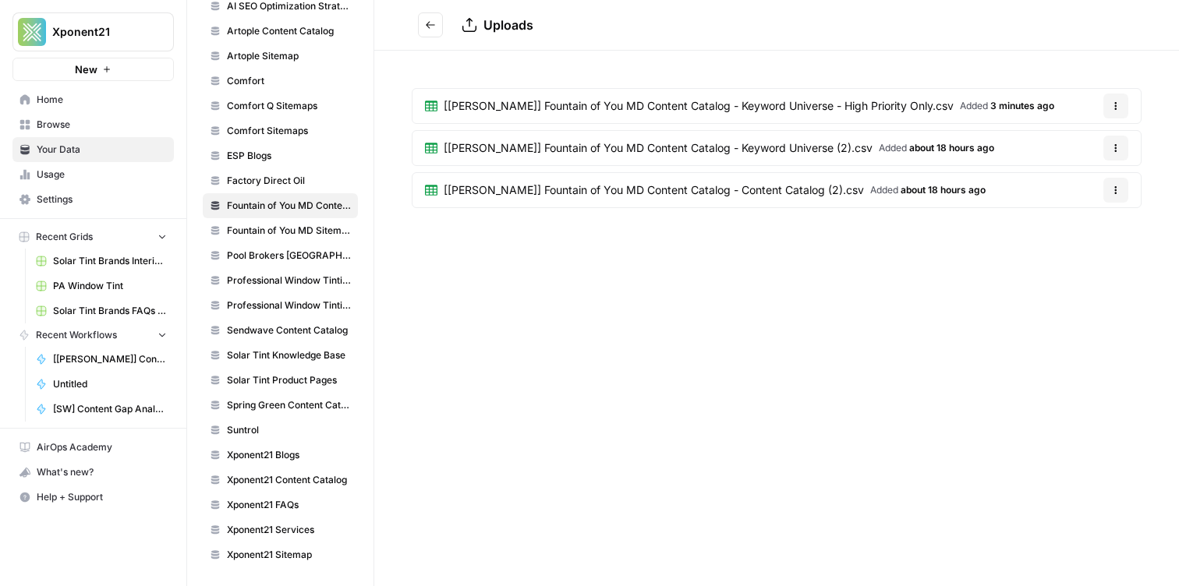
click at [505, 103] on span "[[PERSON_NAME]] Fountain of You MD Content Catalog - Keyword Universe - High Pr…" at bounding box center [699, 106] width 510 height 16
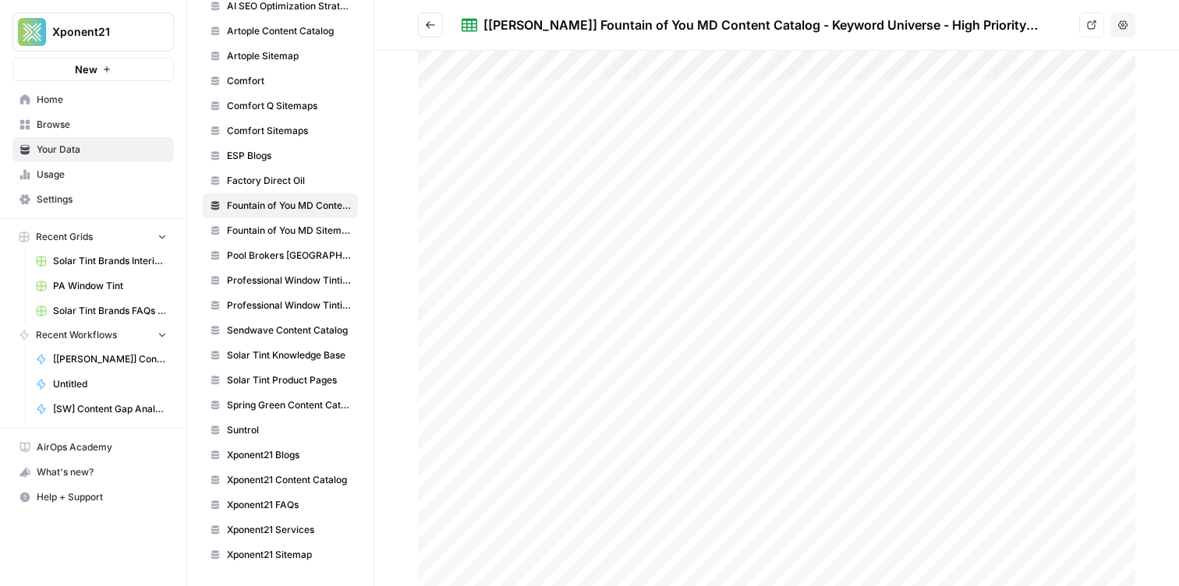
click at [426, 25] on icon "Go back" at bounding box center [430, 24] width 11 height 11
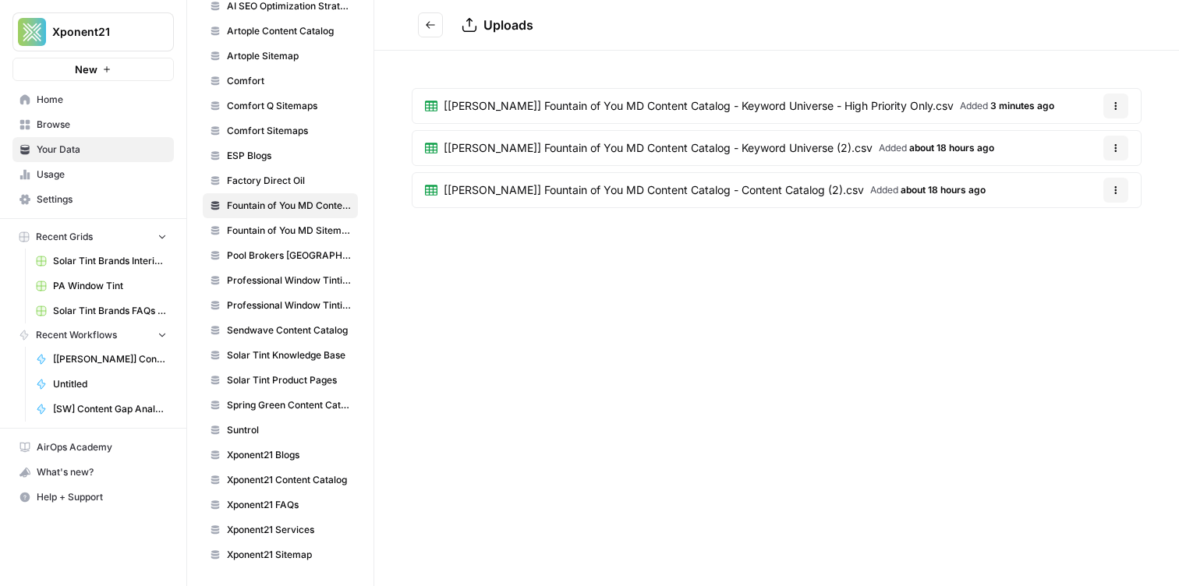
click at [1119, 102] on icon "button" at bounding box center [1115, 105] width 9 height 9
click at [1089, 143] on span "Delete File" at bounding box center [1083, 143] width 51 height 16
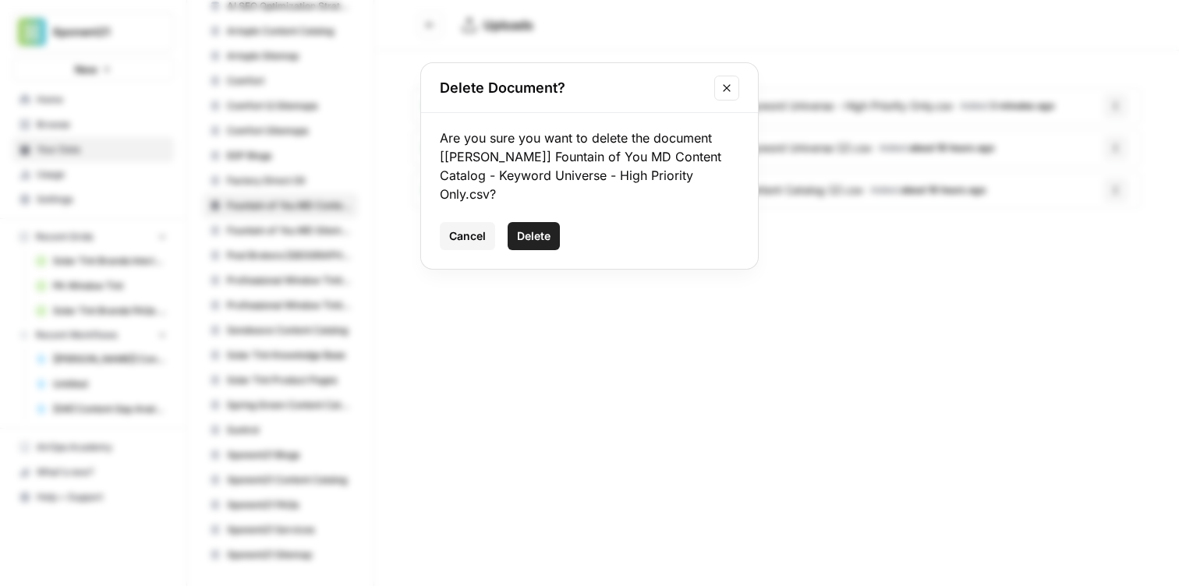
click at [549, 228] on span "Delete" at bounding box center [534, 236] width 34 height 16
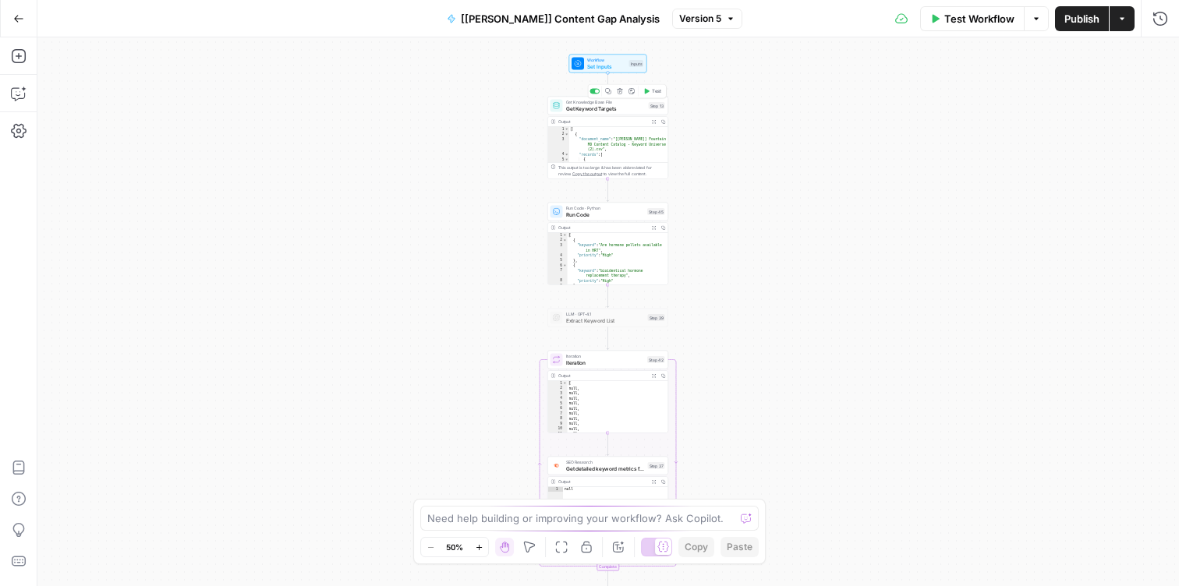
click at [615, 106] on span "Get Keyword Targets" at bounding box center [606, 108] width 80 height 8
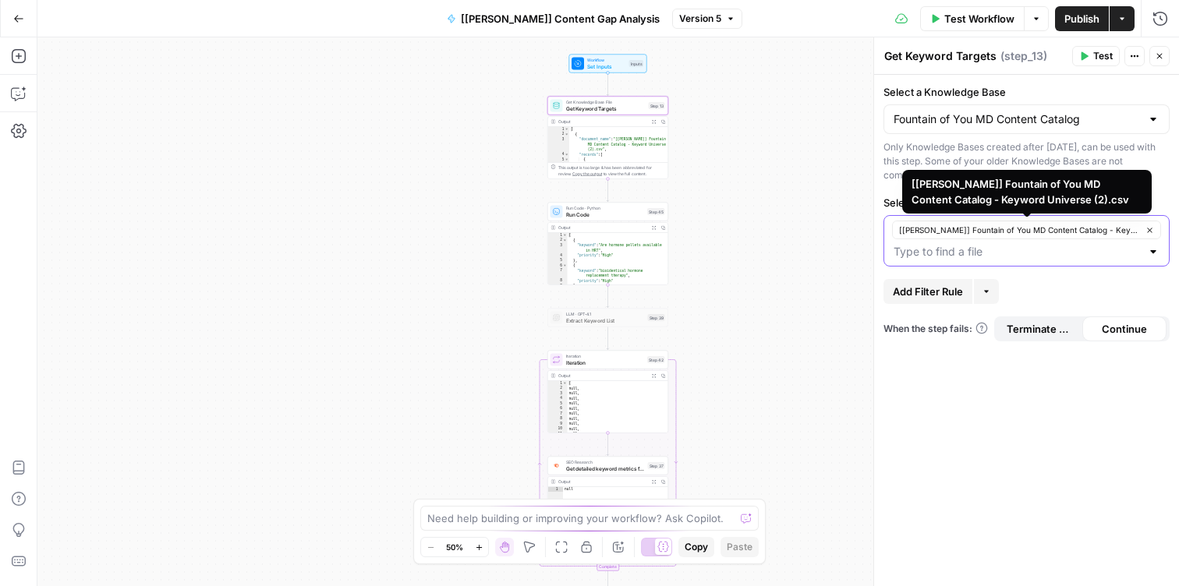
click at [1147, 233] on icon "button" at bounding box center [1149, 230] width 9 height 9
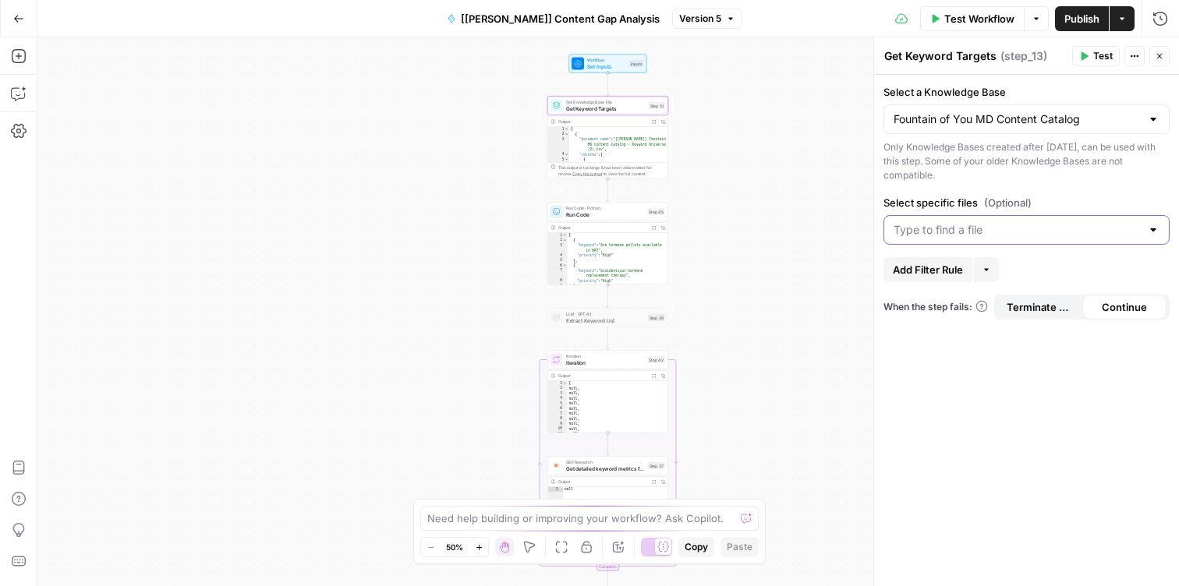
click at [1072, 239] on div at bounding box center [1026, 230] width 286 height 30
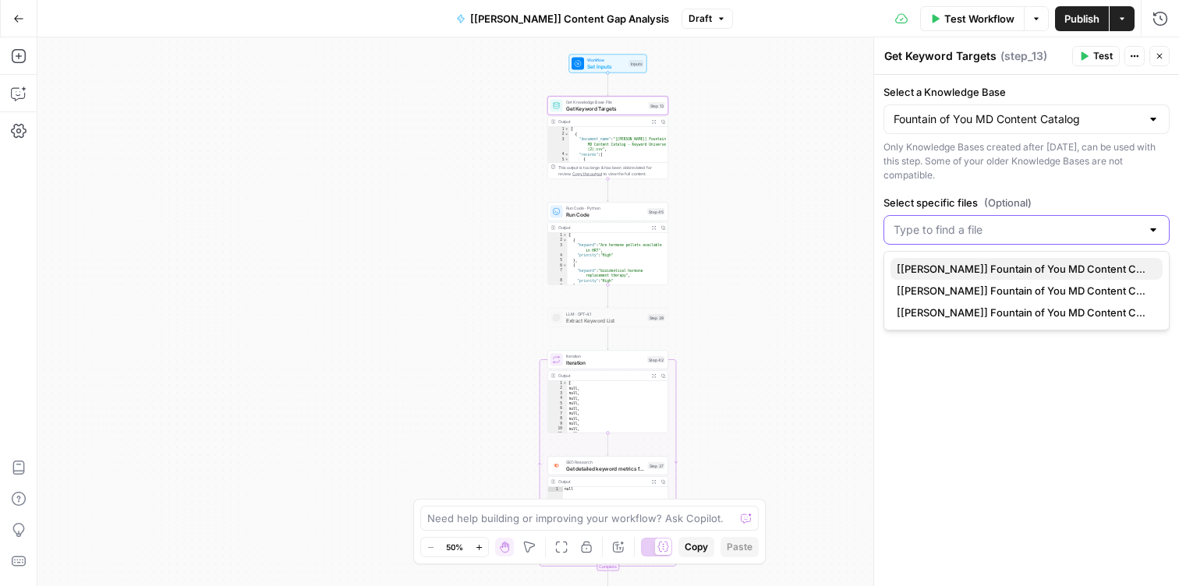
click at [1069, 266] on span "[[PERSON_NAME]] Fountain of You MD Content Catalog - Keyword Universe - High Pr…" at bounding box center [1023, 269] width 253 height 16
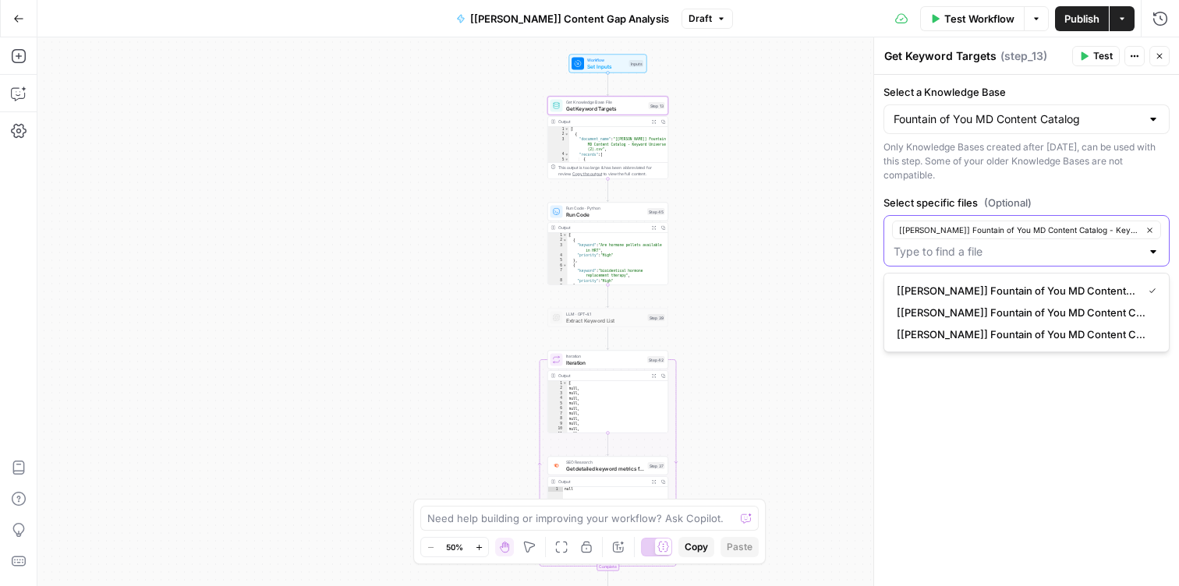
click at [1076, 18] on span "Publish" at bounding box center [1081, 19] width 35 height 16
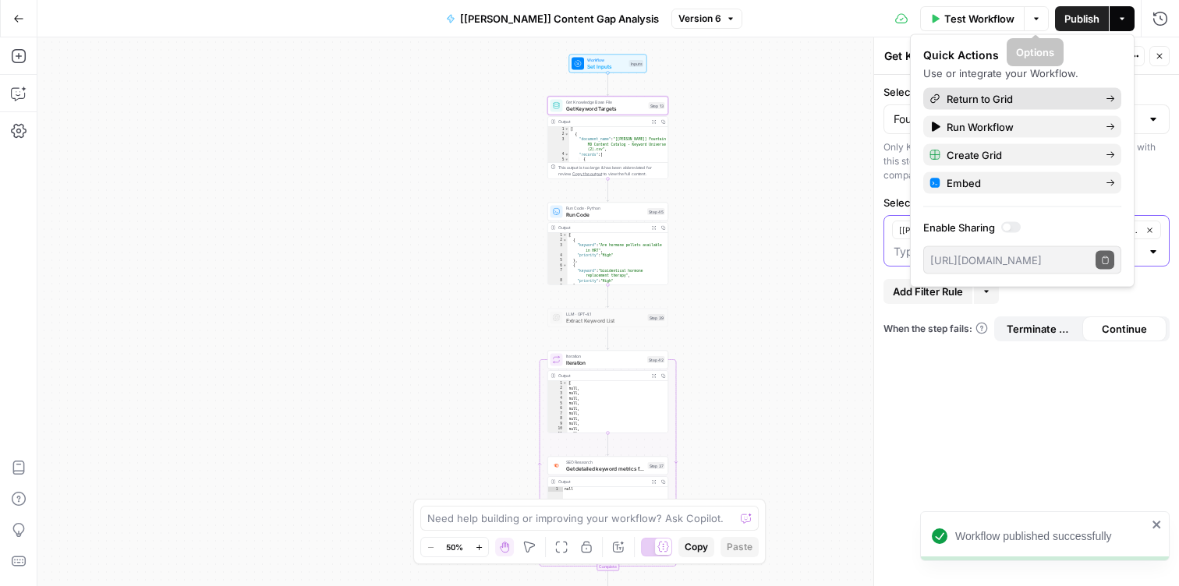
click at [969, 103] on span "Return to Grid" at bounding box center [1020, 99] width 147 height 16
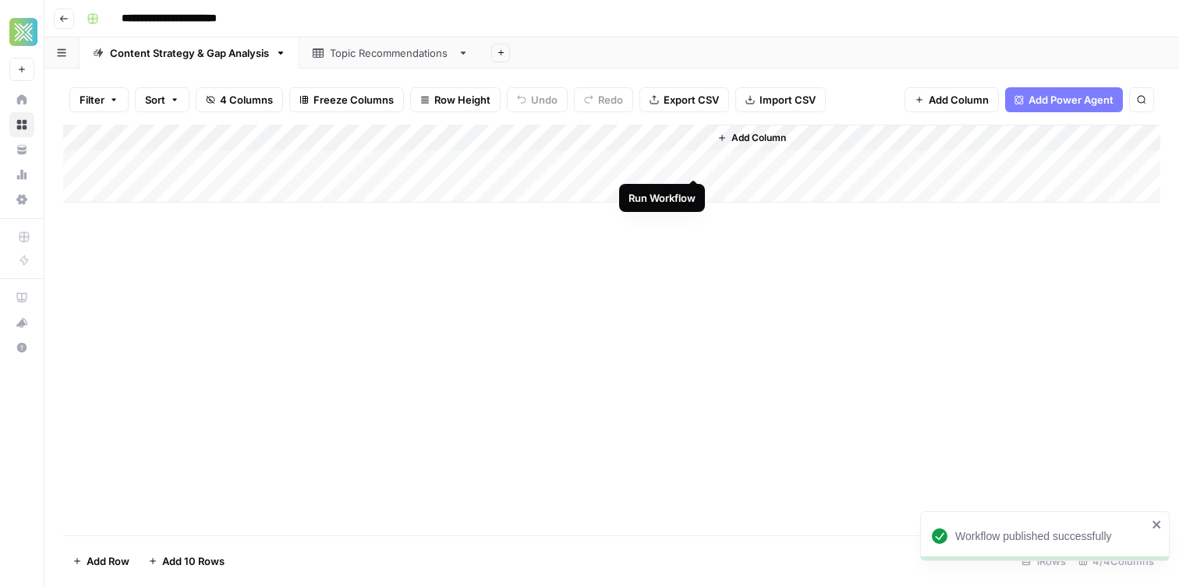
click at [695, 164] on div "Add Column" at bounding box center [611, 164] width 1097 height 78
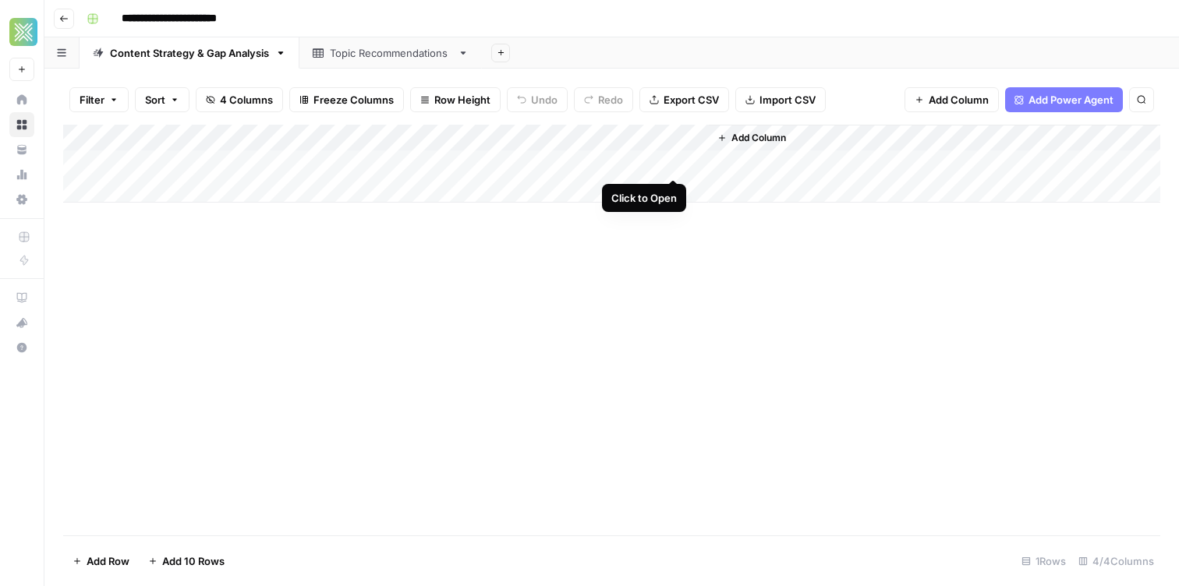
click at [674, 160] on div "Add Column" at bounding box center [611, 164] width 1097 height 78
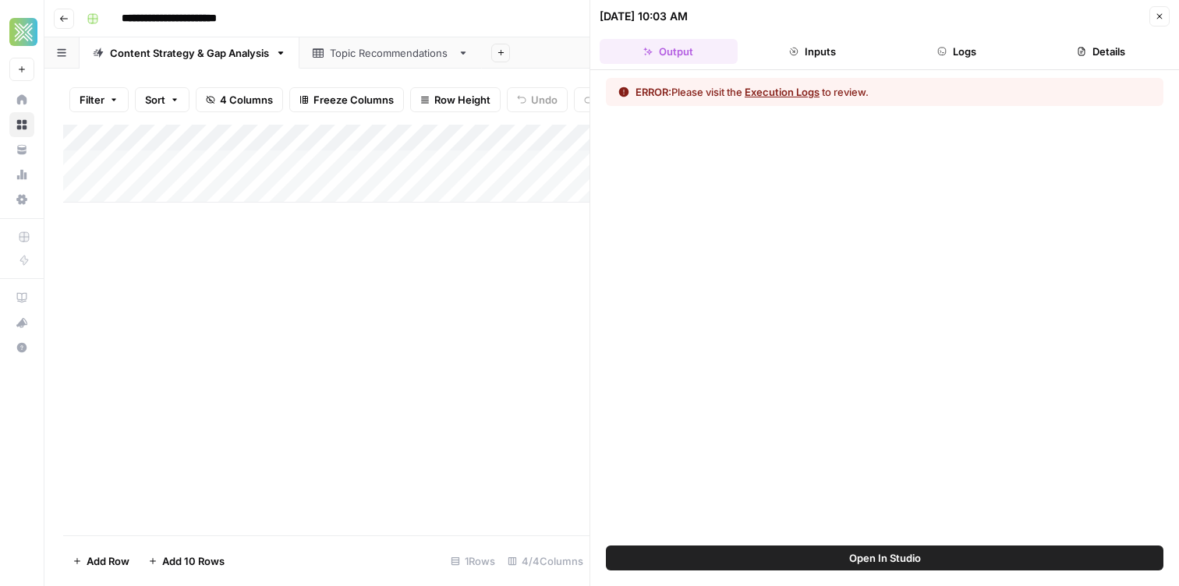
click at [871, 557] on span "Open In Studio" at bounding box center [885, 558] width 72 height 16
click at [538, 254] on div "Add Column" at bounding box center [326, 330] width 526 height 411
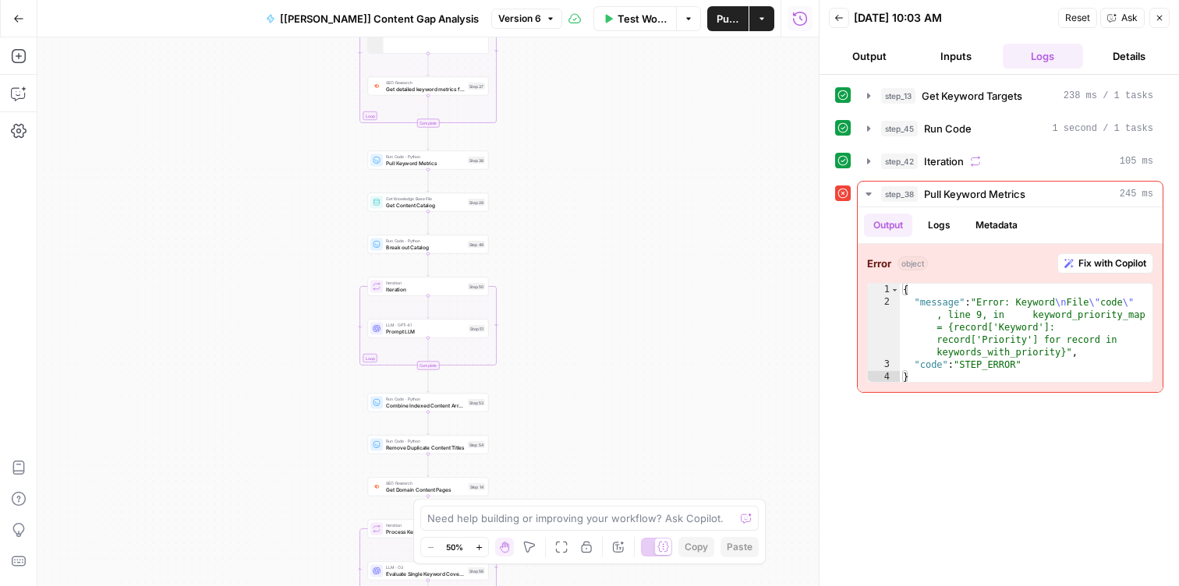
click at [1168, 24] on button "Close" at bounding box center [1159, 18] width 20 height 20
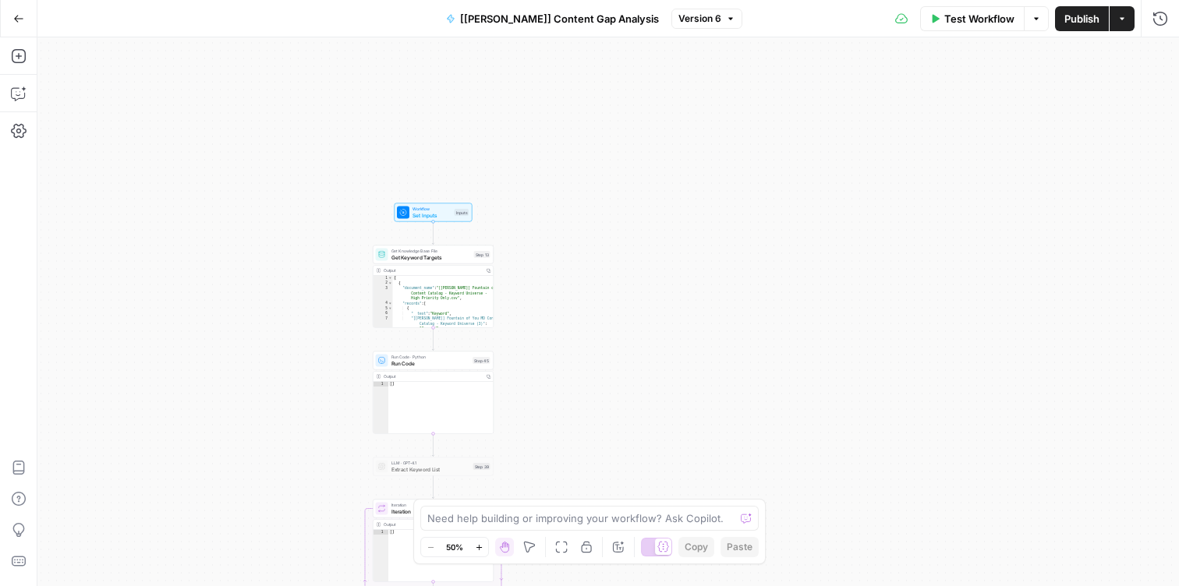
click at [416, 259] on span "Get Keyword Targets" at bounding box center [431, 257] width 80 height 8
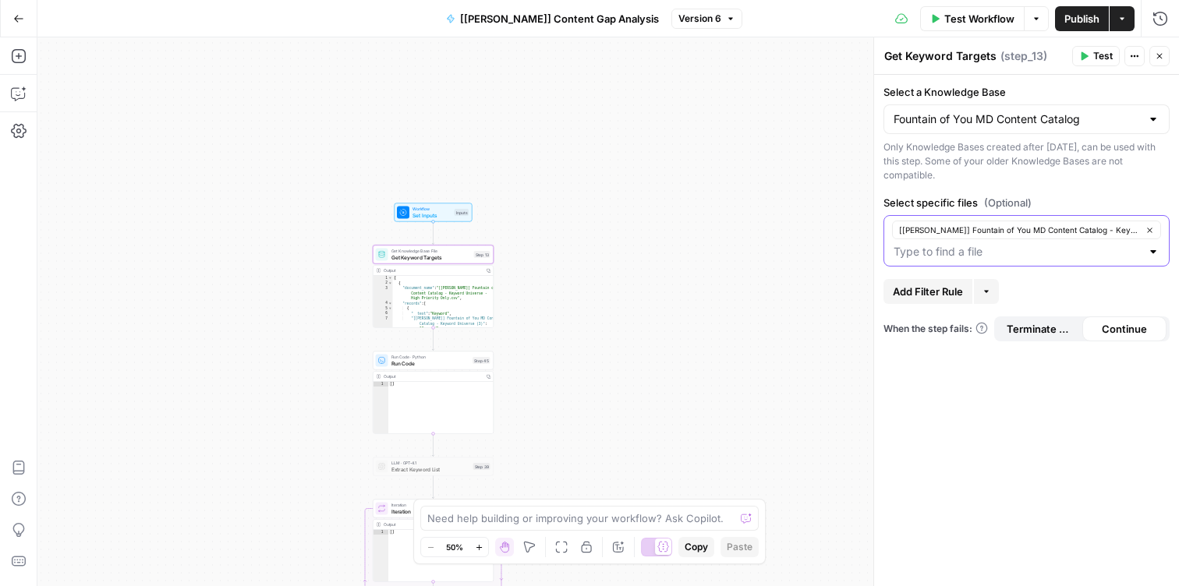
click at [1156, 228] on button "[[PERSON_NAME]] Fountain of You MD Content Catalog - Keyword Universe - High Pr…" at bounding box center [1026, 230] width 269 height 19
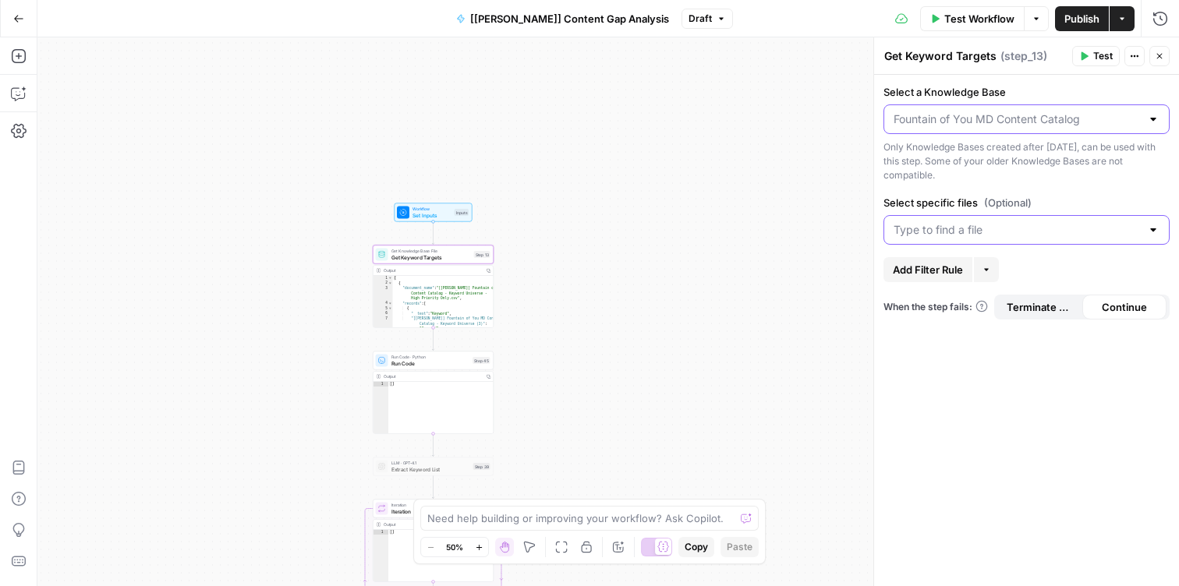
click at [953, 116] on input "Select a Knowledge Base" at bounding box center [1017, 119] width 247 height 16
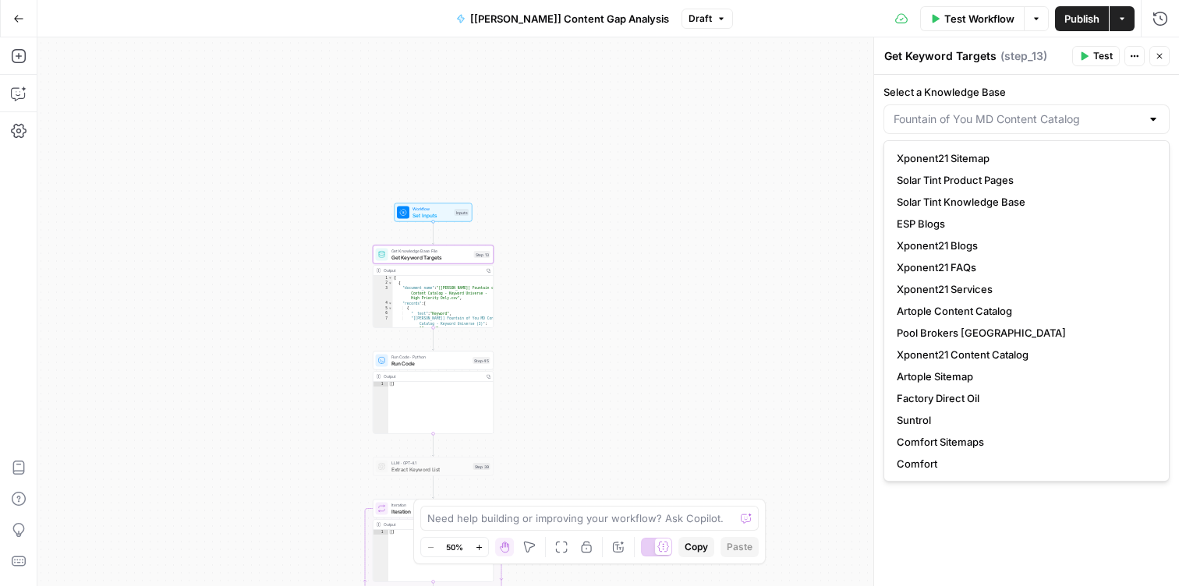
type input "Fountain of You MD Content Catalog"
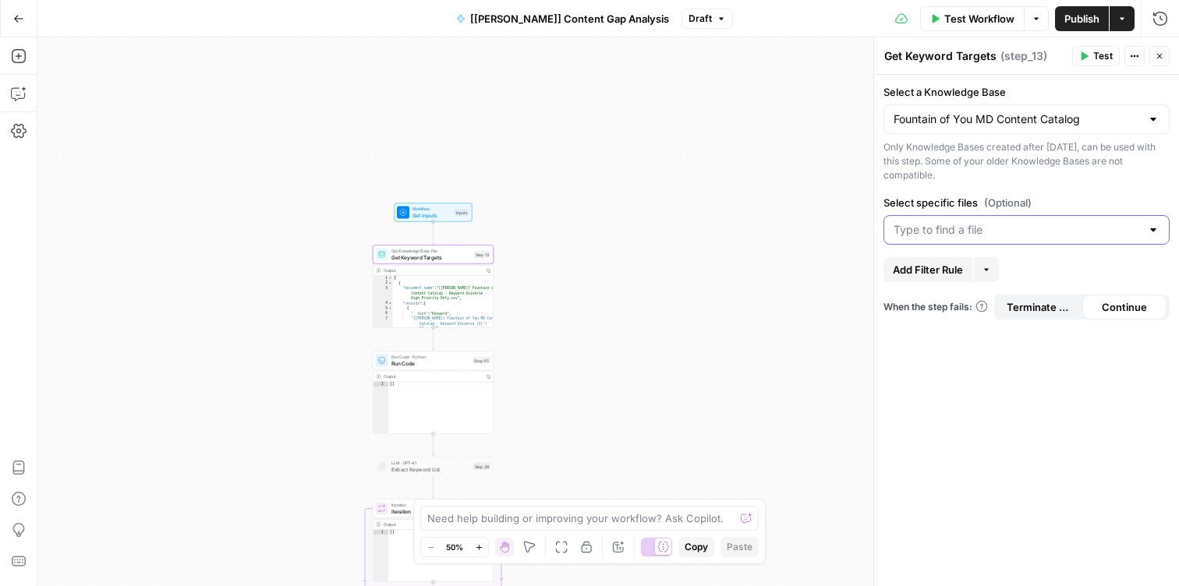
click at [465, 255] on span "Get Keyword Targets" at bounding box center [431, 257] width 80 height 8
click at [895, 229] on input "Select specific files (Optional)" at bounding box center [1017, 230] width 247 height 16
click at [788, 207] on div "Workflow Set Inputs Inputs Get Knowledge Base File Get Keyword Targets Step 13 …" at bounding box center [607, 311] width 1141 height 549
click at [957, 243] on div at bounding box center [1026, 230] width 286 height 30
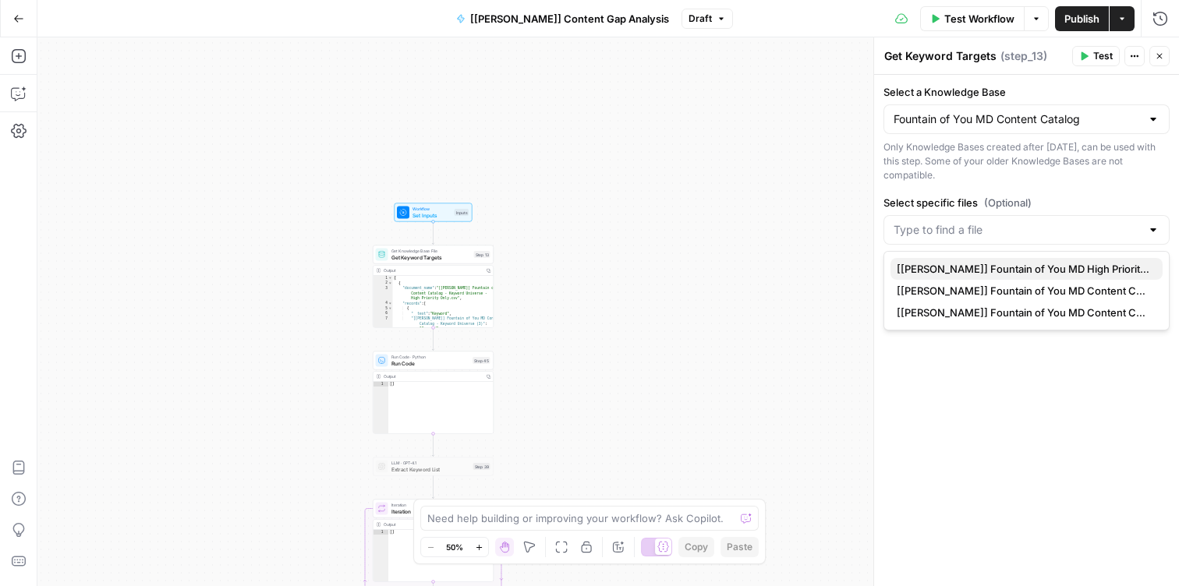
click at [982, 274] on span "[[PERSON_NAME]] Fountain of You MD High Priority Keyword List - Keyword Univers…" at bounding box center [1023, 269] width 253 height 16
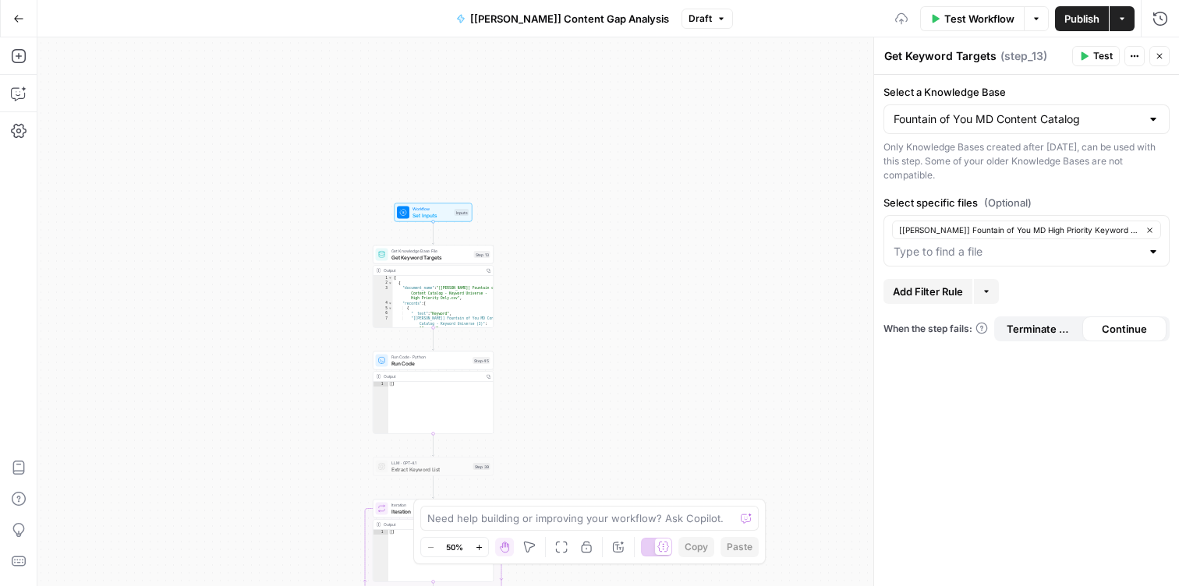
click at [959, 193] on div "[[PERSON_NAME]] Fountain of You MD High Priority Keyword List - Keyword Univers…" at bounding box center [1026, 191] width 227 height 30
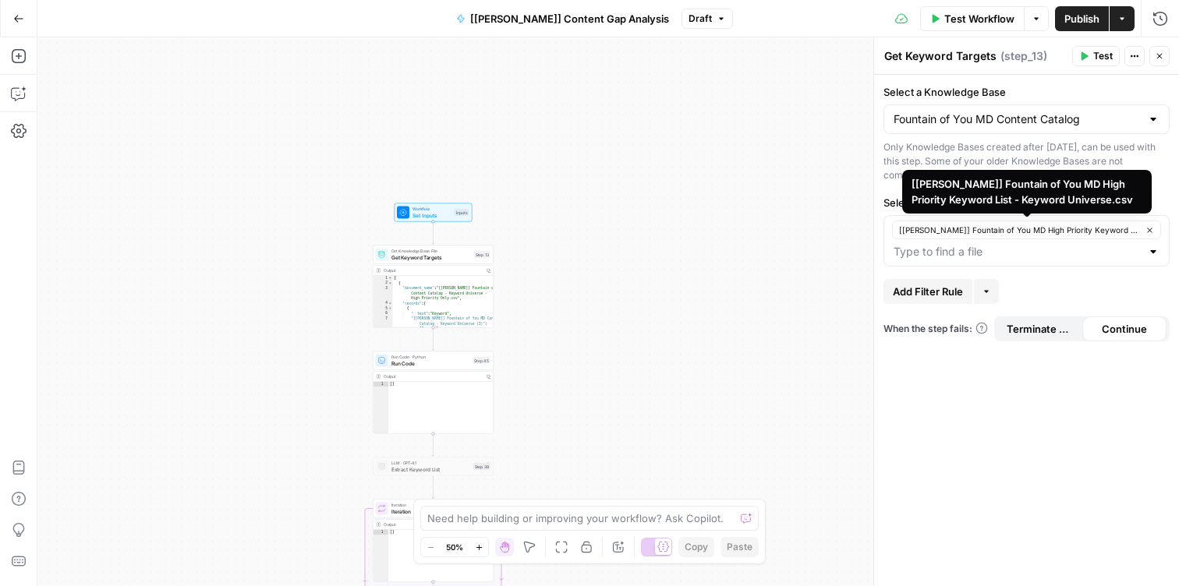
click at [688, 237] on div "Workflow Set Inputs Inputs Get Knowledge Base File Get Keyword Targets Step 13 …" at bounding box center [607, 311] width 1141 height 549
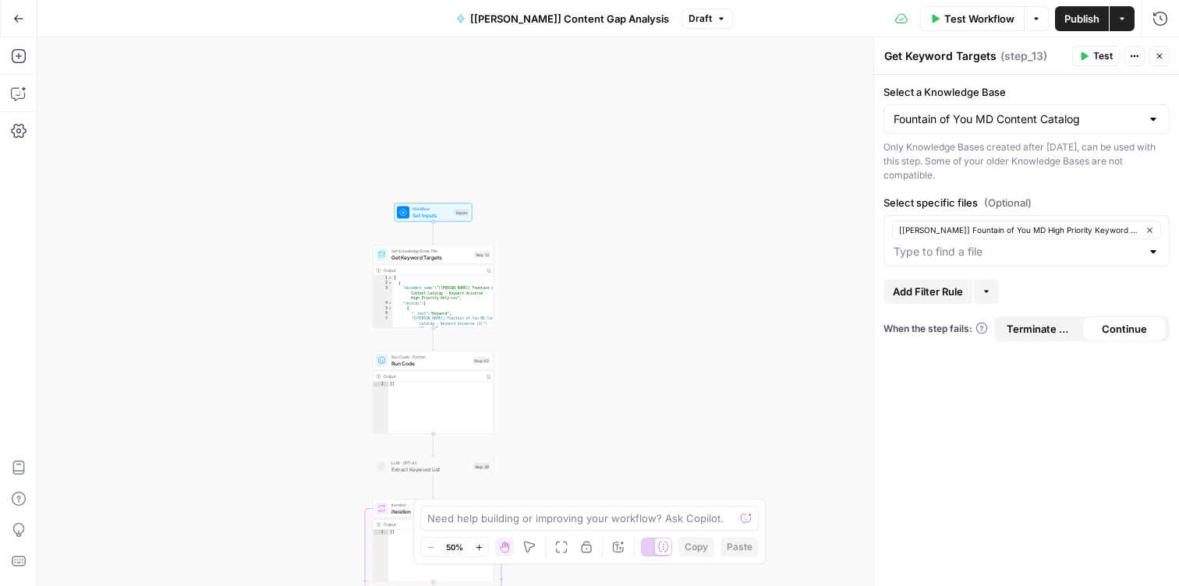
click at [1075, 16] on span "Publish" at bounding box center [1081, 19] width 35 height 16
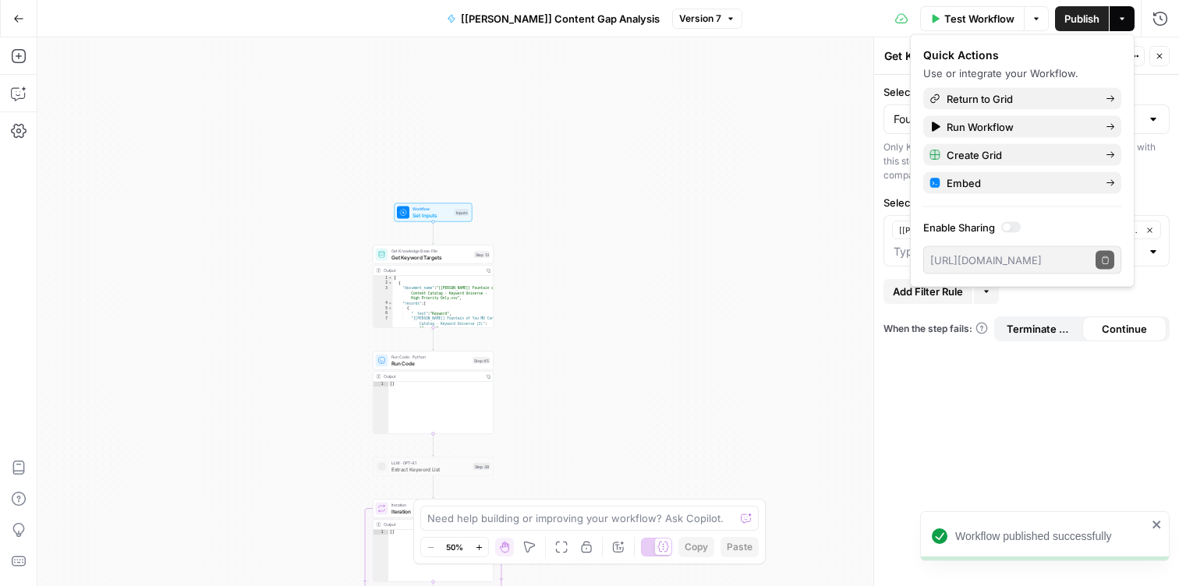
click at [638, 317] on div "Workflow Set Inputs Inputs Get Knowledge Base File Get Keyword Targets Step 13 …" at bounding box center [607, 311] width 1141 height 549
